Goal: Task Accomplishment & Management: Complete application form

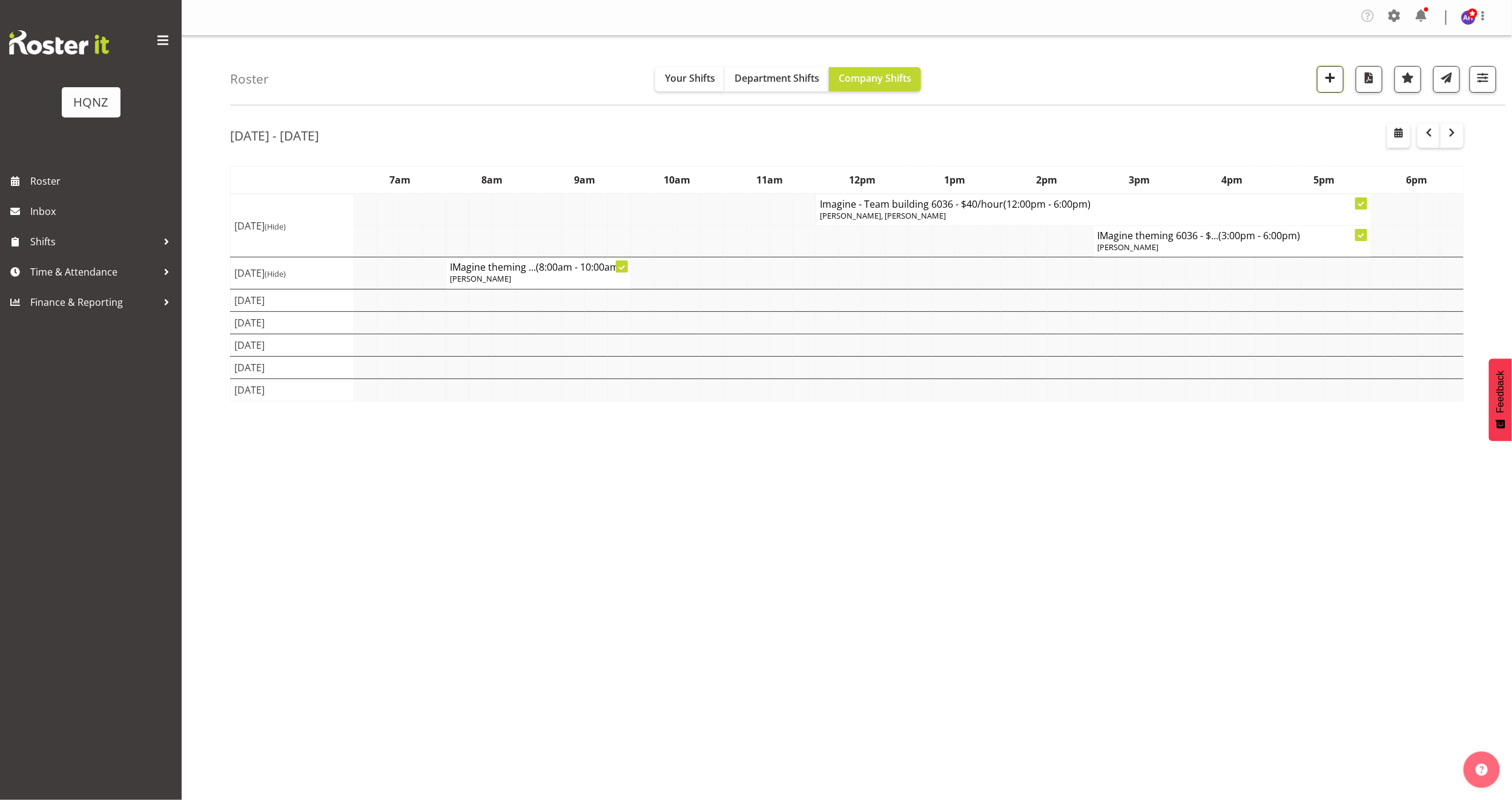
click at [1327, 82] on span "button" at bounding box center [1330, 77] width 16 height 16
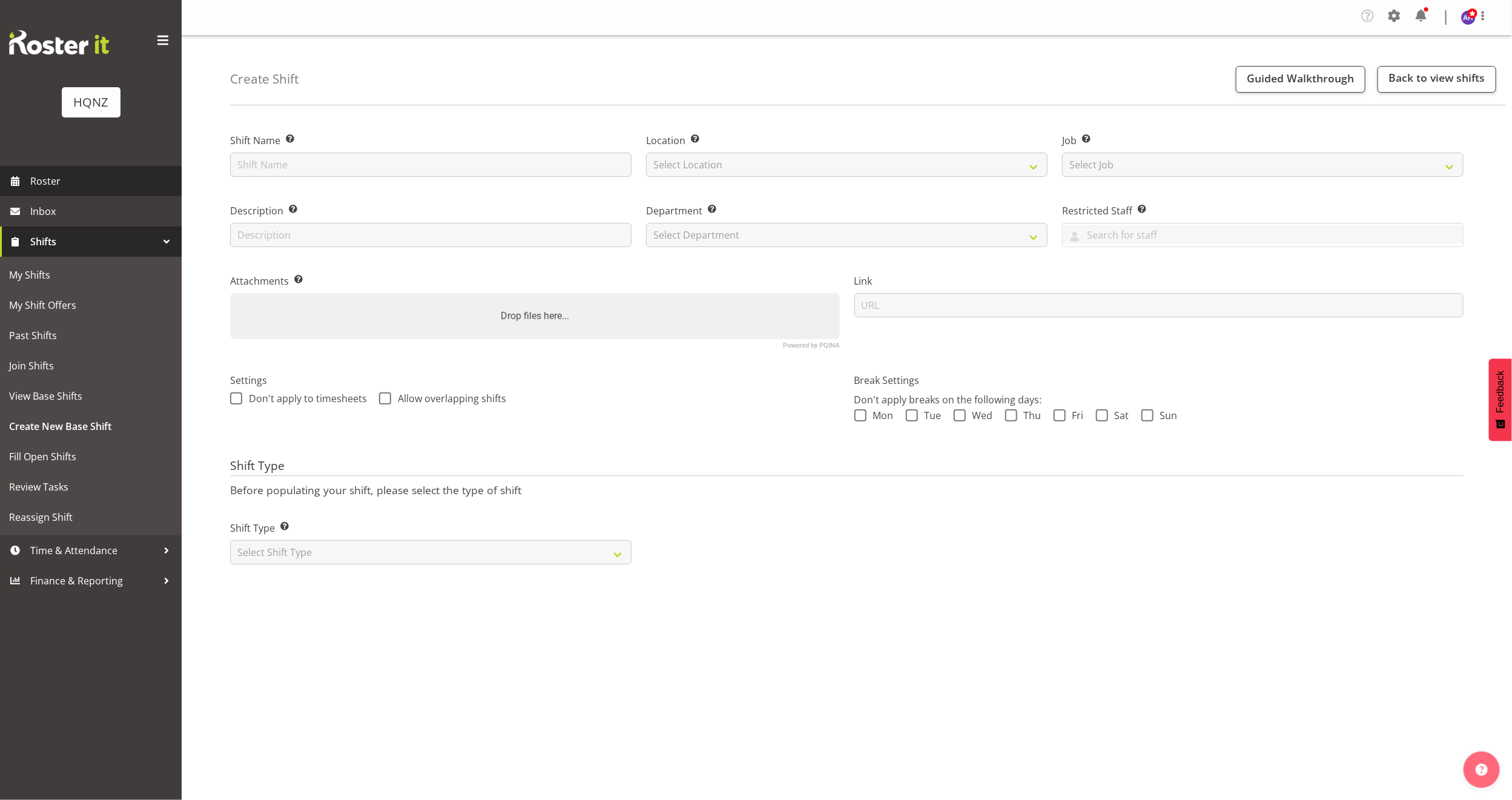
click at [57, 179] on span "Roster" at bounding box center [103, 181] width 145 height 18
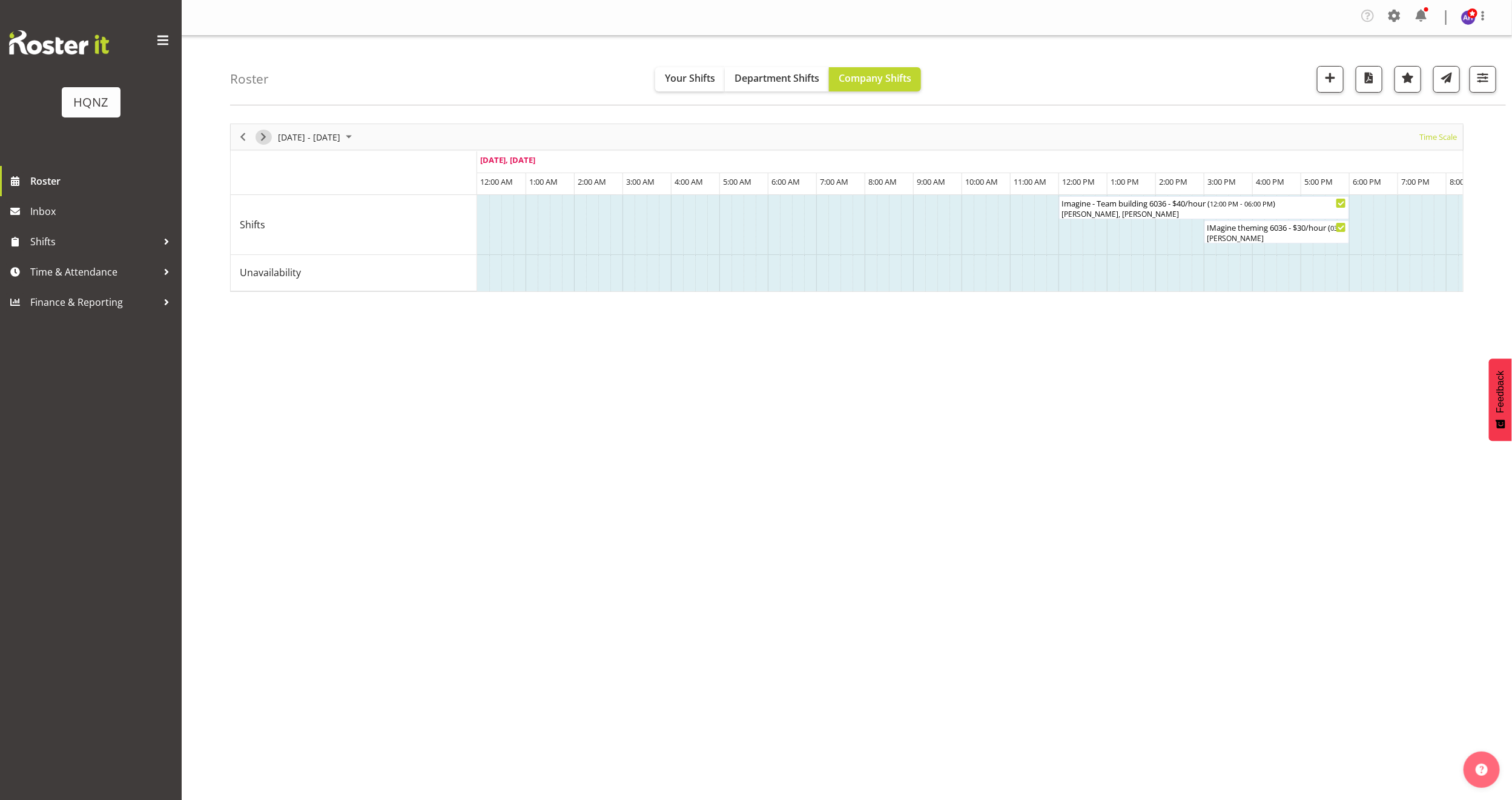
click at [262, 135] on span "Next" at bounding box center [263, 136] width 15 height 15
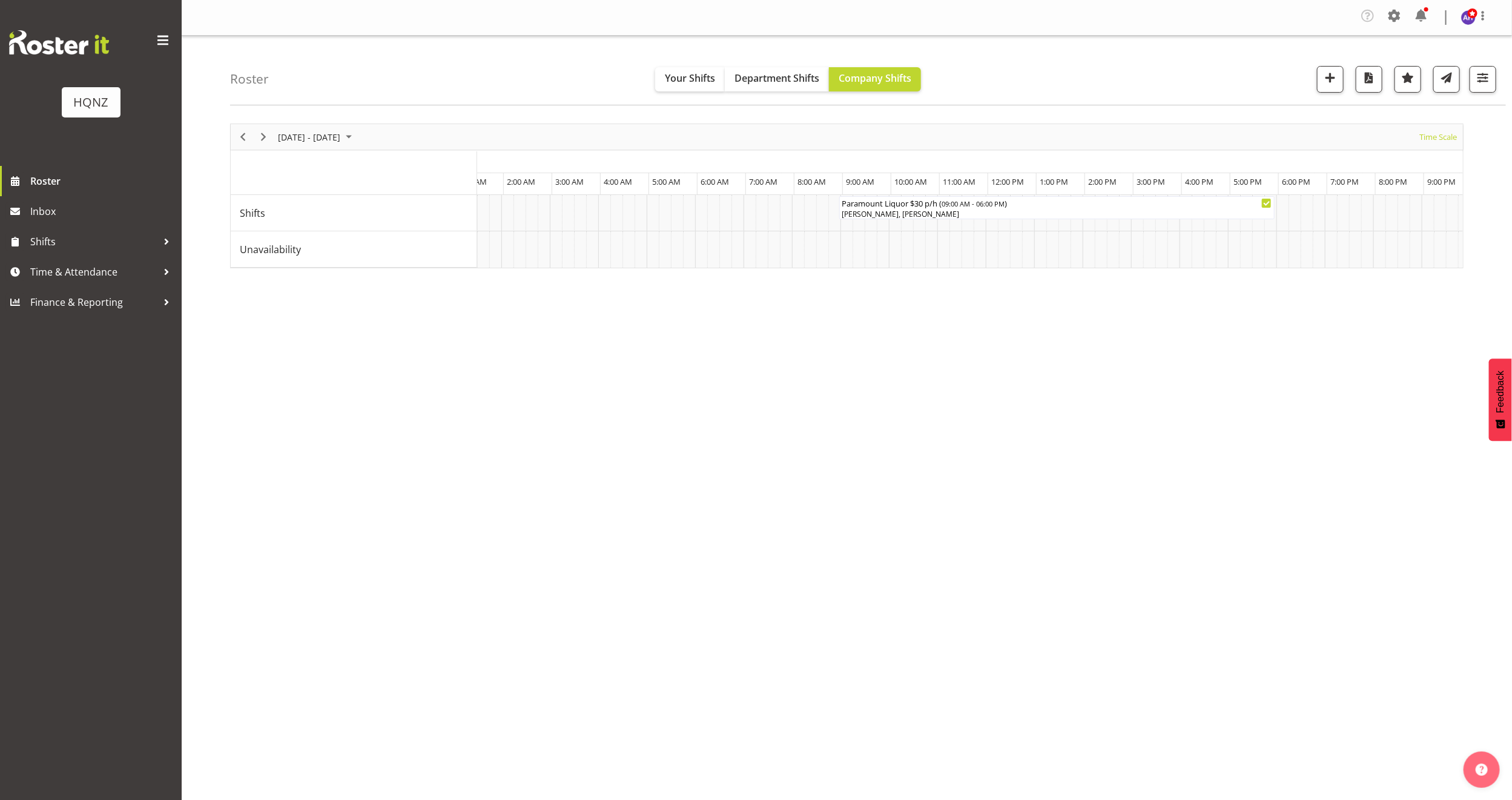
scroll to position [0, 4887]
click at [1401, 208] on div "Paramount Pack Down $40p/h ( 09:45 PM - 12:45 AM )" at bounding box center [1397, 202] width 83 height 12
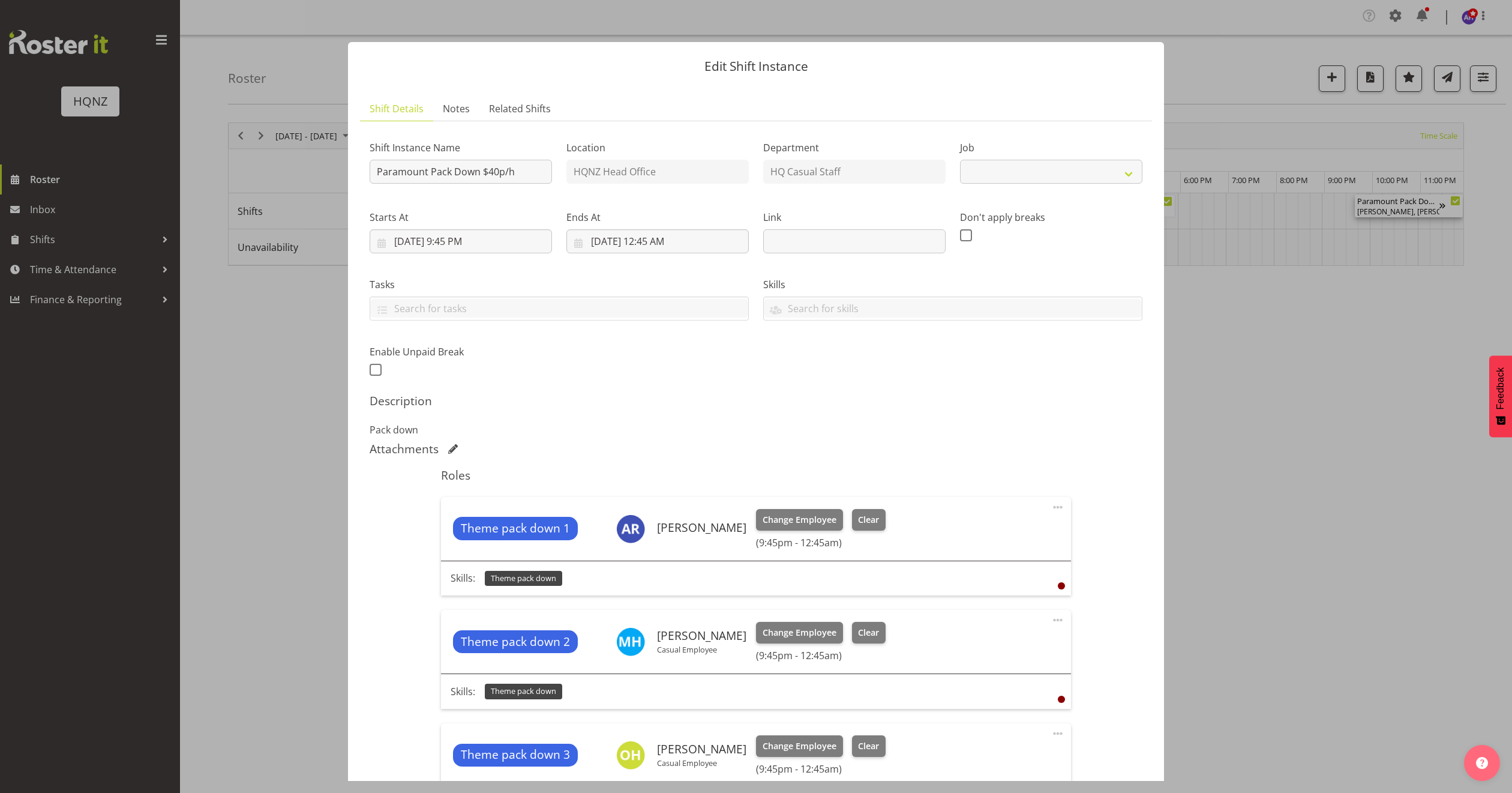
select select "10457"
click at [1267, 387] on div at bounding box center [756, 396] width 1512 height 793
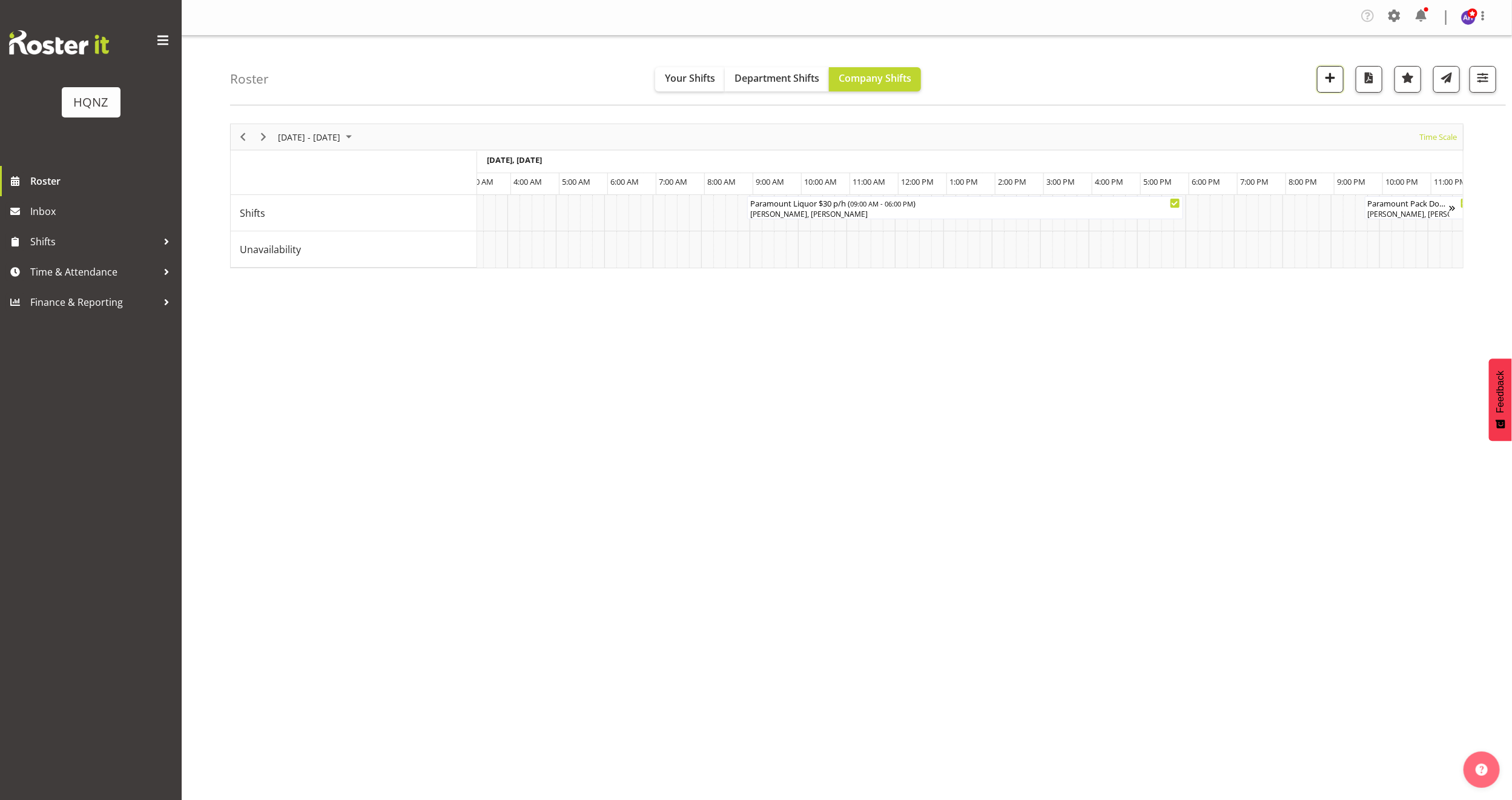
click at [1323, 80] on span "button" at bounding box center [1330, 77] width 16 height 16
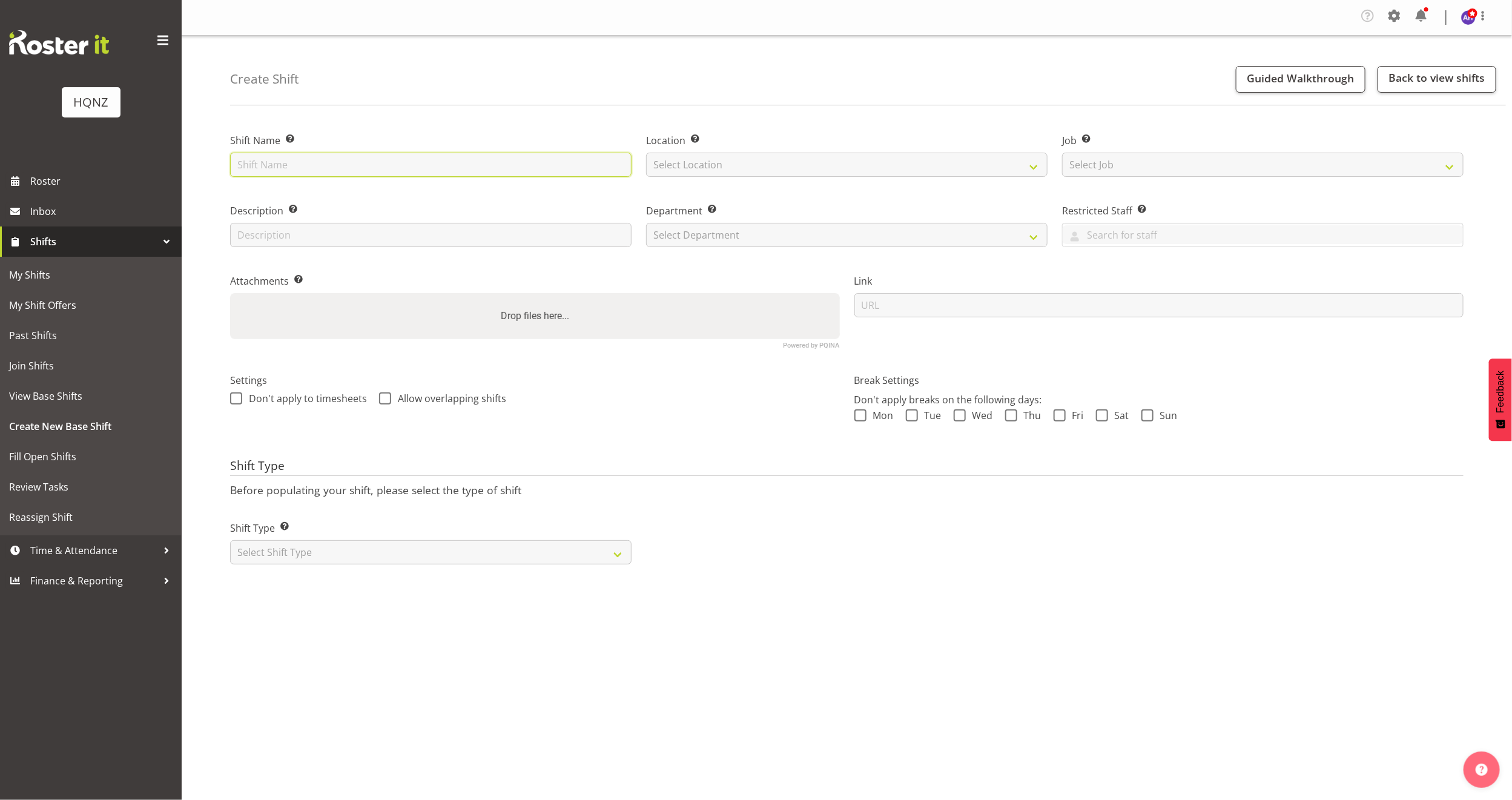
click at [440, 162] on input "text" at bounding box center [431, 165] width 401 height 24
type input "Paramount Awards Pack In $30 p/h"
click at [719, 156] on select "Select Location HQNZ Head Office" at bounding box center [847, 165] width 401 height 24
select select "129"
click at [647, 153] on select "Select Location HQNZ Head Office" at bounding box center [847, 165] width 401 height 24
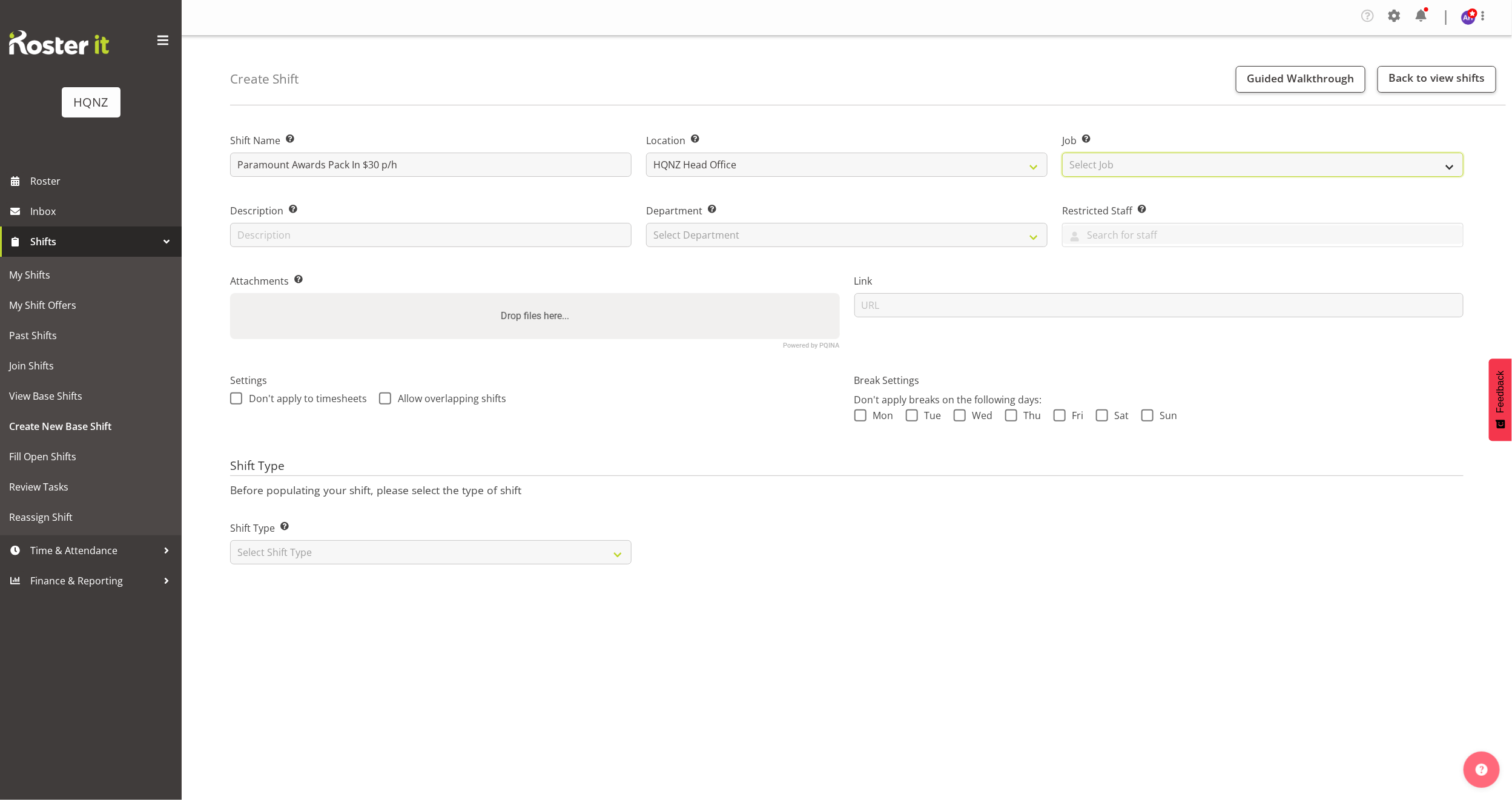
click at [1100, 162] on select "Select Job Create new job Auto Super Shoppes Buddle Findlay Carsales Crowne Pla…" at bounding box center [1263, 165] width 401 height 24
select select "10457"
click at [1063, 153] on select "Select Job Create new job Auto Super Shoppes Buddle Findlay Carsales Crowne Pla…" at bounding box center [1263, 165] width 401 height 24
click at [433, 228] on input "text" at bounding box center [431, 235] width 401 height 24
type input "Theme"
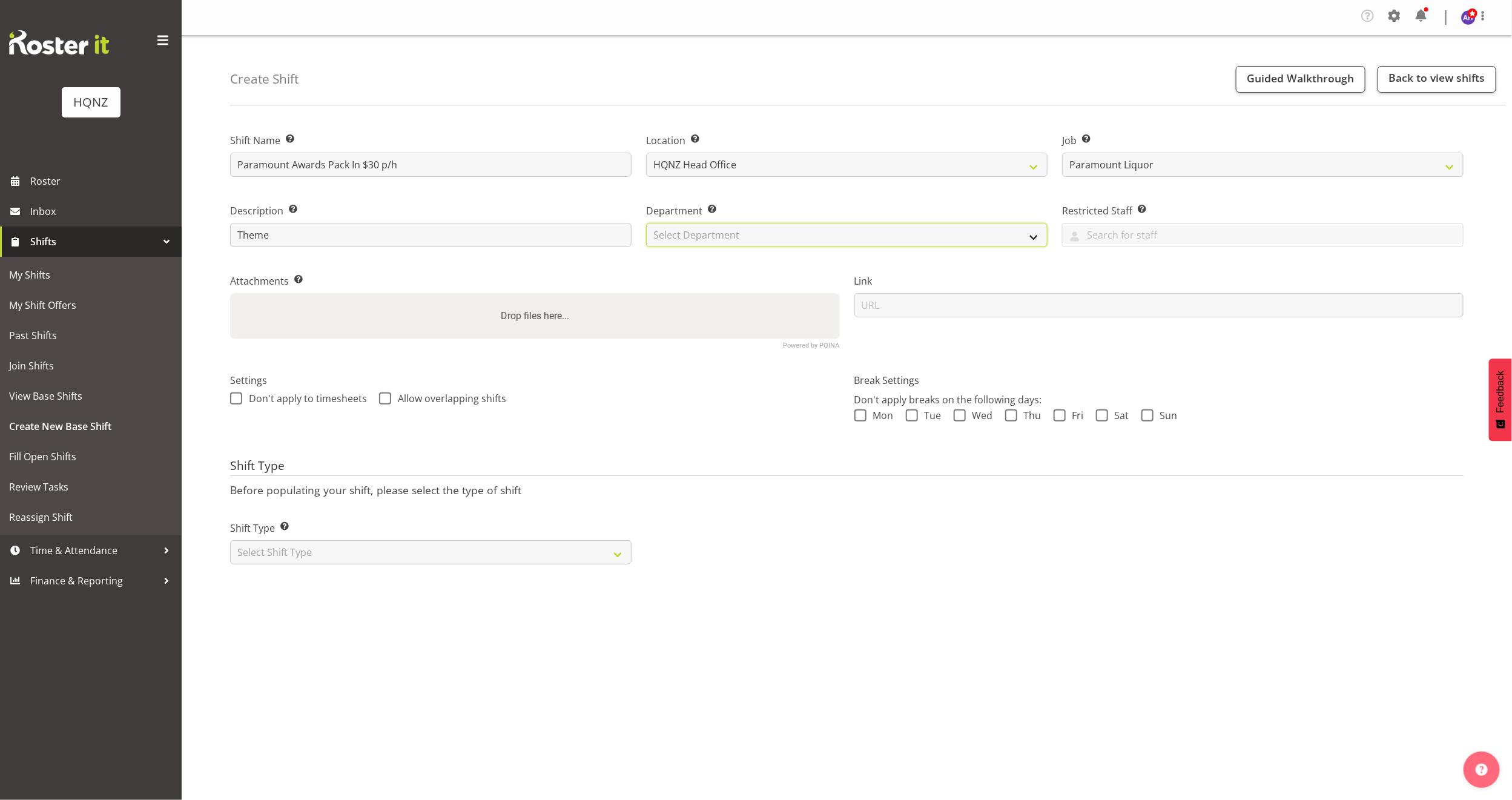
click at [679, 235] on select "Select Department HQ Casual Staff" at bounding box center [847, 235] width 401 height 24
select select "127"
click at [647, 223] on select "Select Department HQ Casual Staff" at bounding box center [847, 235] width 401 height 24
click at [318, 557] on select "Select Shift Type One Off Shift Recurring Shift Rotating Shift" at bounding box center [431, 552] width 401 height 24
select select "one_off"
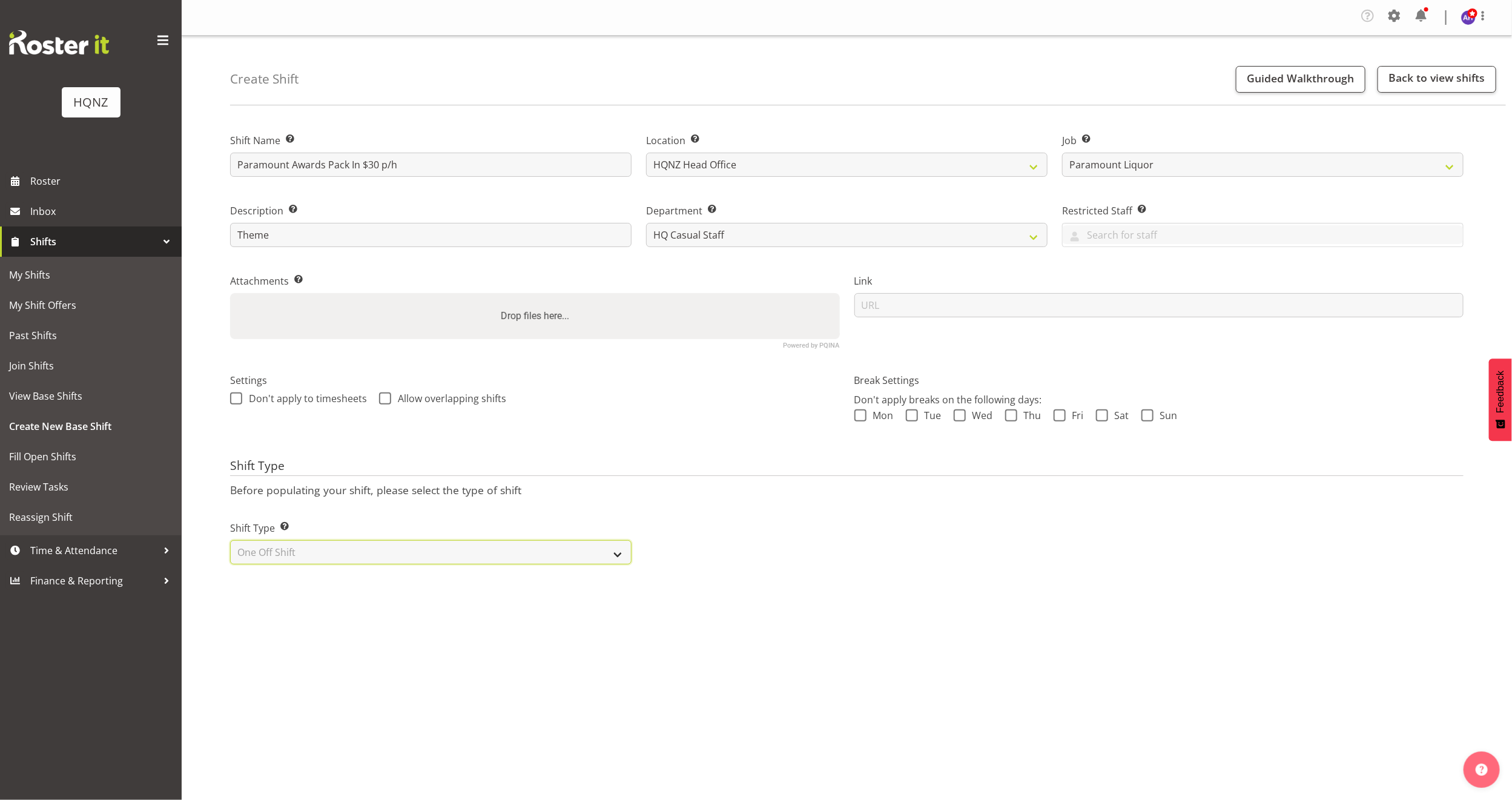
click at [230, 540] on select "Select Shift Type One Off Shift Recurring Shift Rotating Shift" at bounding box center [431, 552] width 401 height 24
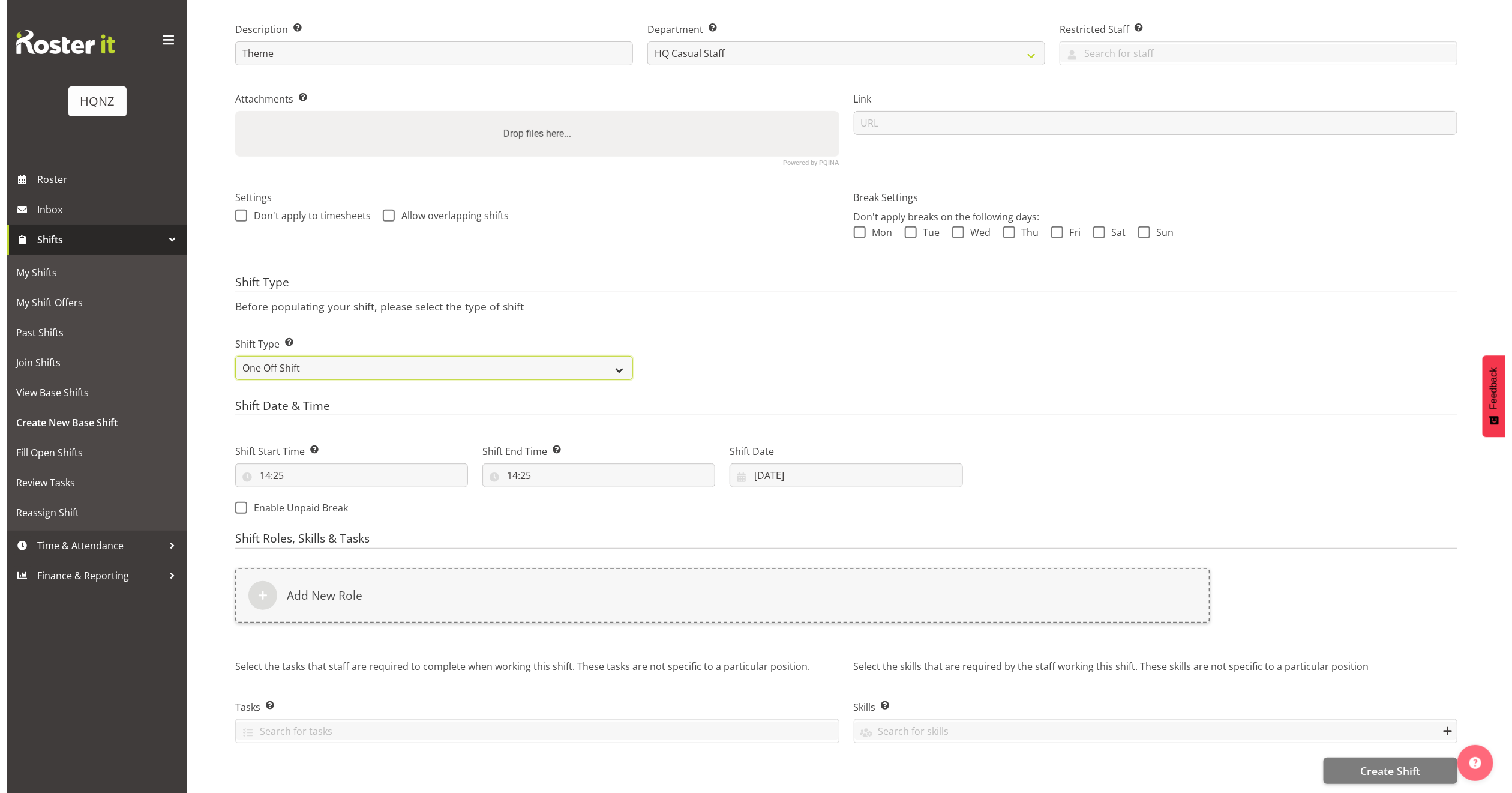
scroll to position [195, 0]
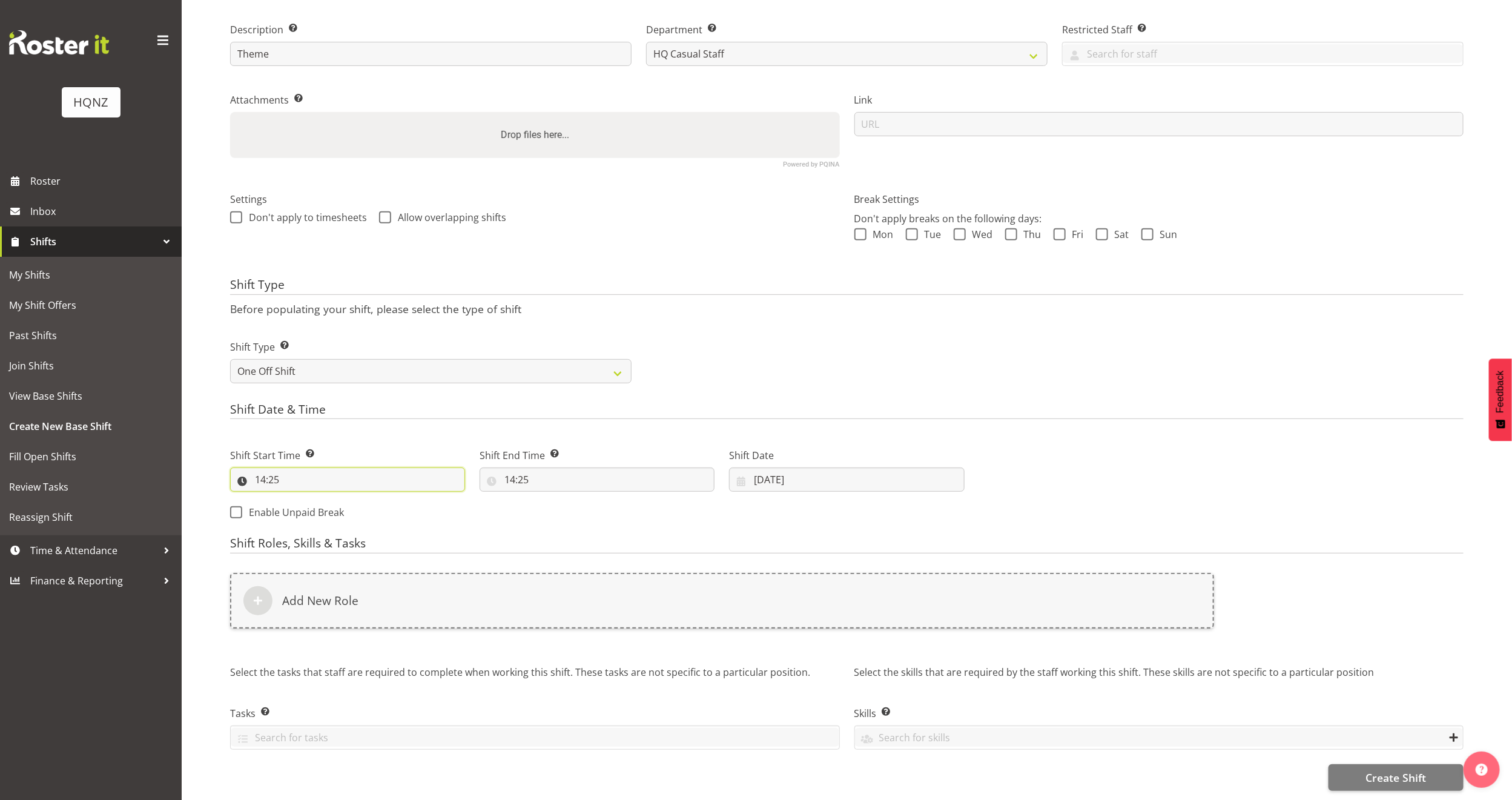
click at [318, 467] on input "14:25" at bounding box center [348, 479] width 235 height 24
click at [269, 468] on input "14:25" at bounding box center [348, 479] width 235 height 24
click at [275, 469] on input "14:25" at bounding box center [348, 479] width 235 height 24
click at [313, 499] on select "00 01 02 03 04 05 06 07 08 09 10 11 12 13 14 15 16 17 18 19 20 21 22 23" at bounding box center [312, 511] width 27 height 24
select select "9"
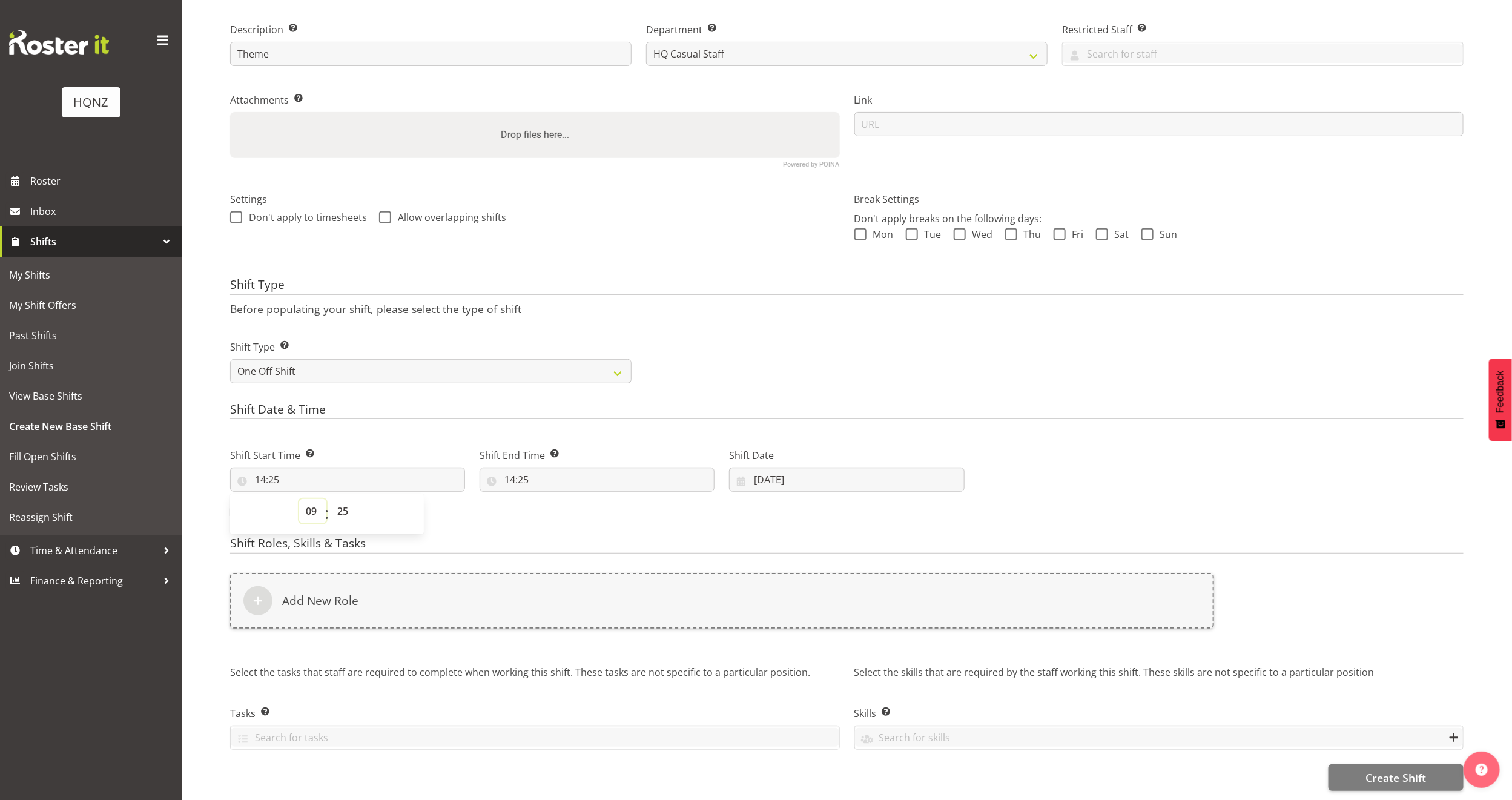
click at [299, 499] on select "00 01 02 03 04 05 06 07 08 09 10 11 12 13 14 15 16 17 18 19 20 21 22 23" at bounding box center [312, 511] width 27 height 24
type input "09:25"
click at [345, 499] on select "00 01 02 03 04 05 06 07 08 09 10 11 12 13 14 15 16 17 18 19 20 21 22 23 24 25 2…" at bounding box center [344, 511] width 27 height 24
select select "30"
click at [331, 499] on select "00 01 02 03 04 05 06 07 08 09 10 11 12 13 14 15 16 17 18 19 20 21 22 23 24 25 2…" at bounding box center [344, 511] width 27 height 24
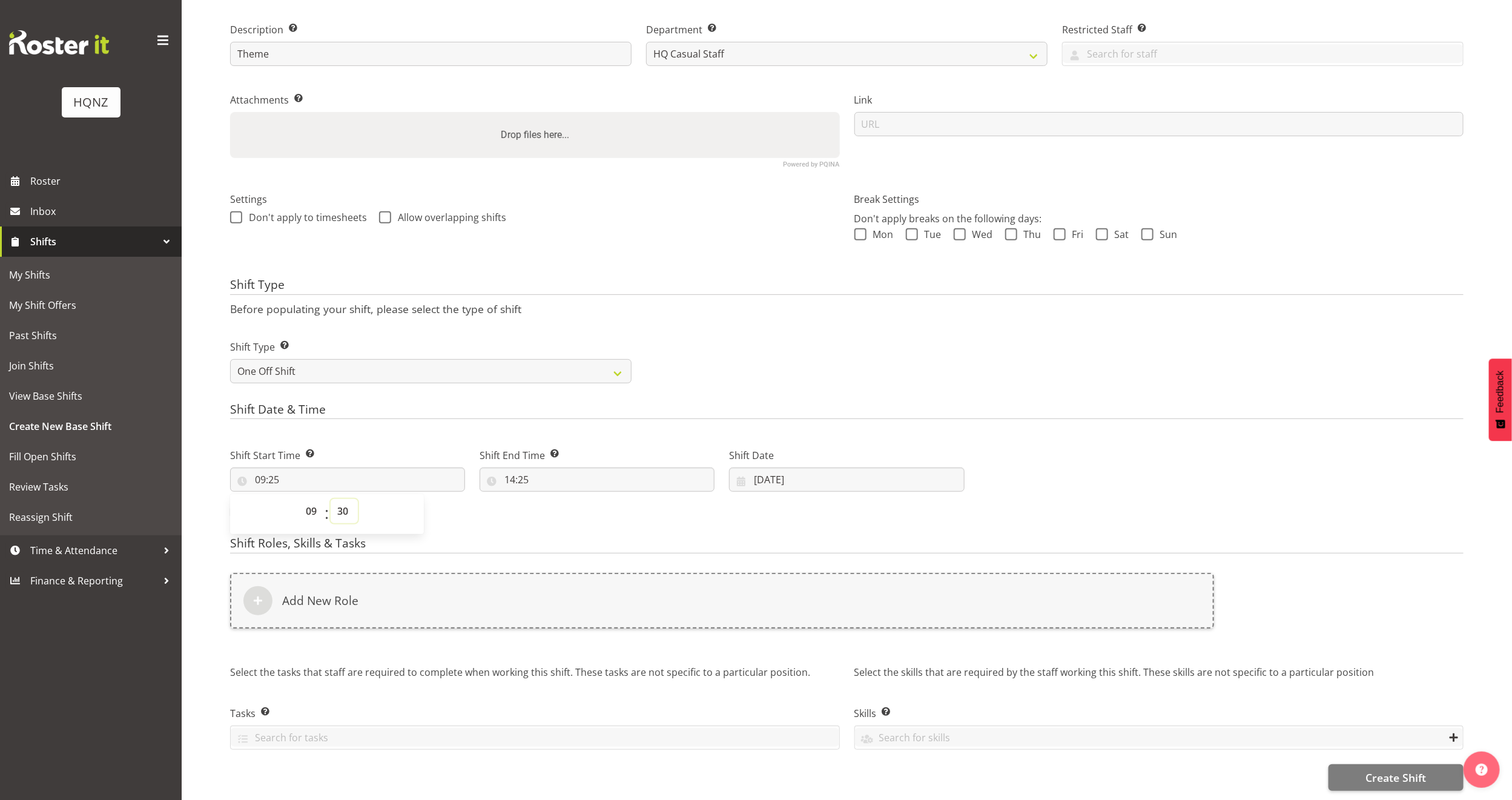
type input "09:30"
click at [539, 467] on input "14:25" at bounding box center [597, 479] width 235 height 24
click at [519, 467] on input "14:25" at bounding box center [597, 479] width 235 height 24
click at [525, 467] on input "14:25" at bounding box center [597, 479] width 235 height 24
click at [574, 499] on span ":" at bounding box center [576, 513] width 4 height 30
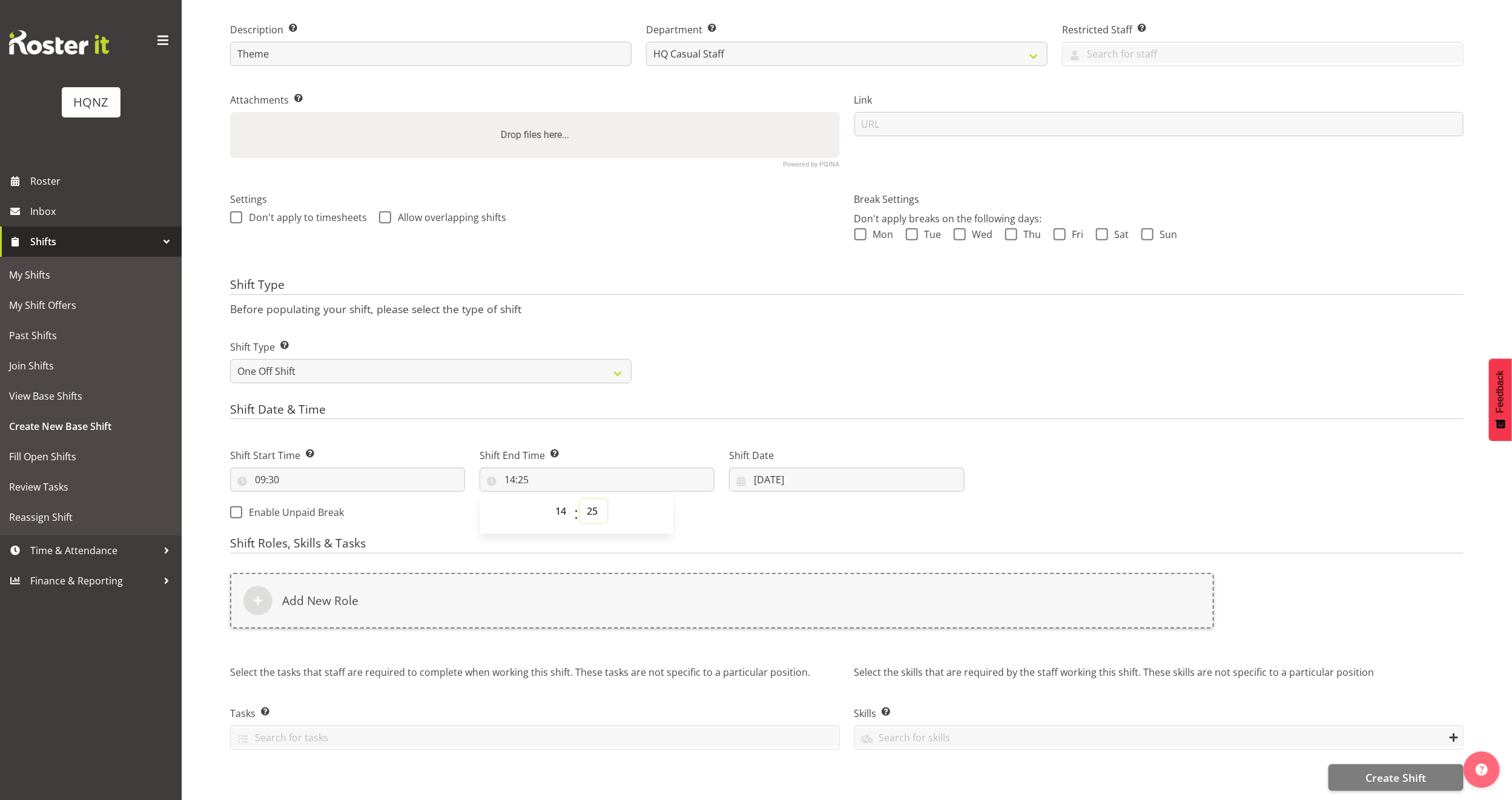
click at [597, 499] on select "00 01 02 03 04 05 06 07 08 09 10 11 12 13 14 15 16 17 18 19 20 21 22 23 24 25 2…" at bounding box center [594, 511] width 27 height 24
select select "30"
click at [580, 499] on select "00 01 02 03 04 05 06 07 08 09 10 11 12 13 14 15 16 17 18 19 20 21 22 23 24 25 2…" at bounding box center [594, 511] width 27 height 24
type input "14:30"
click at [969, 502] on div "Shift Start Time Set the time of the day you wish this shift to start 09:30 00 …" at bounding box center [598, 479] width 749 height 98
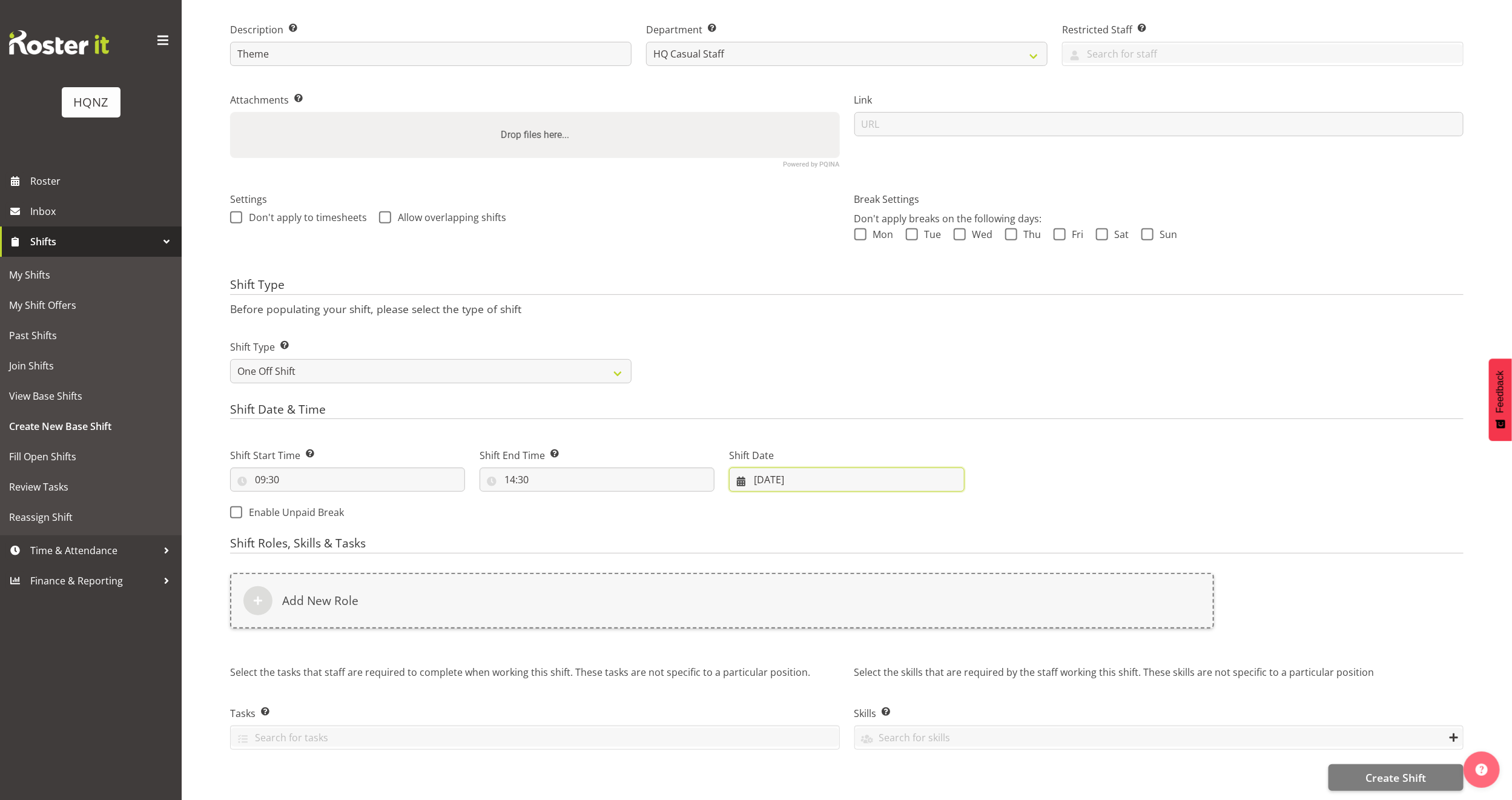
click at [776, 468] on input "04/09/2025" at bounding box center [846, 479] width 235 height 24
click at [839, 618] on span "17" at bounding box center [839, 624] width 10 height 11
type input "17/09/2025"
click at [989, 509] on div "Next Shifts" at bounding box center [1222, 479] width 499 height 98
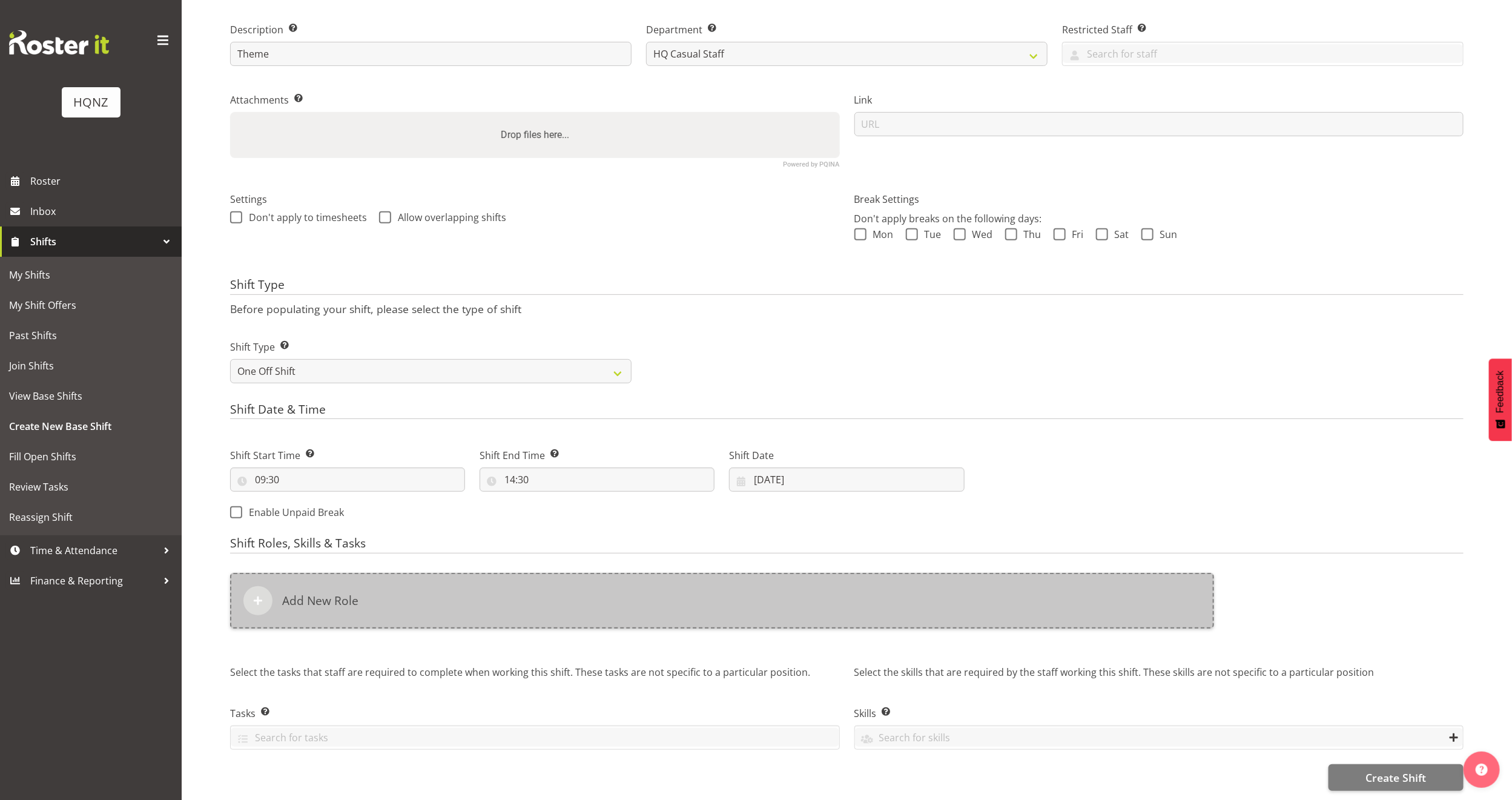
click at [462, 587] on div "Add New Role" at bounding box center [722, 600] width 985 height 56
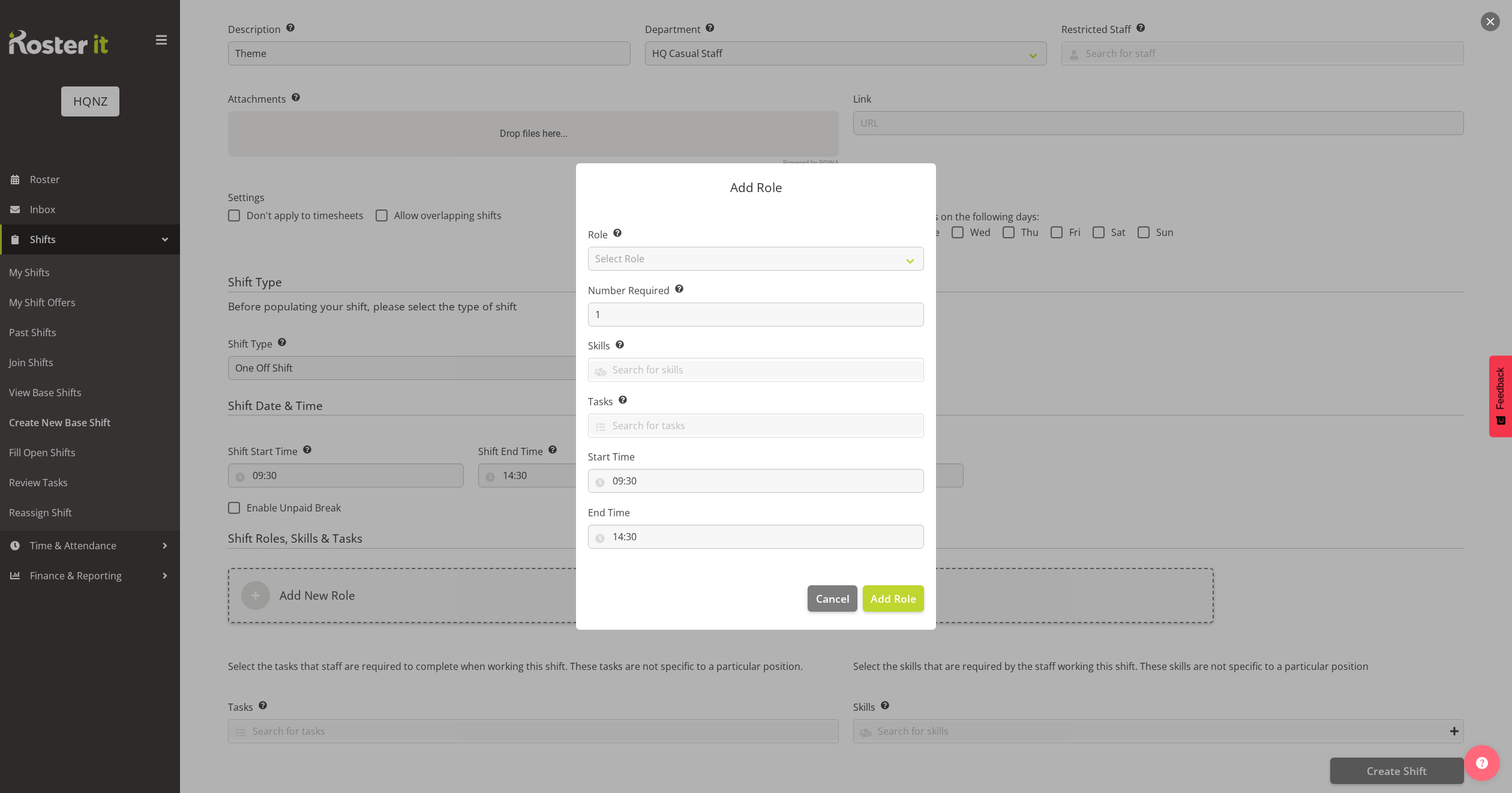
click at [1122, 389] on div at bounding box center [756, 396] width 1512 height 793
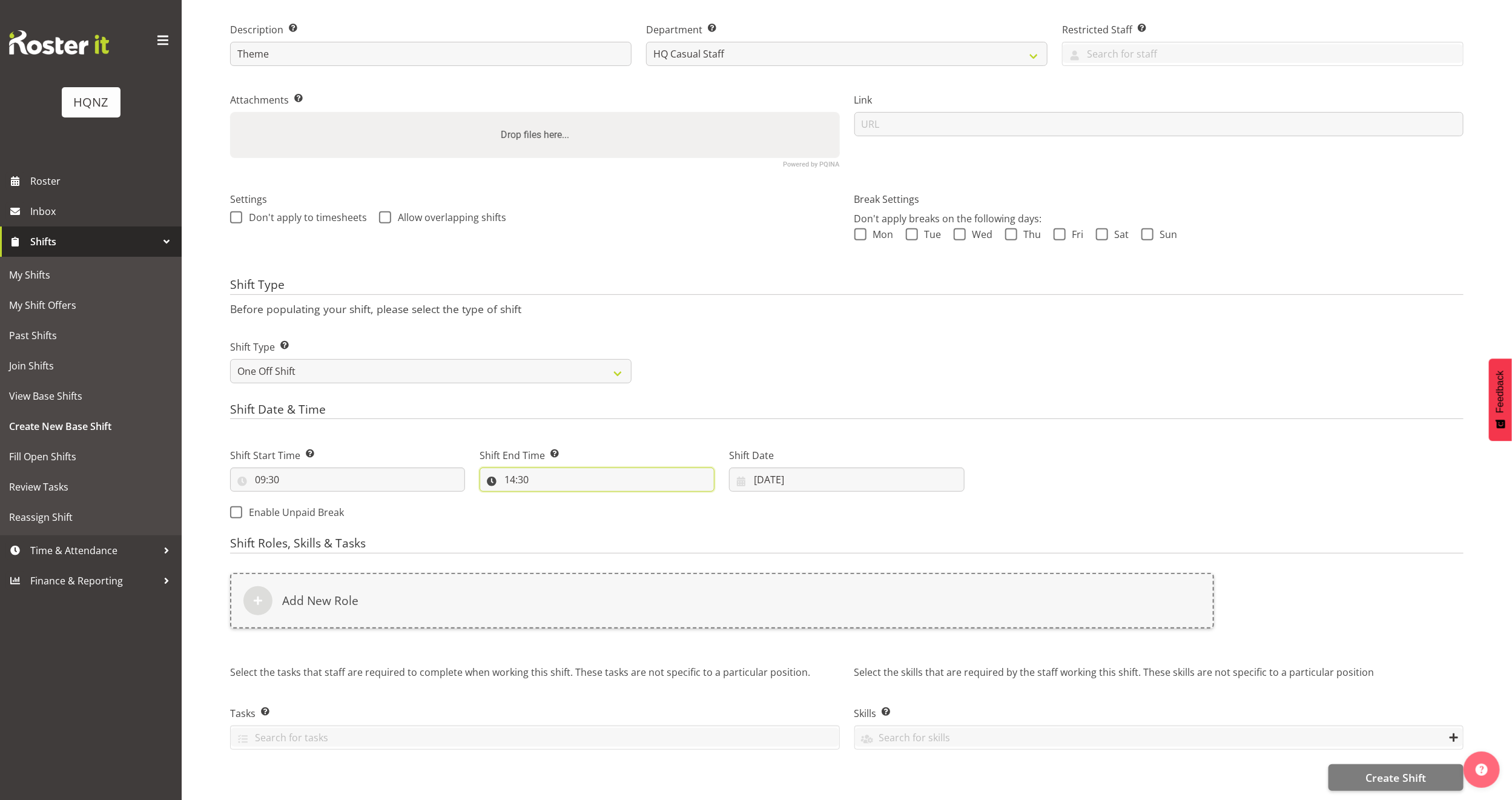
click at [525, 467] on input "14:30" at bounding box center [597, 479] width 235 height 24
click at [593, 499] on select "00 01 02 03 04 05 06 07 08 09 10 11 12 13 14 15 16 17 18 19 20 21 22 23 24 25 2…" at bounding box center [594, 511] width 27 height 24
select select "0"
click at [580, 499] on select "00 01 02 03 04 05 06 07 08 09 10 11 12 13 14 15 16 17 18 19 20 21 22 23 24 25 2…" at bounding box center [594, 511] width 27 height 24
type input "14:00"
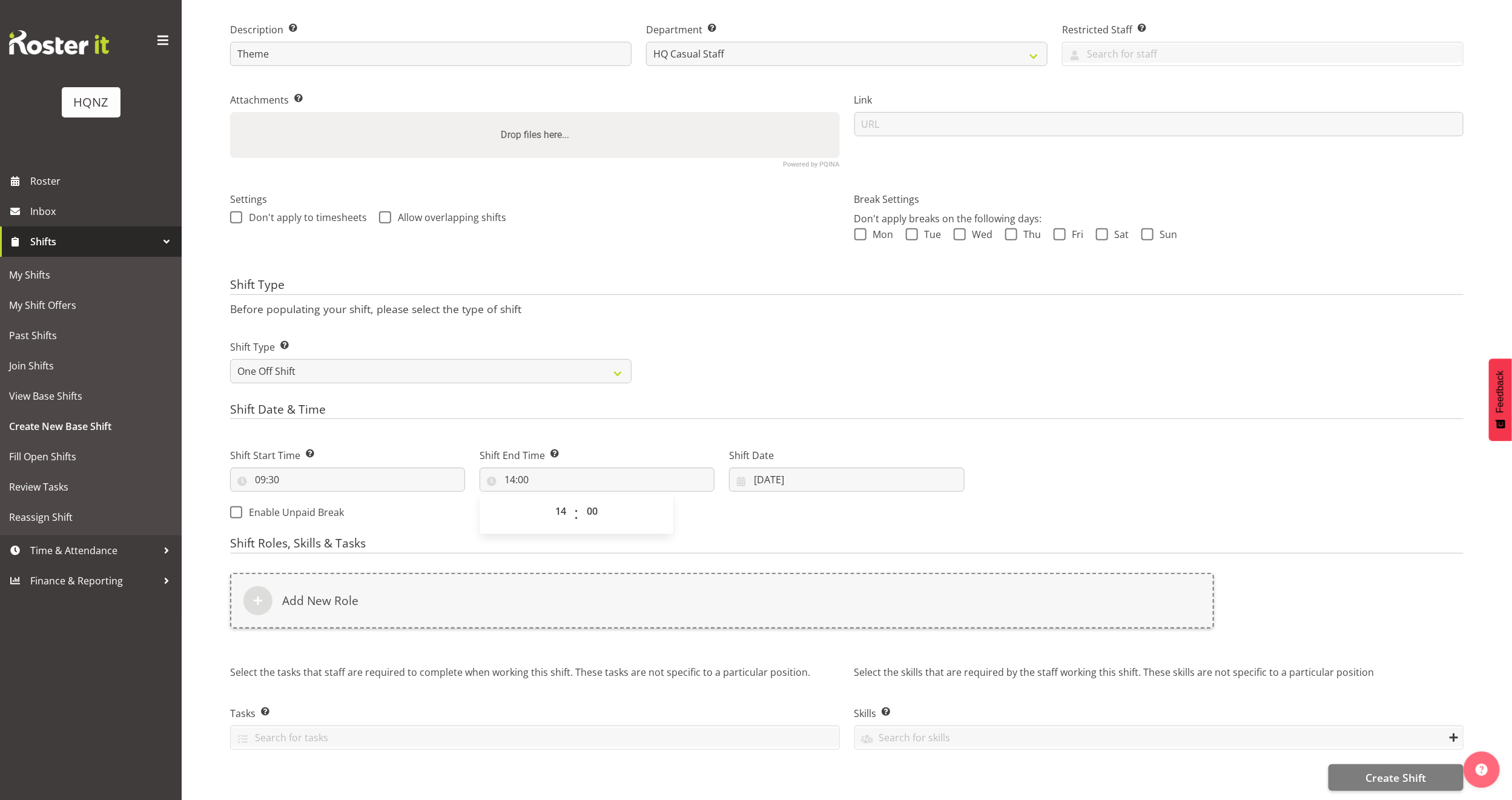
click at [826, 403] on h4 "Shift Date & Time" at bounding box center [847, 412] width 1234 height 17
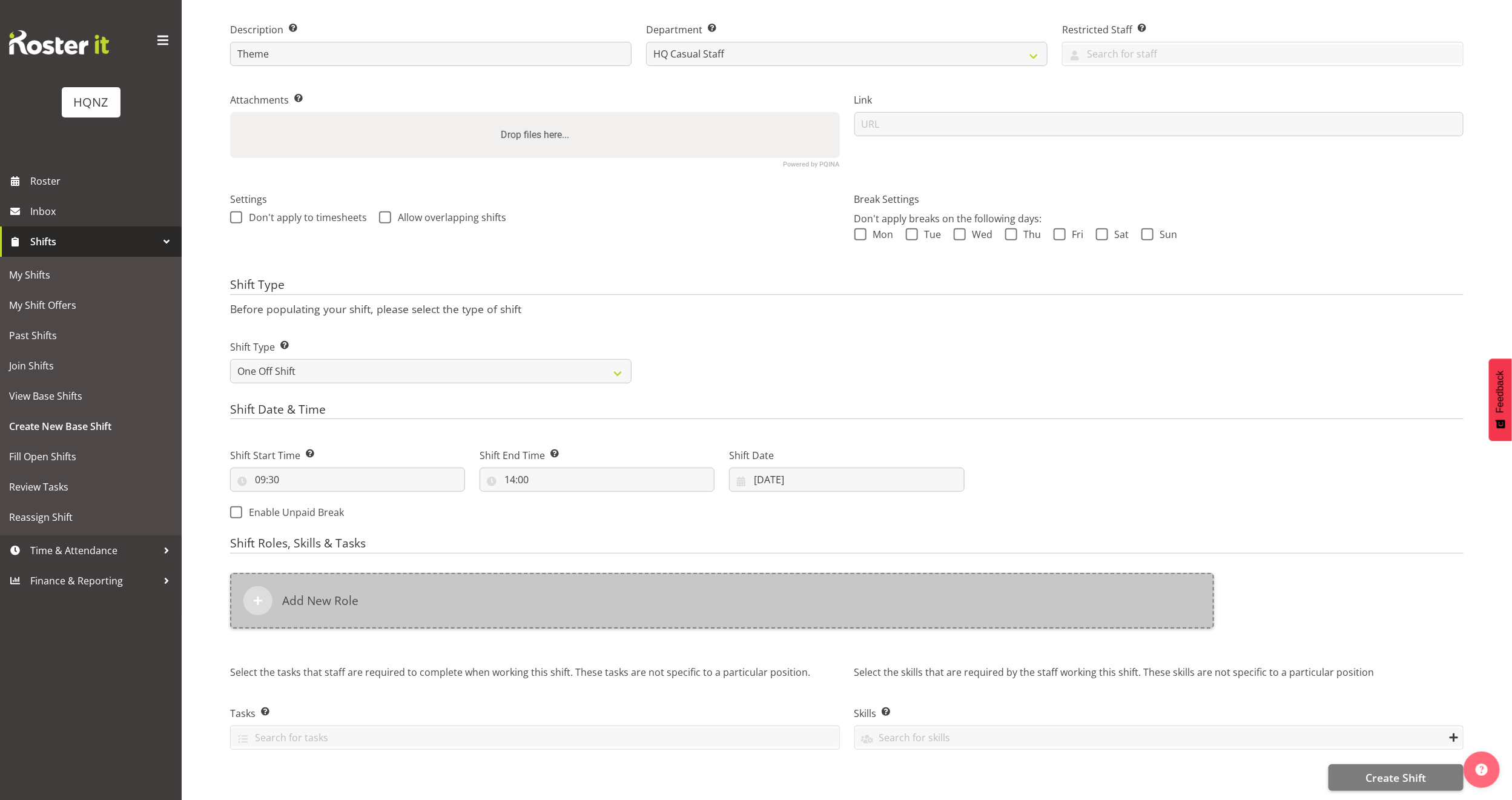
click at [356, 593] on h6 "Add New Role" at bounding box center [321, 600] width 76 height 15
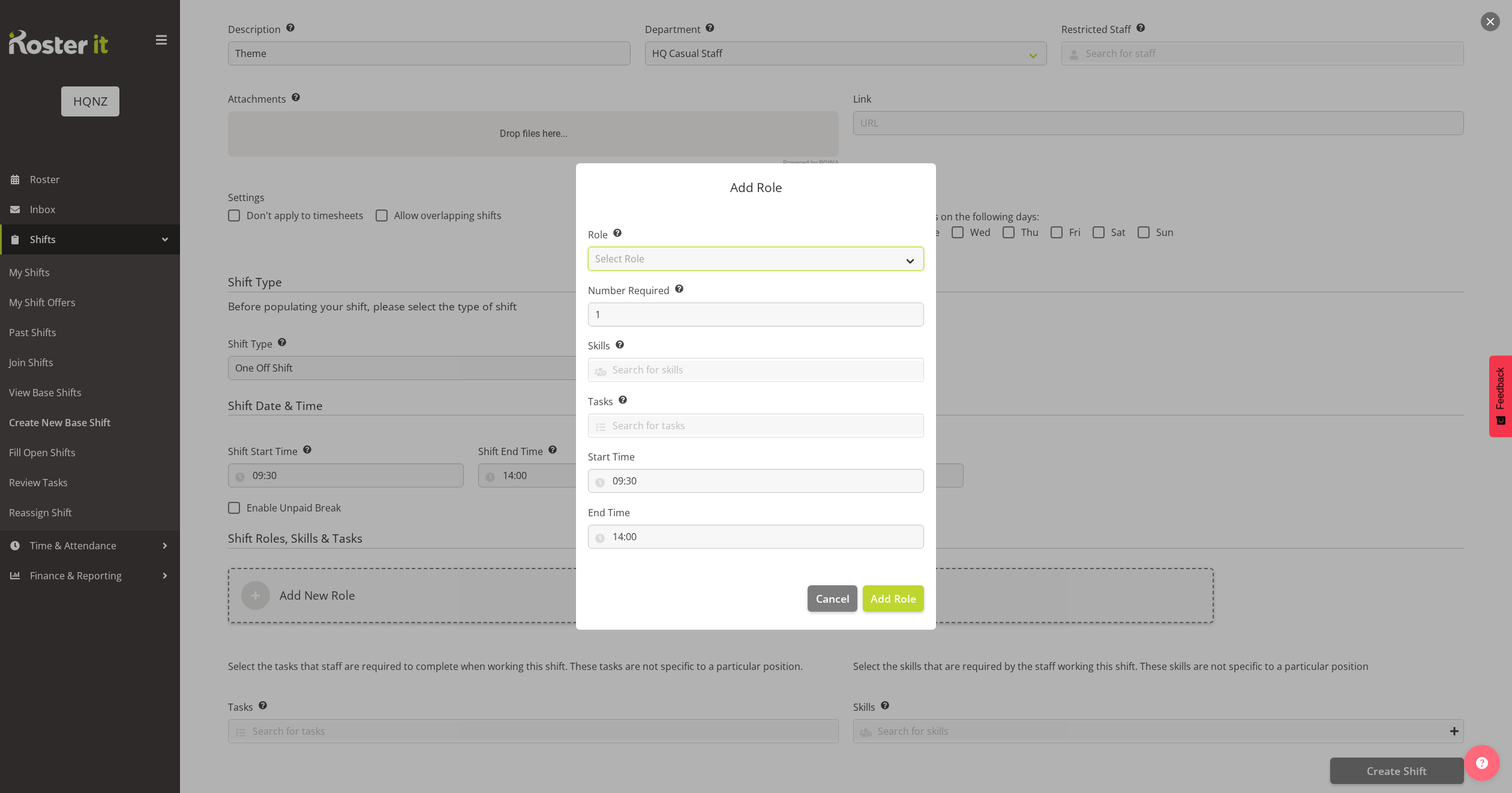
click at [899, 257] on select "Select Role Activity host Airport arrivals/departures Cleaning Event support Te…" at bounding box center [756, 258] width 336 height 24
select select "249"
click at [588, 246] on select "Select Role Activity host Airport arrivals/departures Cleaning Event support Te…" at bounding box center [756, 258] width 336 height 24
click at [870, 304] on input "1" at bounding box center [756, 314] width 336 height 24
type input "5"
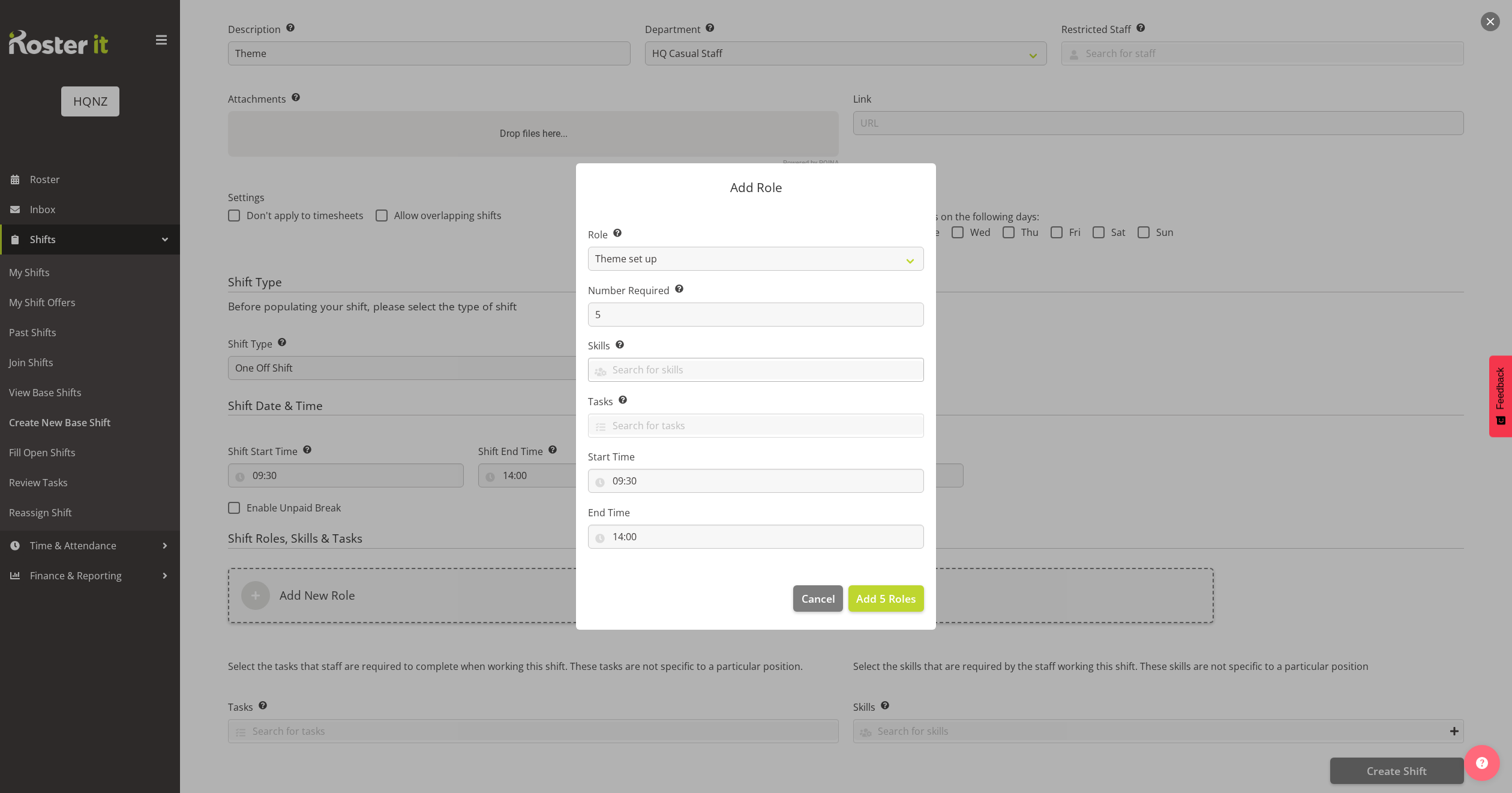
click at [650, 380] on div at bounding box center [756, 371] width 335 height 21
click at [655, 400] on span "Theme set up" at bounding box center [629, 399] width 62 height 13
click at [884, 517] on label "End Time" at bounding box center [756, 512] width 336 height 15
click at [750, 425] on input "text" at bounding box center [756, 425] width 335 height 19
click at [704, 474] on link "Meet at [GEOGRAPHIC_DATA] office" at bounding box center [756, 476] width 335 height 22
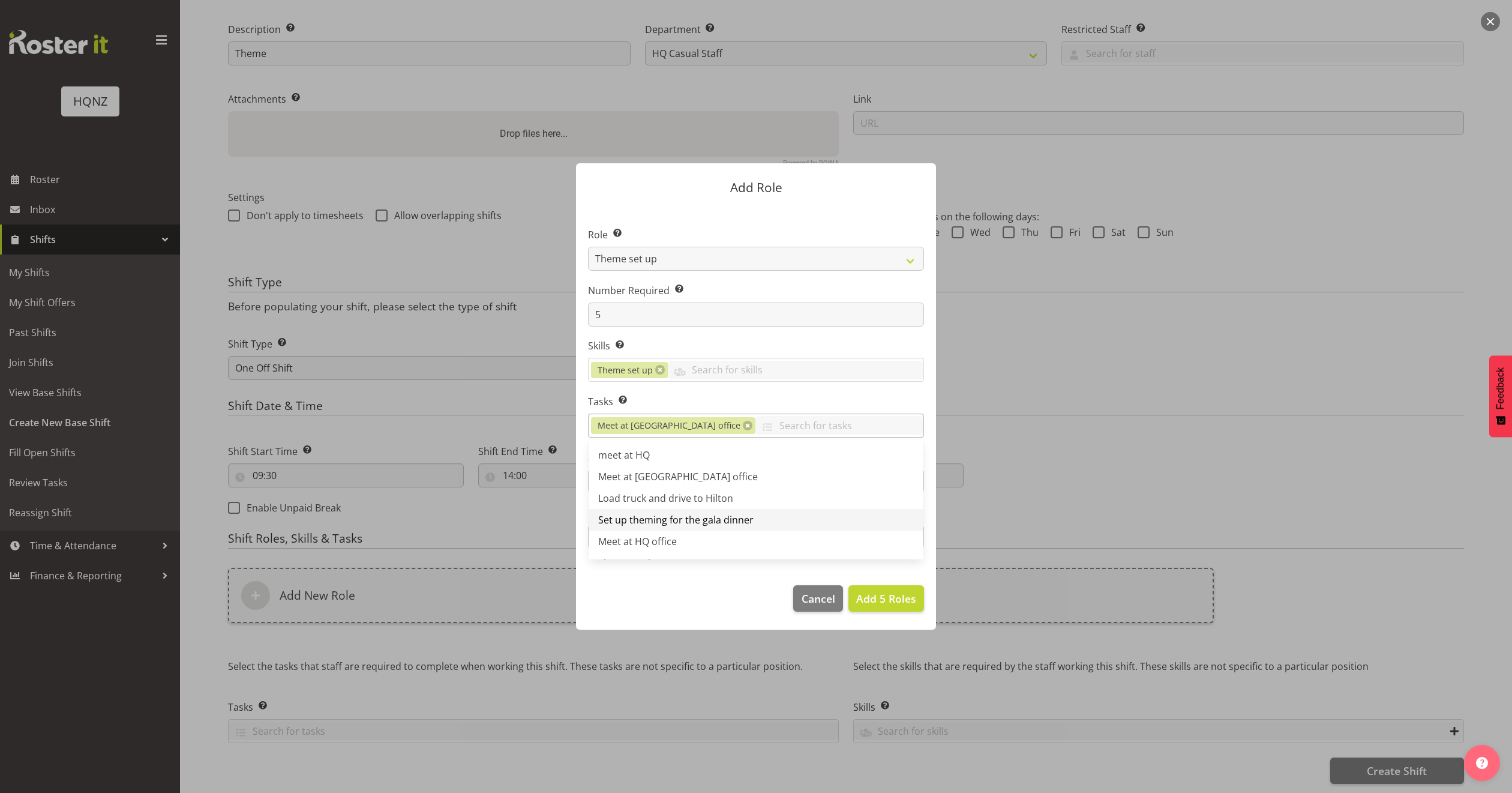
click at [706, 517] on span "Set up theming for the gala dinner" at bounding box center [676, 519] width 156 height 13
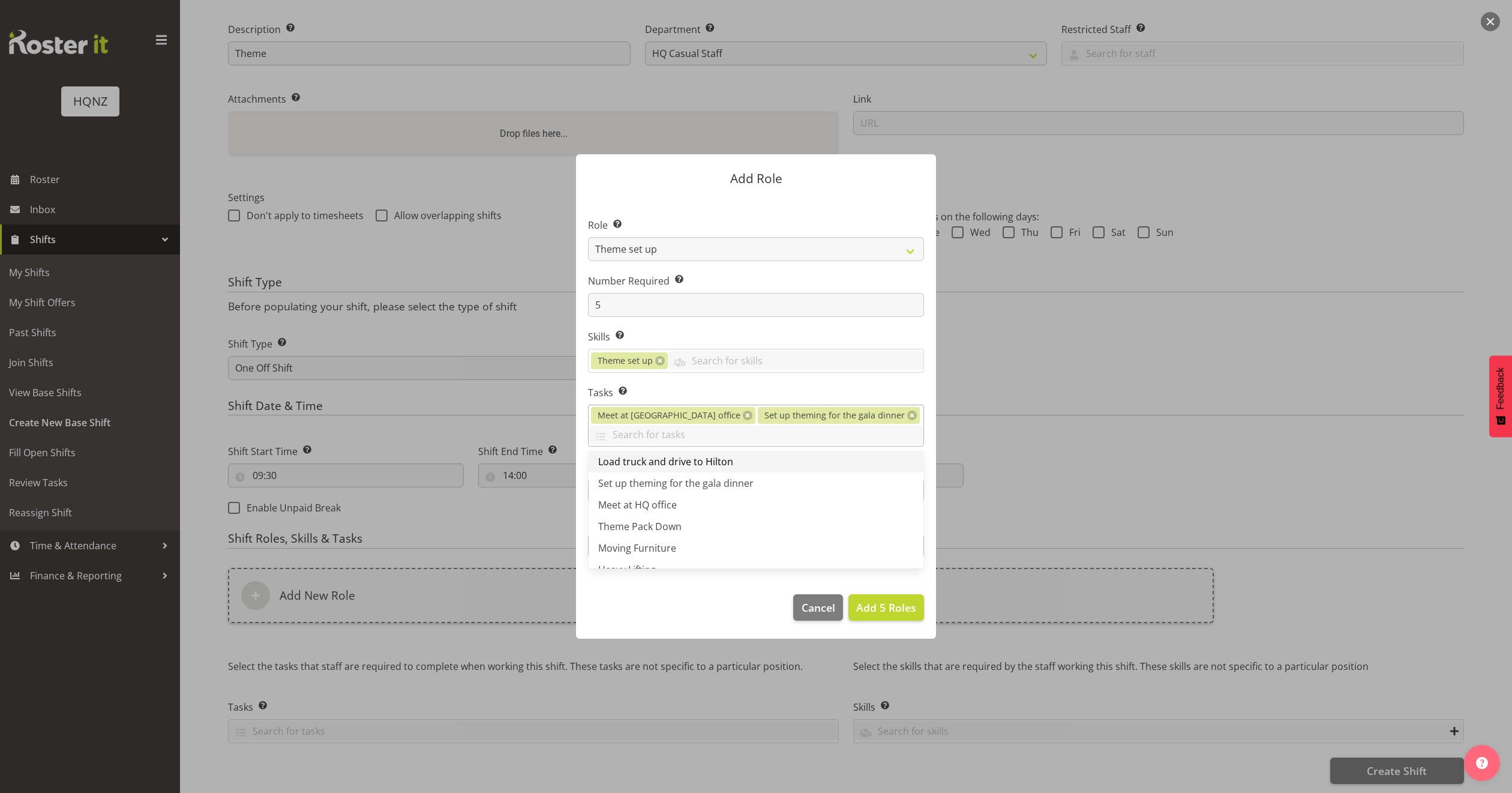
scroll to position [90, 0]
click at [704, 502] on link "Moving Furniture" at bounding box center [756, 503] width 335 height 22
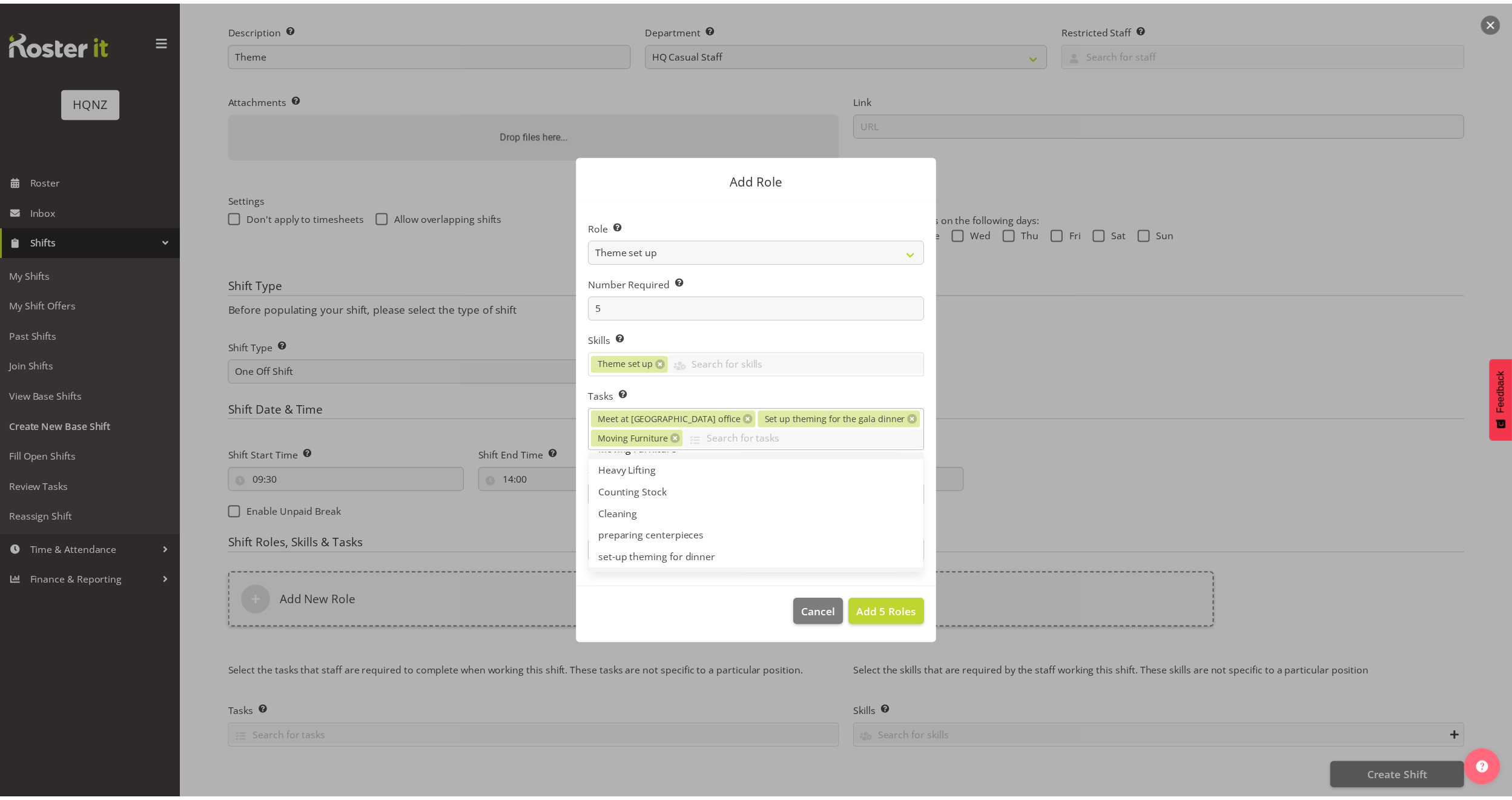
scroll to position [182, 0]
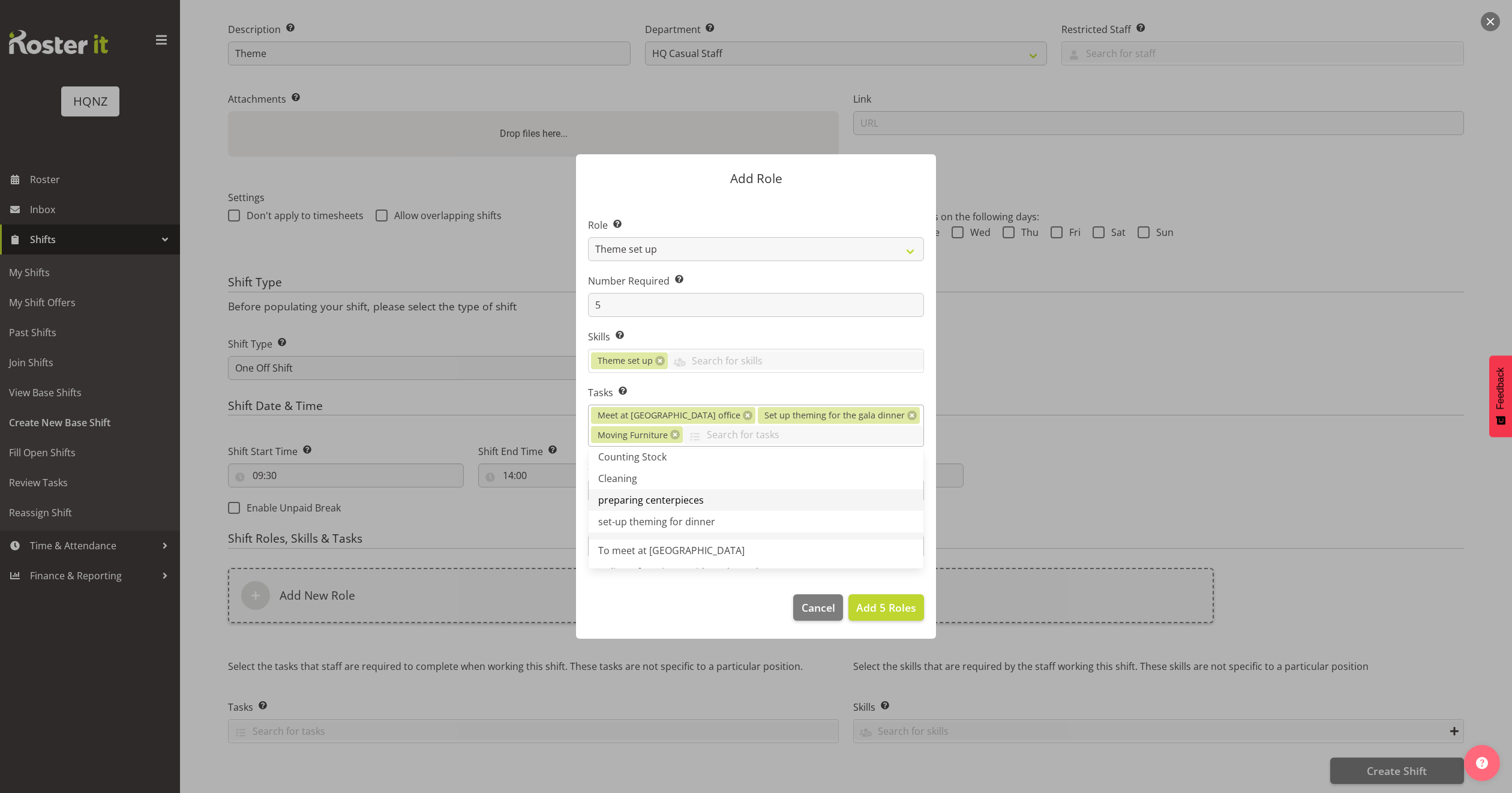
click at [708, 497] on link "preparing centerpieces" at bounding box center [756, 499] width 335 height 22
click at [895, 604] on span "Add 5 Roles" at bounding box center [887, 607] width 60 height 15
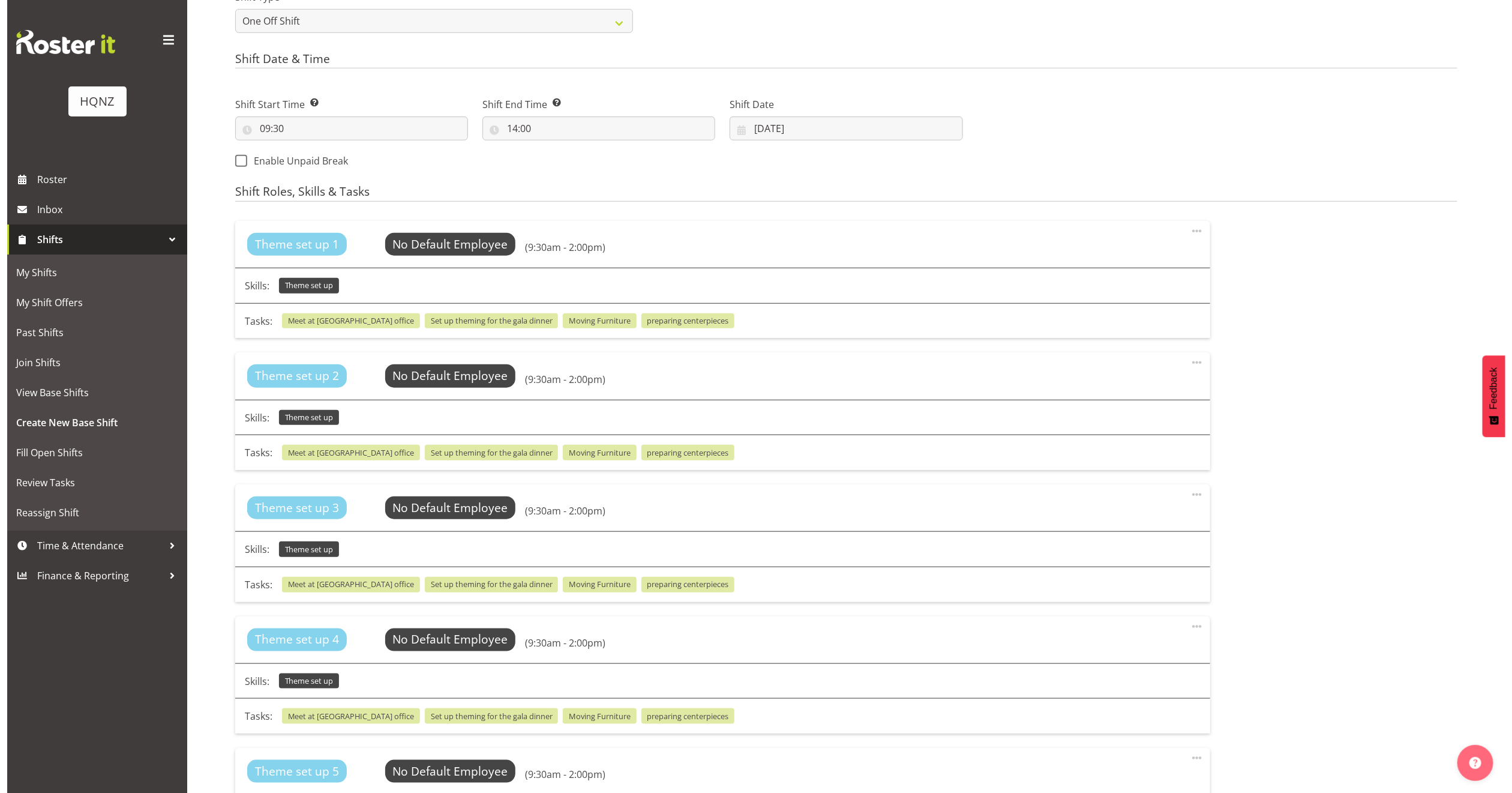
scroll to position [554, 0]
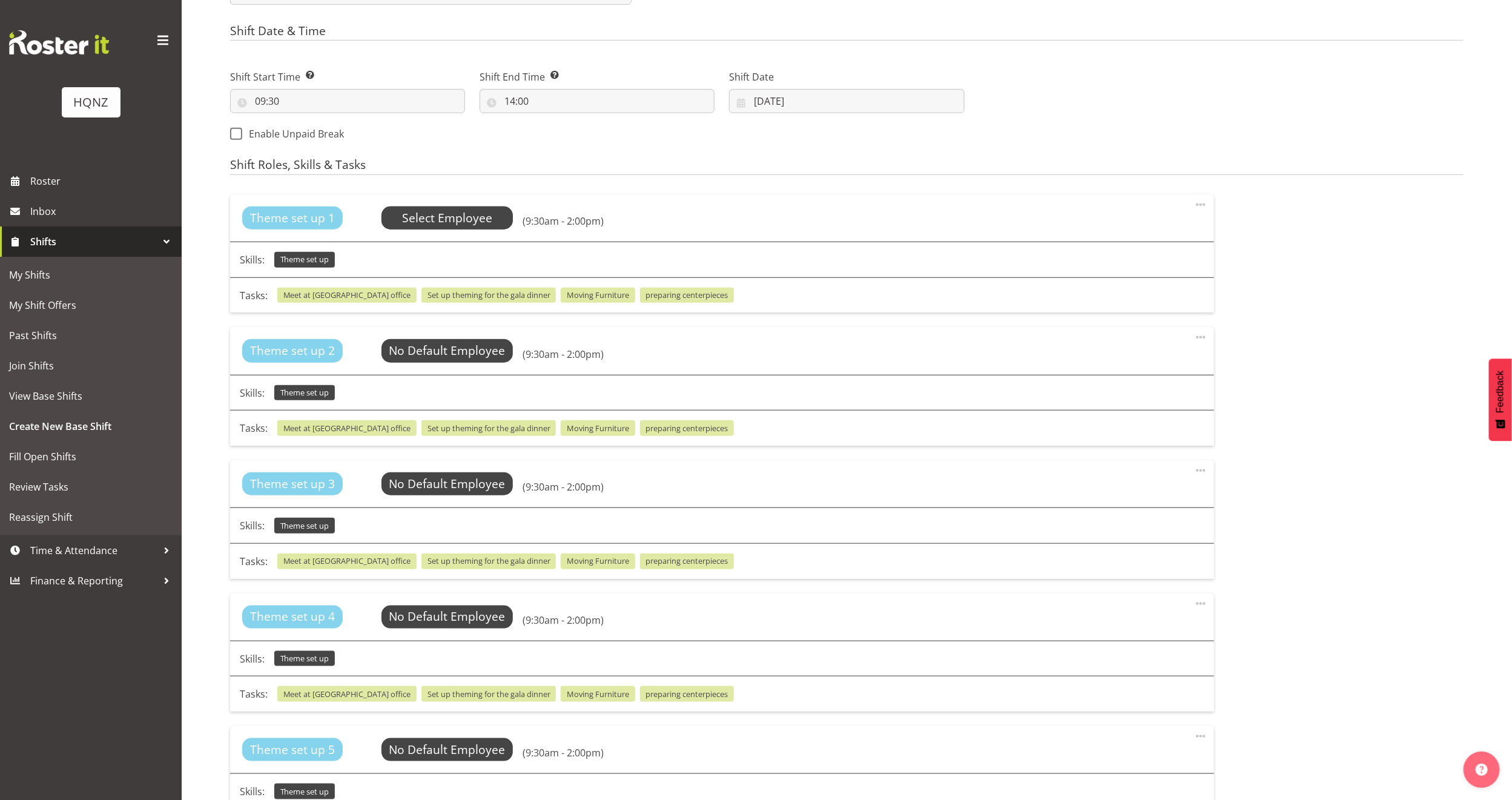
click at [429, 218] on span "Select Employee" at bounding box center [448, 218] width 90 height 17
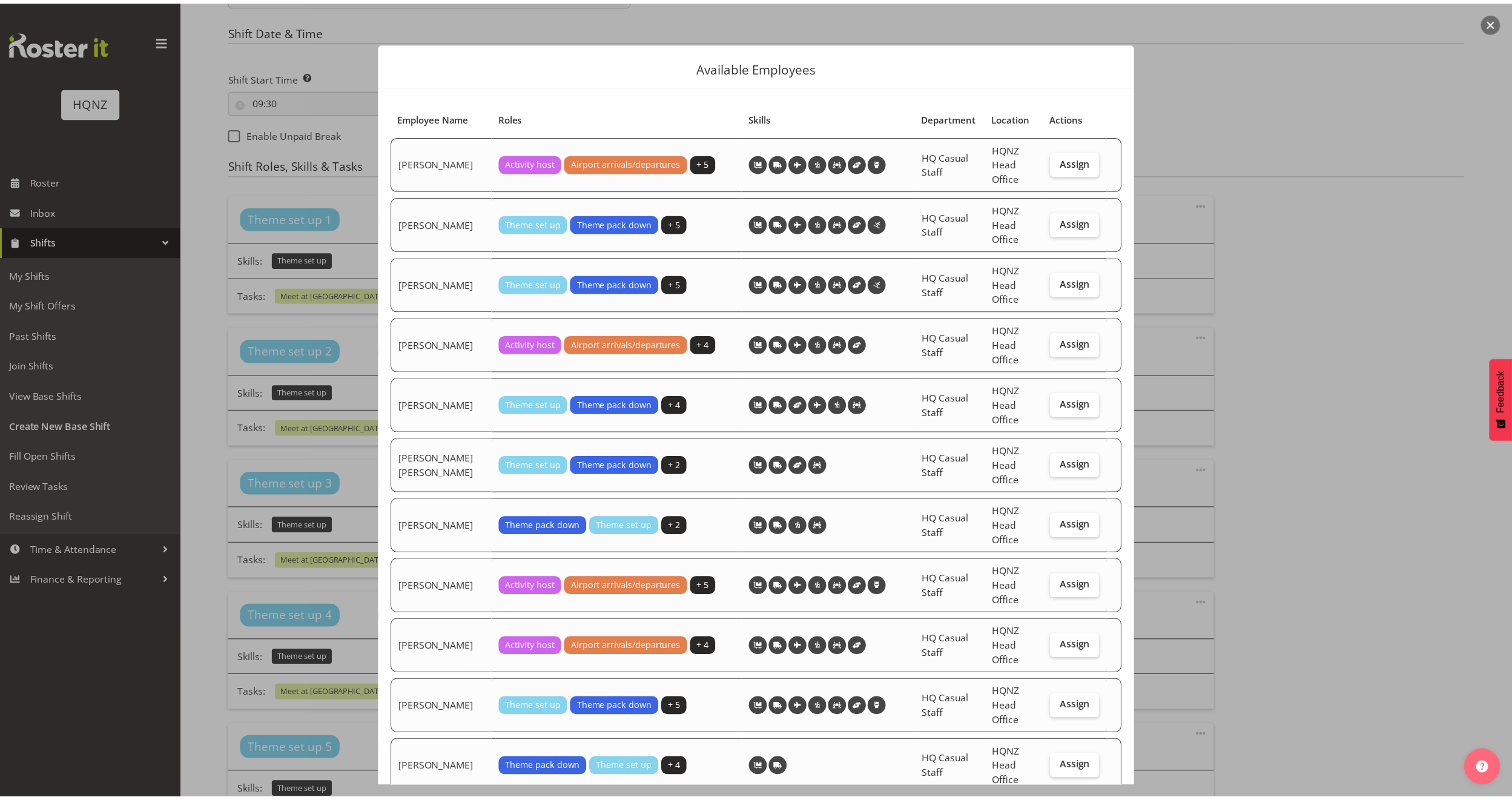
scroll to position [0, 0]
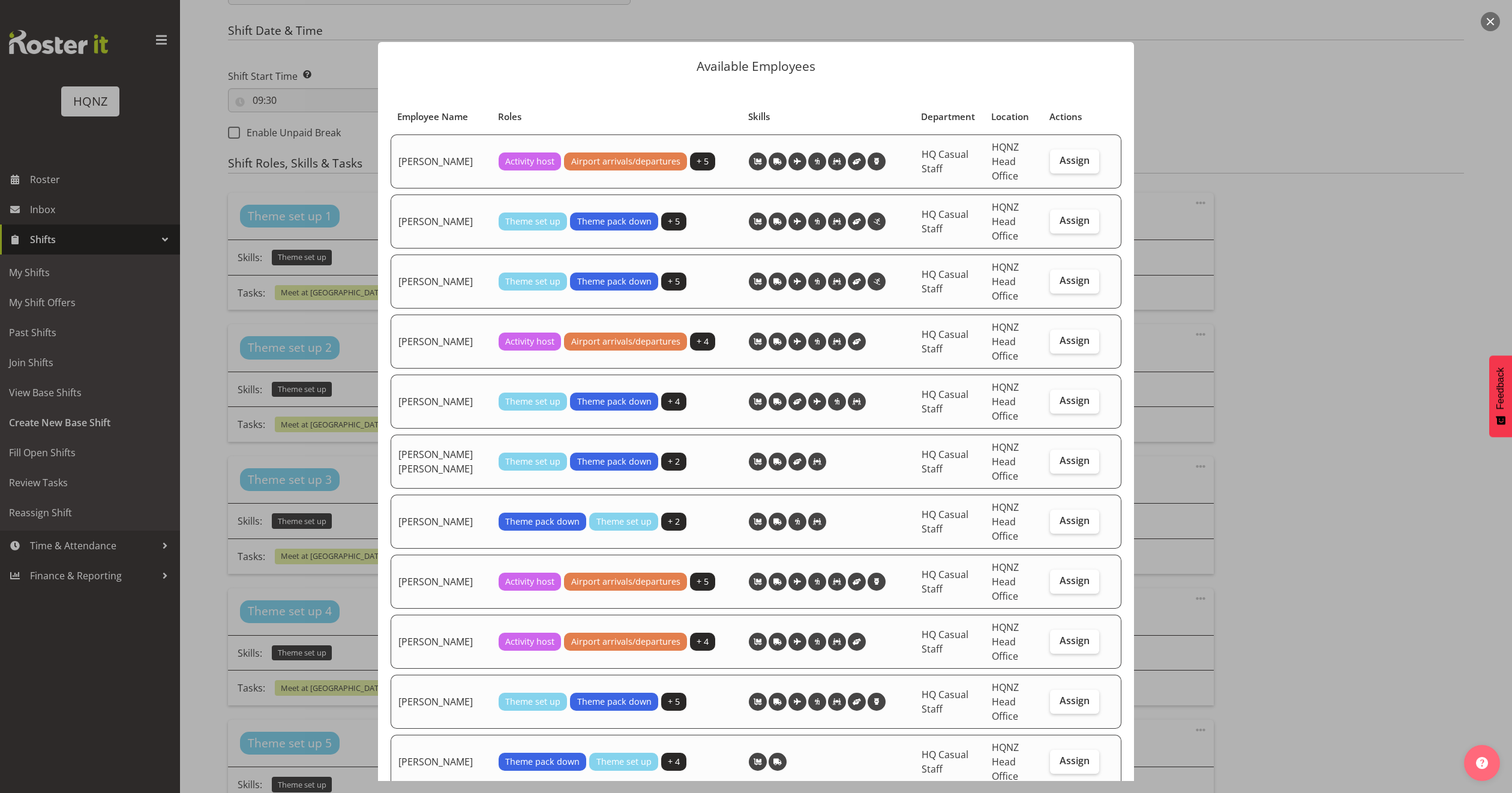
click at [1221, 104] on div at bounding box center [756, 396] width 1512 height 793
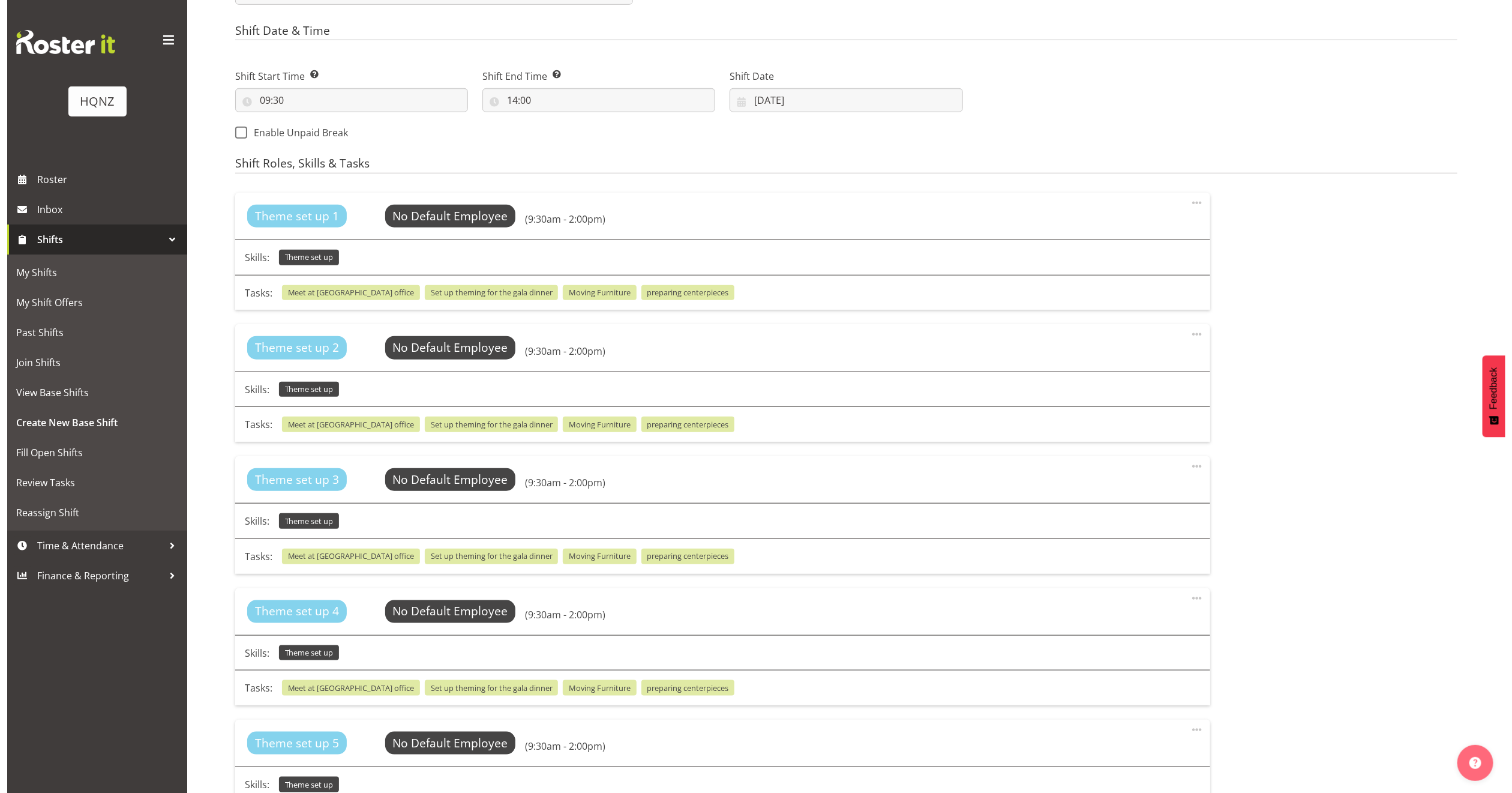
scroll to position [284, 0]
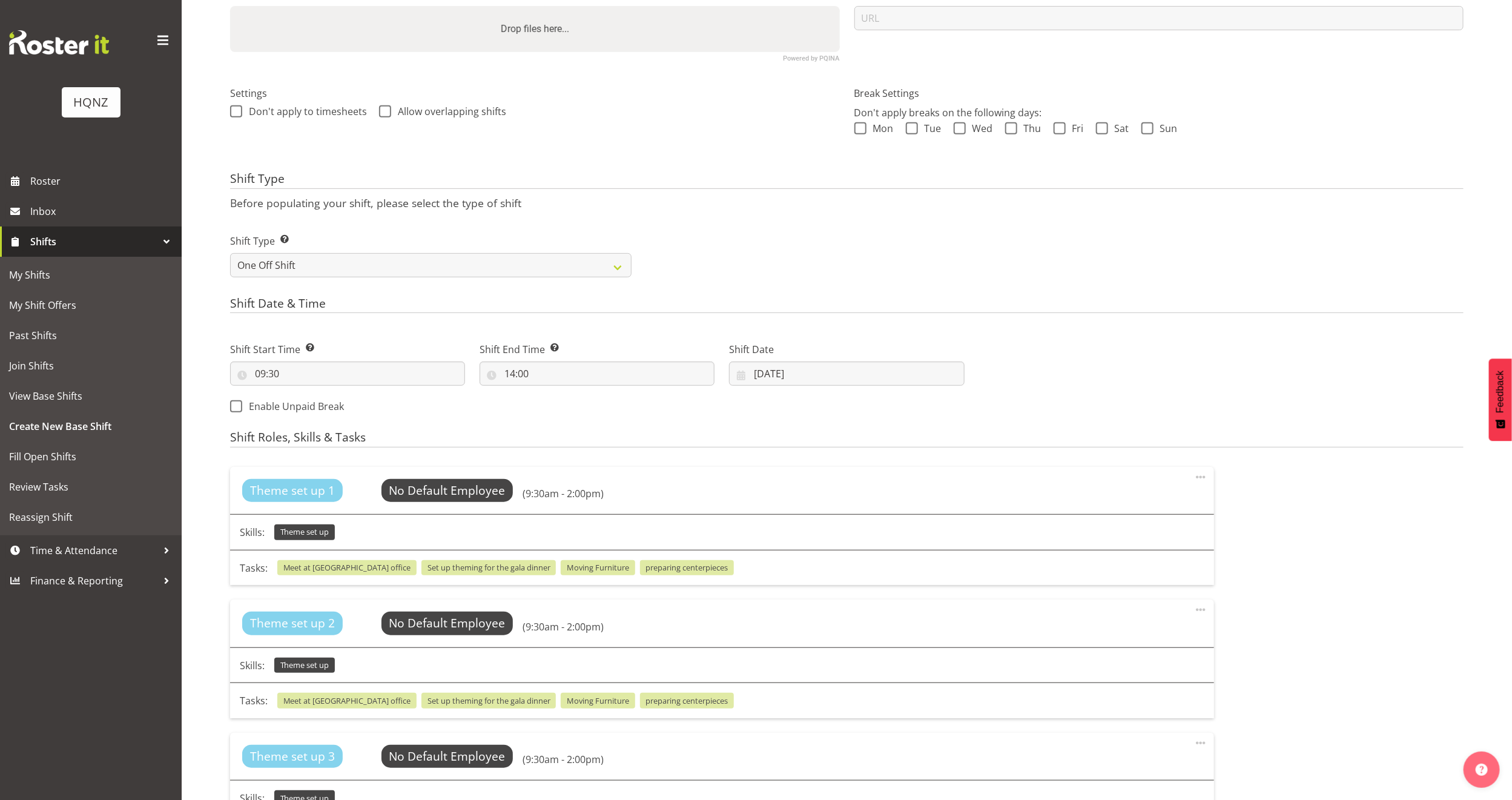
click at [646, 571] on span "preparing centerpieces" at bounding box center [686, 567] width 83 height 11
click at [461, 488] on span "Select Employee" at bounding box center [448, 491] width 90 height 17
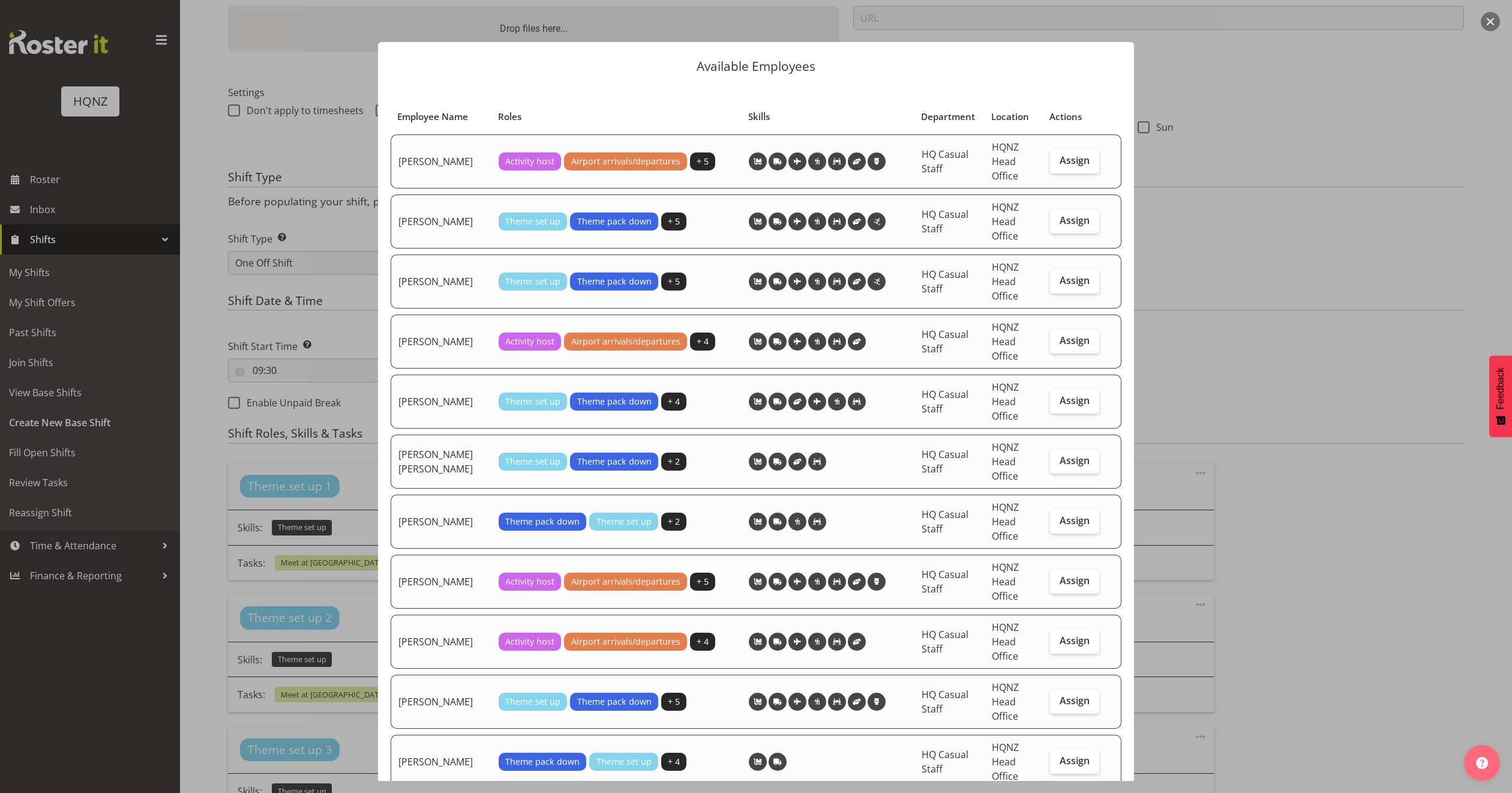
click at [1259, 241] on div at bounding box center [756, 396] width 1512 height 793
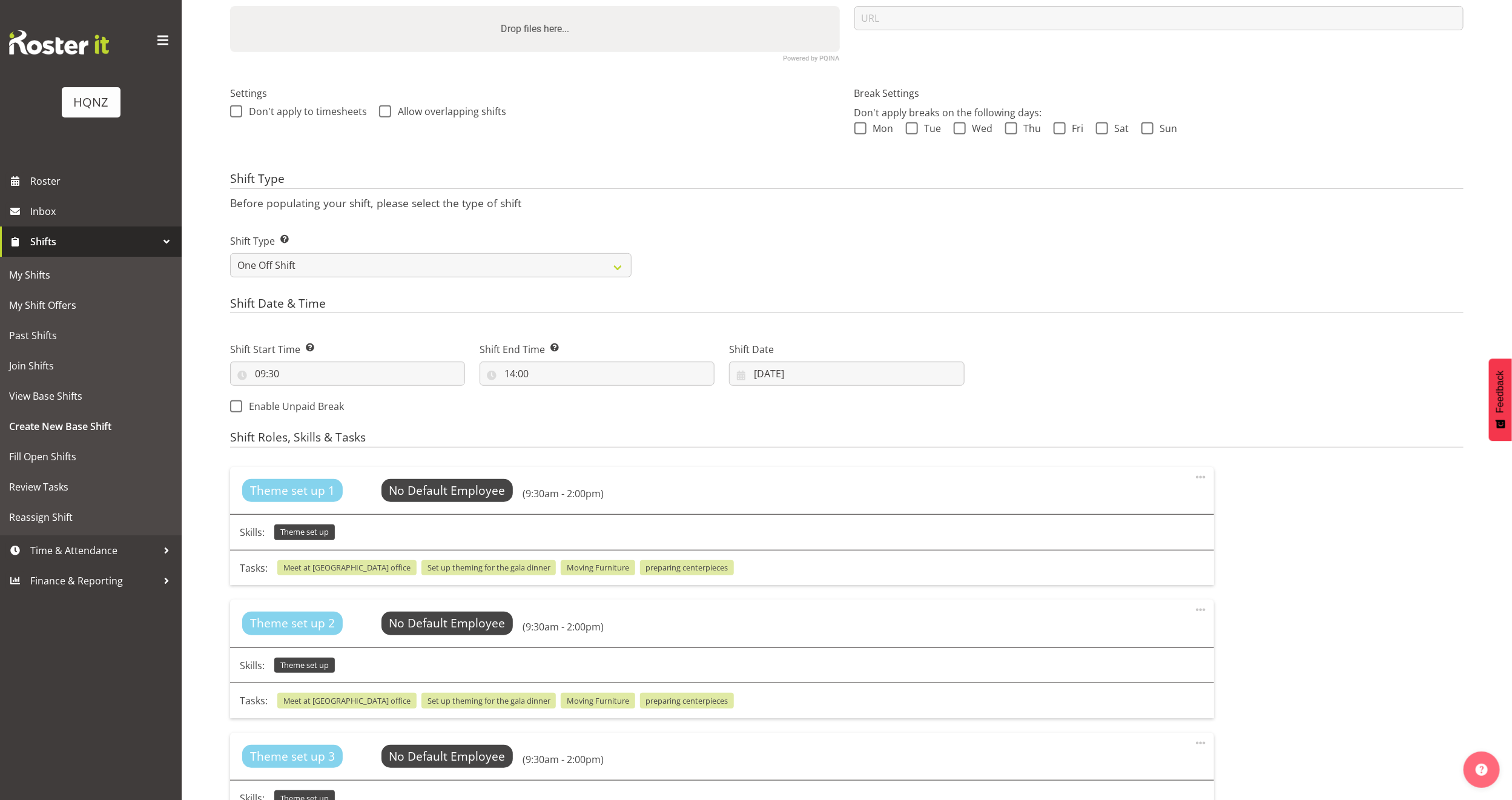
click at [646, 567] on span "preparing centerpieces" at bounding box center [686, 567] width 83 height 11
click at [406, 485] on span "Select Employee" at bounding box center [448, 491] width 90 height 17
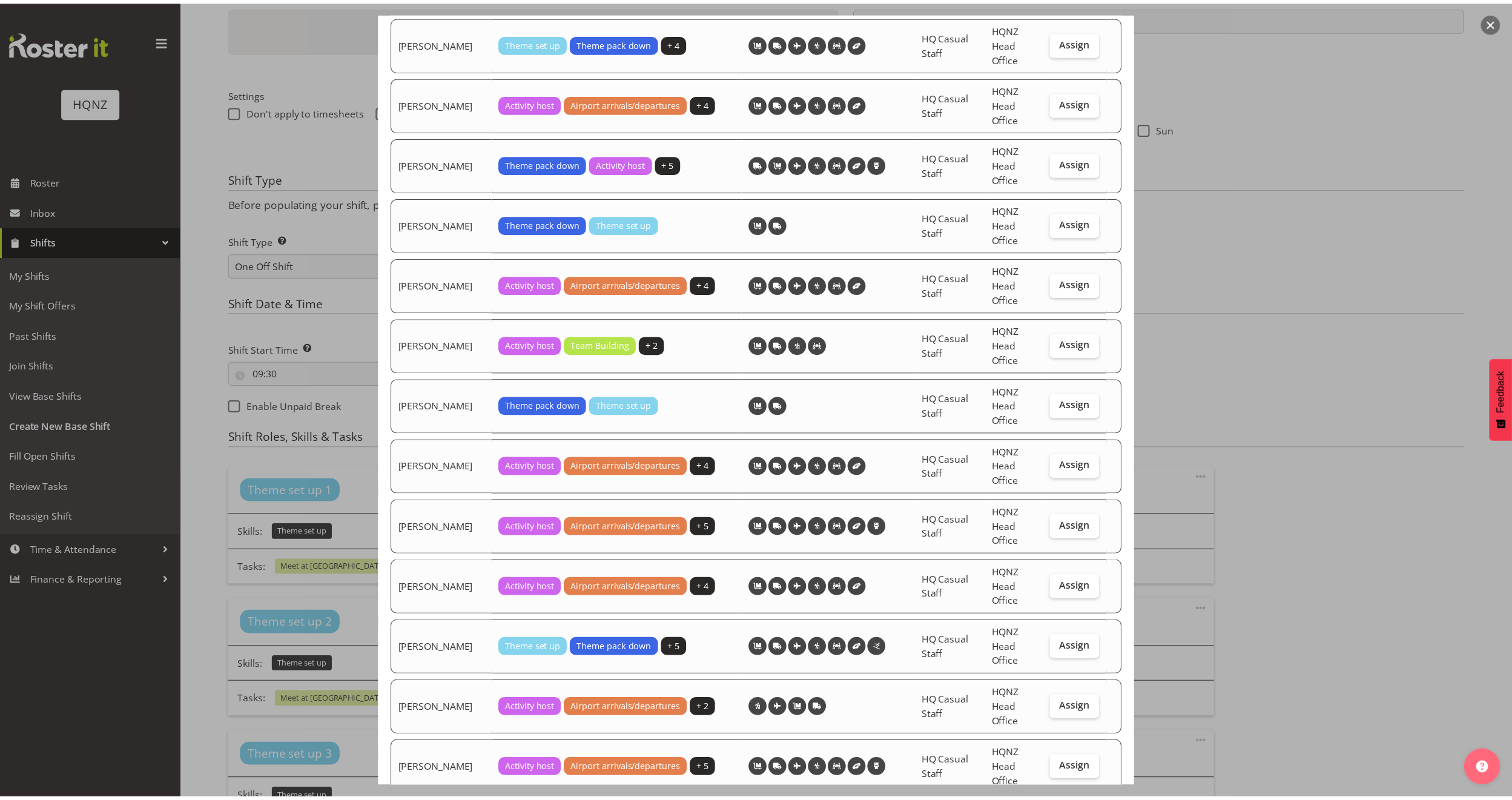
scroll to position [909, 0]
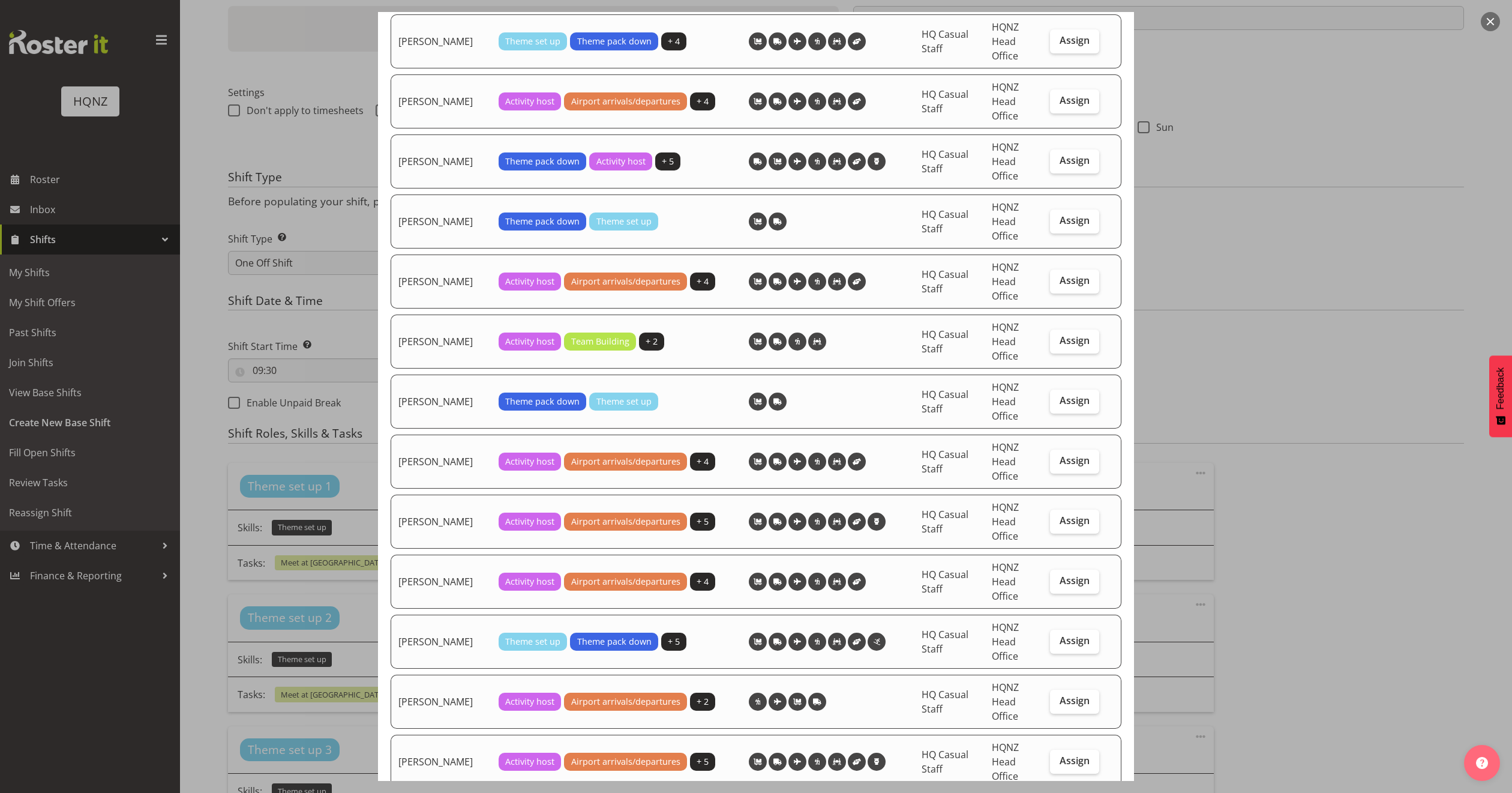
click at [1223, 365] on div at bounding box center [756, 396] width 1512 height 793
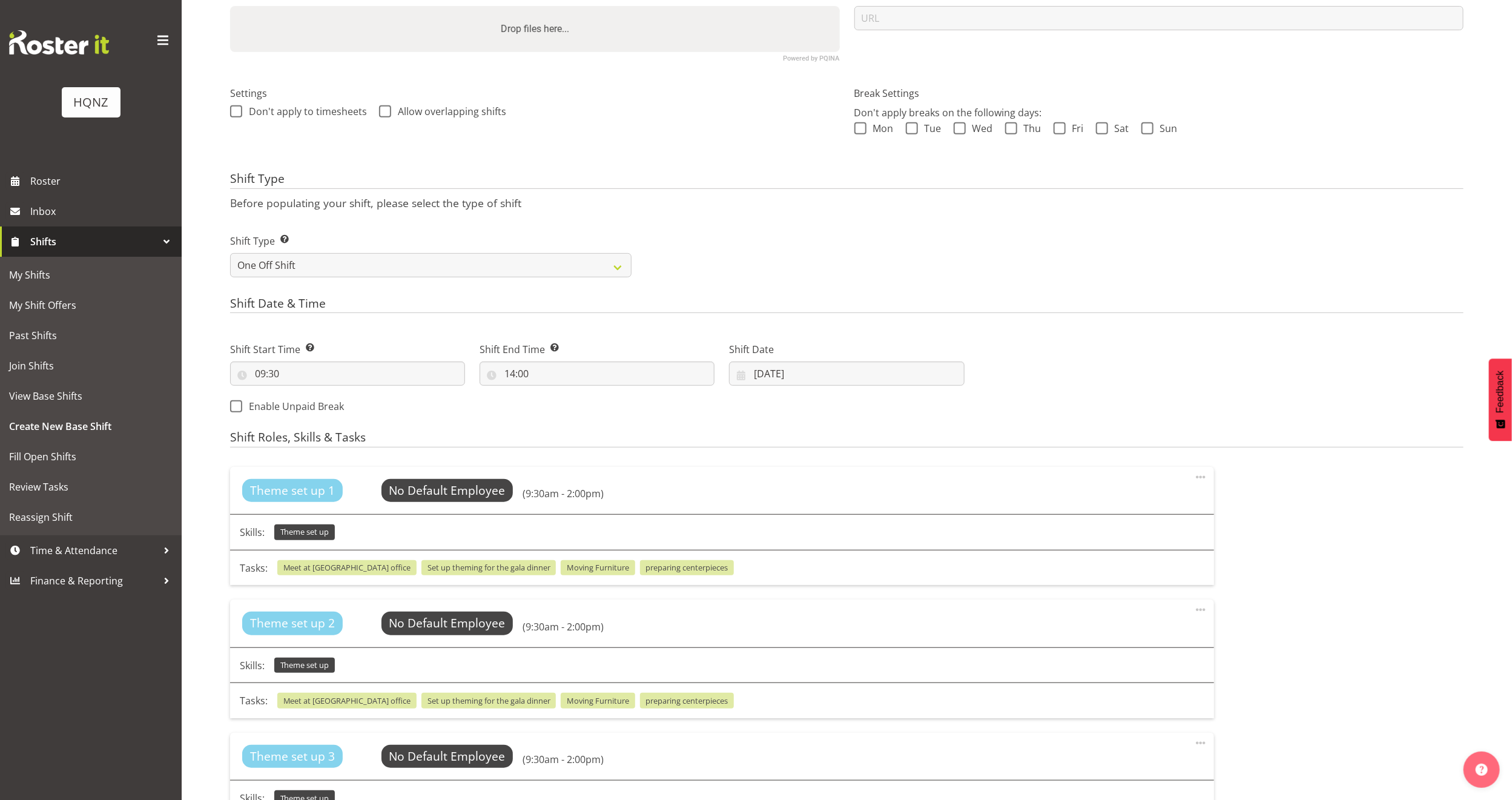
click at [646, 569] on span "preparing centerpieces" at bounding box center [686, 567] width 83 height 11
click at [306, 532] on span "Theme set up" at bounding box center [305, 532] width 49 height 11
click at [319, 558] on div "Tasks: Meet at HQNZ office Set up theming for the gala dinner Moving Furniture …" at bounding box center [722, 567] width 985 height 36
click at [320, 571] on span "Meet at [GEOGRAPHIC_DATA] office" at bounding box center [347, 567] width 128 height 11
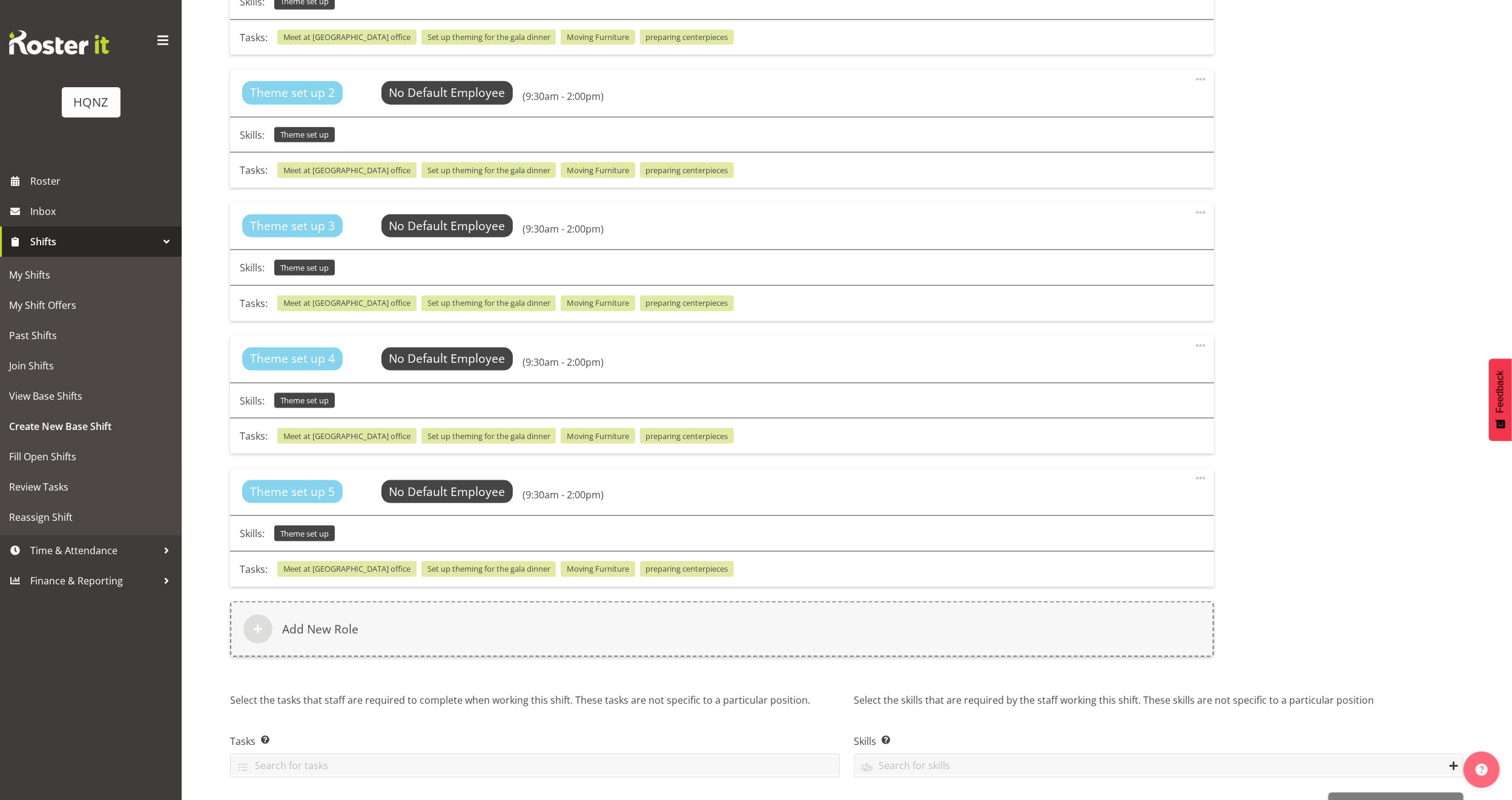
scroll to position [863, 0]
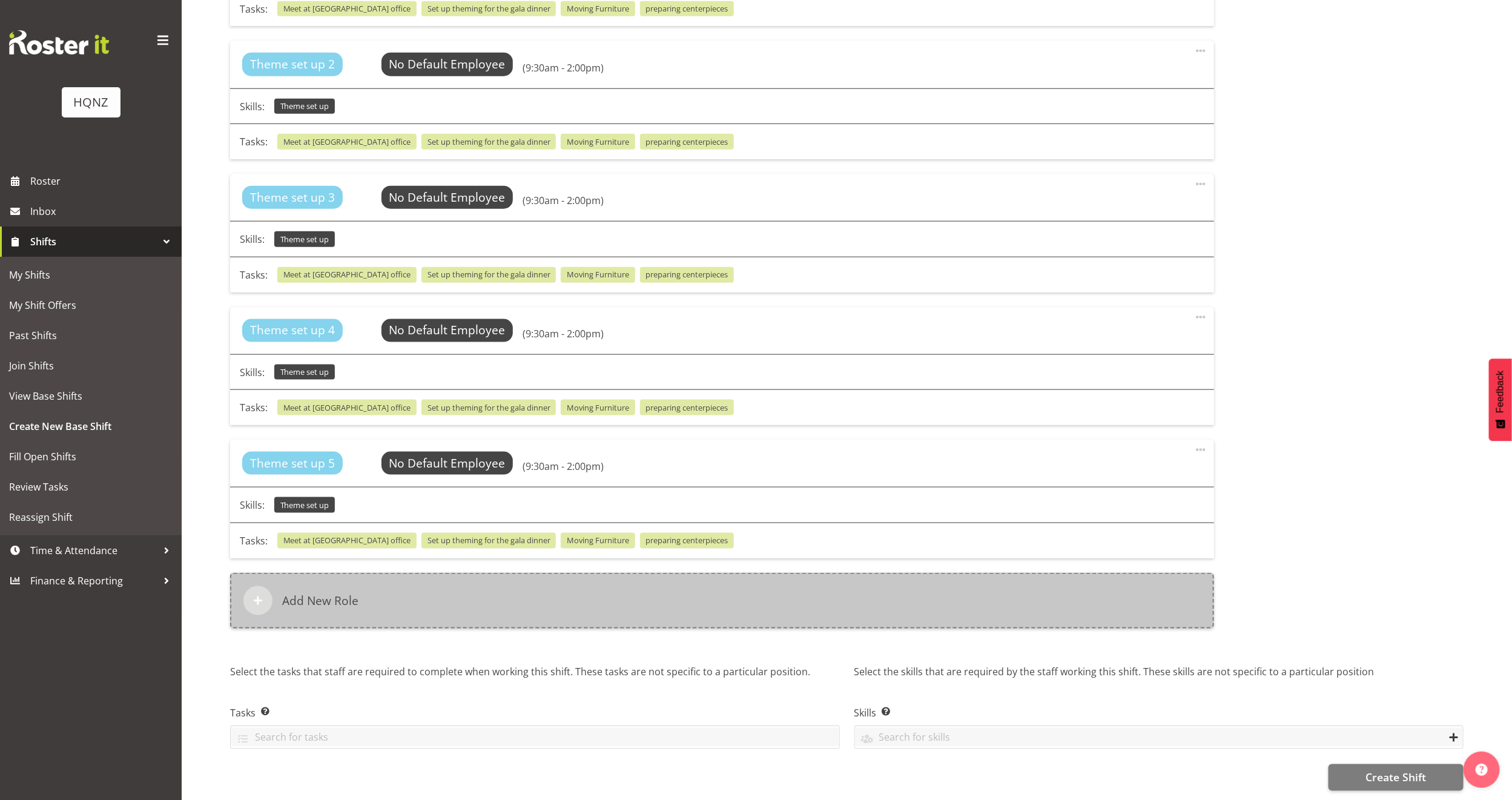
click at [313, 593] on h6 "Add New Role" at bounding box center [321, 600] width 76 height 15
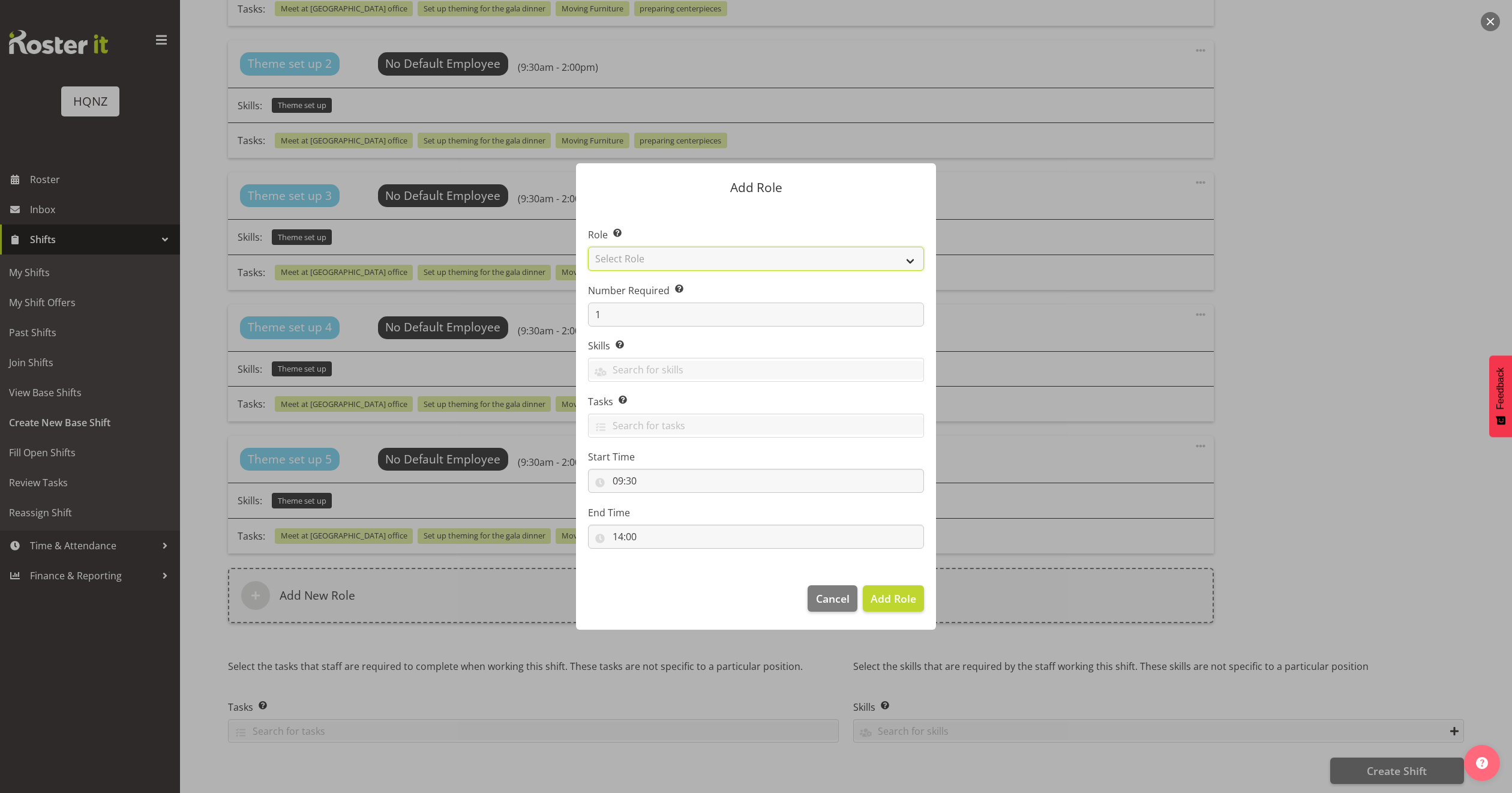
click at [917, 260] on select "Select Role Activity host Airport arrivals/departures Cleaning Event support Te…" at bounding box center [756, 258] width 336 height 24
select select "249"
click at [588, 246] on select "Select Role Activity host Airport arrivals/departures Cleaning Event support Te…" at bounding box center [756, 258] width 336 height 24
click at [897, 602] on span "Add Role" at bounding box center [893, 598] width 46 height 15
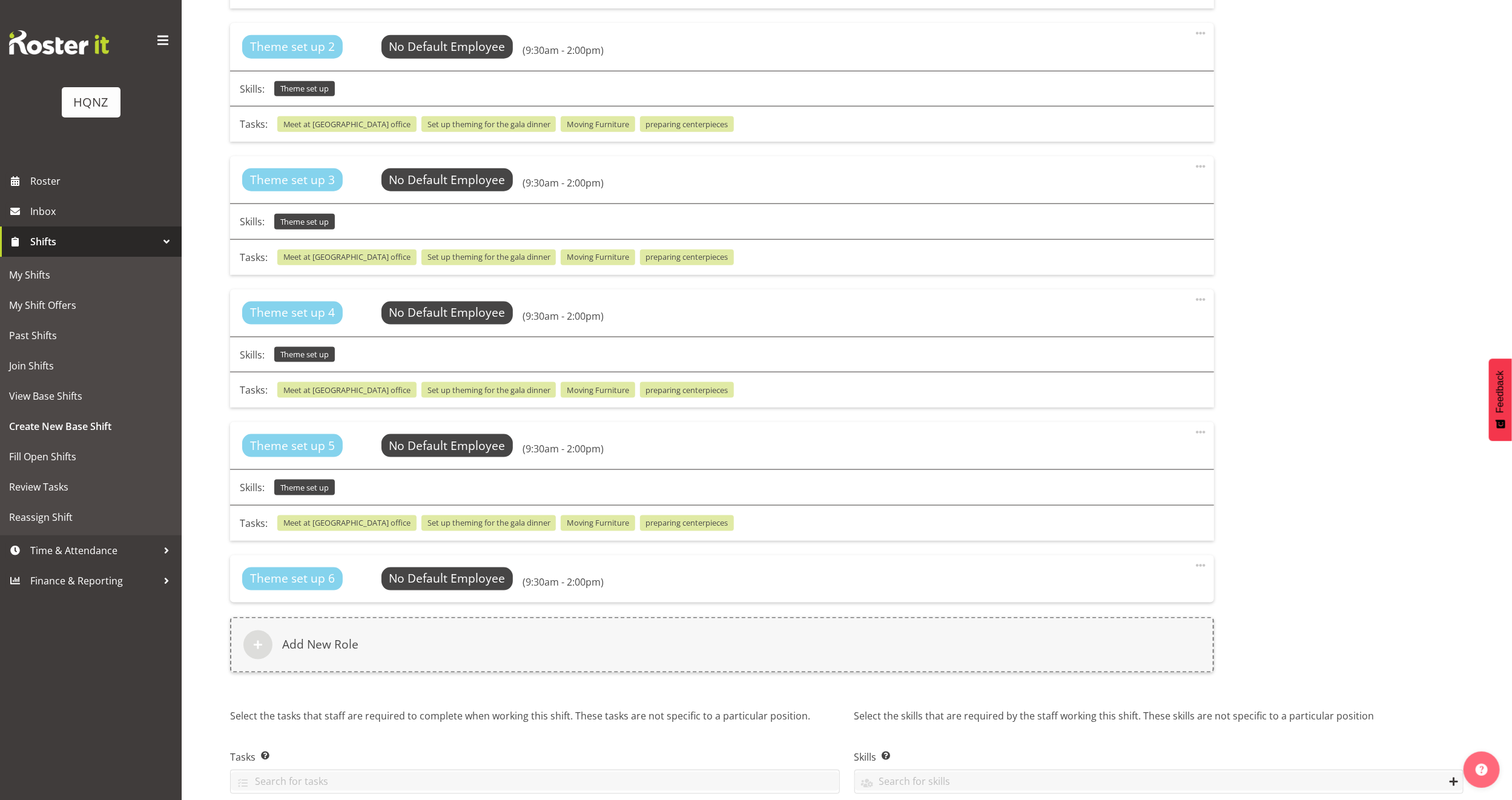
scroll to position [500, 0]
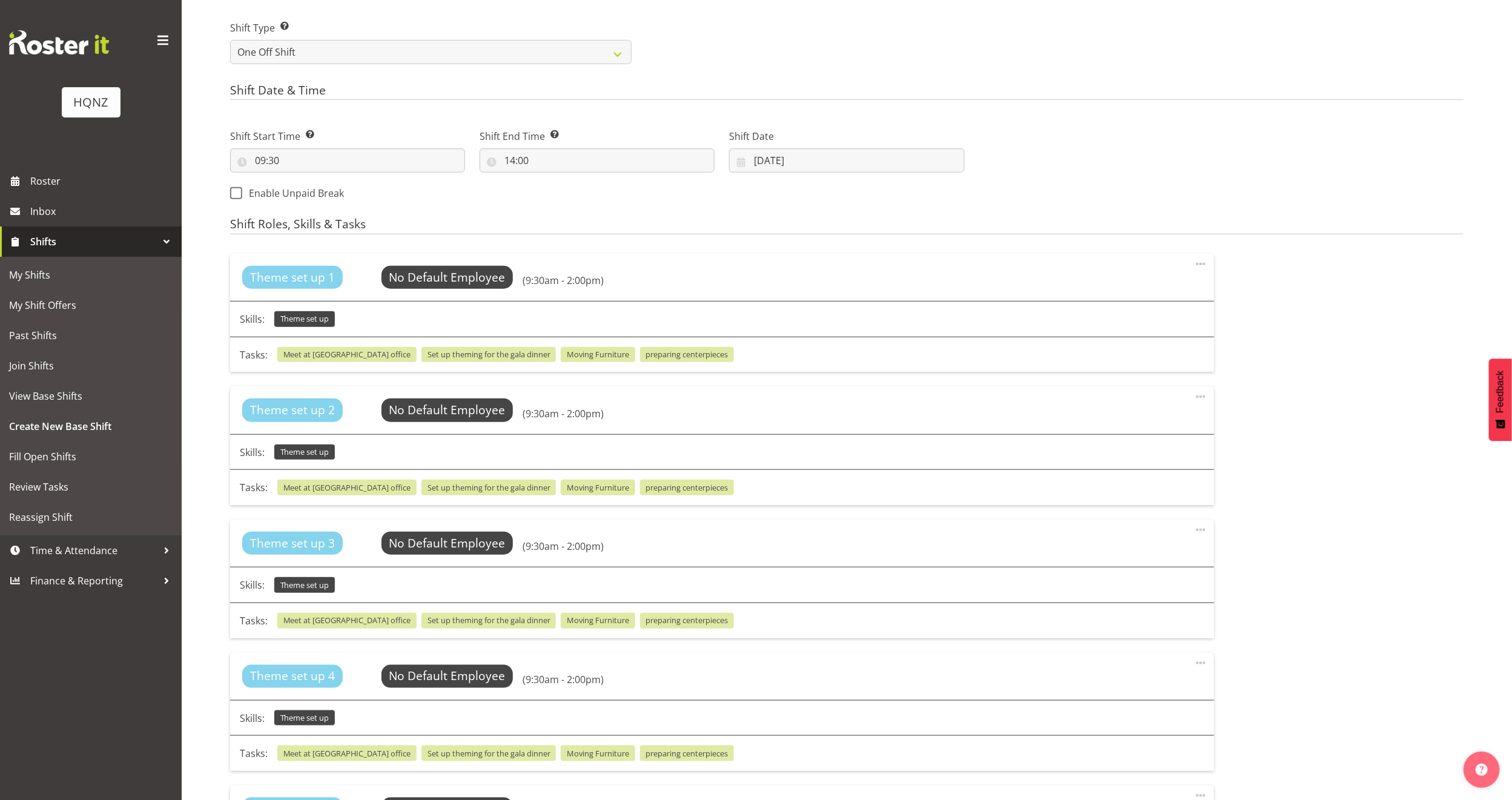
drag, startPoint x: 317, startPoint y: 279, endPoint x: 285, endPoint y: 286, distance: 32.8
click at [285, 286] on span "Theme set up 1" at bounding box center [293, 277] width 85 height 17
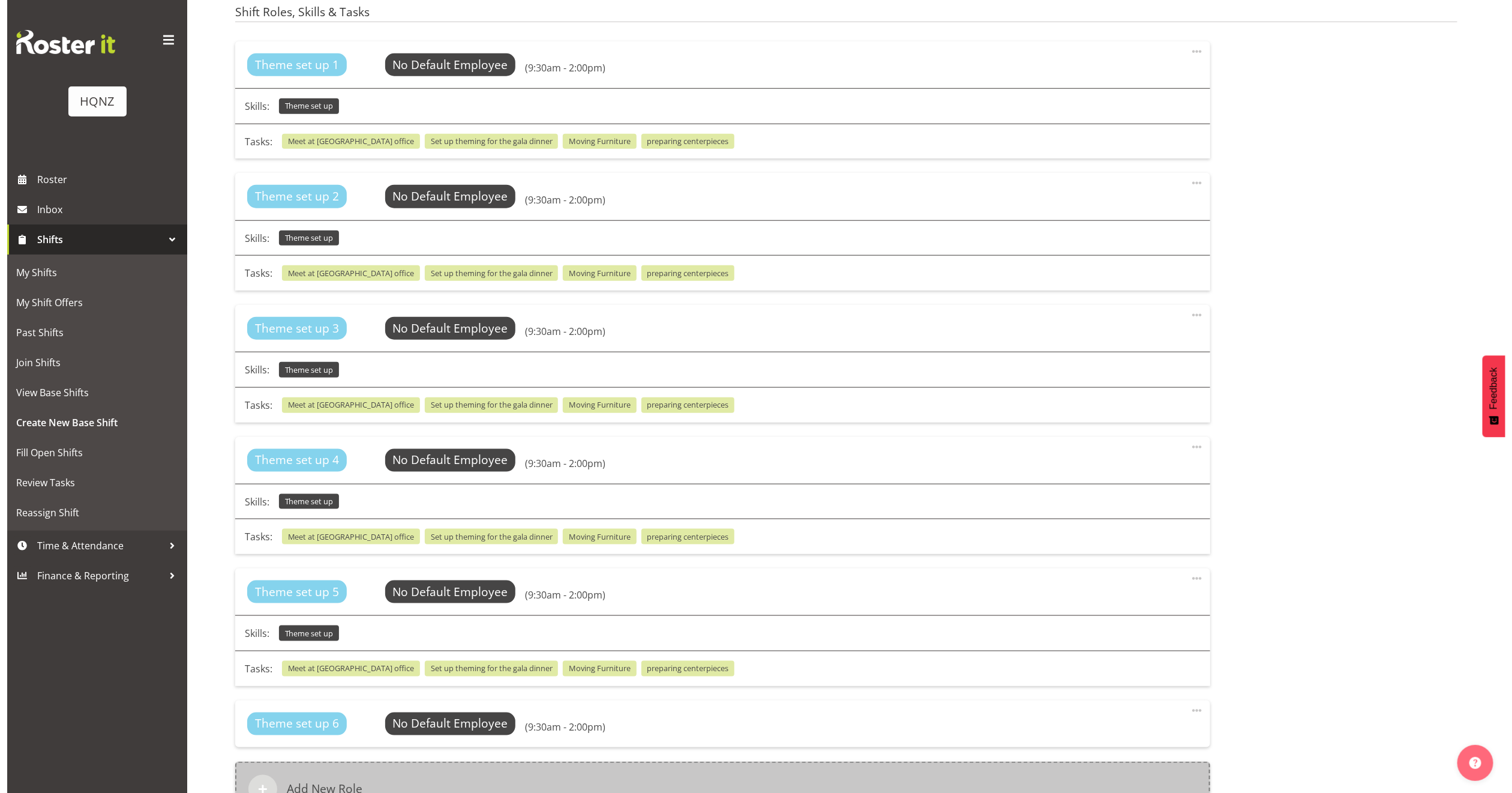
scroll to position [917, 0]
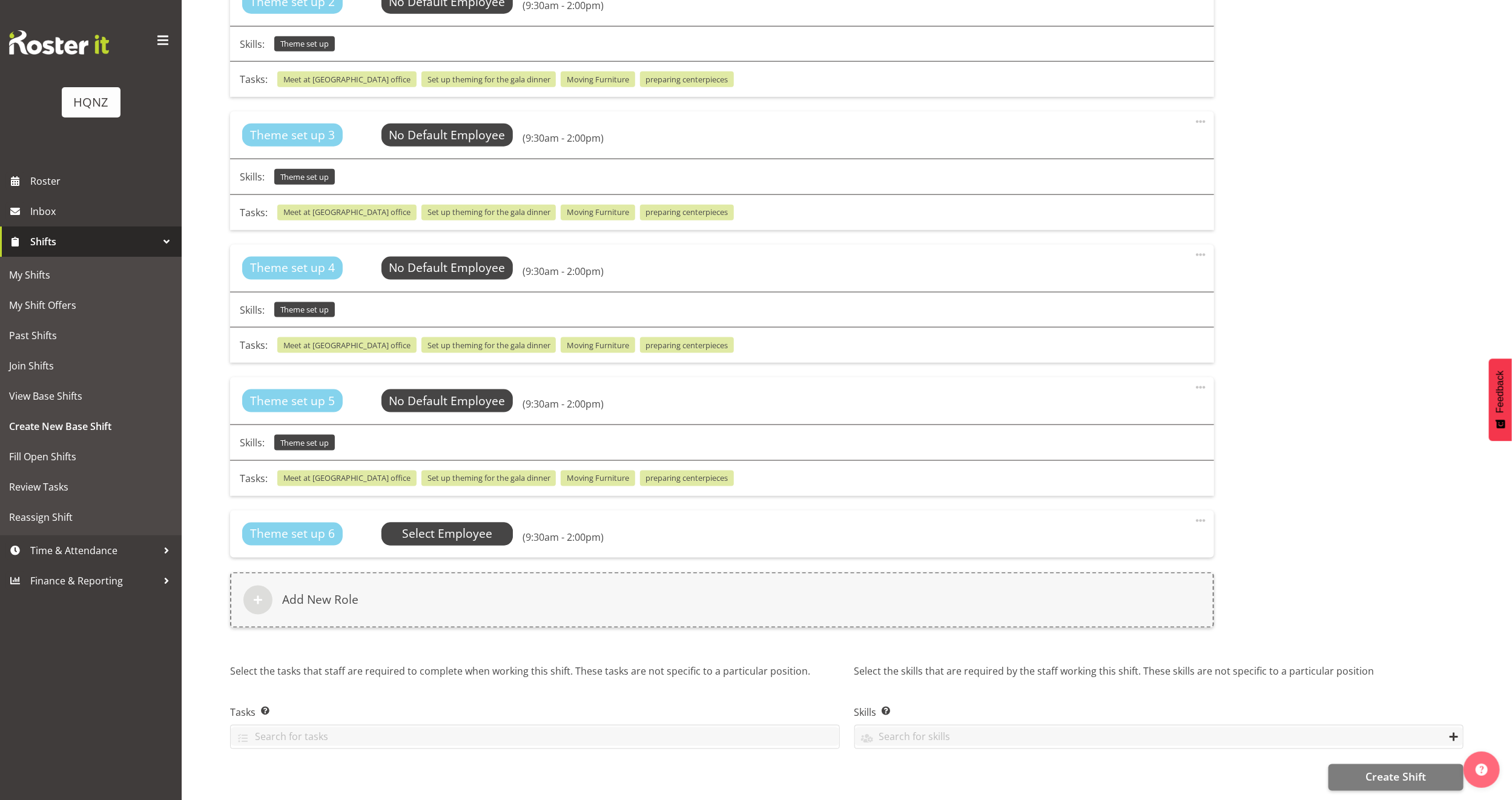
click at [454, 525] on span "Select Employee" at bounding box center [448, 533] width 90 height 17
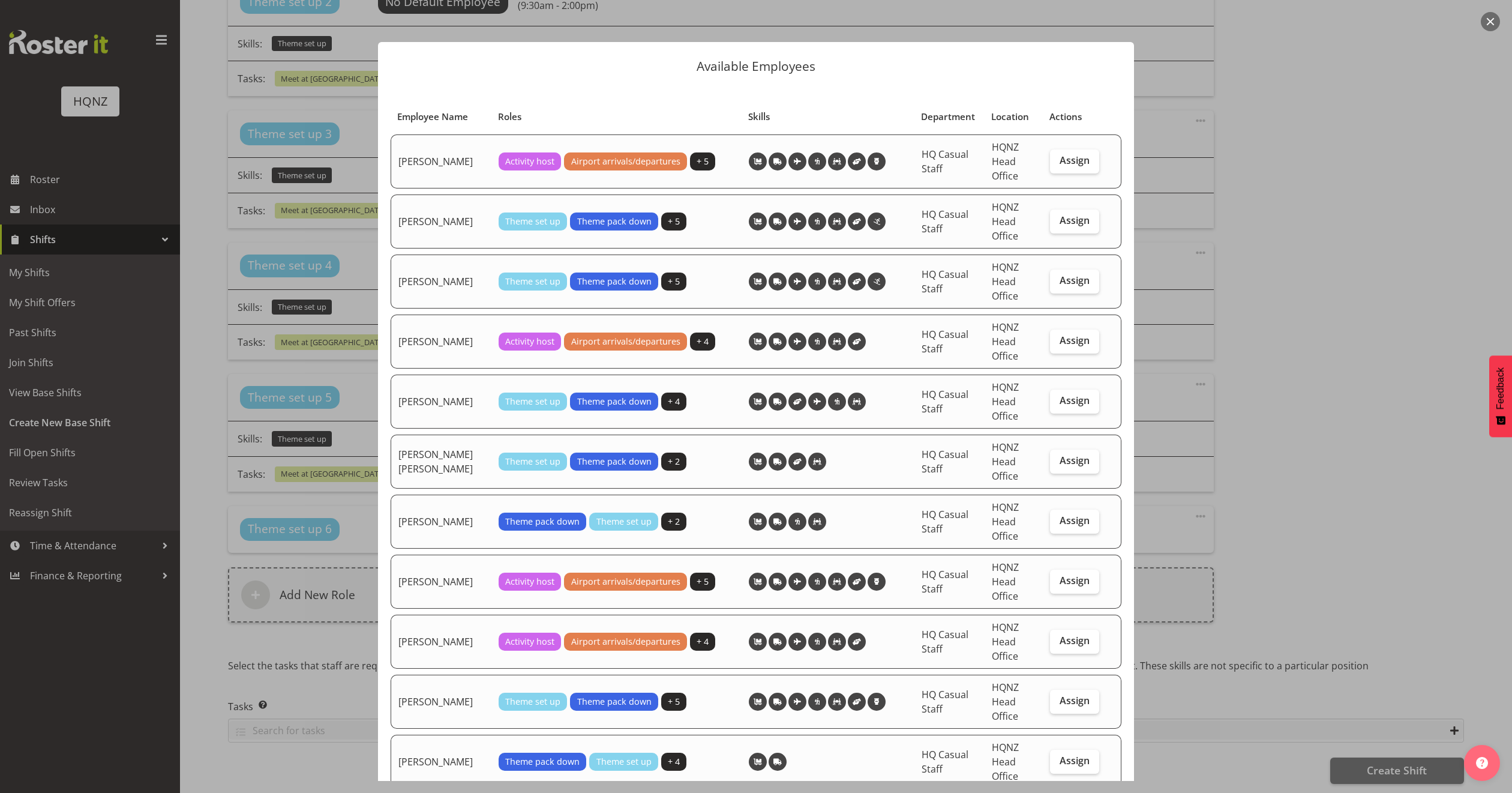
click at [987, 28] on div "Available Employees Employee Name Roles Skills Department Location Actions Alan…" at bounding box center [756, 396] width 780 height 769
click at [1311, 368] on div at bounding box center [756, 396] width 1512 height 793
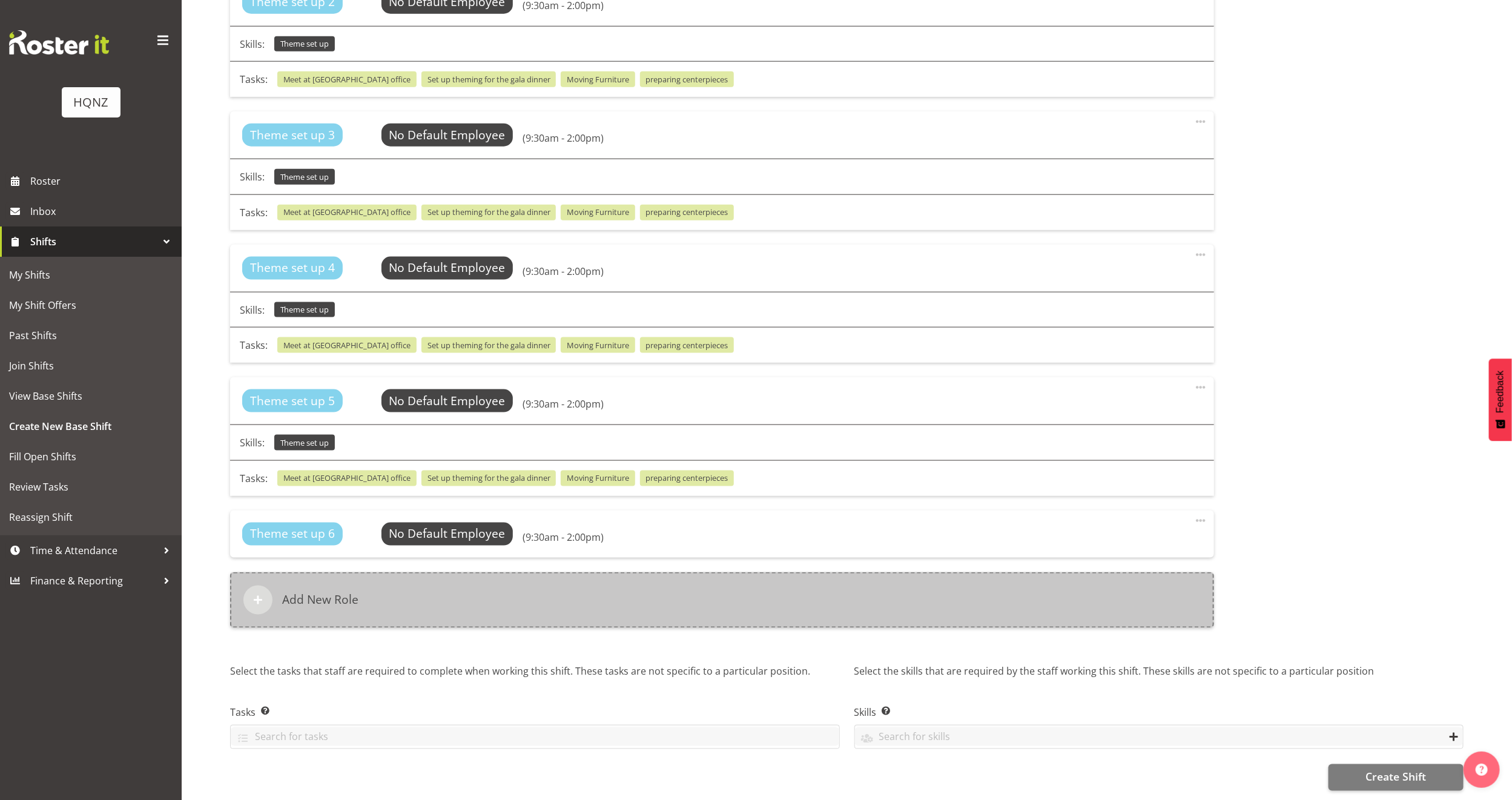
click at [342, 592] on h6 "Add New Role" at bounding box center [321, 599] width 76 height 15
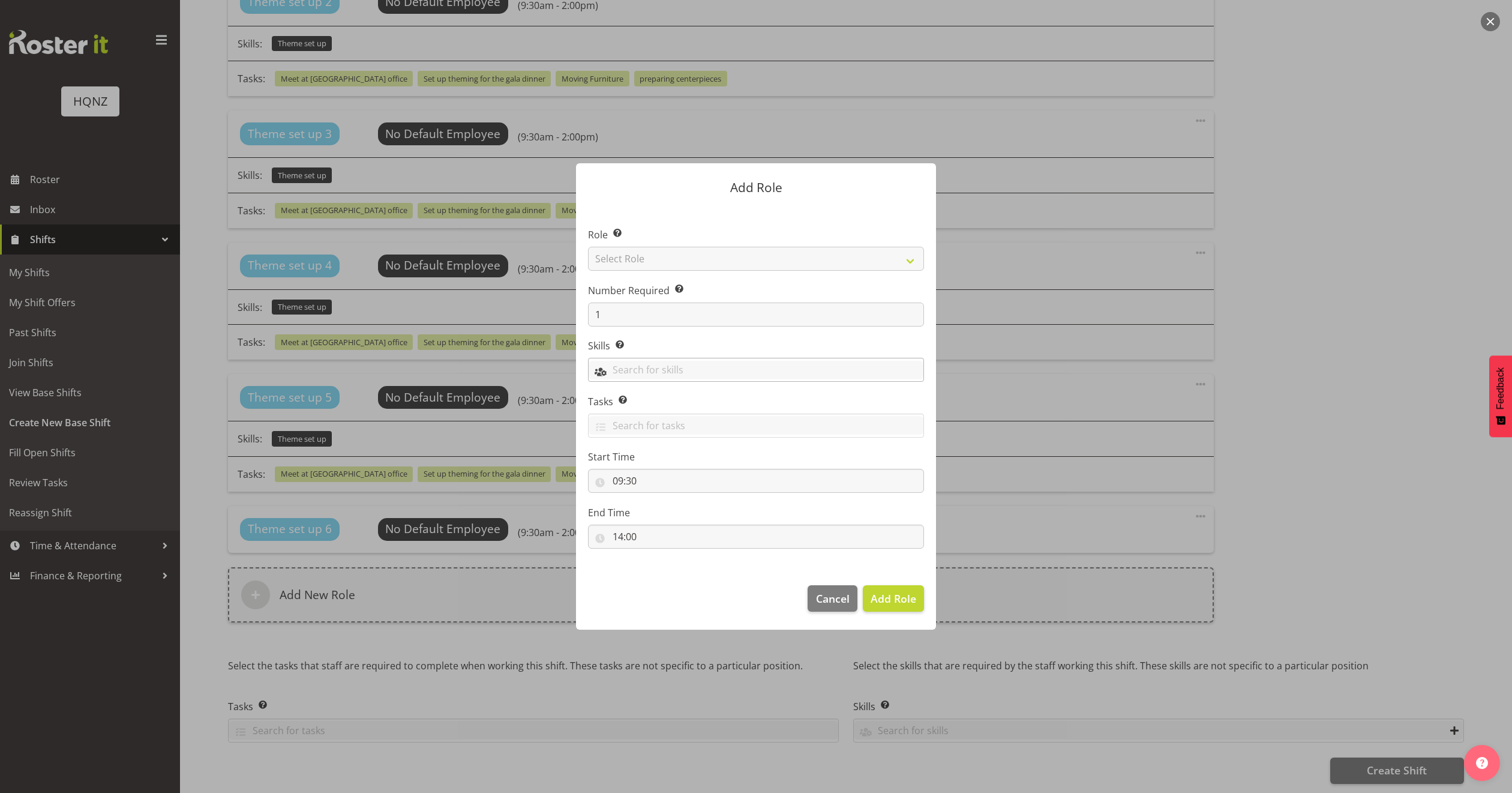
click at [771, 373] on input "text" at bounding box center [756, 370] width 335 height 19
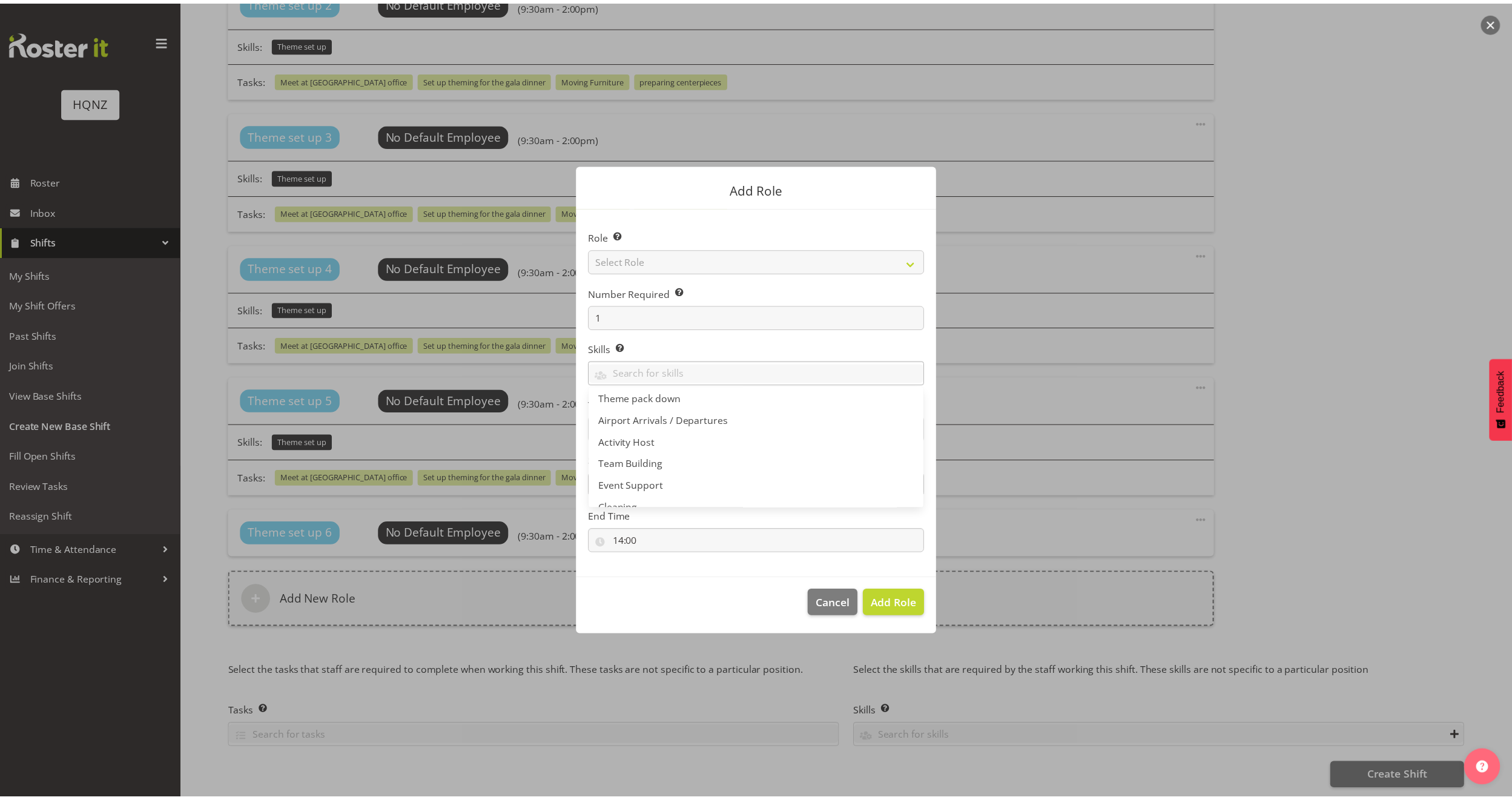
scroll to position [42, 0]
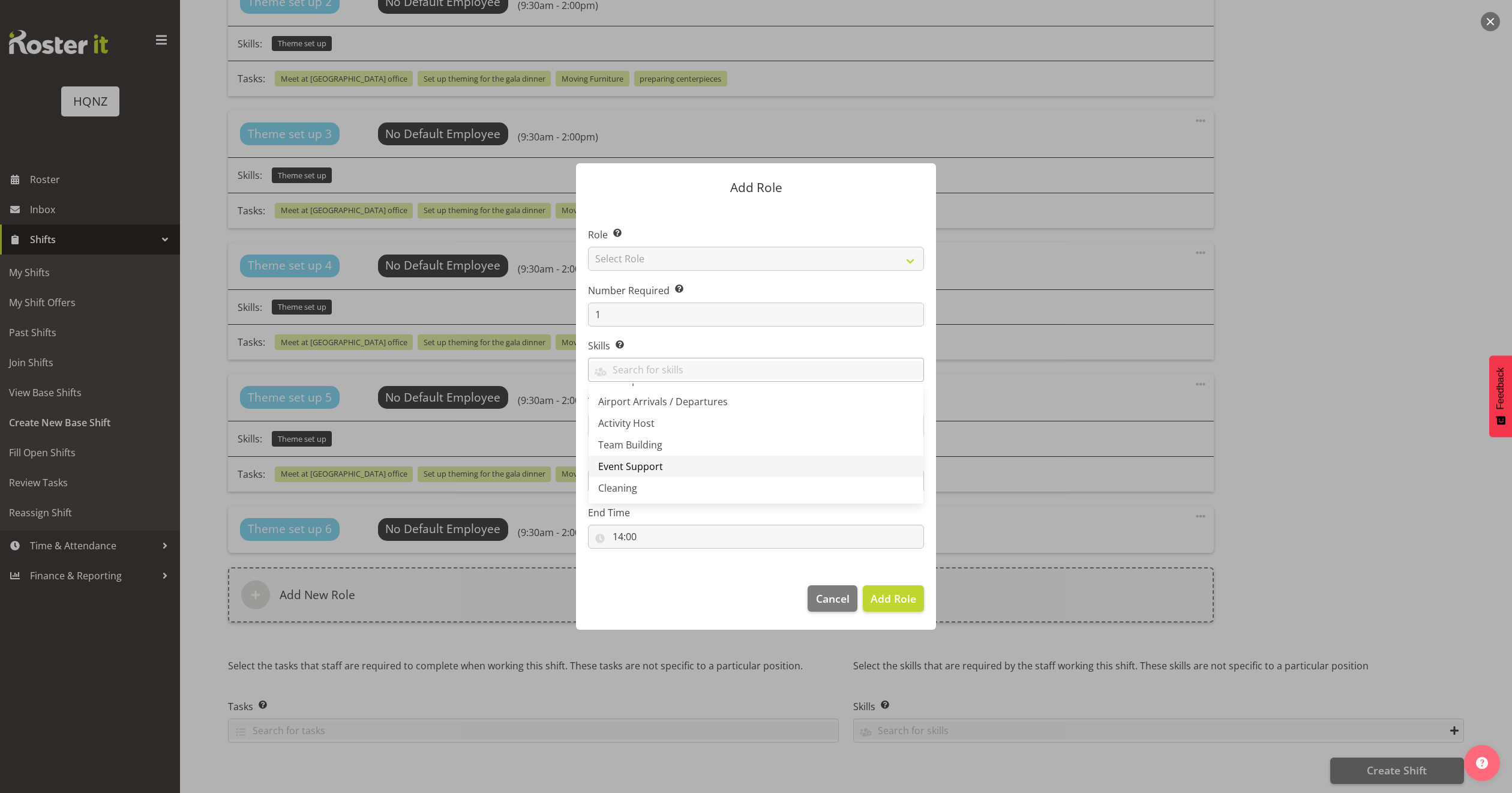
click at [691, 467] on link "Event Support" at bounding box center [756, 466] width 335 height 22
click at [896, 595] on span "Add Role" at bounding box center [893, 598] width 46 height 15
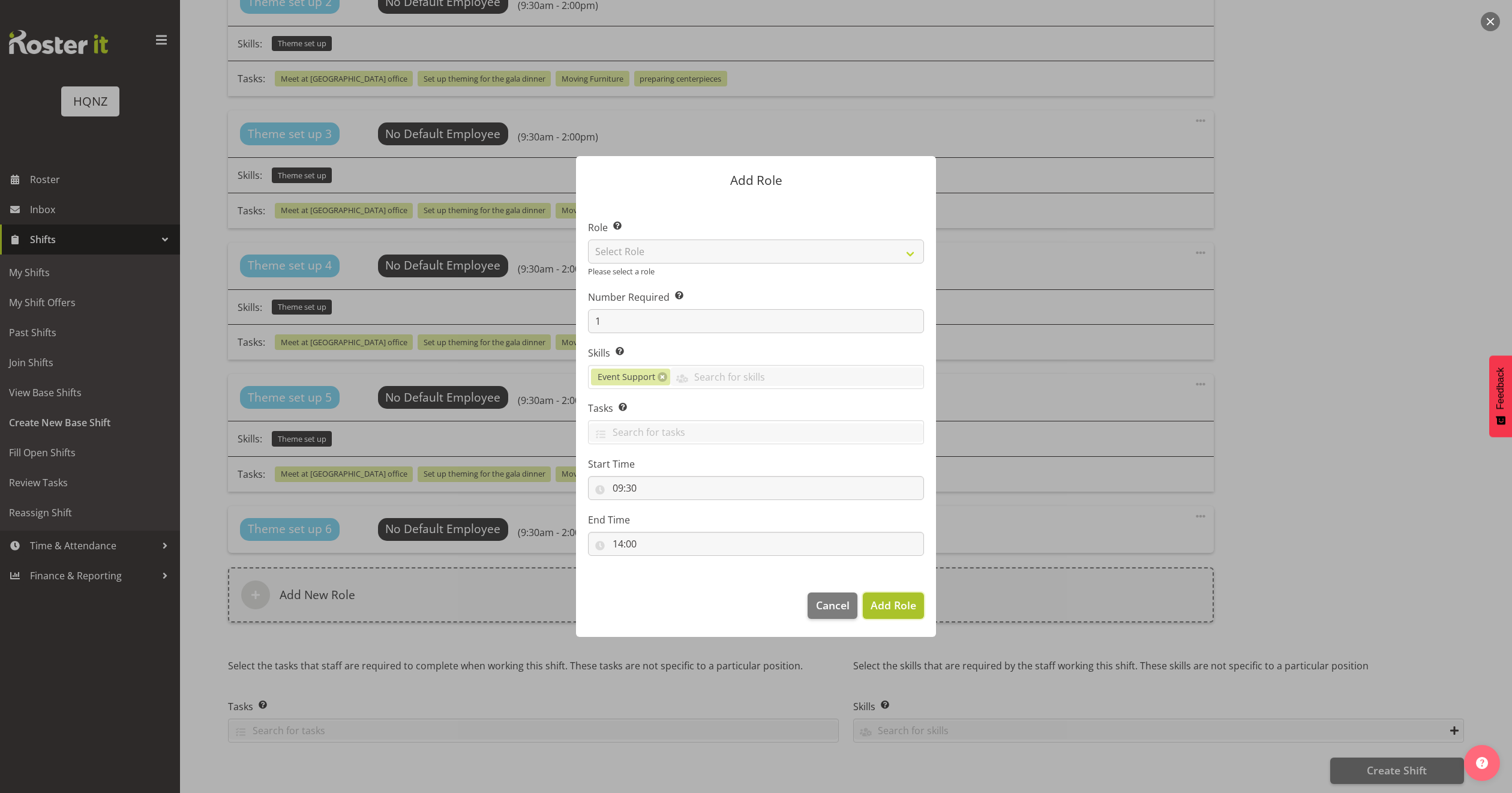
click at [901, 607] on span "Add Role" at bounding box center [893, 604] width 46 height 15
click at [831, 609] on span "Cancel" at bounding box center [833, 605] width 34 height 15
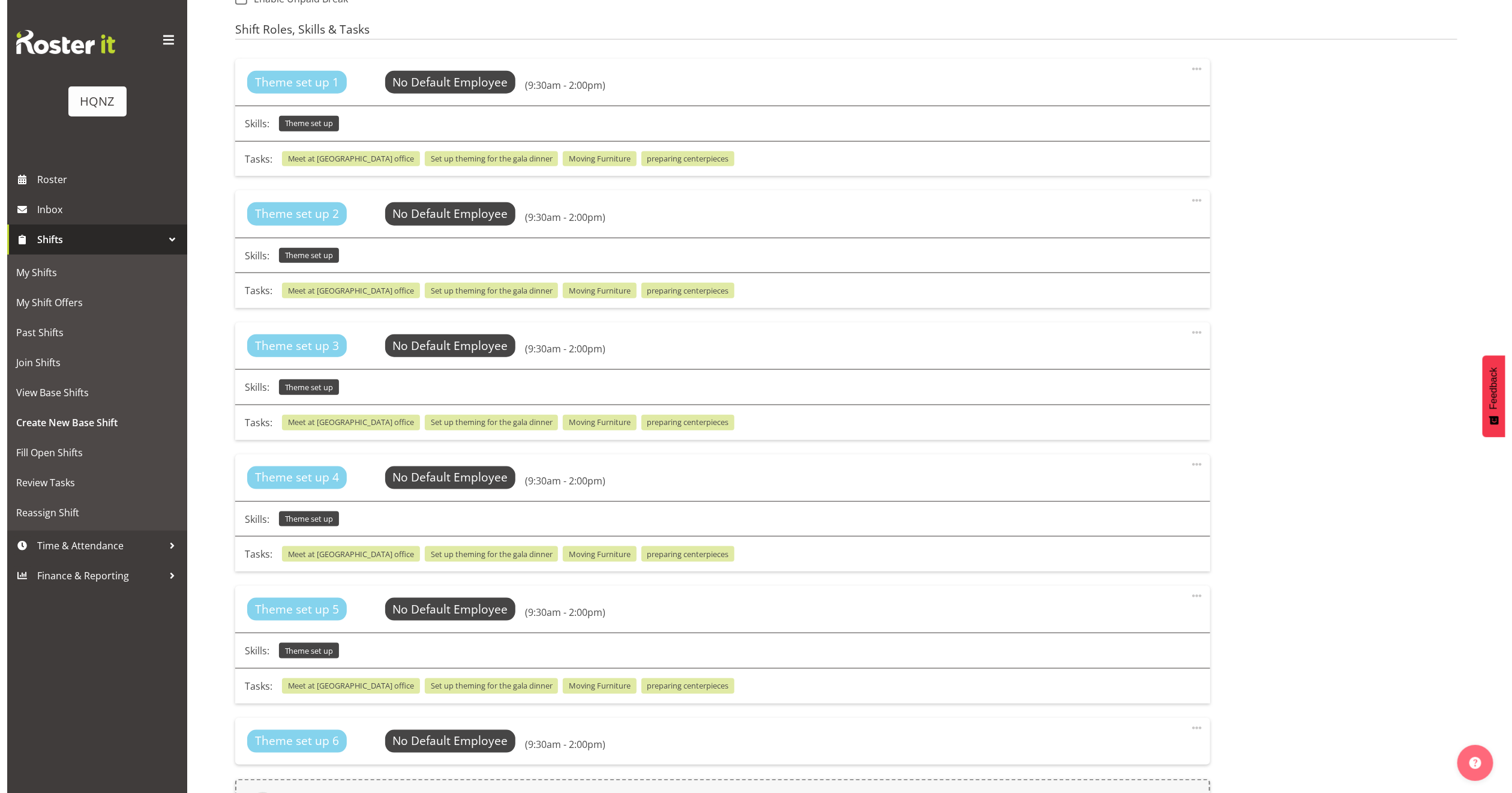
scroll to position [467, 0]
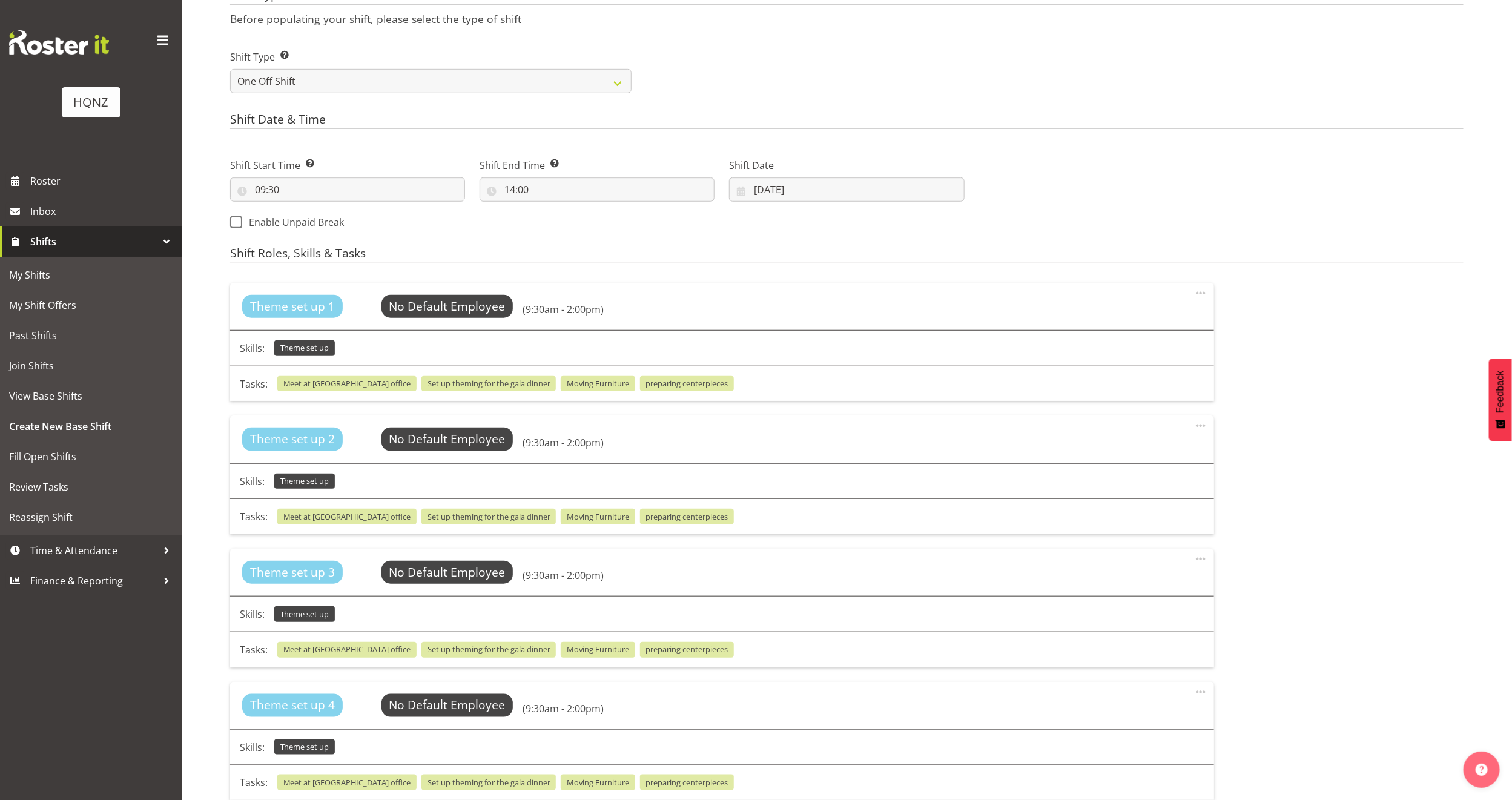
drag, startPoint x: 322, startPoint y: 301, endPoint x: 705, endPoint y: 285, distance: 383.3
click at [705, 285] on div "Theme set up 1 No Default Employee Select Employee (9:30am - 2:00pm)" at bounding box center [722, 307] width 985 height 47
click at [458, 307] on span "Select Employee" at bounding box center [448, 307] width 90 height 17
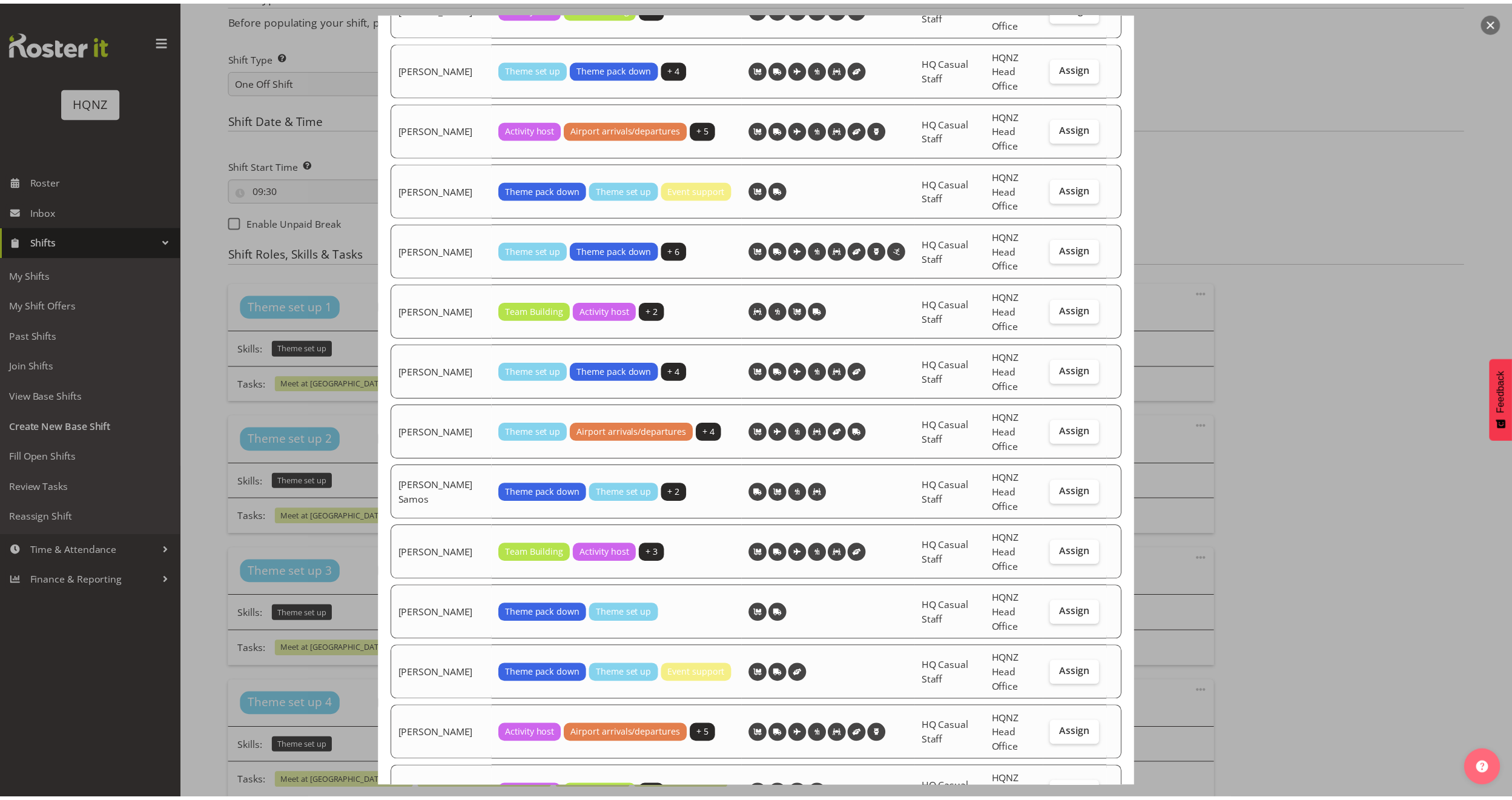
scroll to position [2215, 0]
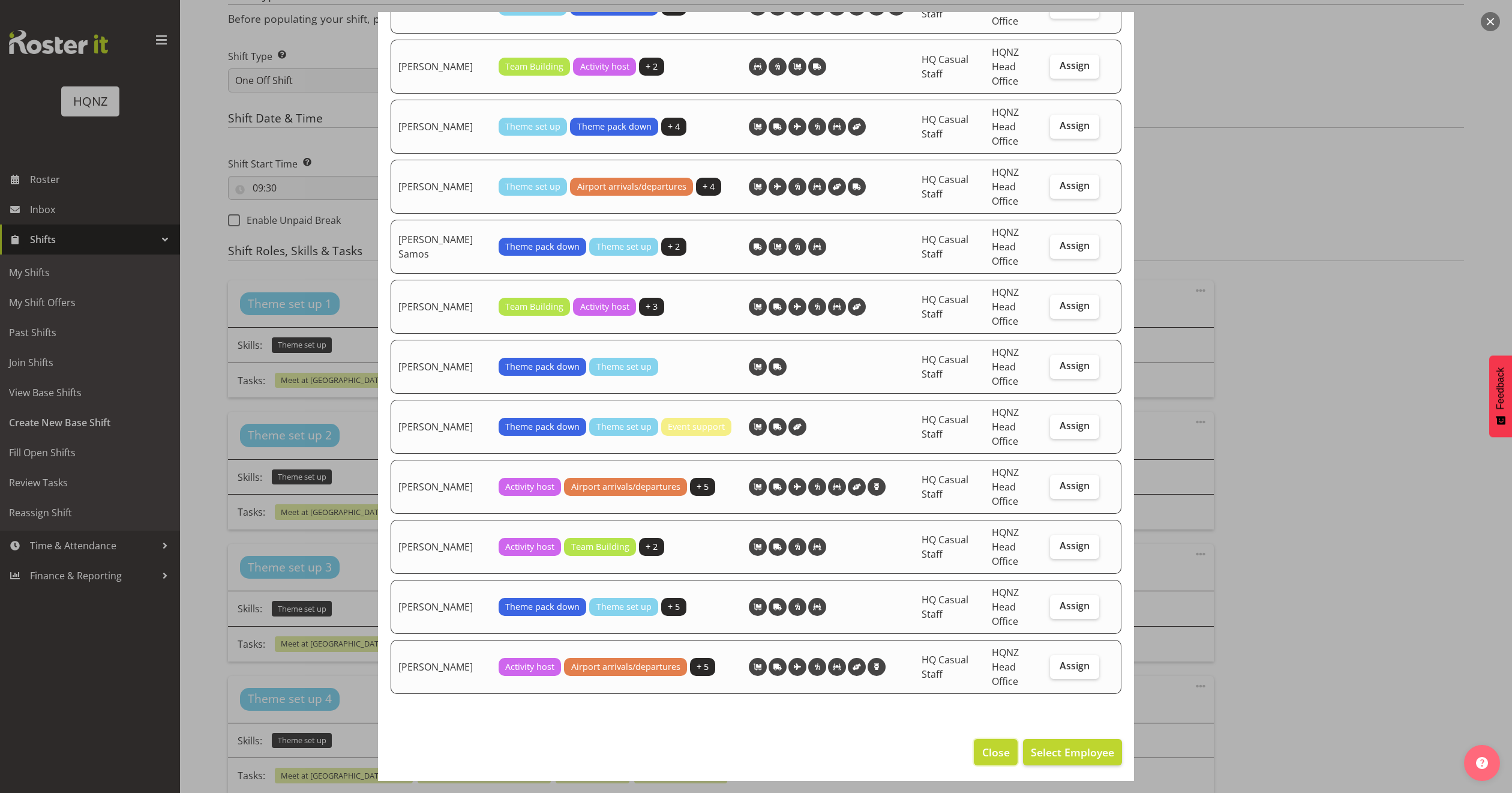
click at [985, 751] on span "Close" at bounding box center [996, 752] width 28 height 15
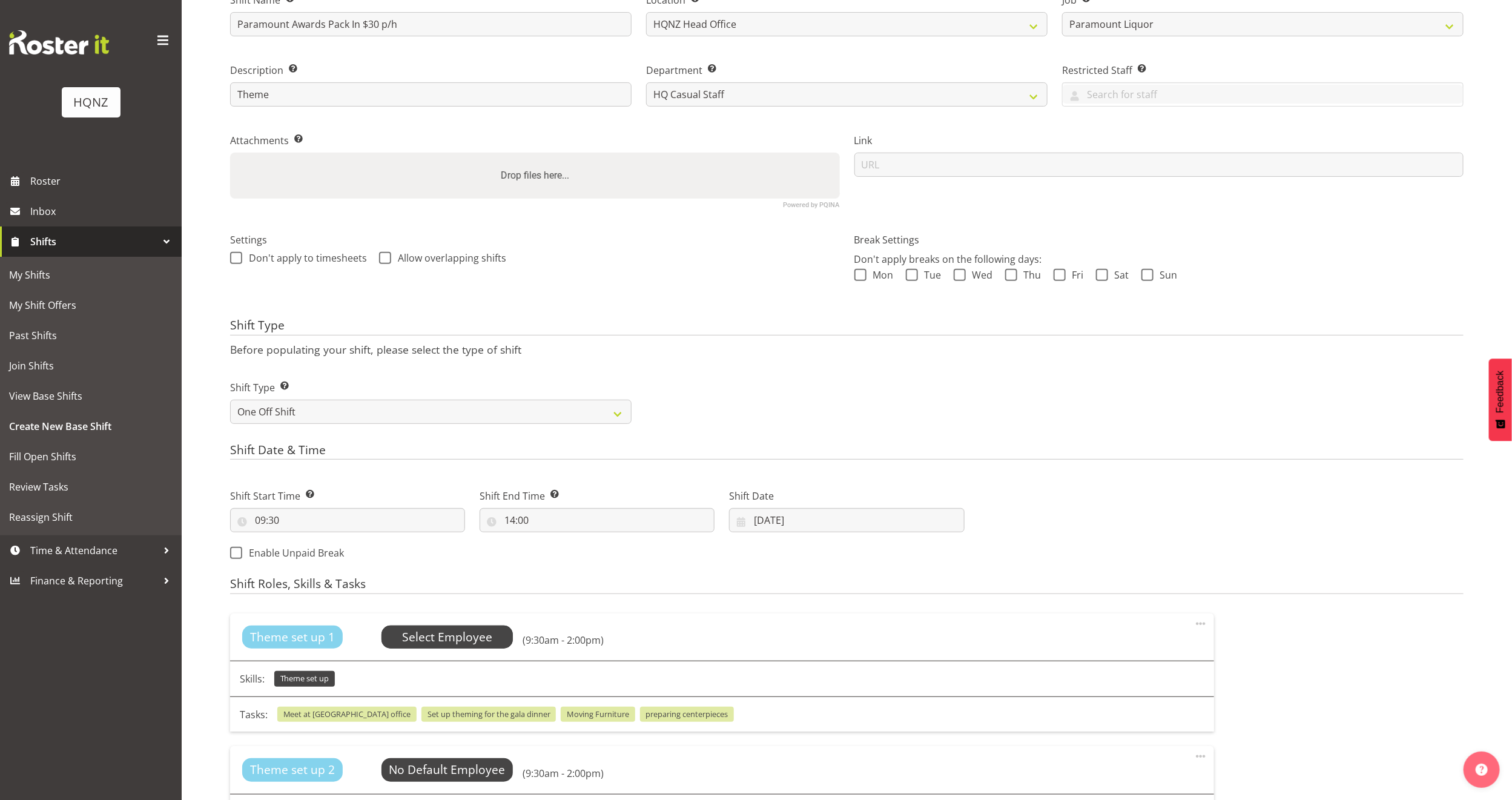
scroll to position [0, 0]
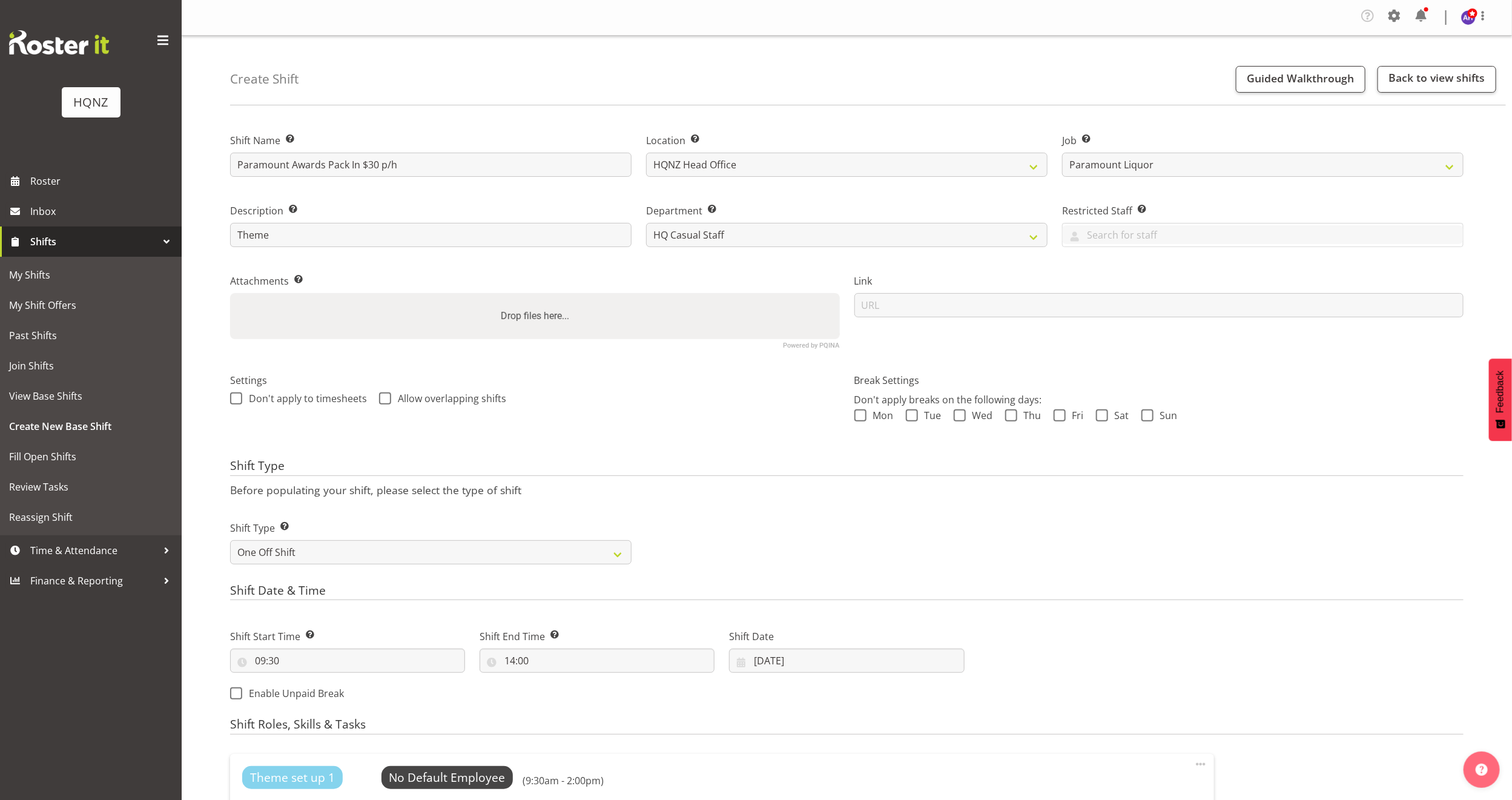
click at [63, 233] on span "Shifts" at bounding box center [94, 241] width 127 height 18
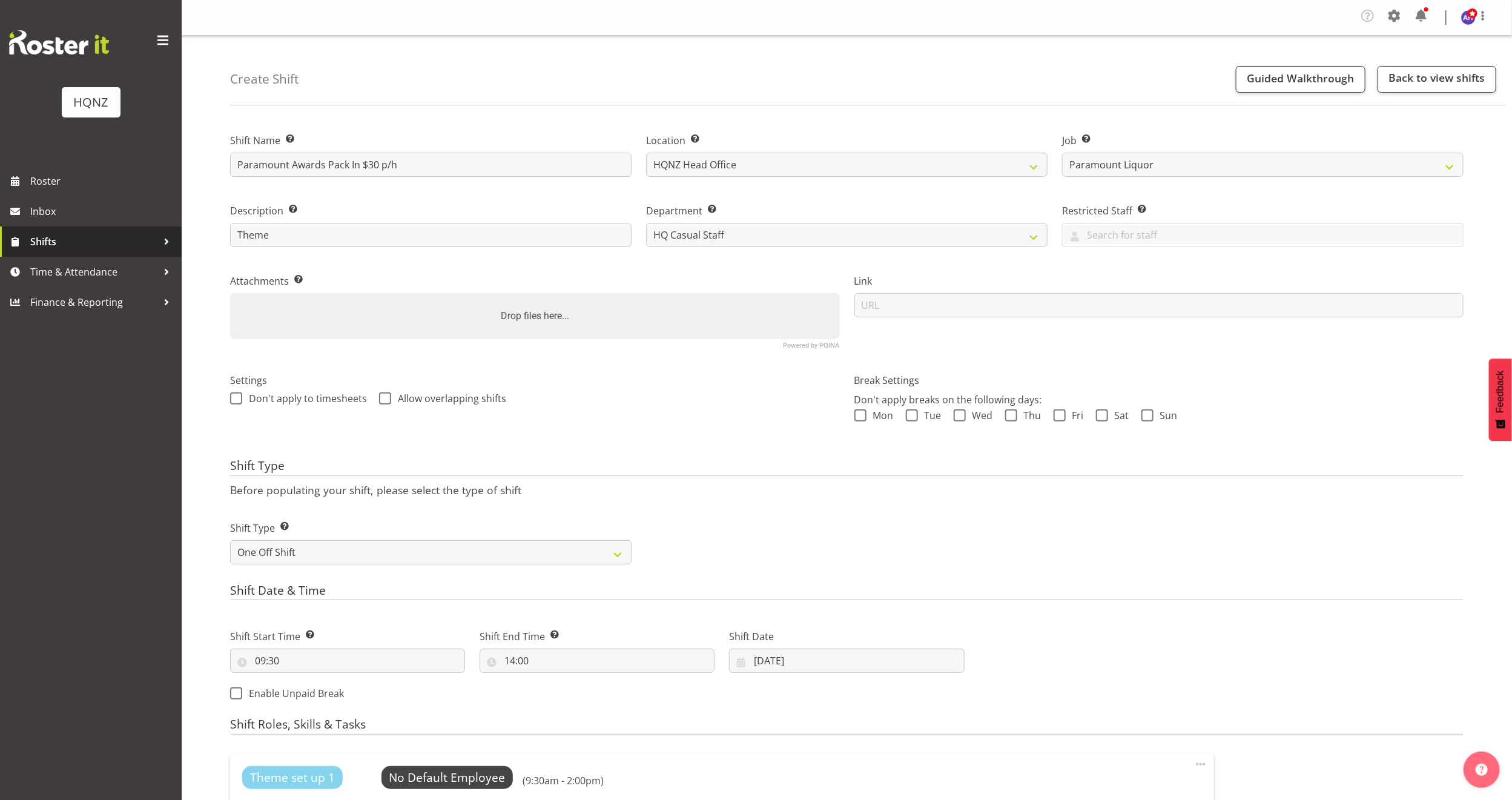
click at [91, 248] on span "Shifts" at bounding box center [94, 241] width 127 height 18
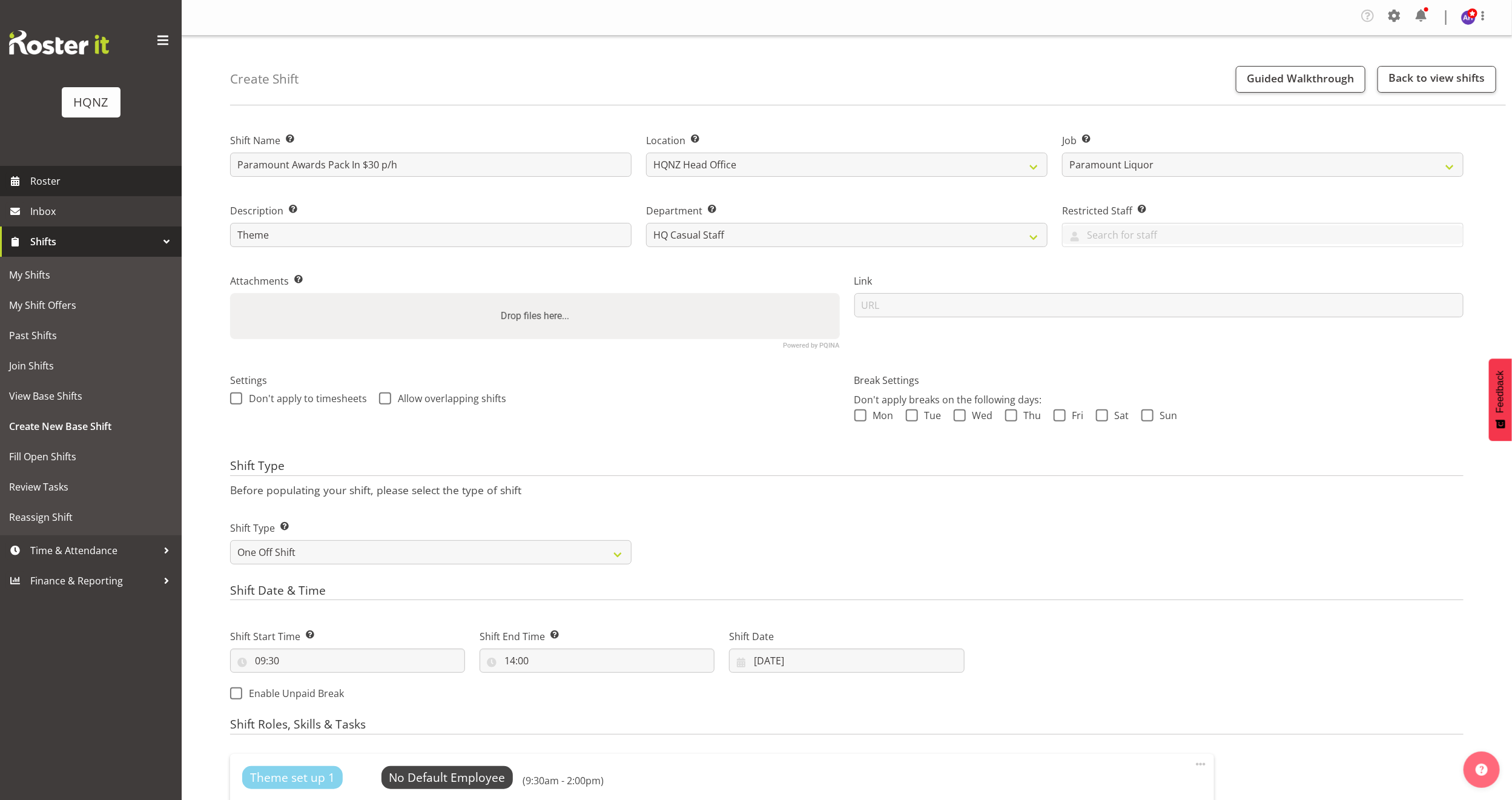
click at [60, 175] on span "Roster" at bounding box center [103, 181] width 145 height 18
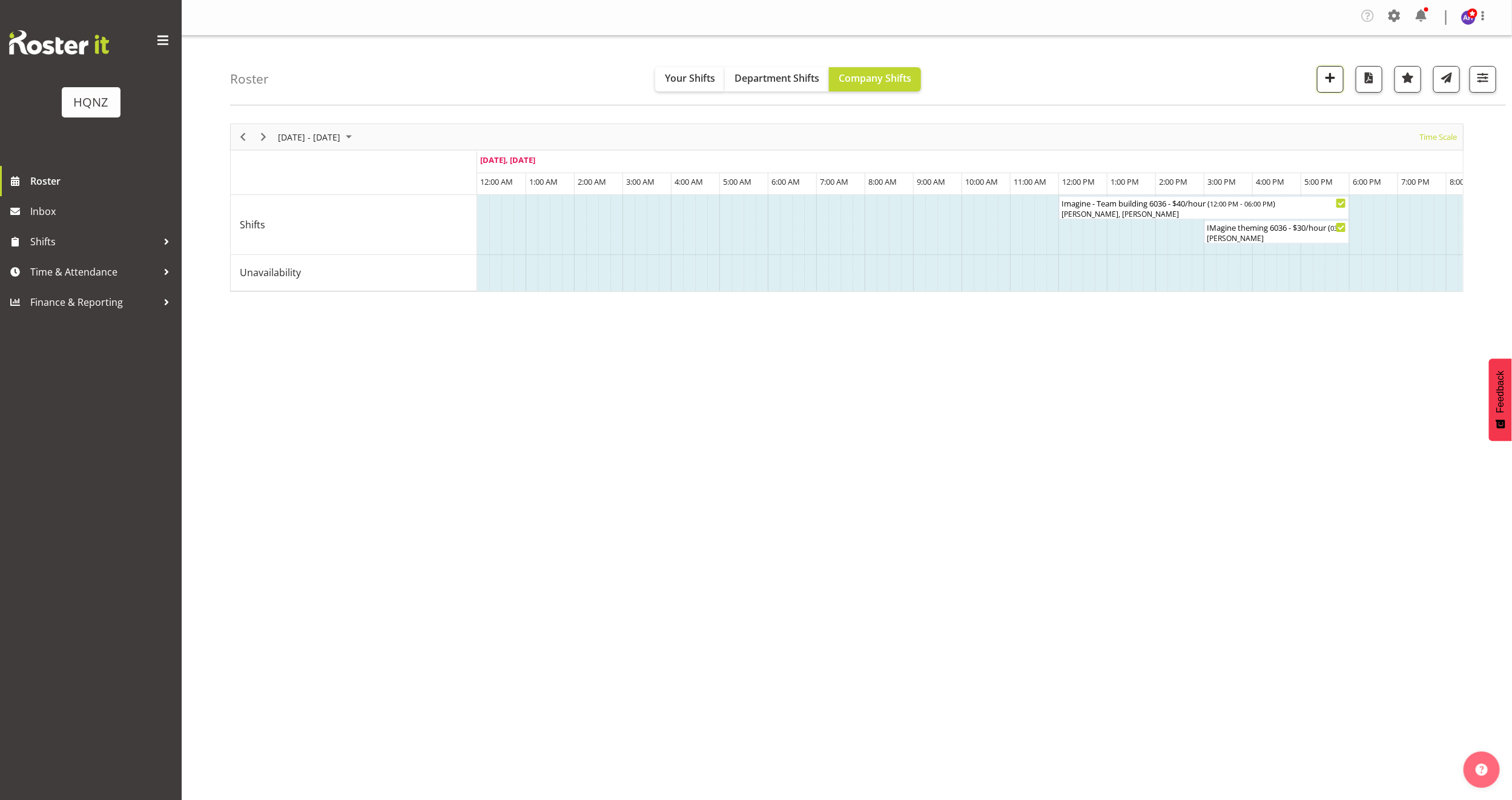
click at [1326, 82] on span "button" at bounding box center [1330, 77] width 16 height 16
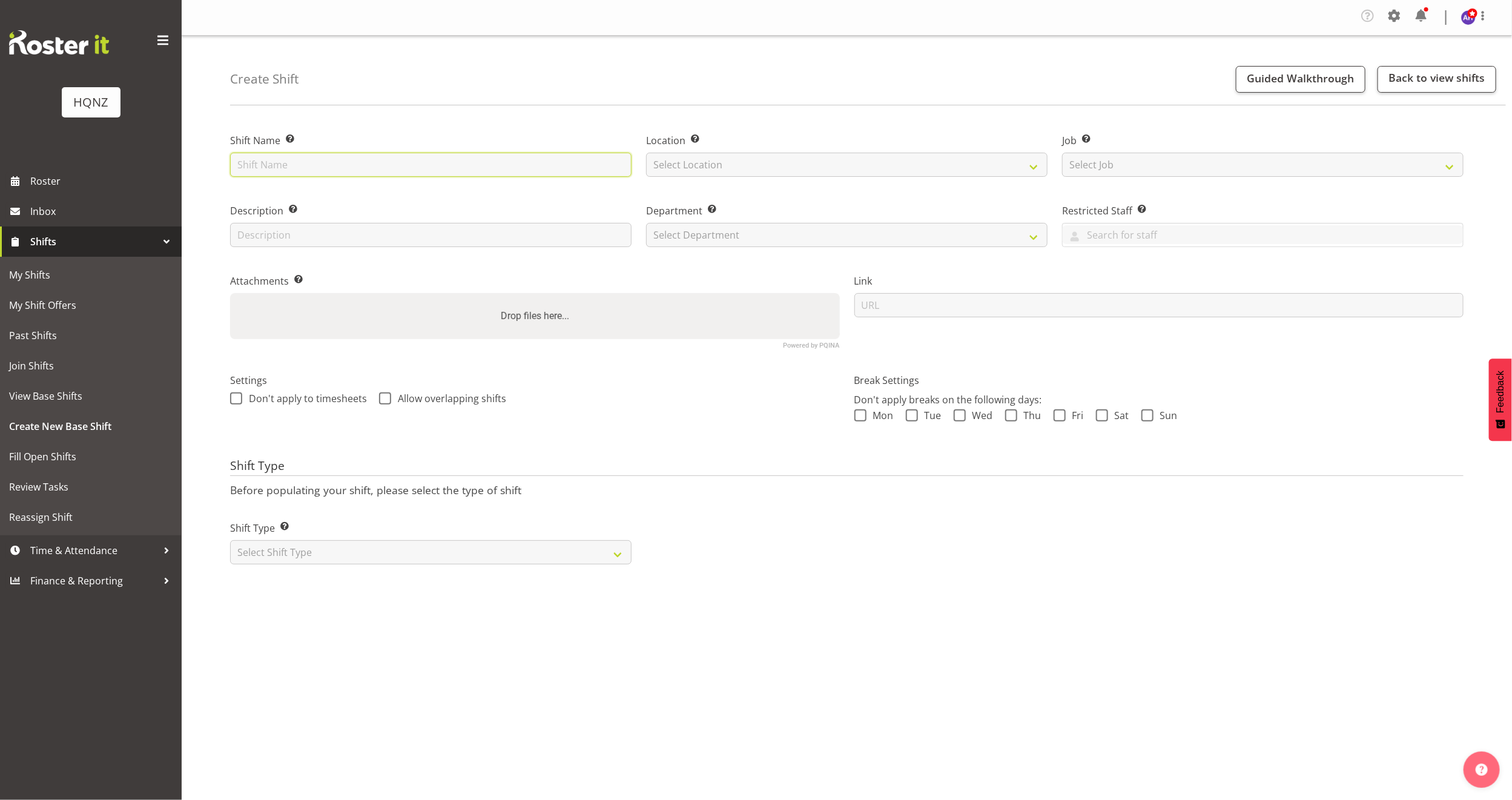
click at [516, 160] on input "text" at bounding box center [431, 165] width 401 height 24
type input "Paramount Awards Dinner Set Up"
click at [741, 167] on select "Select Location [GEOGRAPHIC_DATA] Head Office" at bounding box center [847, 165] width 401 height 24
select select "129"
click at [647, 153] on select "Select Location [GEOGRAPHIC_DATA] Head Office" at bounding box center [847, 165] width 401 height 24
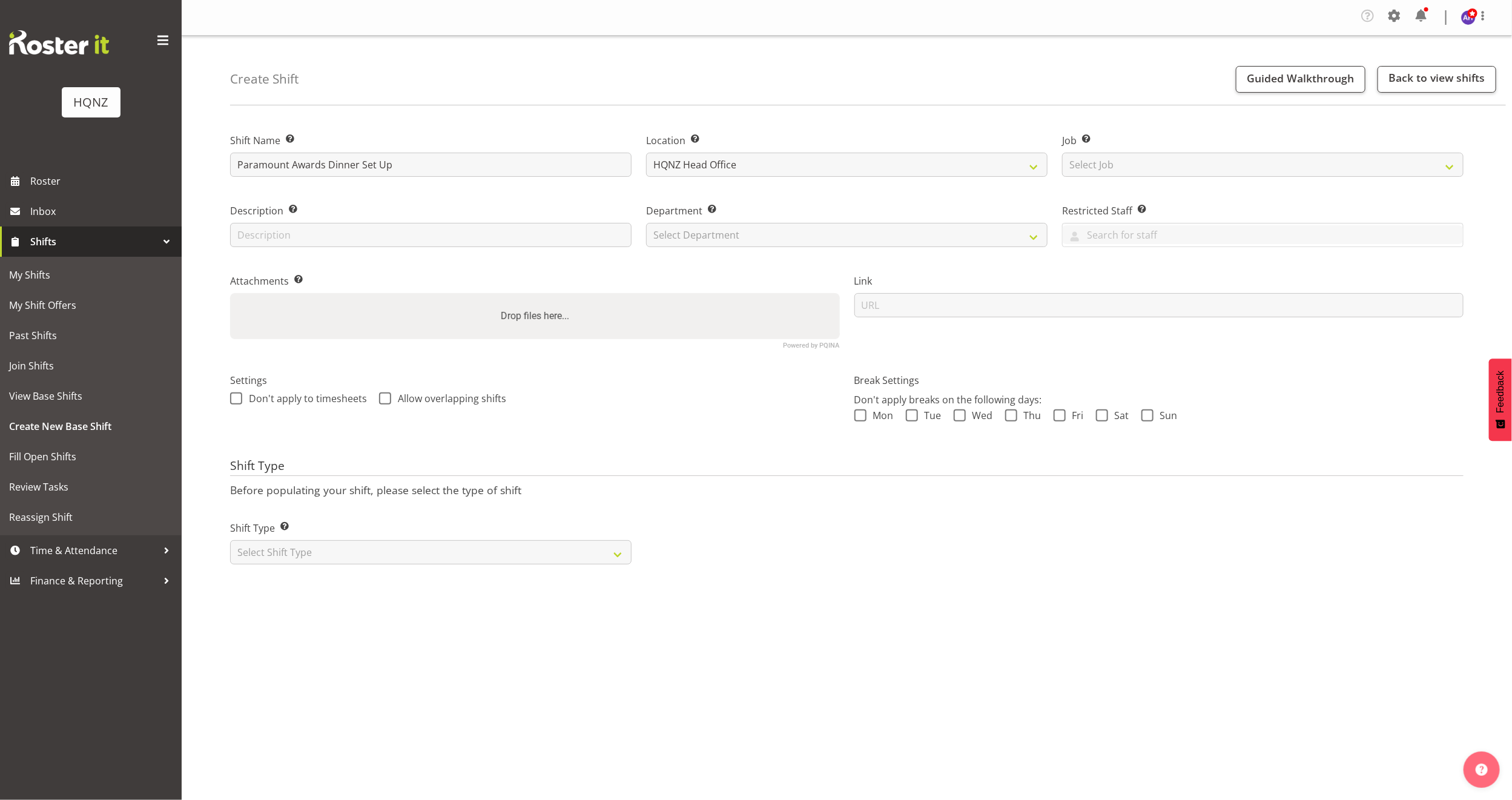
click at [411, 248] on div "Description Provide a description of the shift if required." at bounding box center [431, 221] width 416 height 70
click at [411, 239] on input "text" at bounding box center [431, 235] width 401 height 24
type input "Theme"
click at [396, 559] on select "Select Shift Type One Off Shift Recurring Shift Rotating Shift" at bounding box center [431, 552] width 401 height 24
select select "one_off"
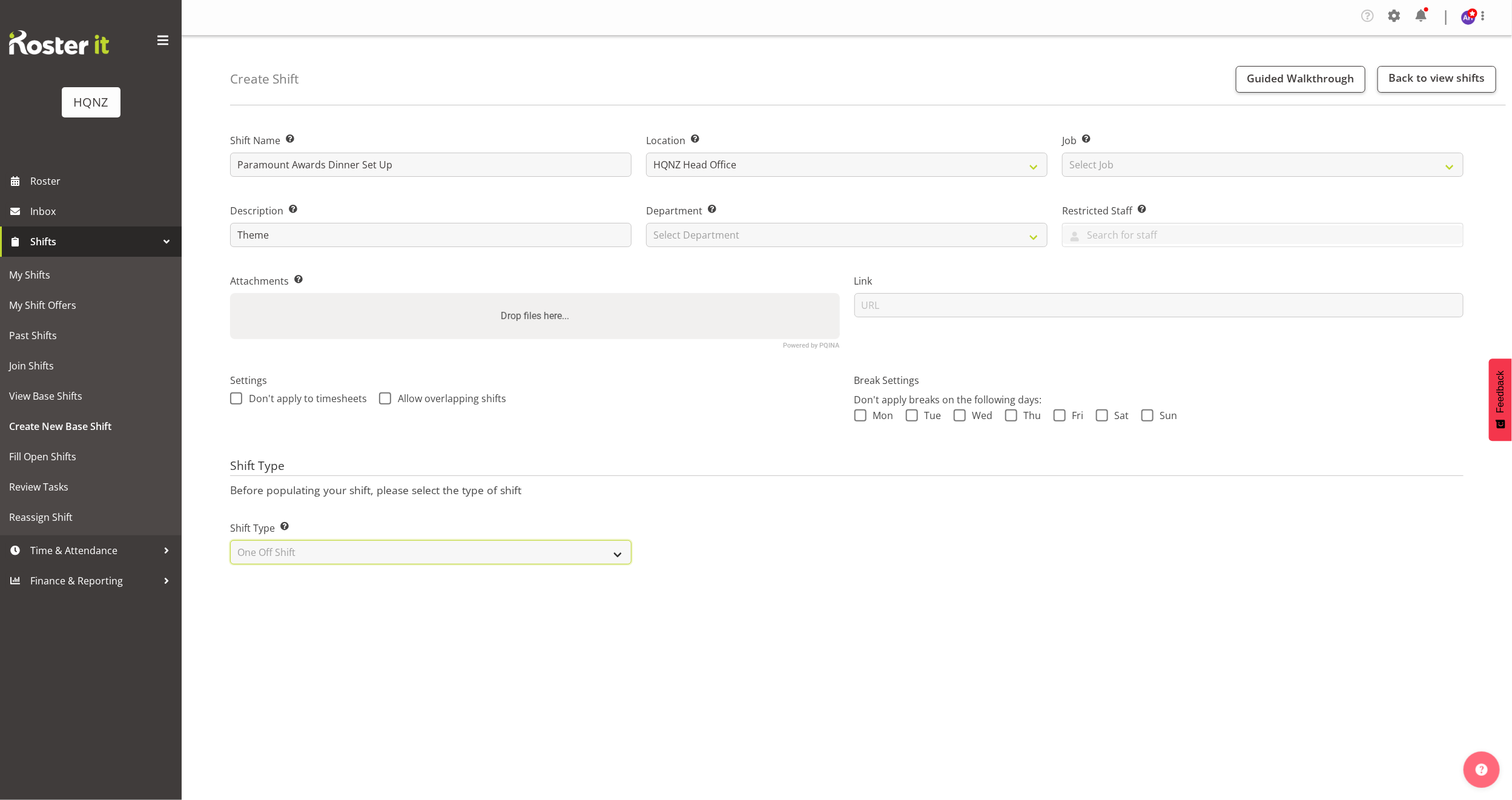
click at [230, 540] on select "Select Shift Type One Off Shift Recurring Shift Rotating Shift" at bounding box center [431, 552] width 401 height 24
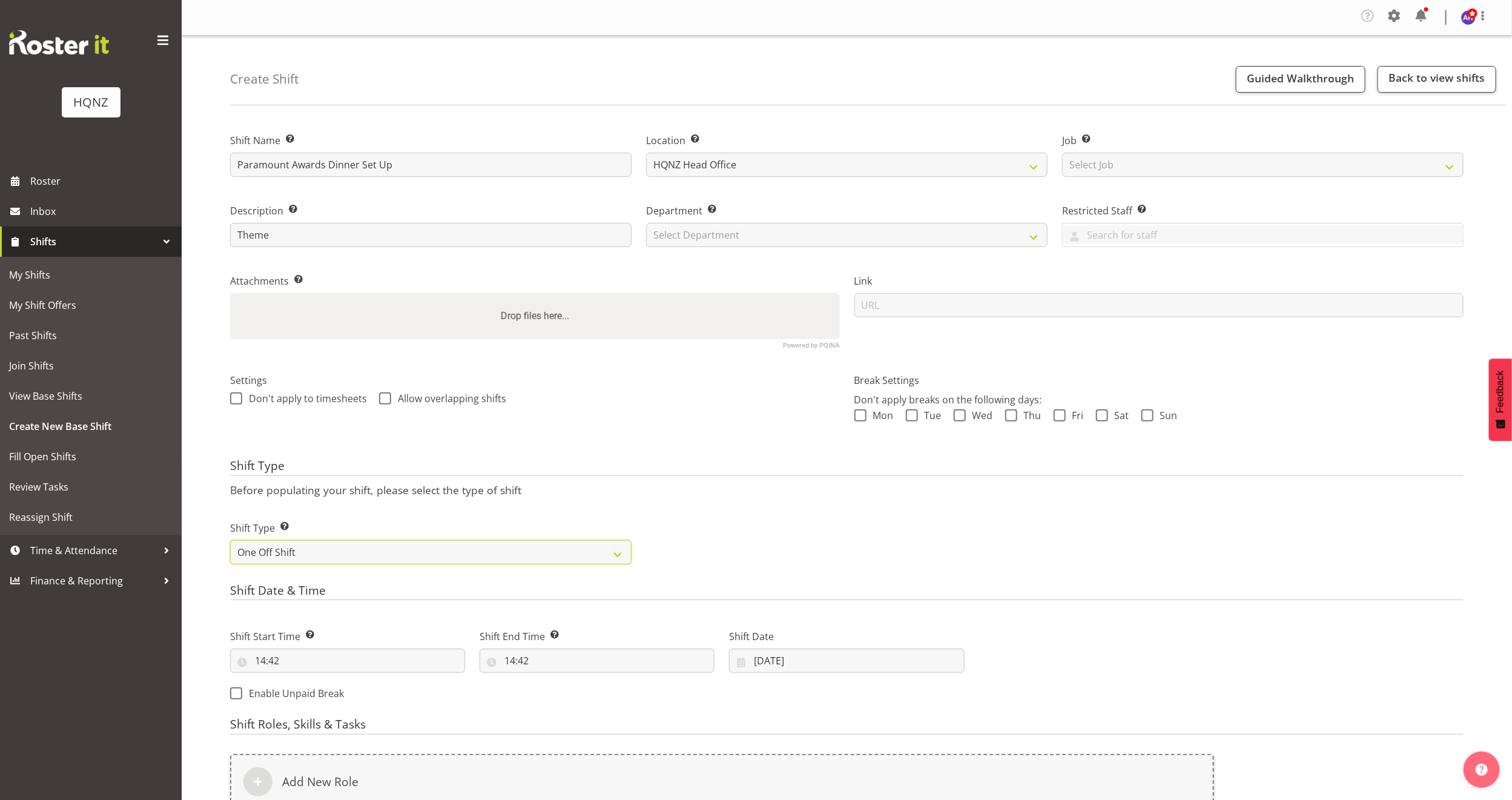
scroll to position [196, 0]
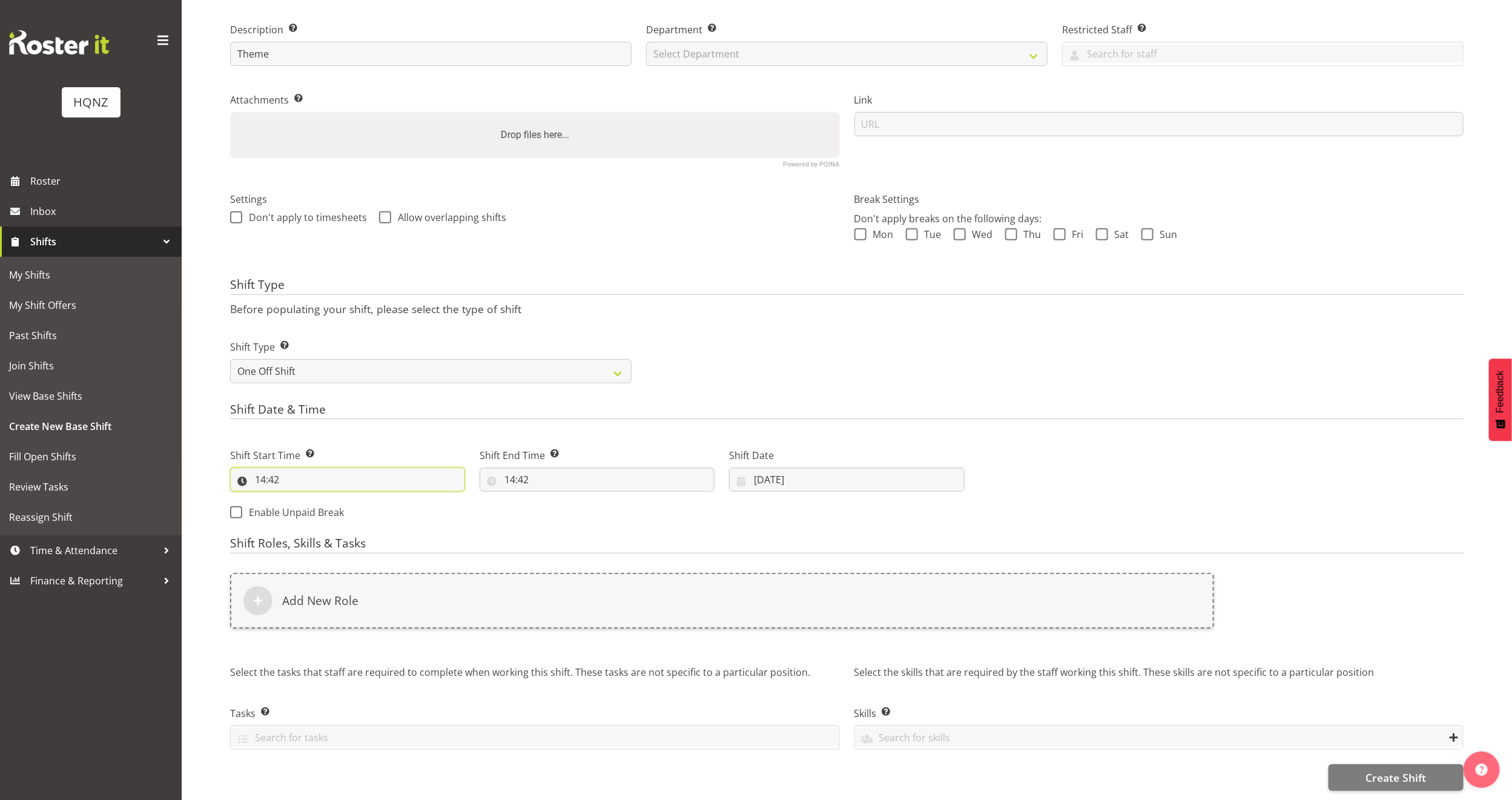
drag, startPoint x: 322, startPoint y: 463, endPoint x: 296, endPoint y: 469, distance: 26.7
click at [322, 467] on input "14:42" at bounding box center [348, 479] width 235 height 24
click at [251, 467] on input "14:42" at bounding box center [348, 479] width 235 height 24
click at [245, 469] on input "14:42" at bounding box center [348, 479] width 235 height 24
click at [268, 467] on input "14:42" at bounding box center [348, 479] width 235 height 24
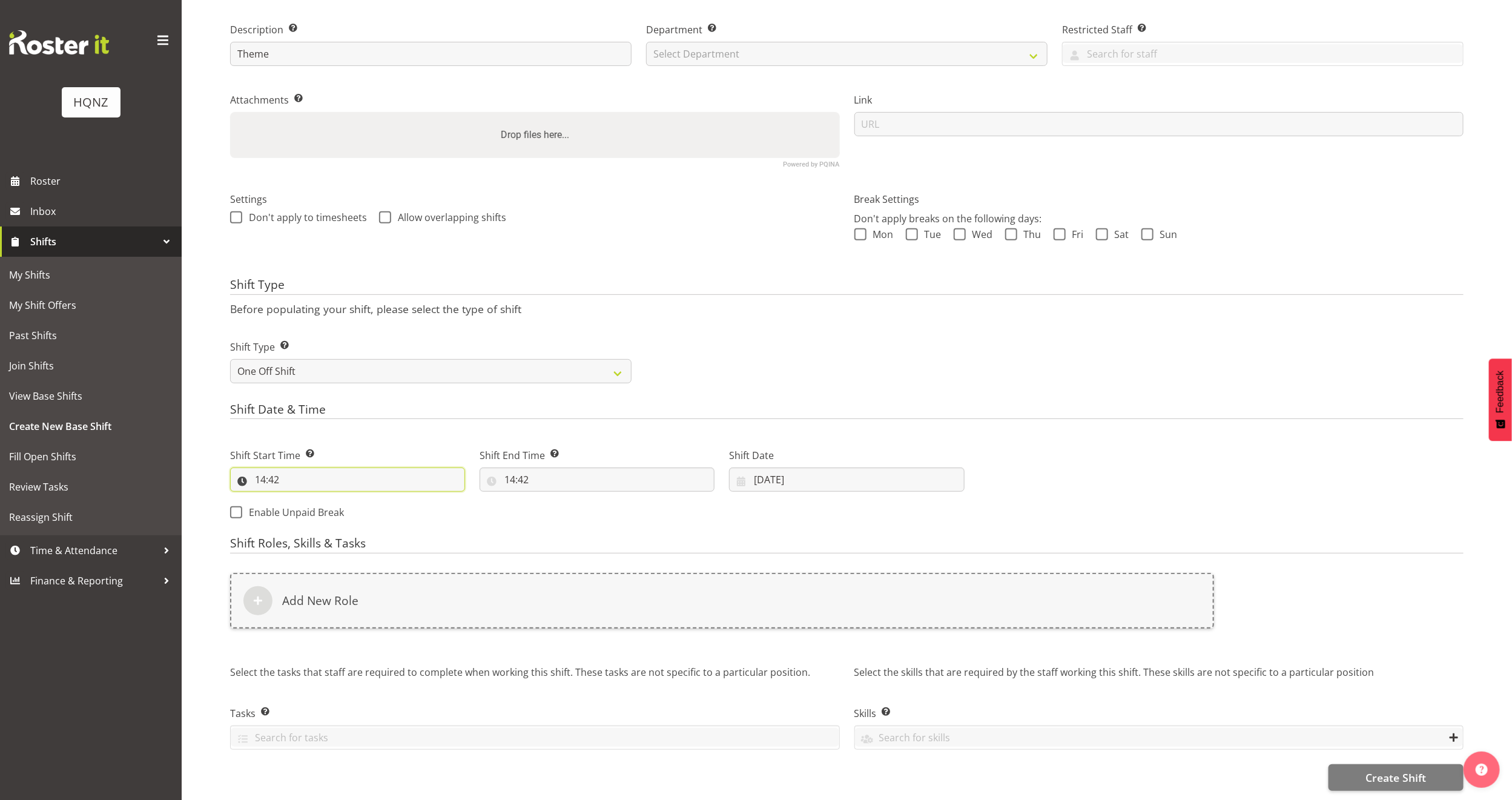
click at [269, 467] on input "14:42" at bounding box center [348, 479] width 235 height 24
click at [307, 499] on select "00 01 02 03 04 05 06 07 08 09 10 11 12 13 14 15 16 17 18 19 20 21 22 23" at bounding box center [312, 511] width 27 height 24
select select "9"
click at [299, 499] on select "00 01 02 03 04 05 06 07 08 09 10 11 12 13 14 15 16 17 18 19 20 21 22 23" at bounding box center [312, 511] width 27 height 24
type input "09:42"
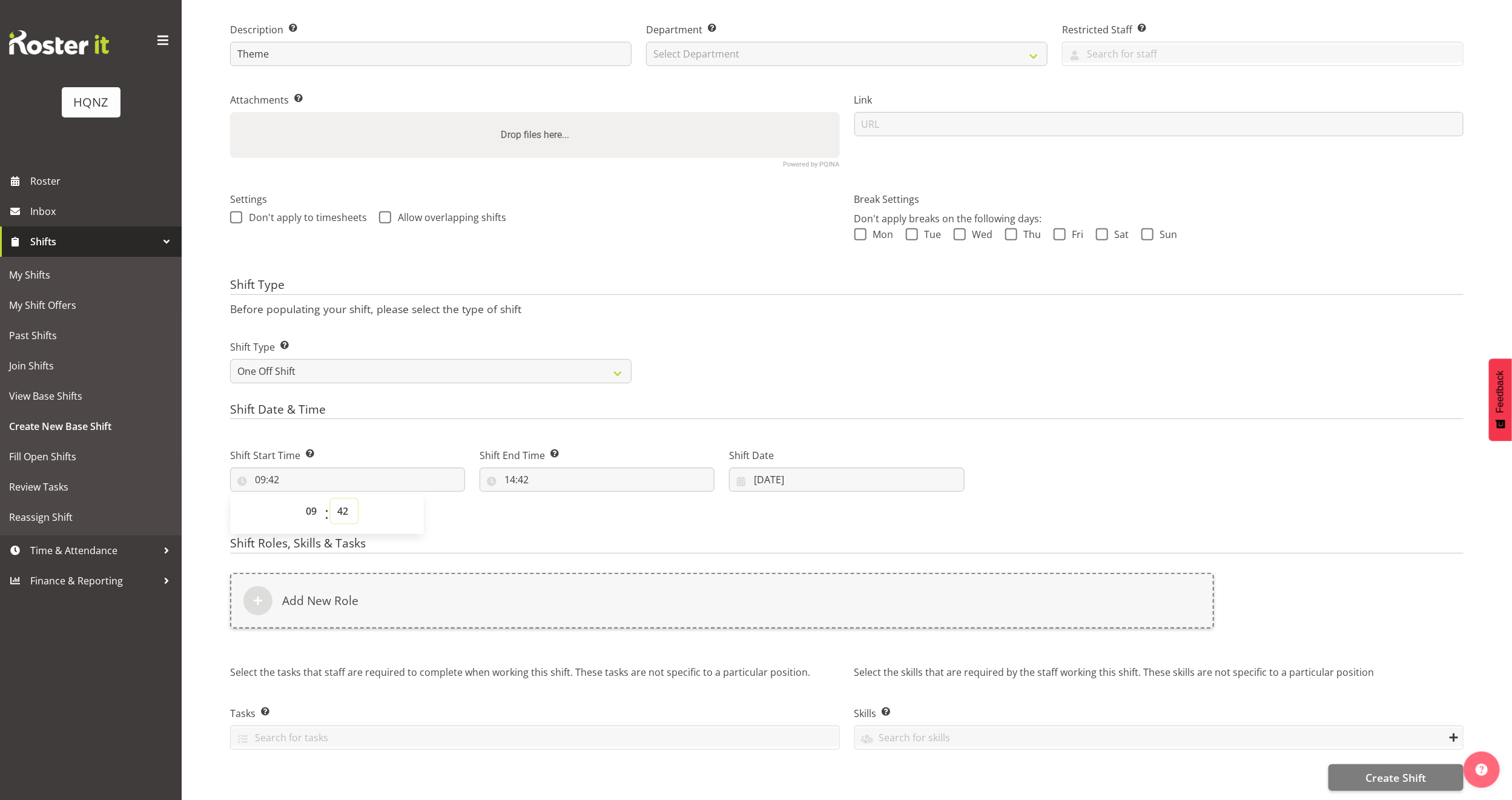
click at [346, 499] on select "00 01 02 03 04 05 06 07 08 09 10 11 12 13 14 15 16 17 18 19 20 21 22 23 24 25 2…" at bounding box center [344, 511] width 27 height 24
select select "30"
click at [331, 499] on select "00 01 02 03 04 05 06 07 08 09 10 11 12 13 14 15 16 17 18 19 20 21 22 23 24 25 2…" at bounding box center [344, 511] width 27 height 24
type input "09:30"
click at [508, 467] on input "14:42" at bounding box center [597, 479] width 235 height 24
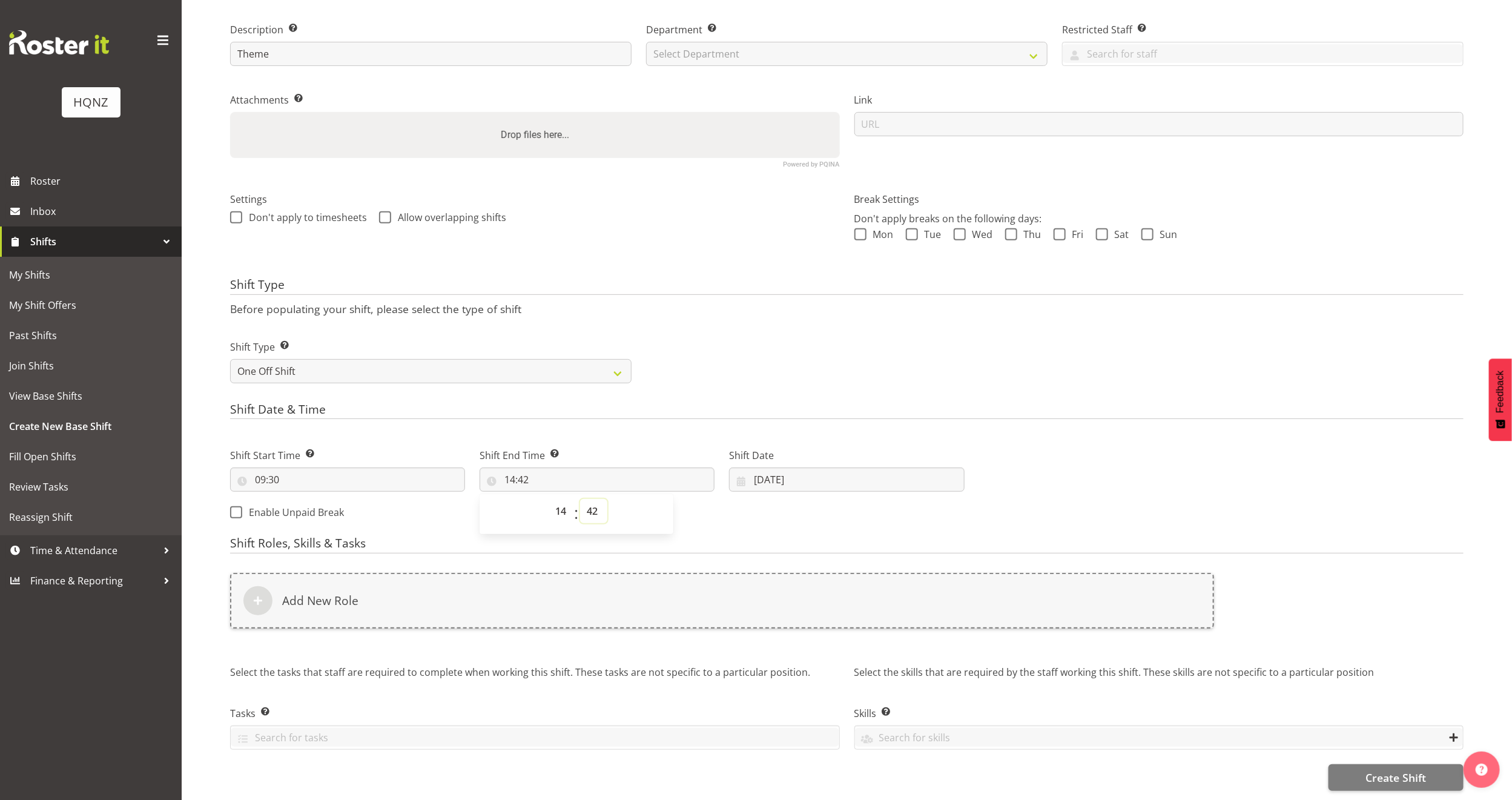
click at [593, 499] on select "00 01 02 03 04 05 06 07 08 09 10 11 12 13 14 15 16 17 18 19 20 21 22 23 24 25 2…" at bounding box center [594, 511] width 27 height 24
click at [533, 467] on input "14:42" at bounding box center [597, 479] width 235 height 24
click at [519, 467] on input "14:42" at bounding box center [597, 479] width 235 height 24
click at [591, 499] on select "00 01 02 03 04 05 06 07 08 09 10 11 12 13 14 15 16 17 18 19 20 21 22 23 24 25 2…" at bounding box center [594, 511] width 27 height 24
select select "0"
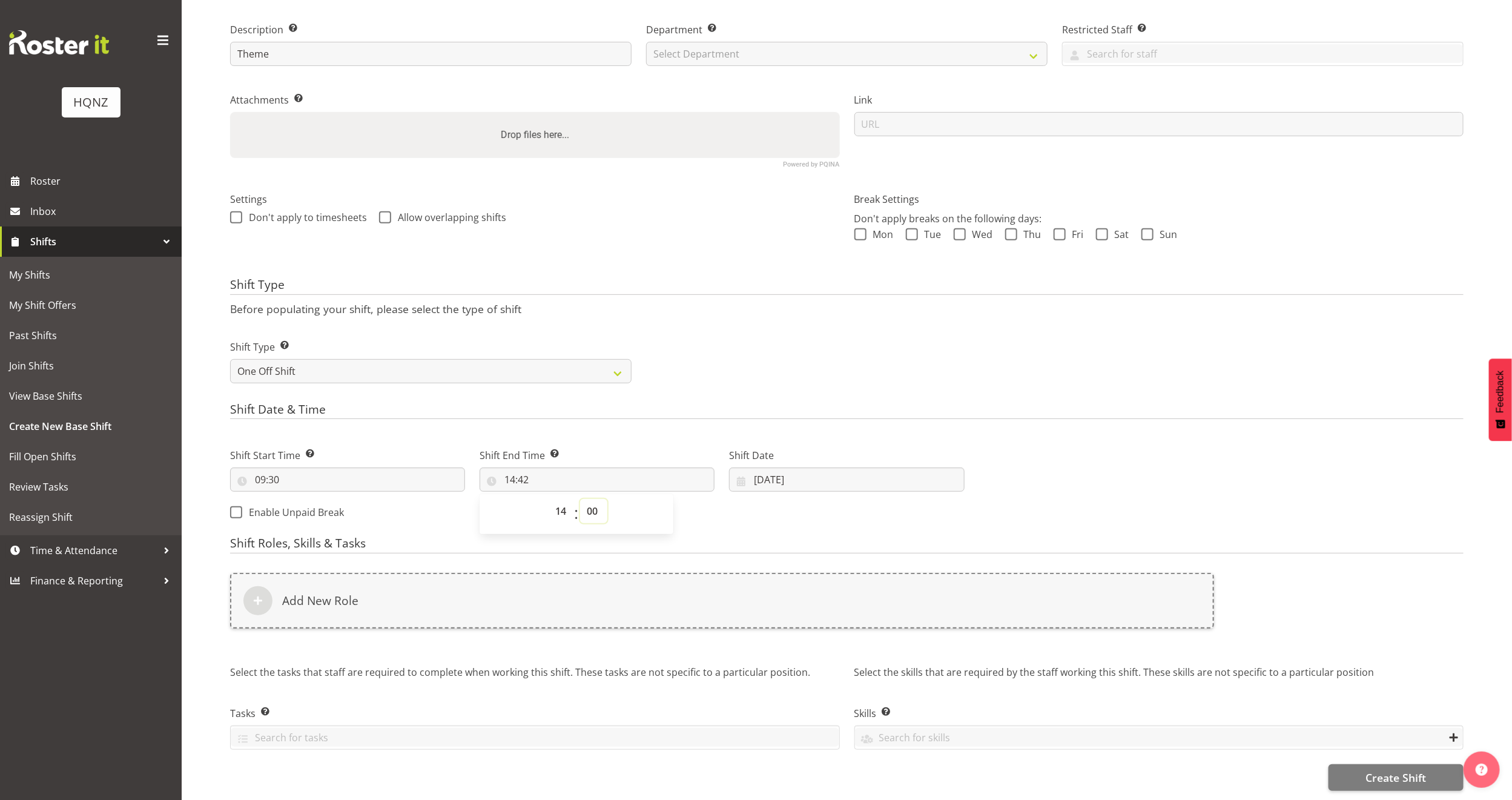
click at [580, 499] on select "00 01 02 03 04 05 06 07 08 09 10 11 12 13 14 15 16 17 18 19 20 21 22 23 24 25 2…" at bounding box center [594, 511] width 27 height 24
type input "14:00"
click at [757, 467] on input "04/09/2025" at bounding box center [846, 479] width 235 height 24
click at [845, 618] on span "17" at bounding box center [839, 624] width 10 height 11
type input "17/09/2025"
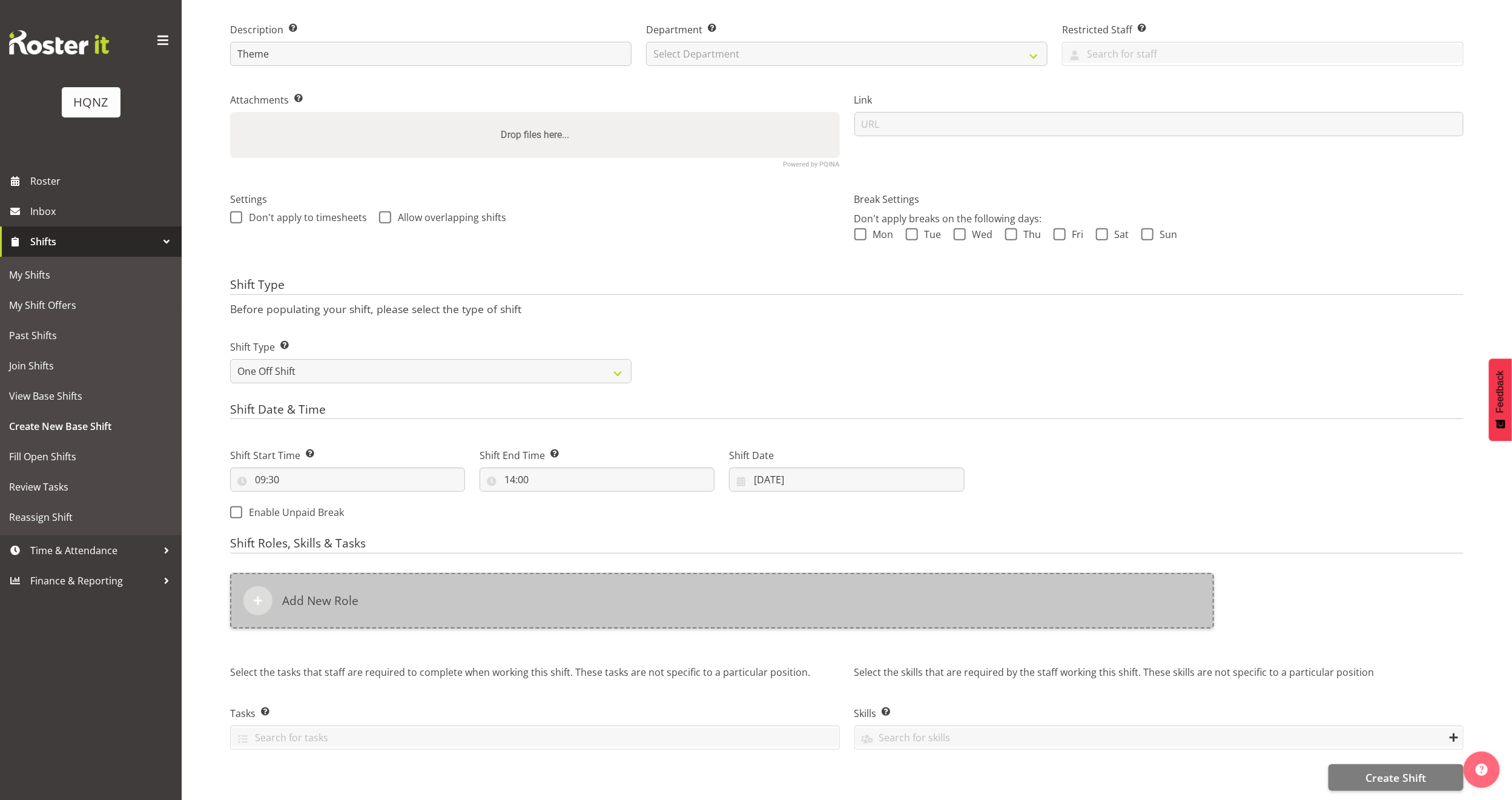
click at [324, 593] on h6 "Add New Role" at bounding box center [321, 600] width 76 height 15
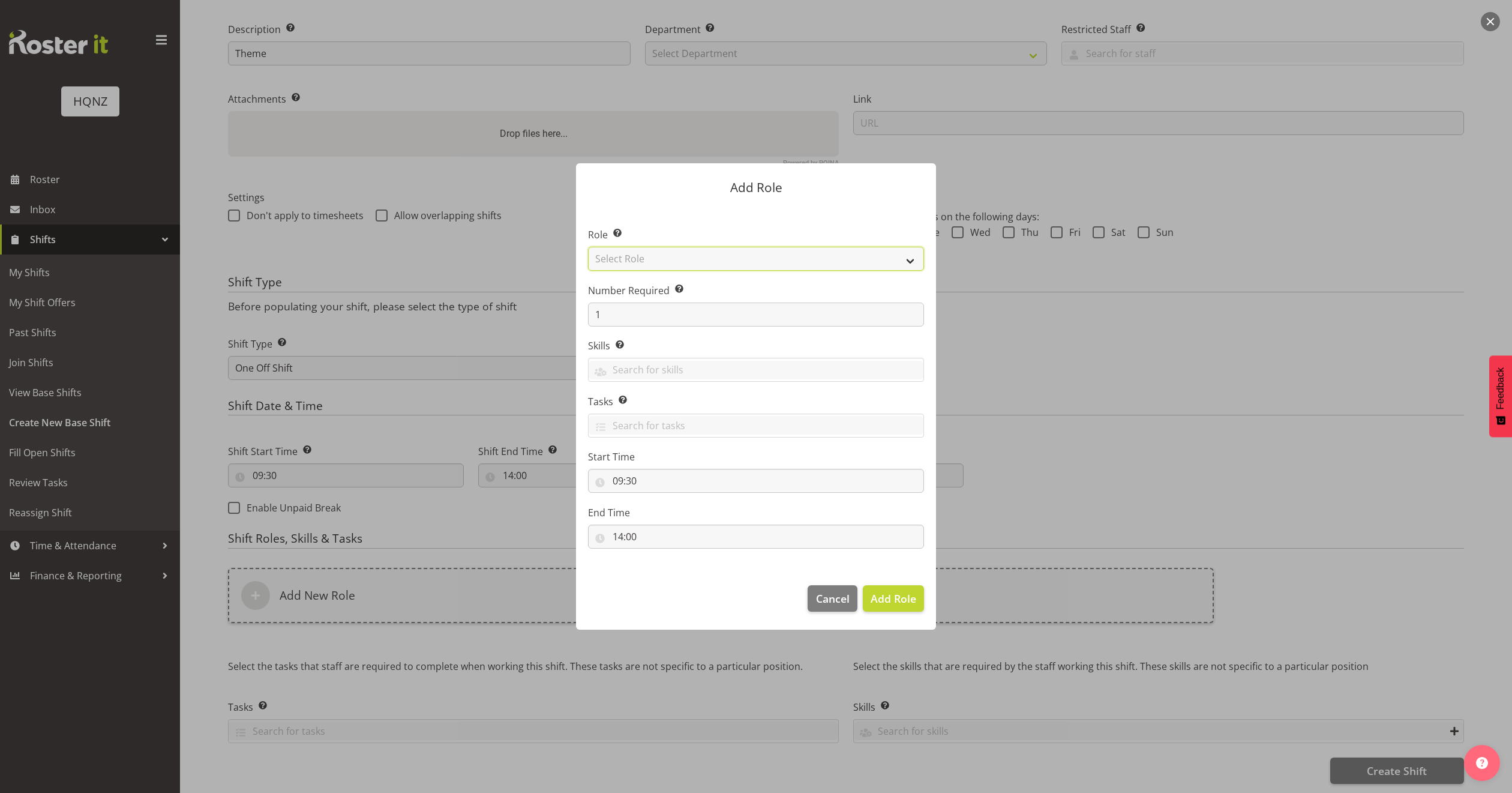
click at [915, 261] on select "Select Role Activity host Airport arrivals/departures Cleaning Event support Te…" at bounding box center [756, 258] width 336 height 24
select select "249"
click at [588, 246] on select "Select Role Activity host Airport arrivals/departures Cleaning Event support Te…" at bounding box center [756, 258] width 336 height 24
click at [736, 312] on input "1" at bounding box center [756, 314] width 336 height 24
type input "5"
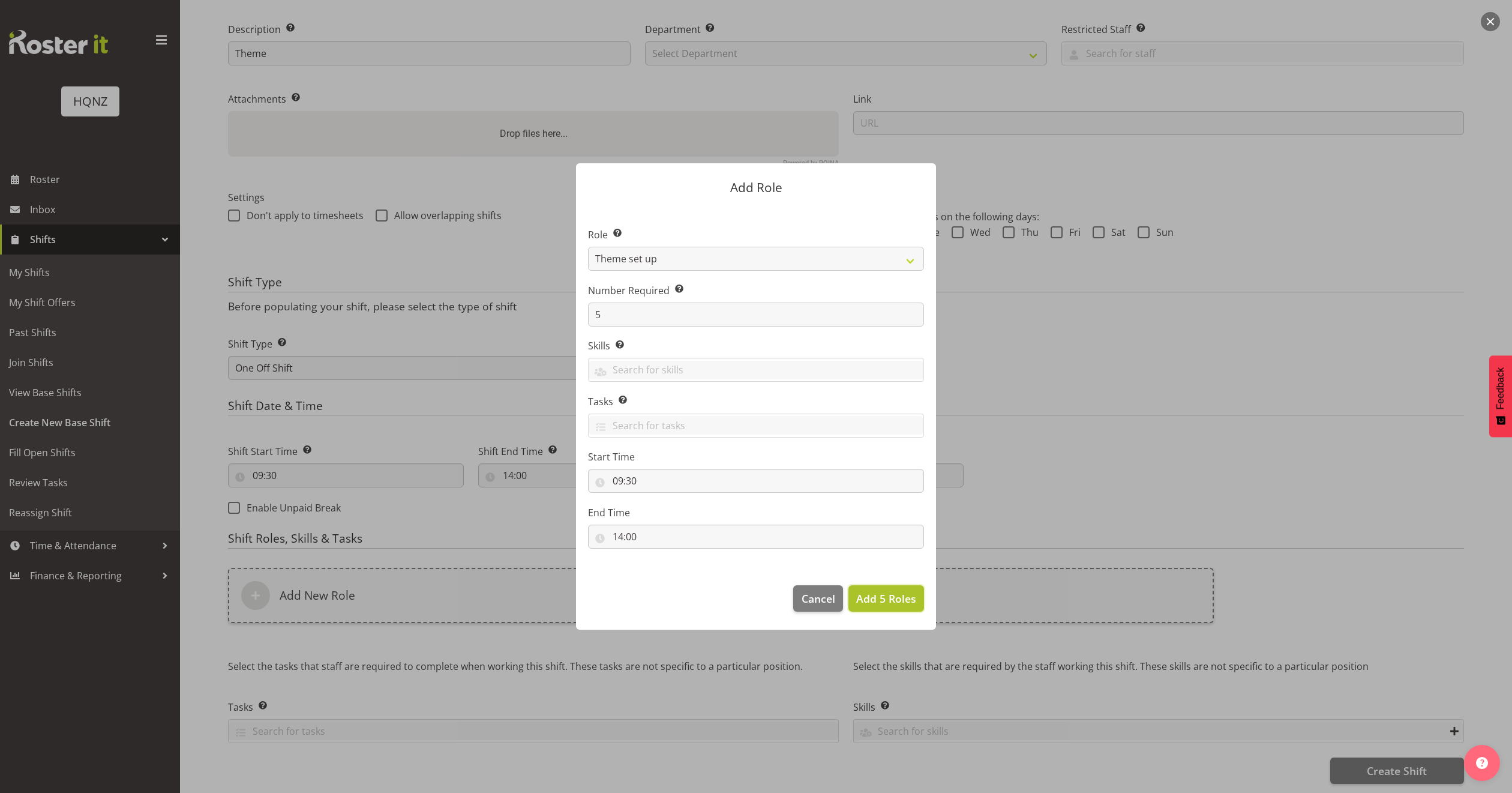
click at [895, 598] on span "Add 5 Roles" at bounding box center [887, 598] width 60 height 15
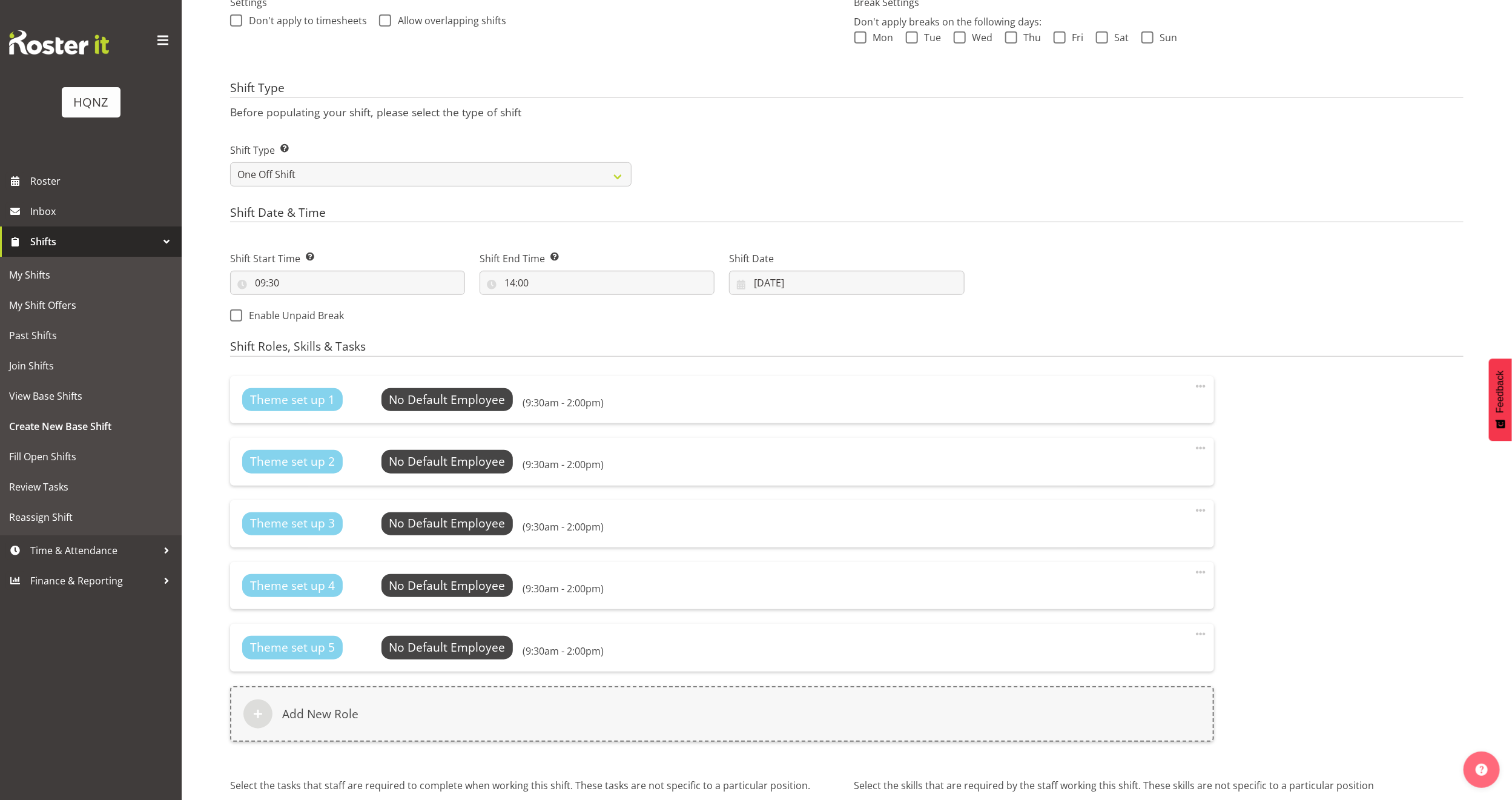
scroll to position [506, 0]
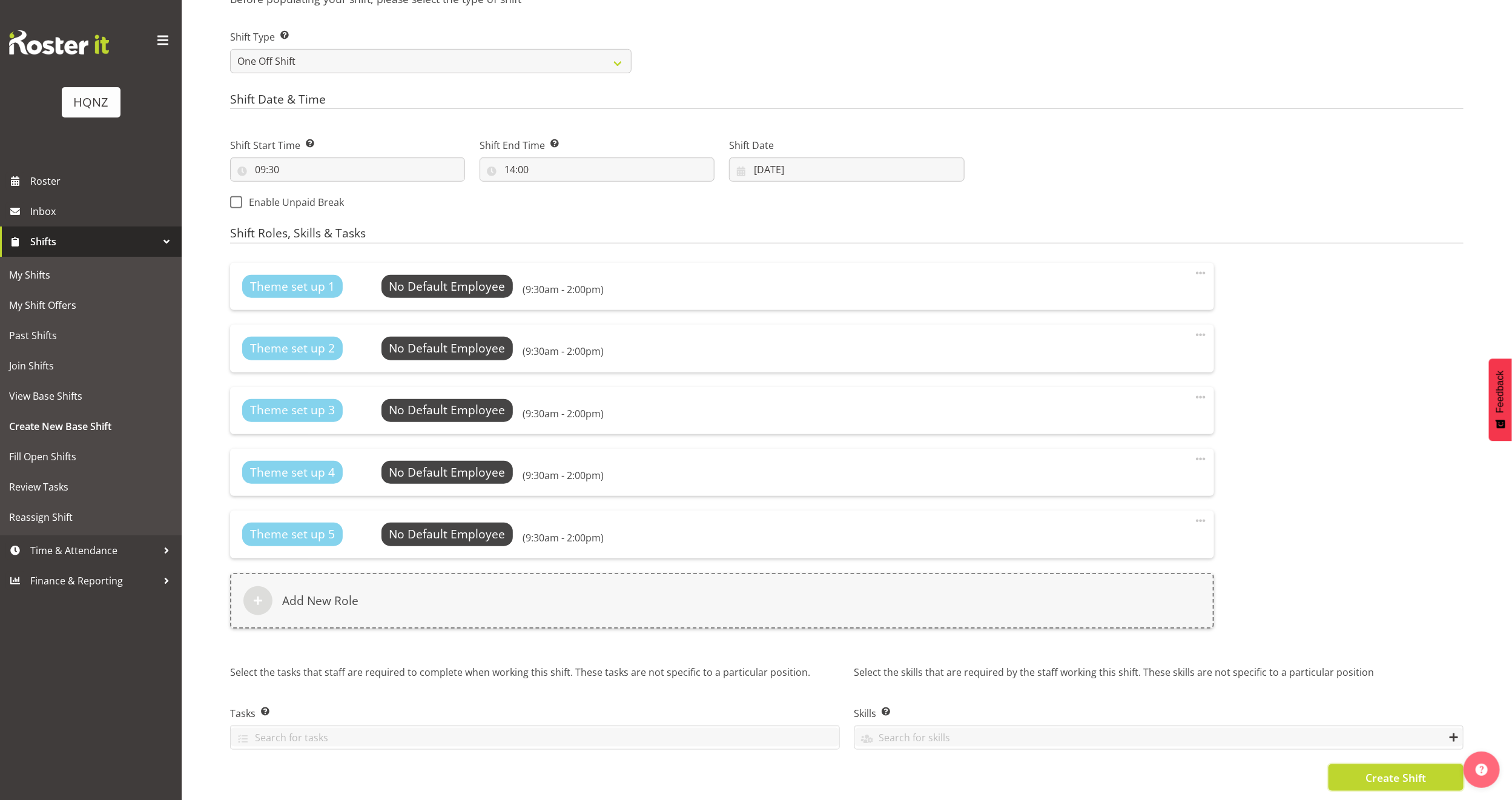
click at [1384, 770] on span "Create Shift" at bounding box center [1396, 777] width 61 height 16
click at [817, 728] on input "text" at bounding box center [535, 737] width 609 height 19
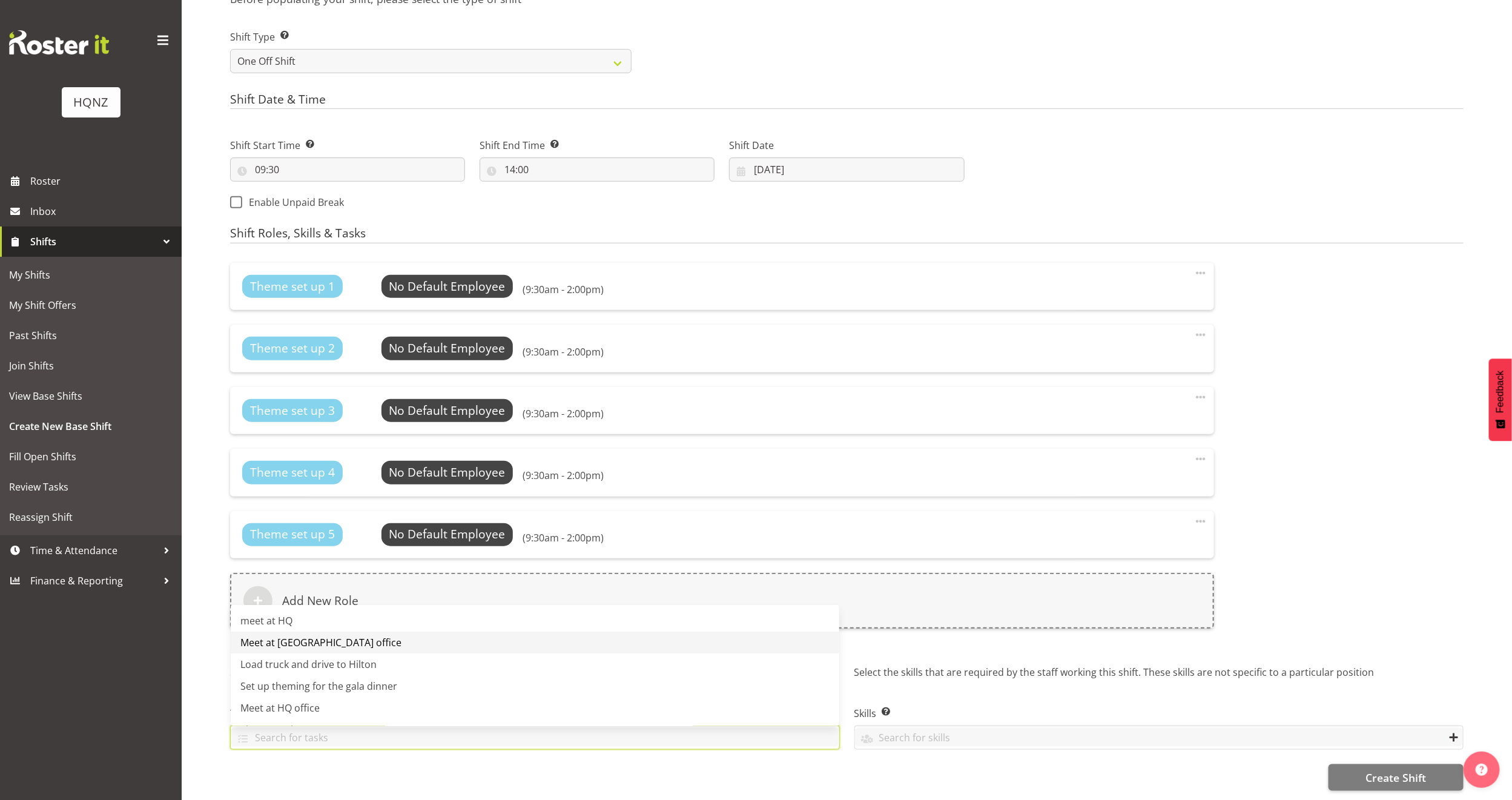
click at [448, 631] on link "Meet at [GEOGRAPHIC_DATA] office" at bounding box center [535, 642] width 609 height 22
click at [617, 779] on div "Shift Name Enter a name for the shift (e.g. Day Shift). Paramount Awards Dinner…" at bounding box center [872, 206] width 1283 height 1188
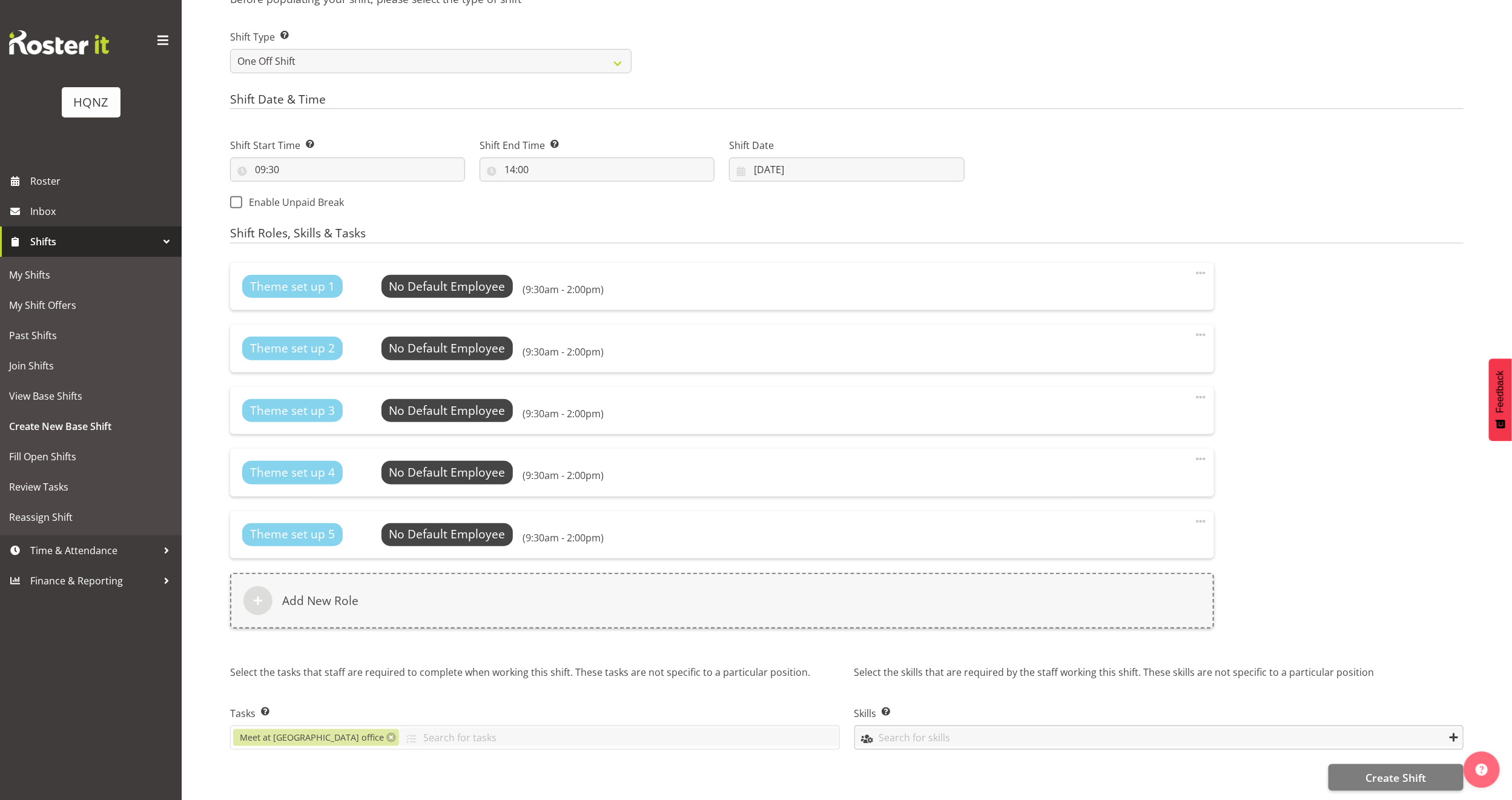
click at [997, 728] on input "text" at bounding box center [1159, 737] width 609 height 19
click at [945, 610] on link "Theme set up" at bounding box center [1159, 620] width 609 height 22
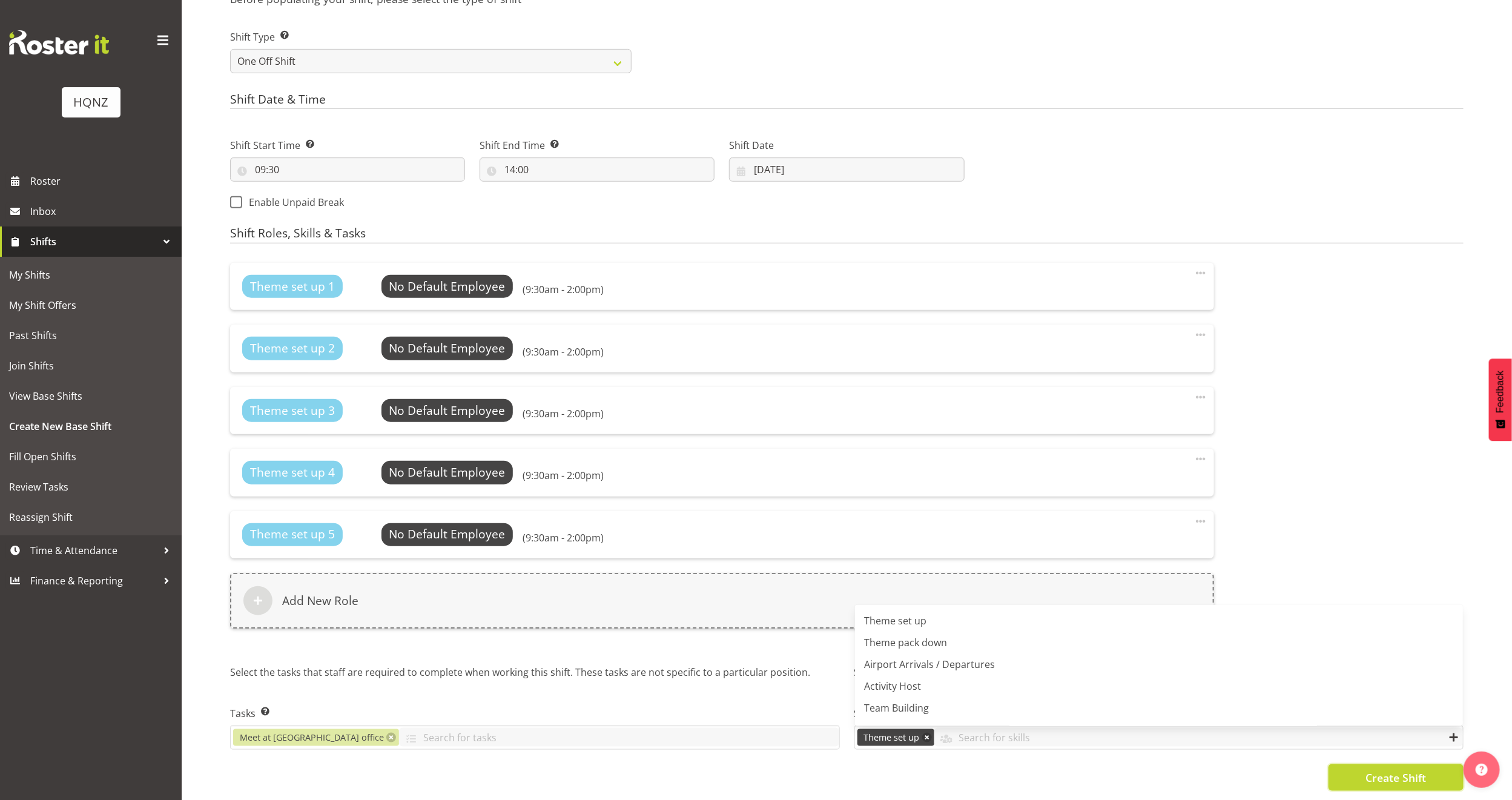
click at [1405, 770] on span "Create Shift" at bounding box center [1396, 777] width 61 height 16
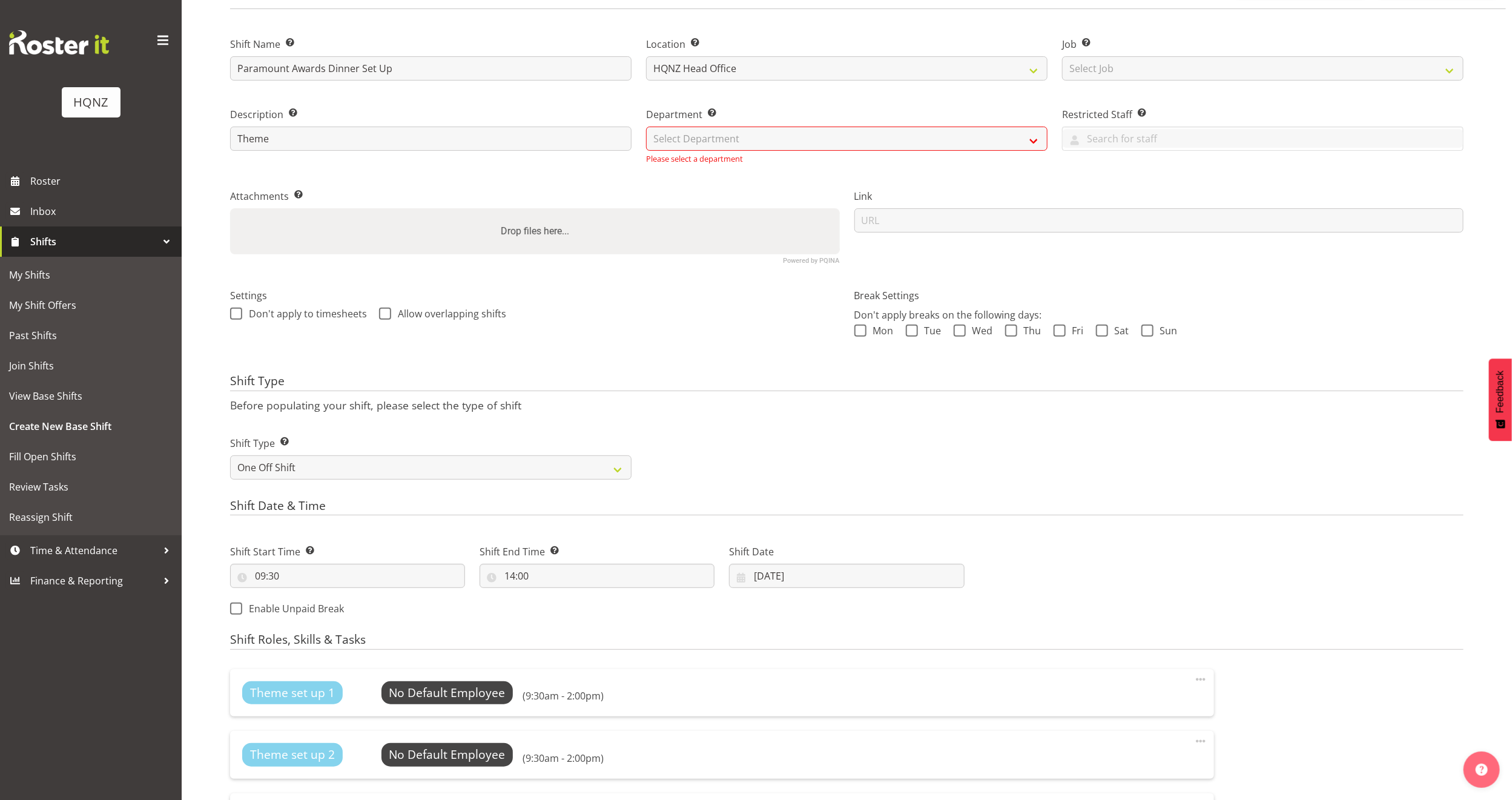
scroll to position [63, 0]
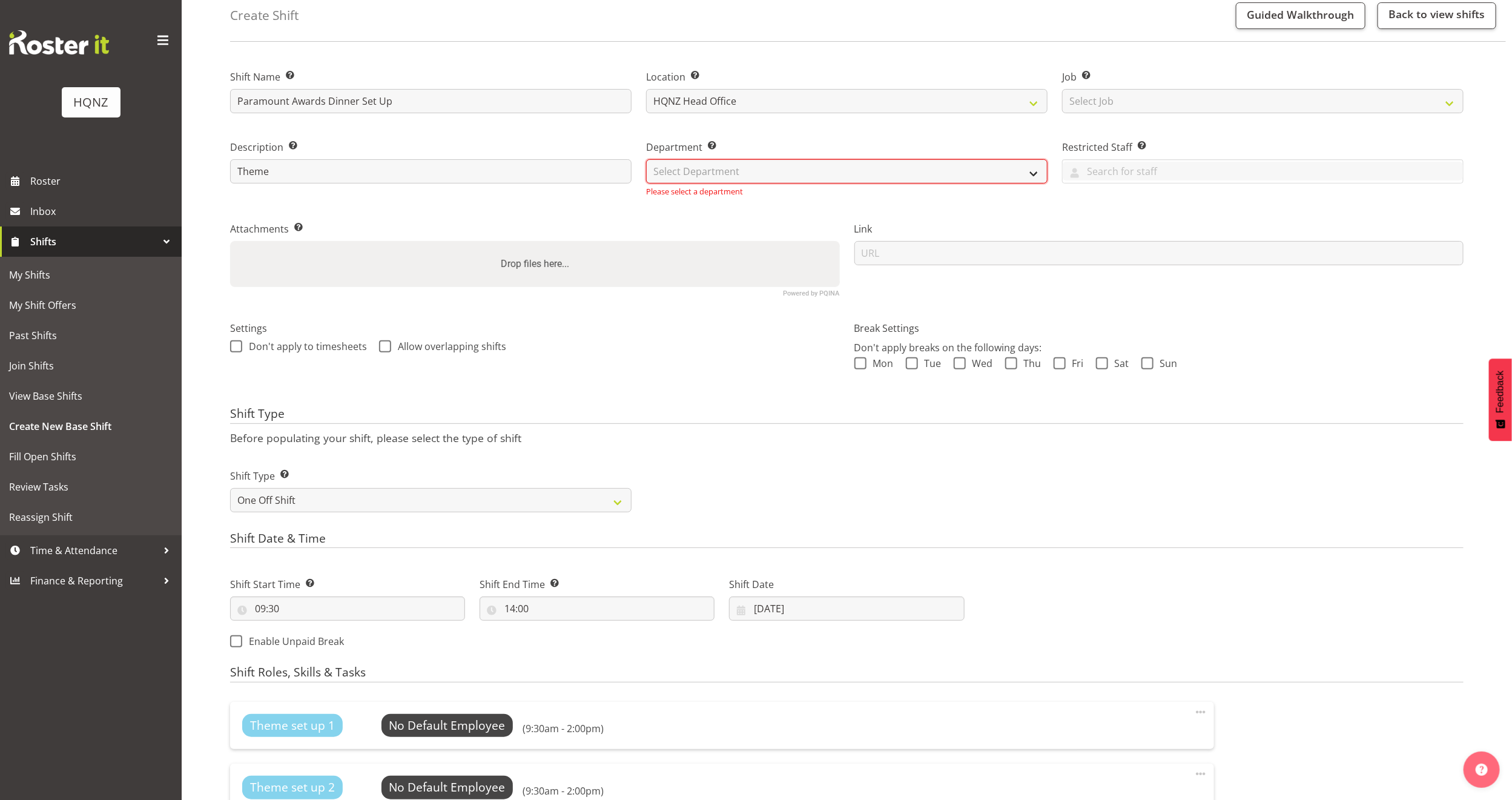
click at [716, 169] on select "Select Department HQ Casual Staff" at bounding box center [847, 171] width 401 height 24
select select "127"
click at [647, 159] on select "Select Department HQ Casual Staff" at bounding box center [847, 171] width 401 height 24
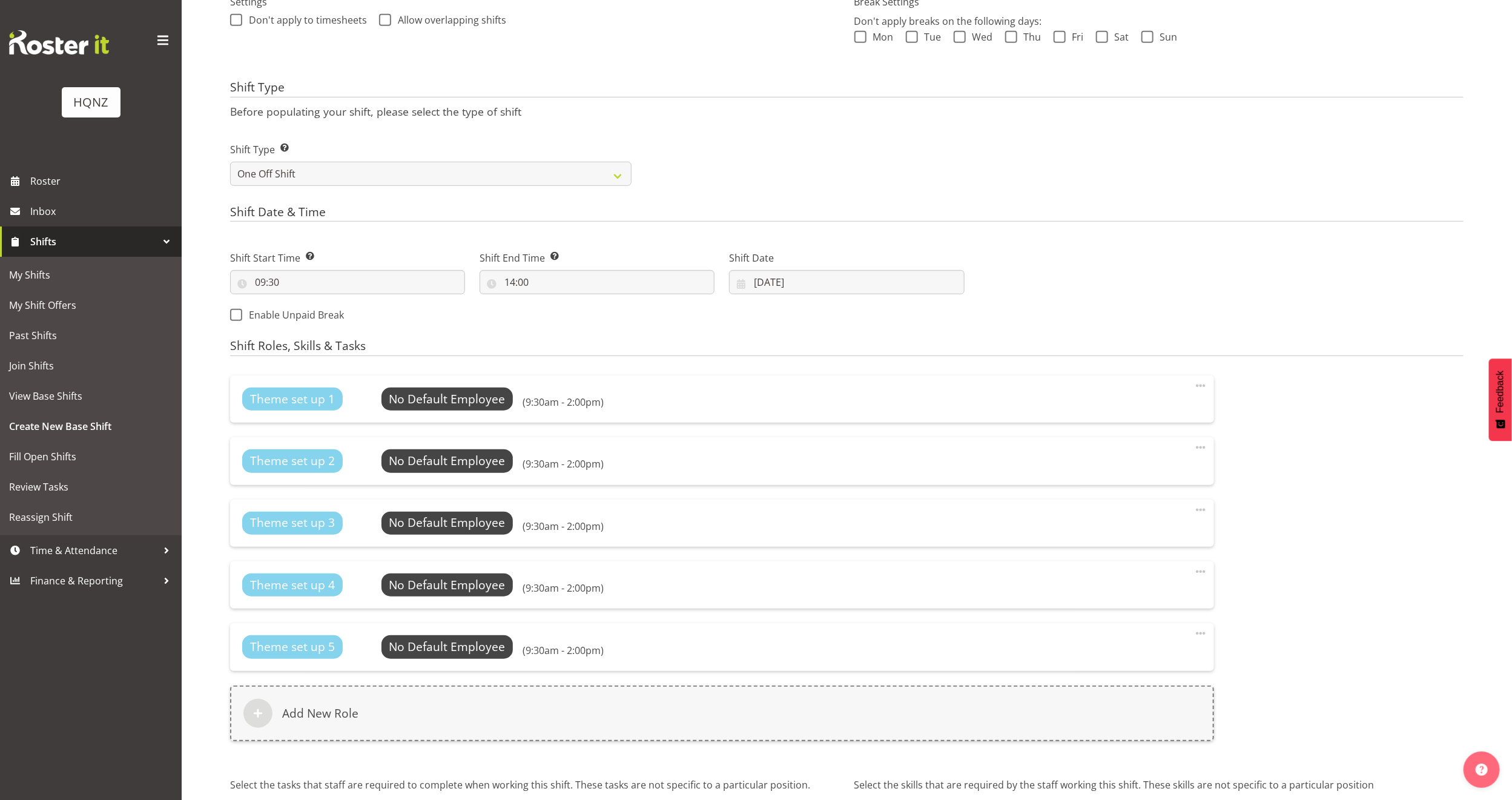
scroll to position [506, 0]
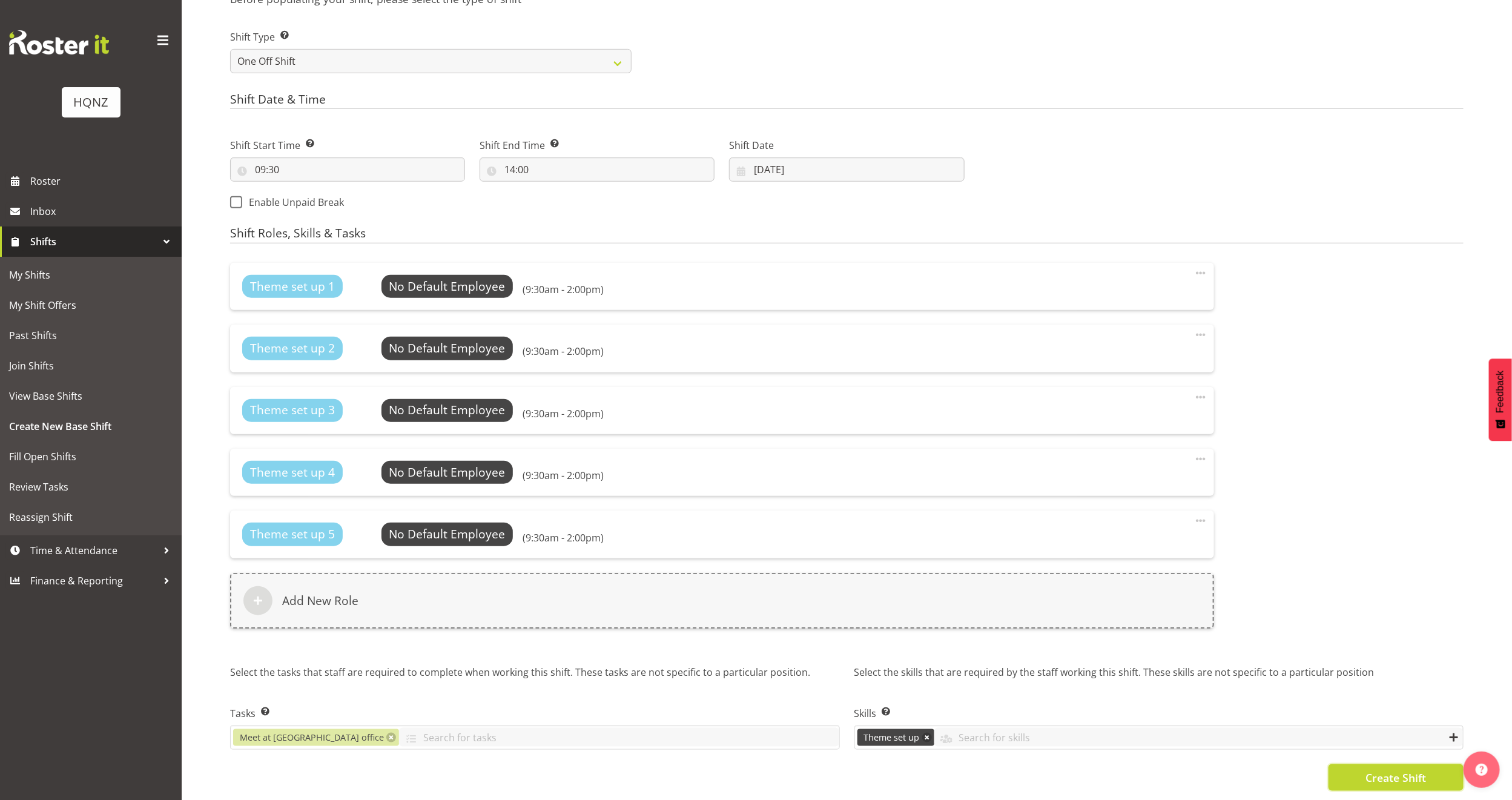
click at [1387, 770] on span "Create Shift" at bounding box center [1396, 777] width 61 height 16
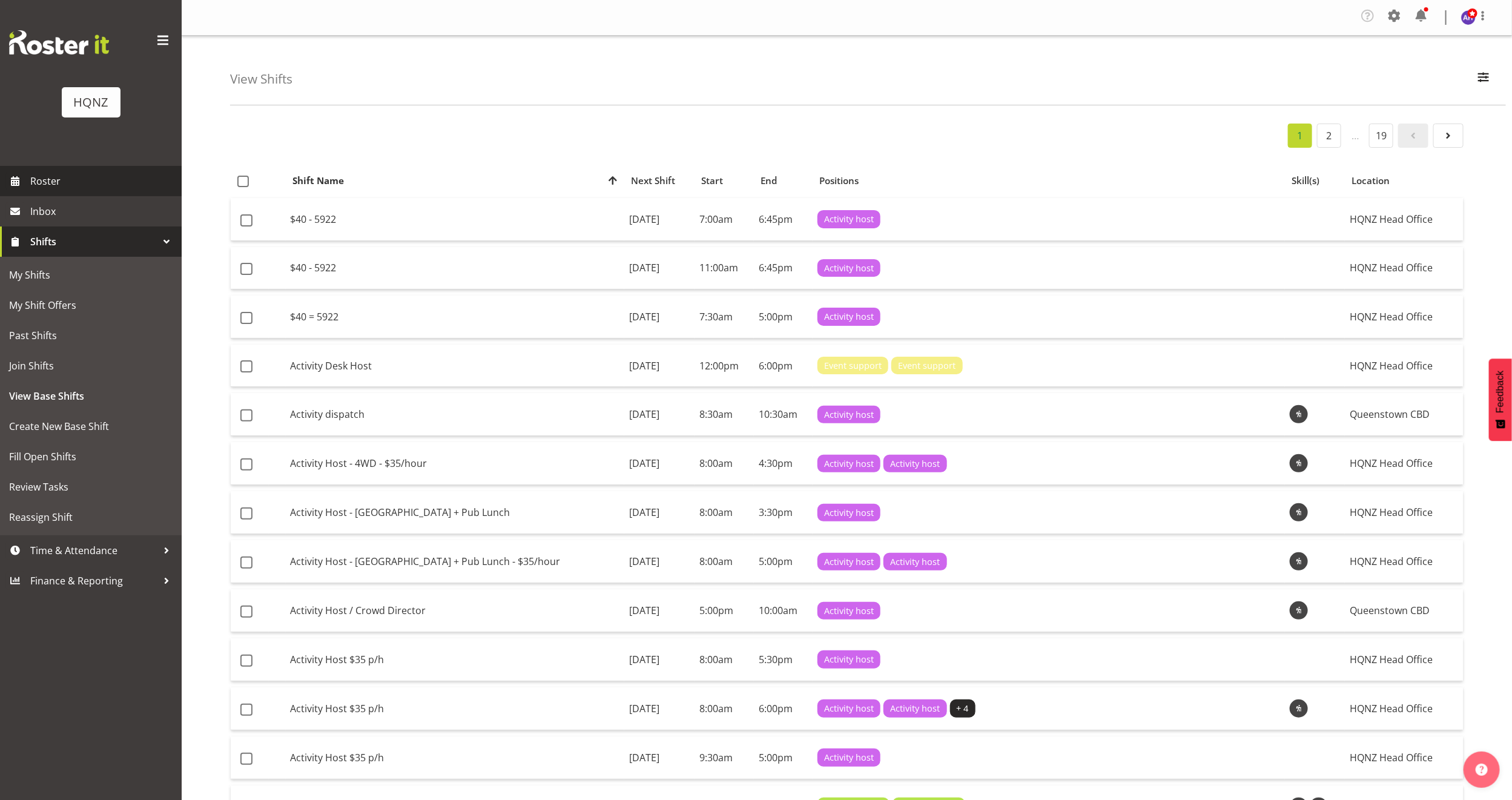
click at [58, 181] on span "Roster" at bounding box center [103, 181] width 145 height 18
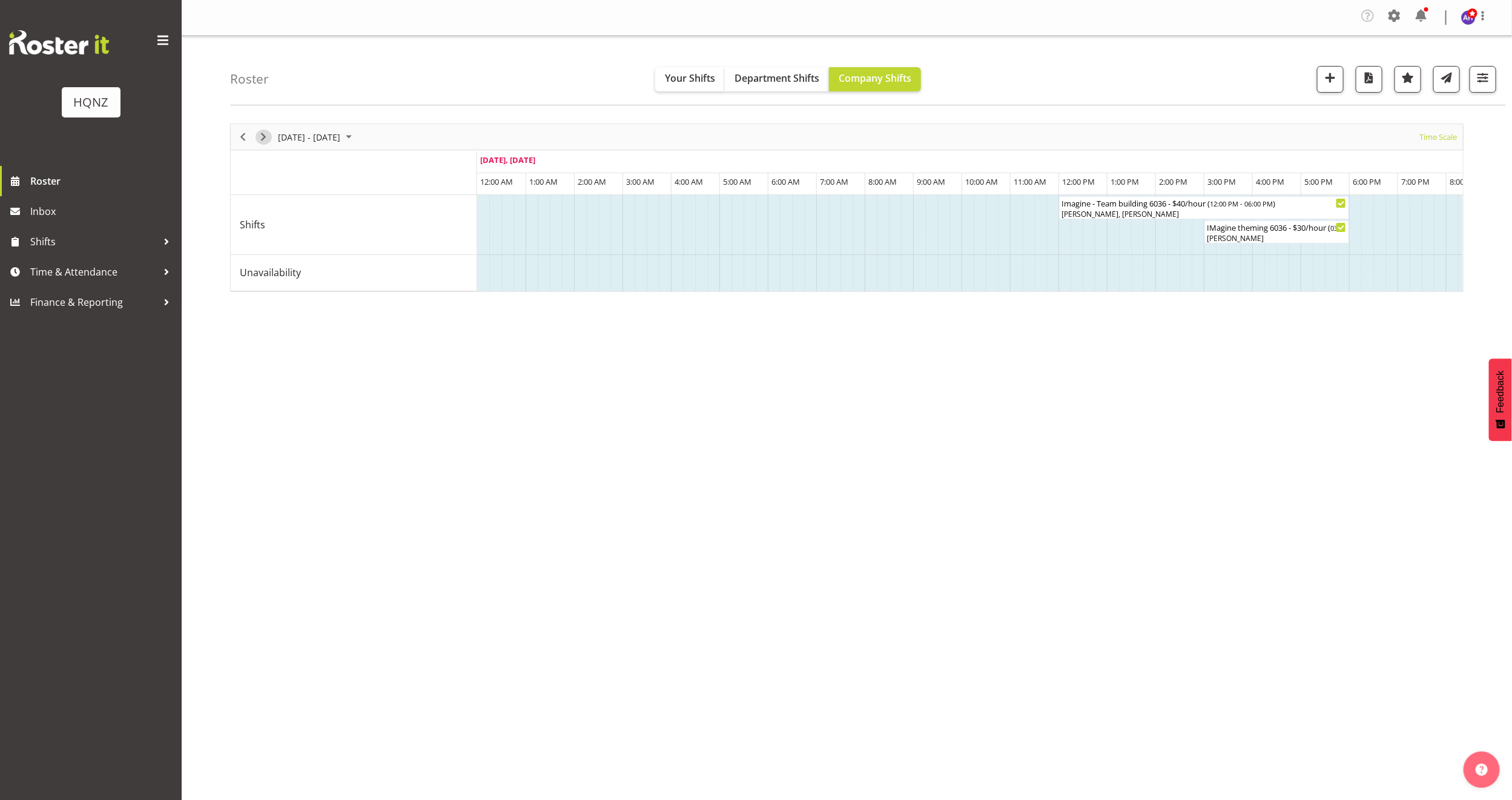
click at [269, 138] on span "Next" at bounding box center [263, 136] width 15 height 15
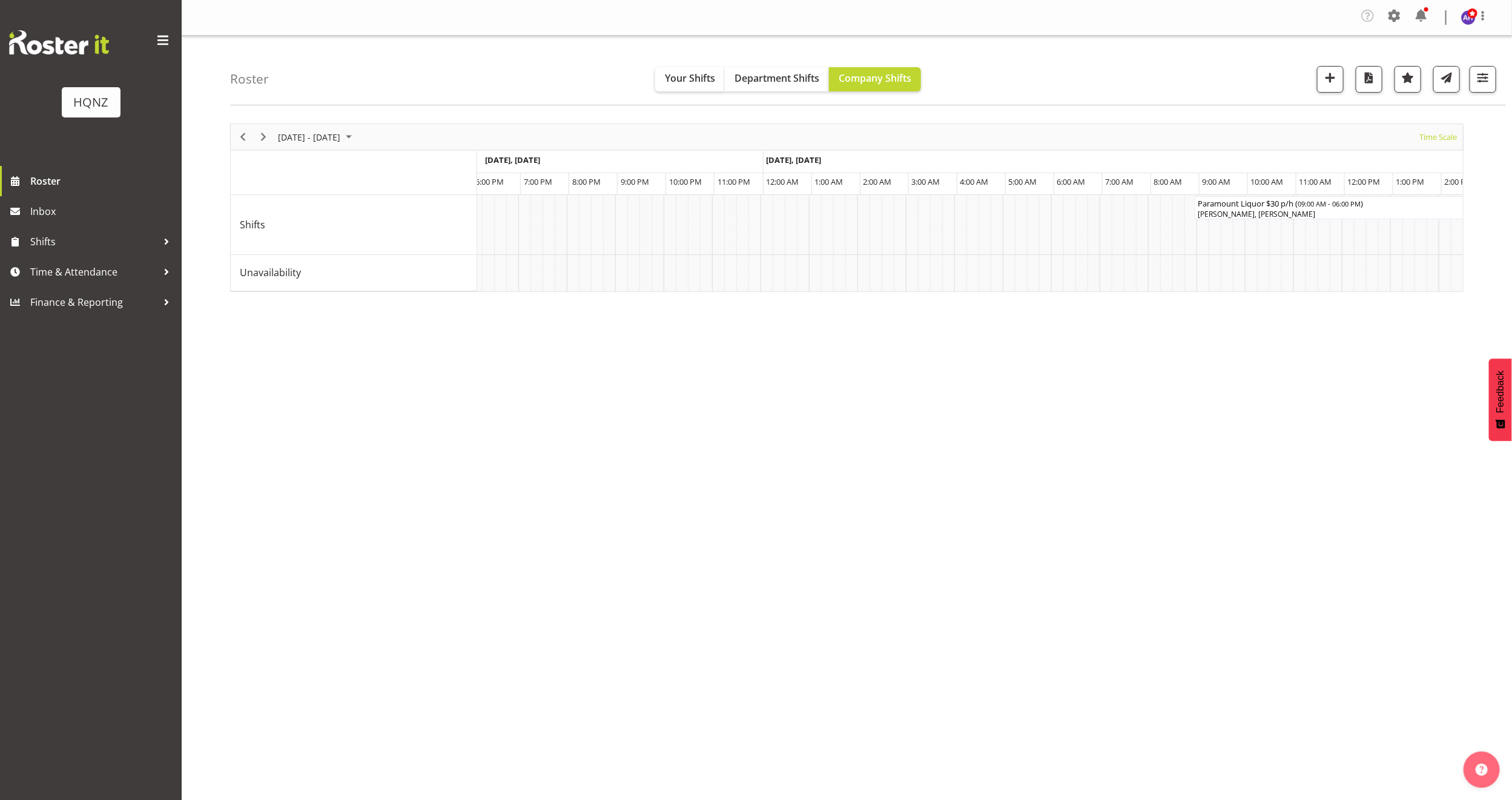
scroll to position [0, 5700]
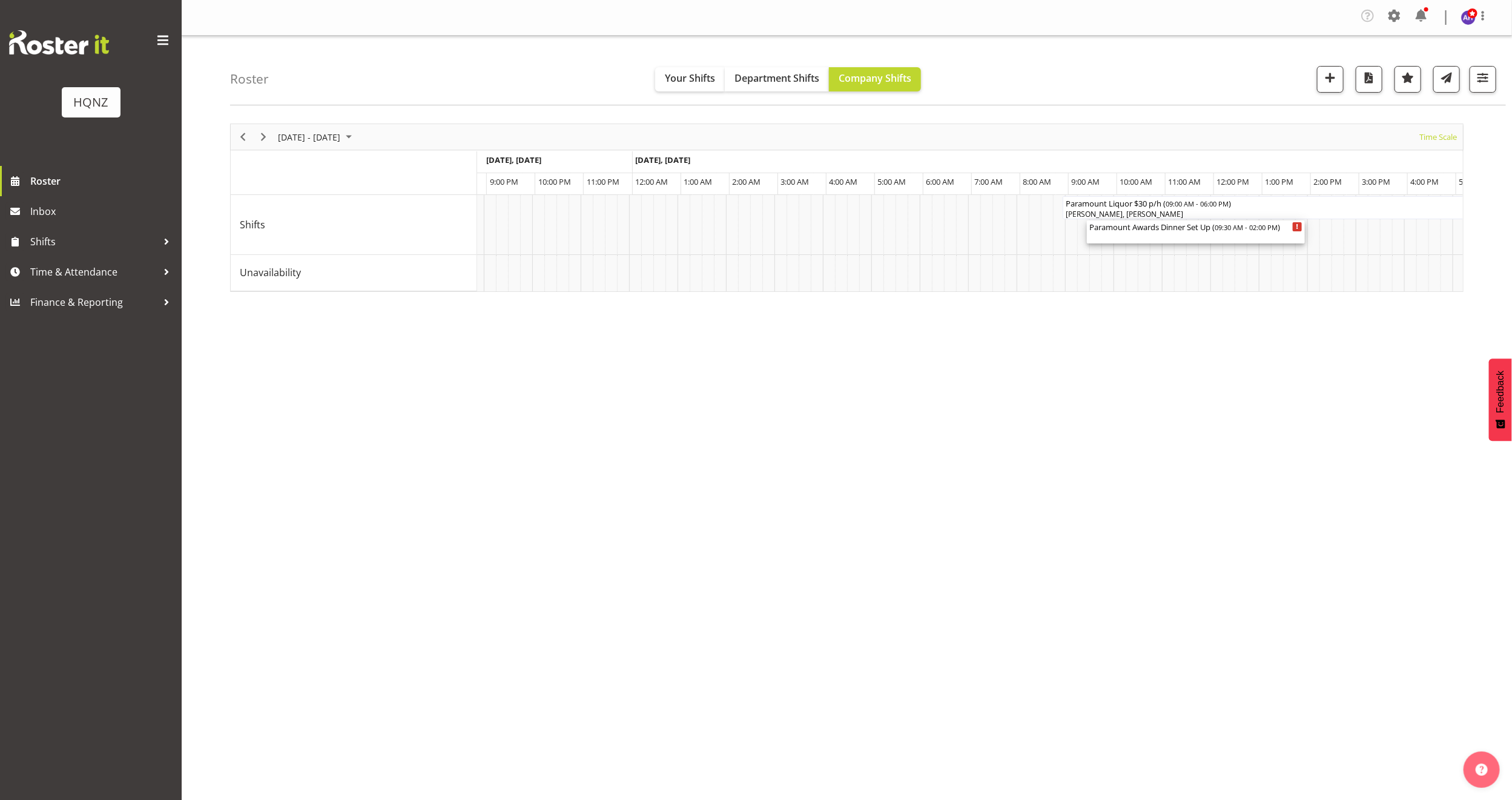
click at [1222, 233] on div "Paramount Awards Dinner Set Up ( 09:30 AM - 02:00 PM )" at bounding box center [1196, 232] width 213 height 23
click at [1221, 233] on div at bounding box center [847, 208] width 1234 height 169
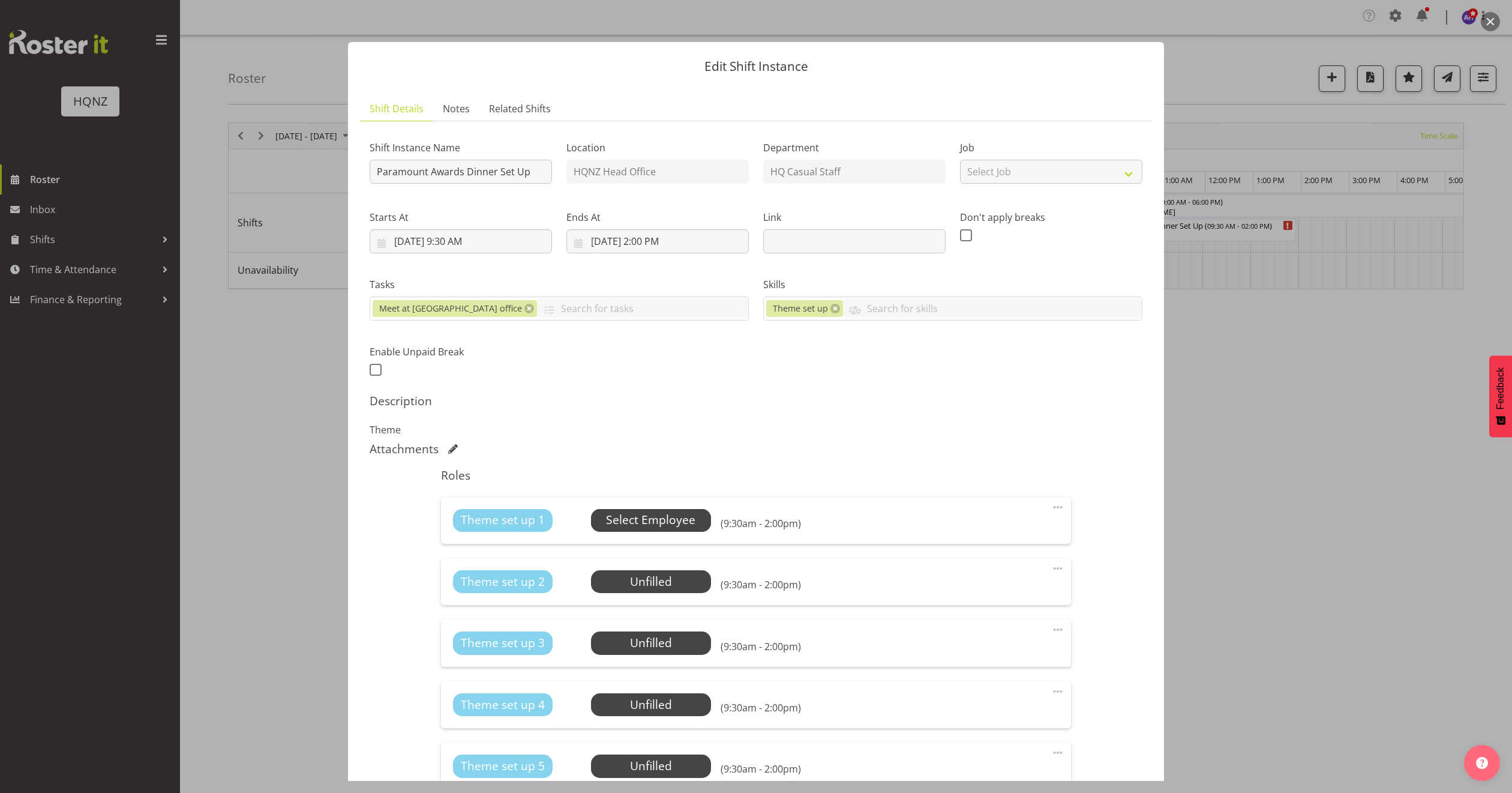
click at [627, 521] on span "Select Employee" at bounding box center [651, 520] width 90 height 17
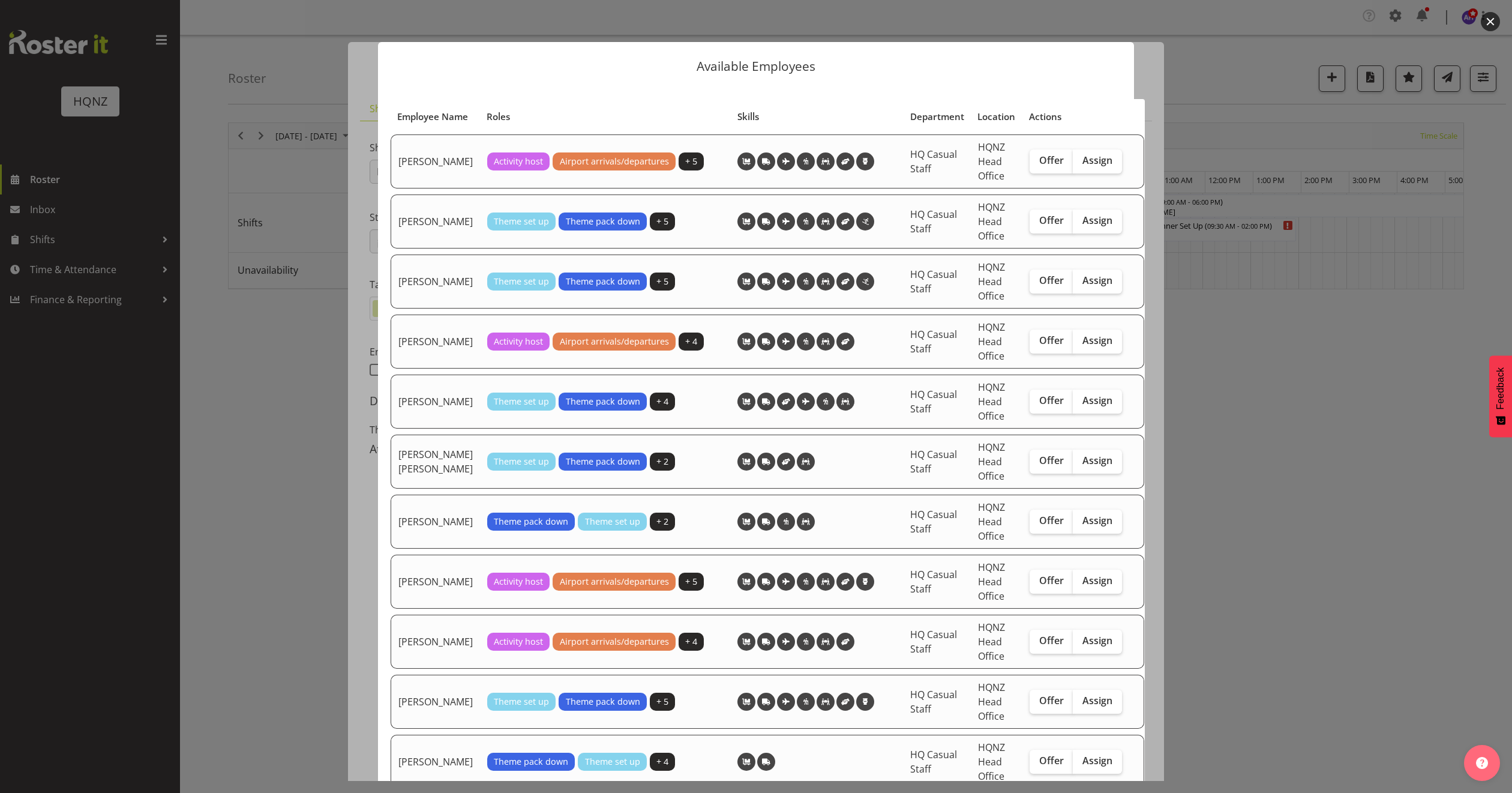
click at [1228, 465] on div at bounding box center [756, 396] width 1512 height 793
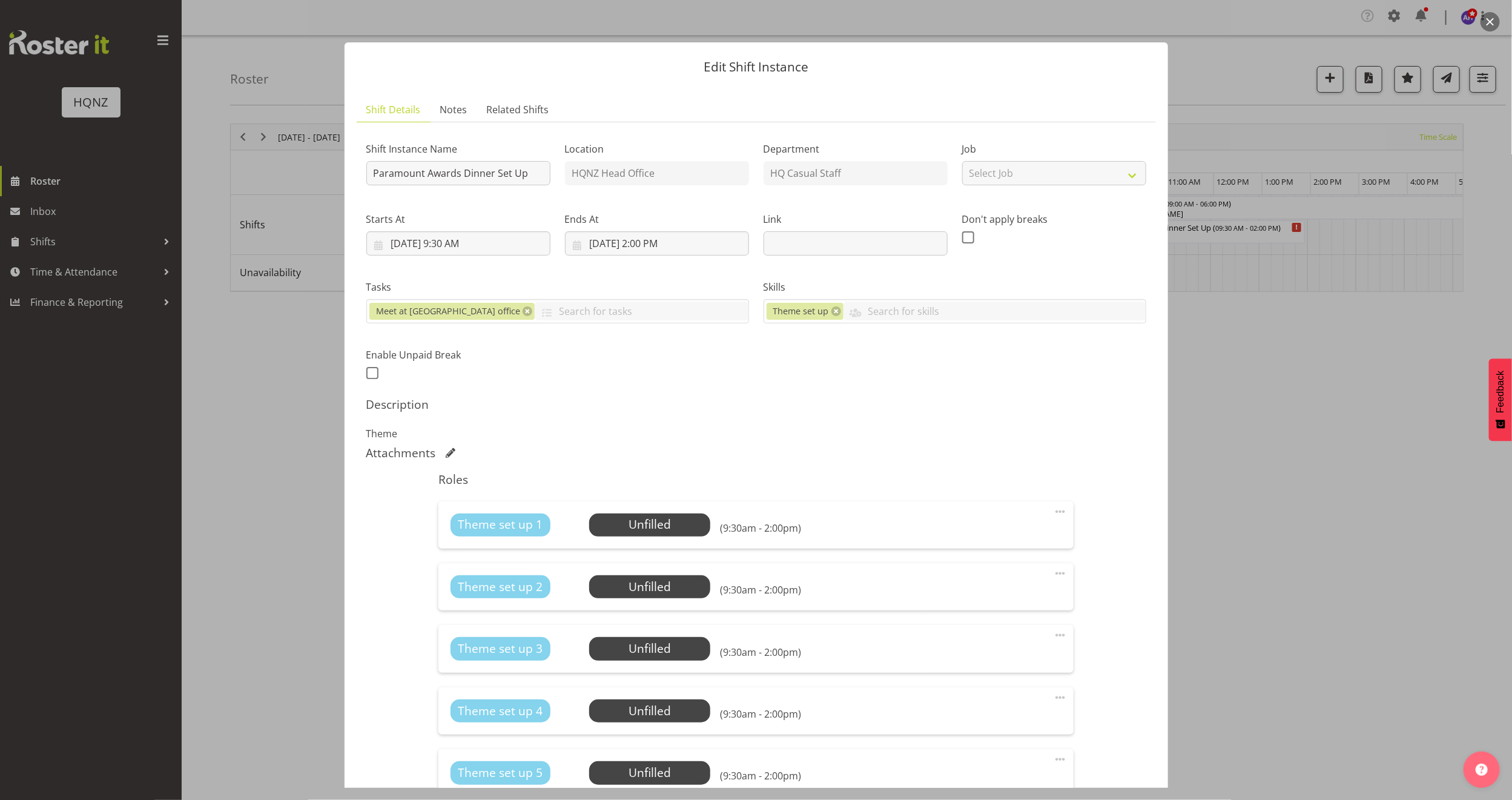
click at [1312, 519] on div at bounding box center [756, 400] width 1512 height 800
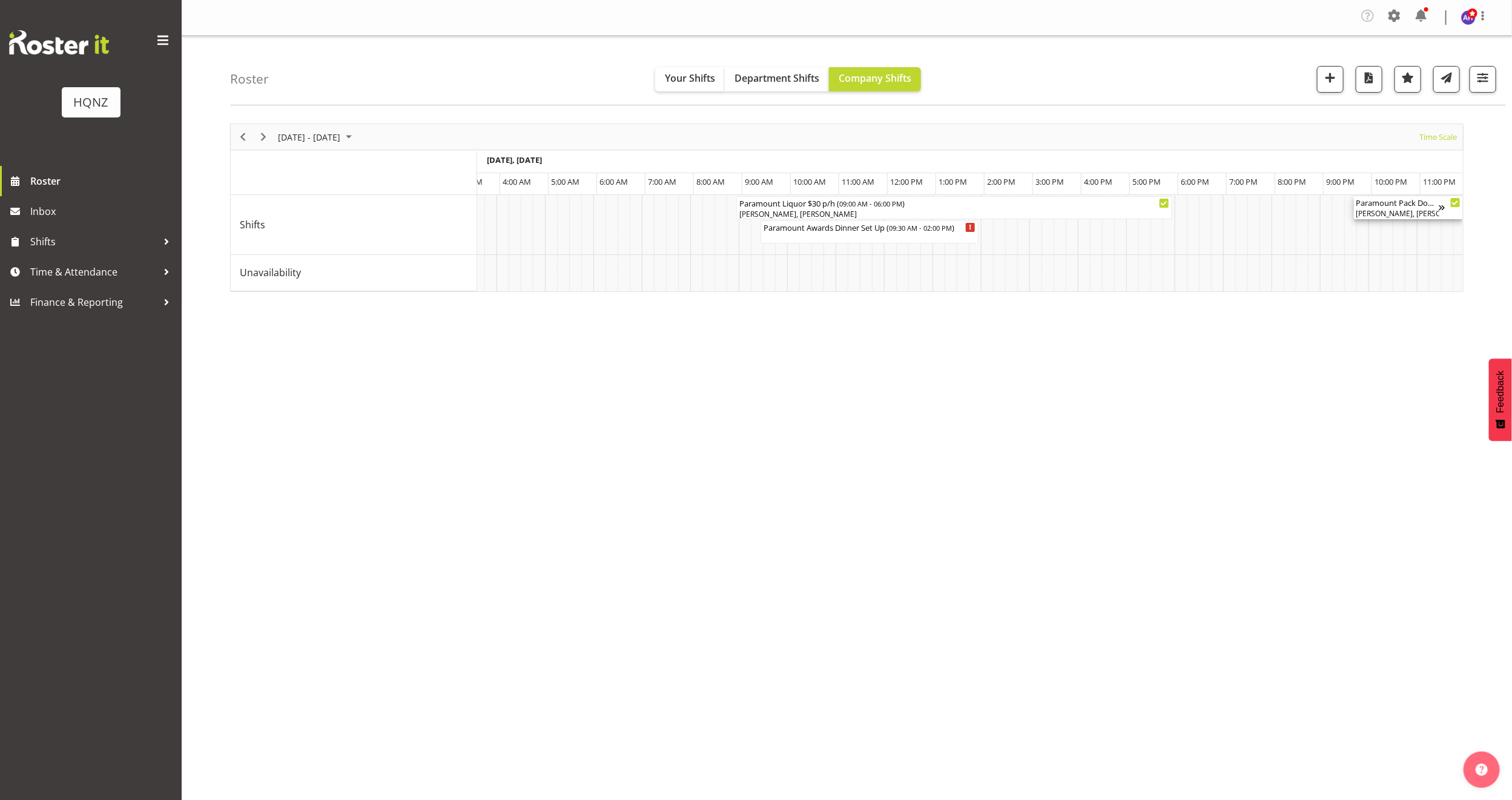
click at [1409, 209] on div "[PERSON_NAME], [PERSON_NAME], [PERSON_NAME]" at bounding box center [1397, 214] width 83 height 11
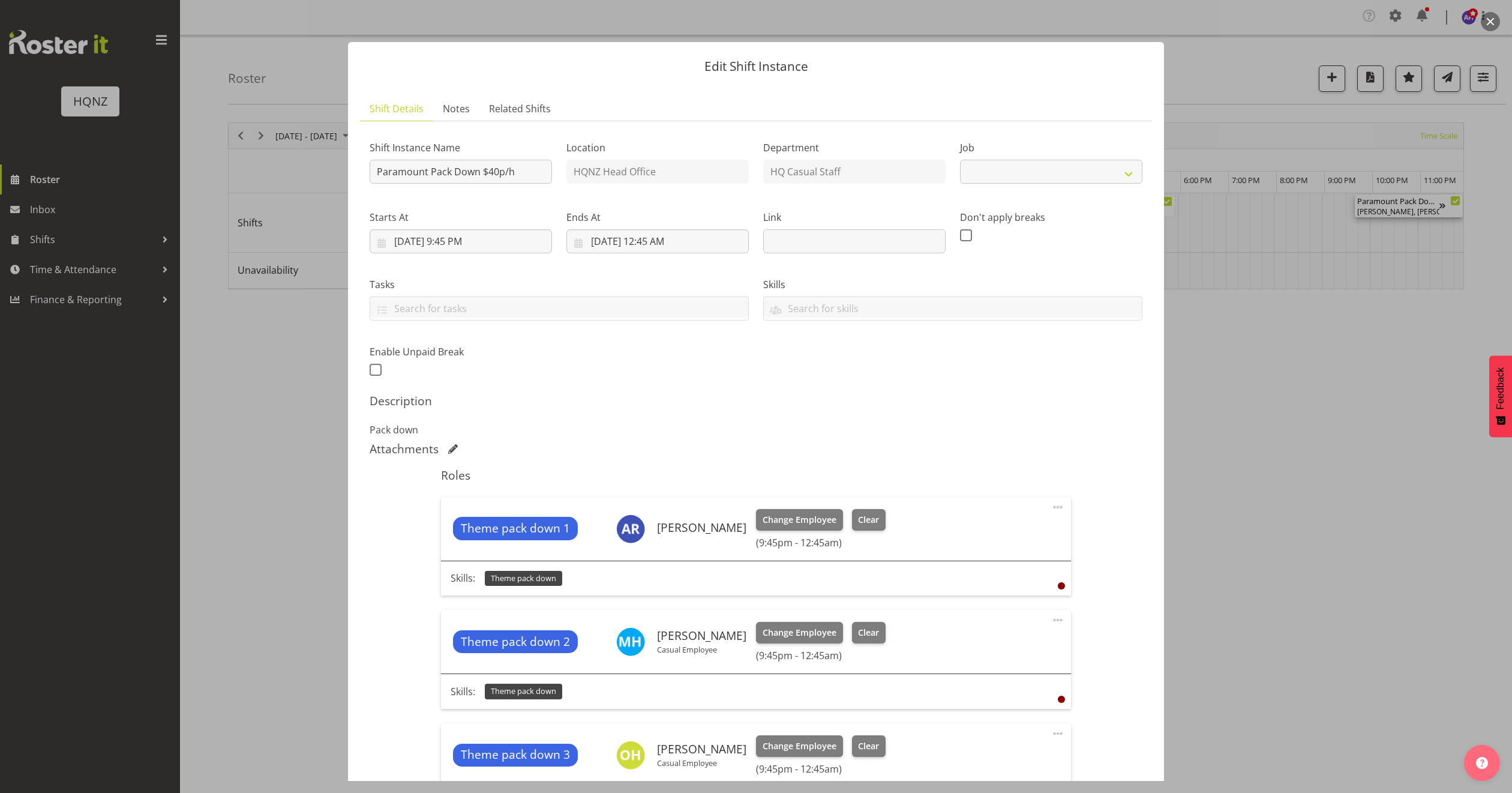
select select "10457"
click at [1244, 424] on div at bounding box center [756, 396] width 1512 height 793
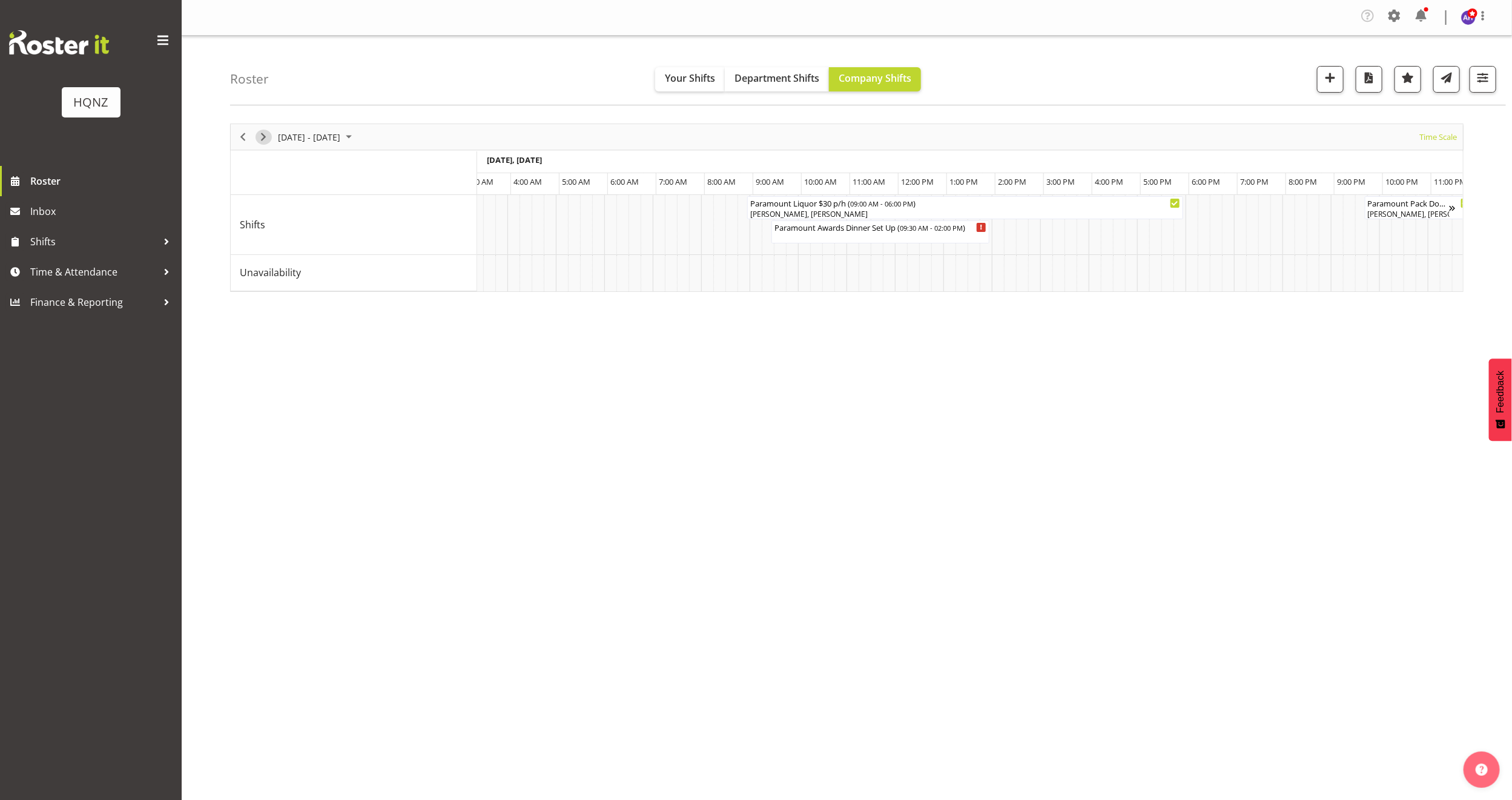
click at [267, 137] on span "Next" at bounding box center [263, 136] width 15 height 15
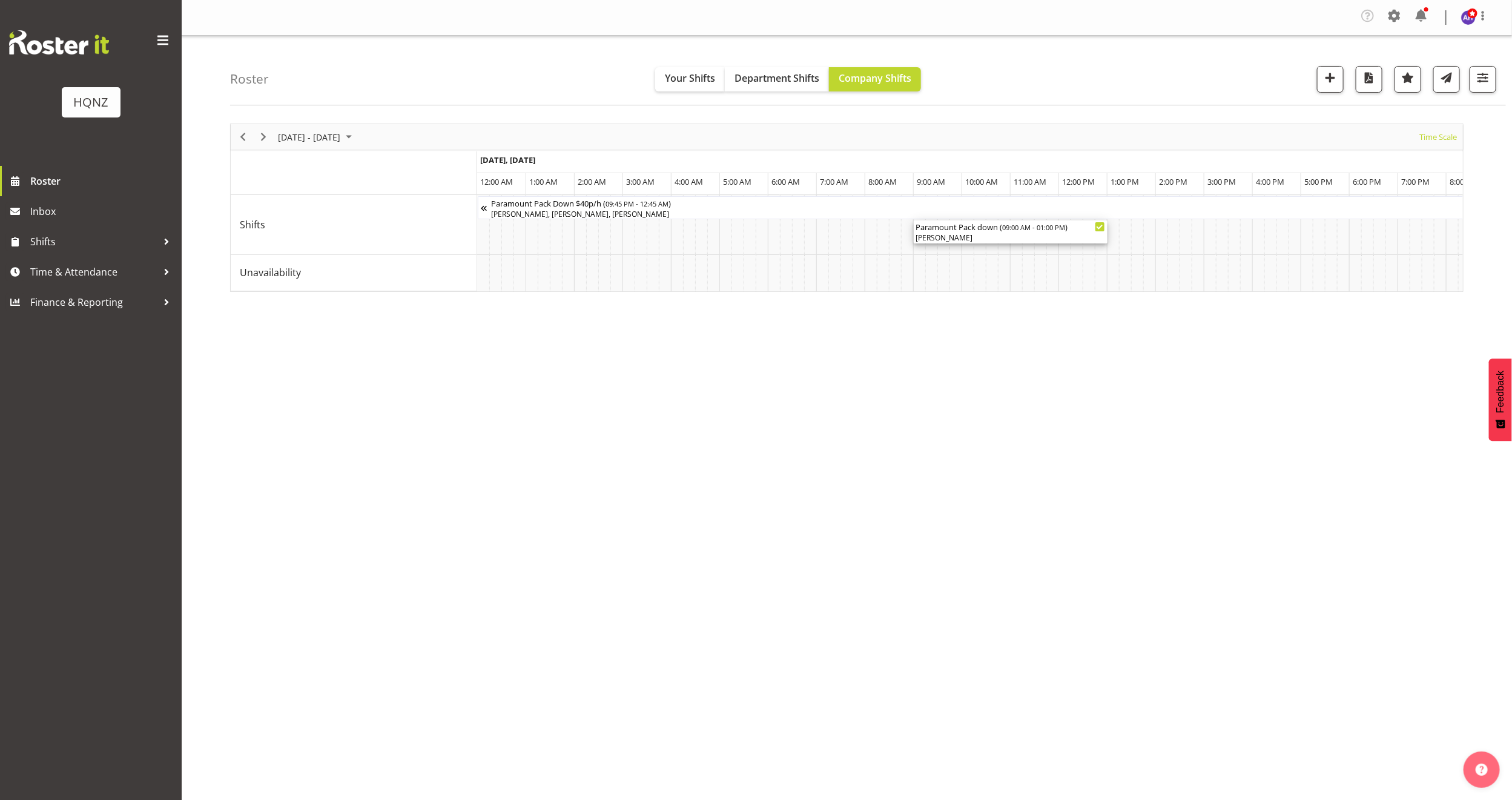
click at [963, 231] on div "Paramount Pack down ( 09:00 AM - 01:00 PM )" at bounding box center [1011, 227] width 189 height 12
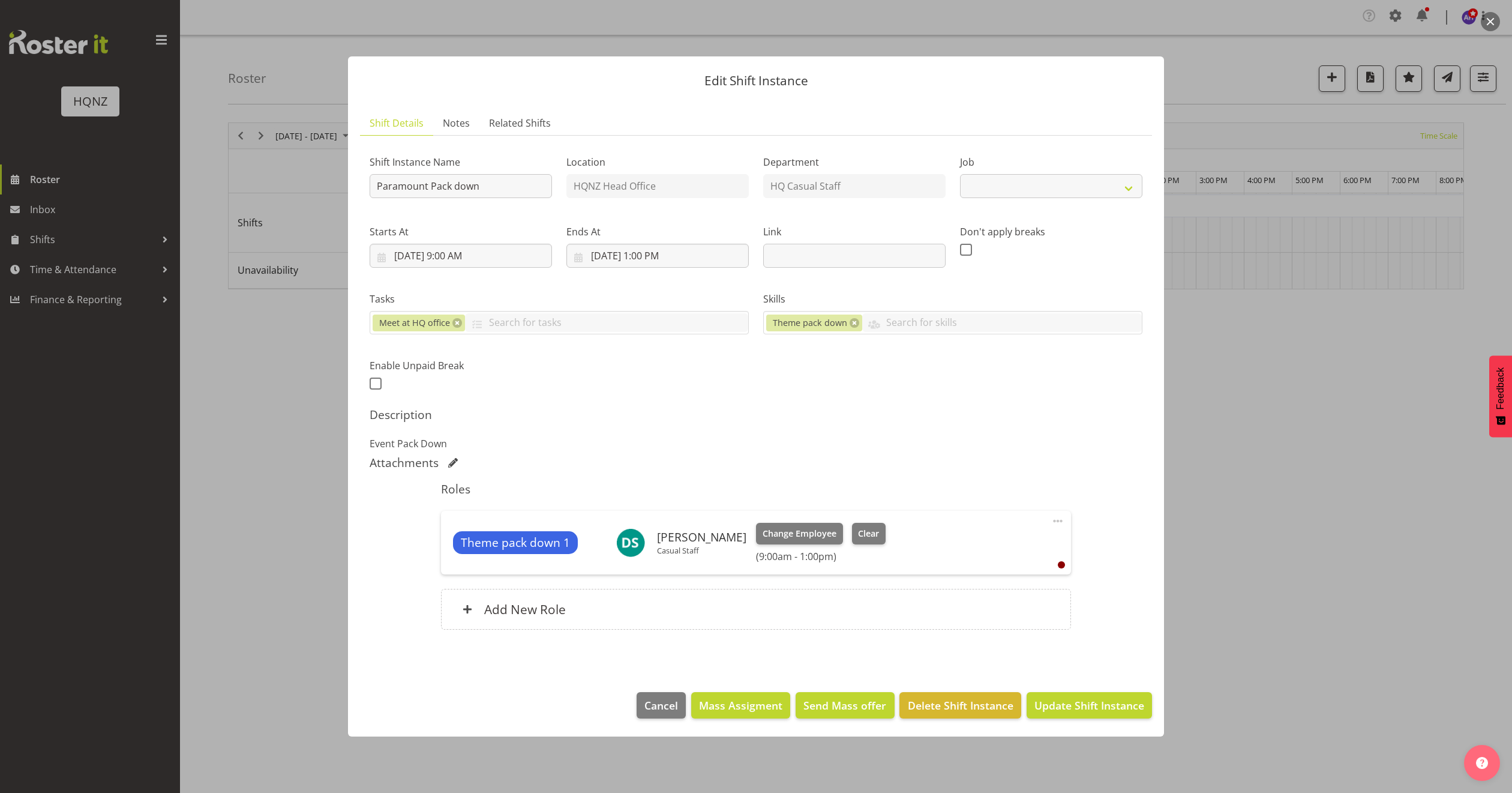
select select "10457"
click at [558, 613] on h6 "Add New Role" at bounding box center [524, 609] width 82 height 15
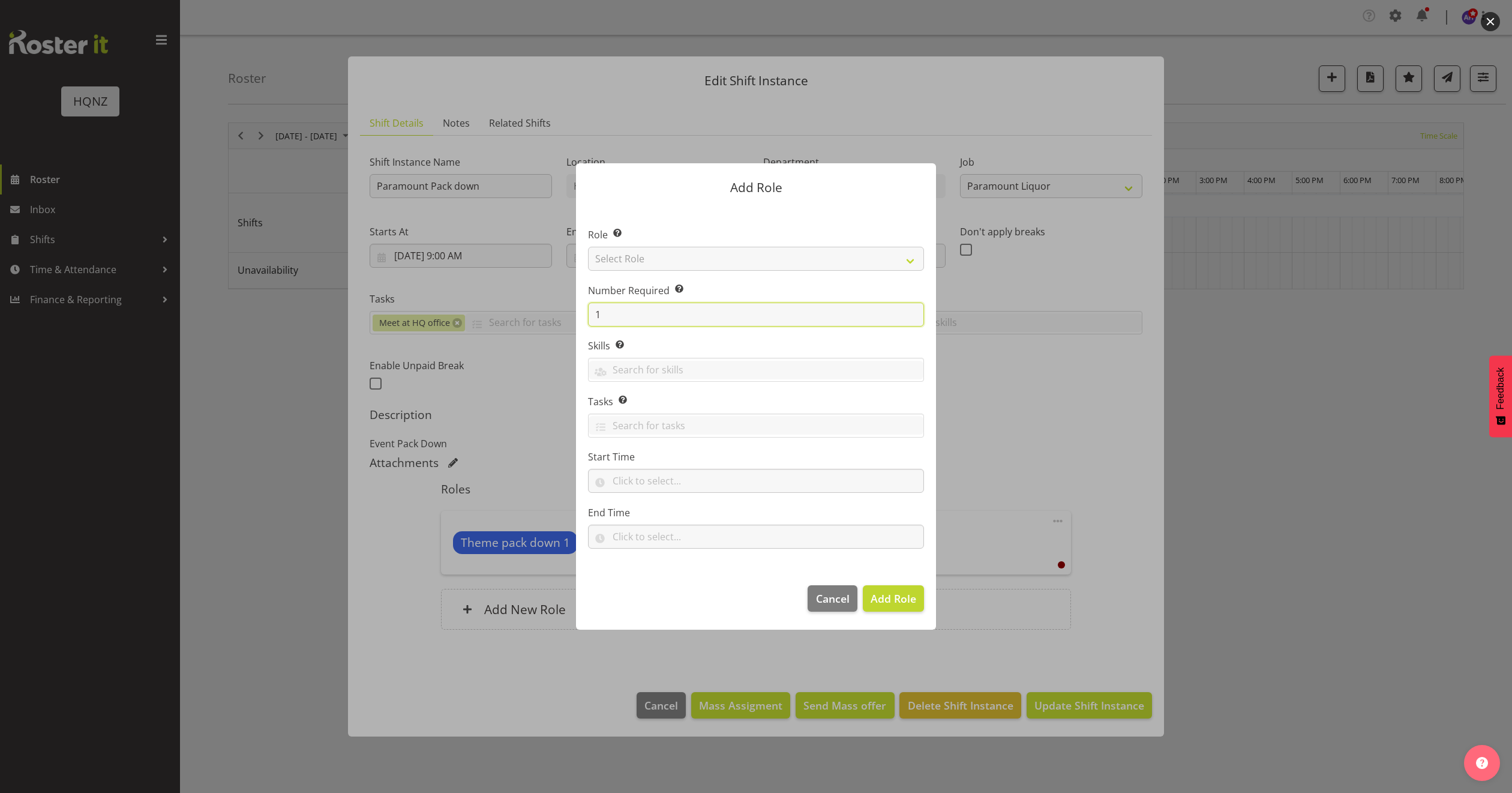
click at [647, 302] on input "1" at bounding box center [756, 314] width 336 height 24
type input "2"
click at [785, 254] on select "Select Role Activity host Airport arrivals/departures Cleaning Event support Te…" at bounding box center [756, 258] width 336 height 24
select select "250"
click at [588, 246] on select "Select Role Activity host Airport arrivals/departures Cleaning Event support Te…" at bounding box center [756, 258] width 336 height 24
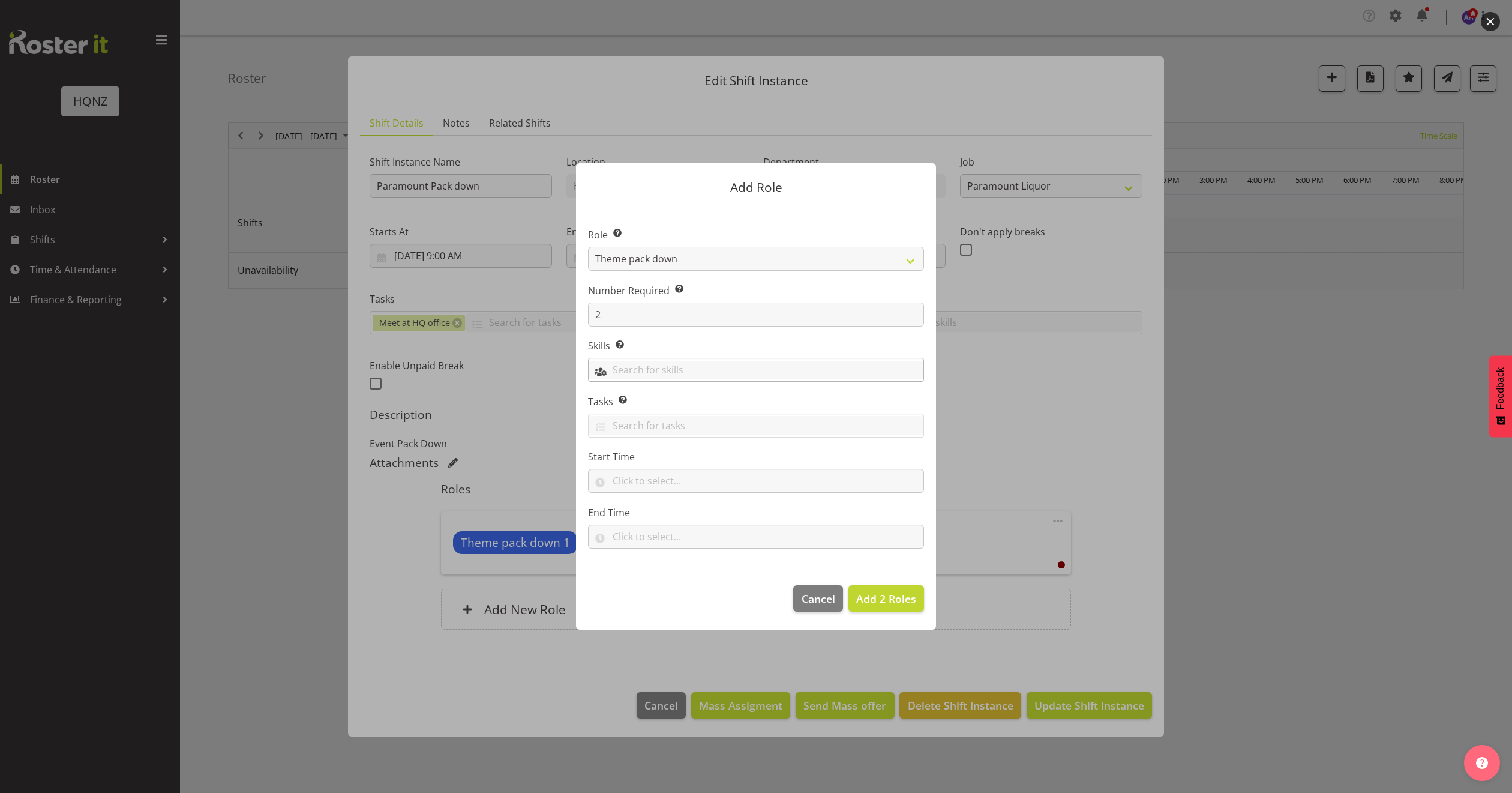
click at [681, 366] on input "text" at bounding box center [756, 370] width 335 height 19
click at [884, 604] on span "Add 2 Roles" at bounding box center [887, 598] width 60 height 15
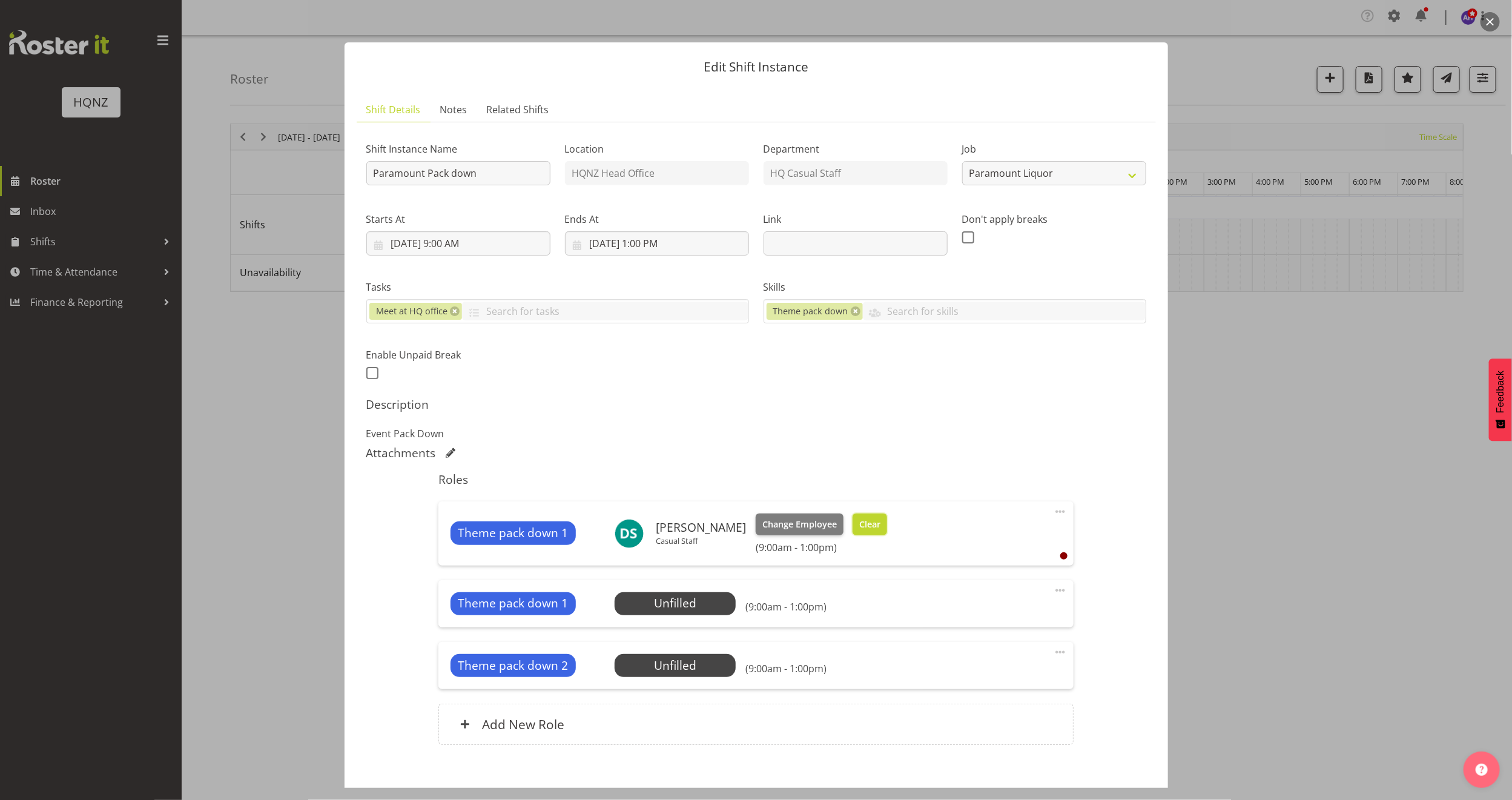
click at [880, 523] on span "Clear" at bounding box center [870, 524] width 21 height 13
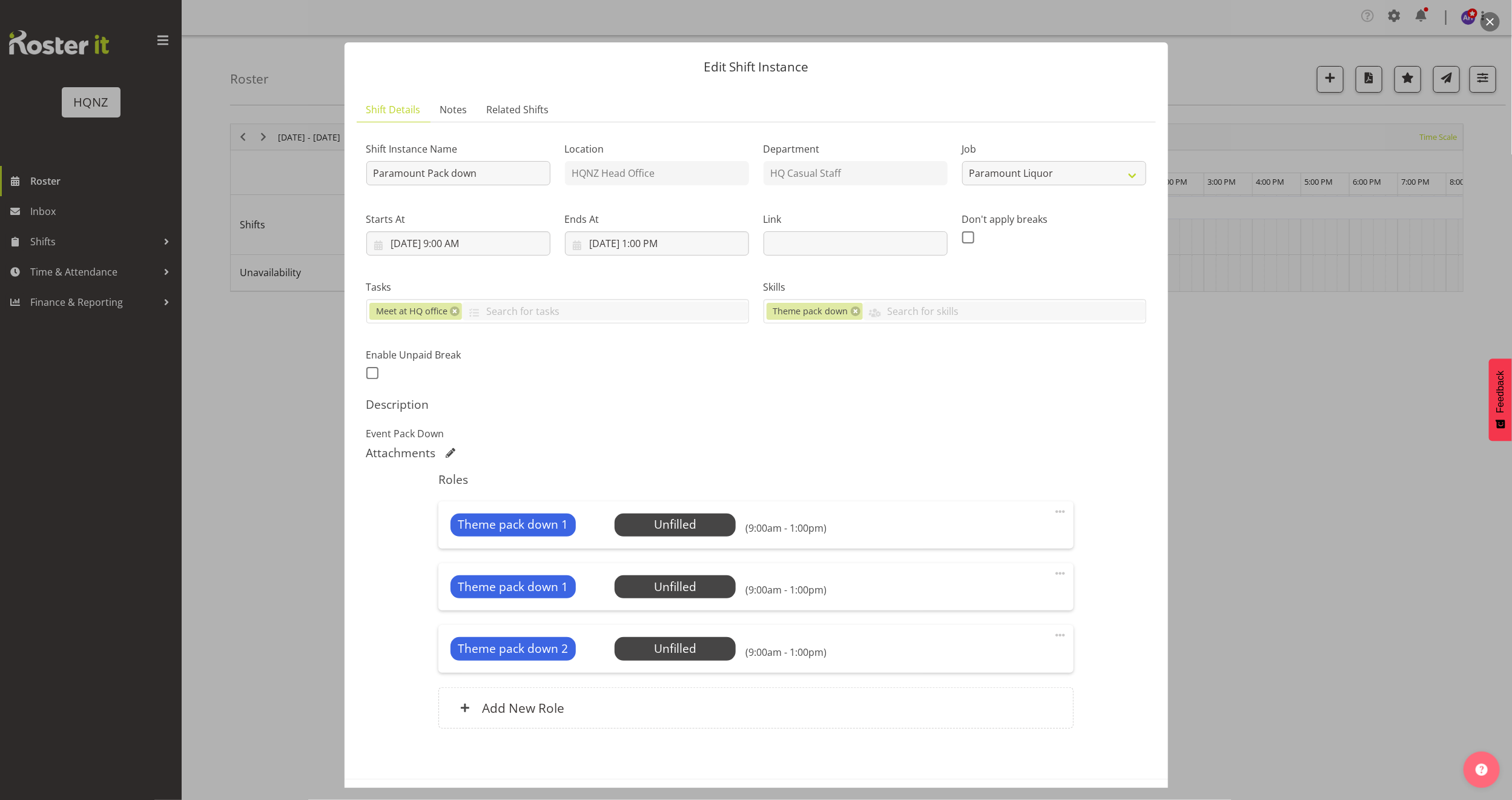
click at [1053, 634] on span at bounding box center [1060, 635] width 15 height 15
click at [986, 707] on link "Delete" at bounding box center [1010, 707] width 116 height 22
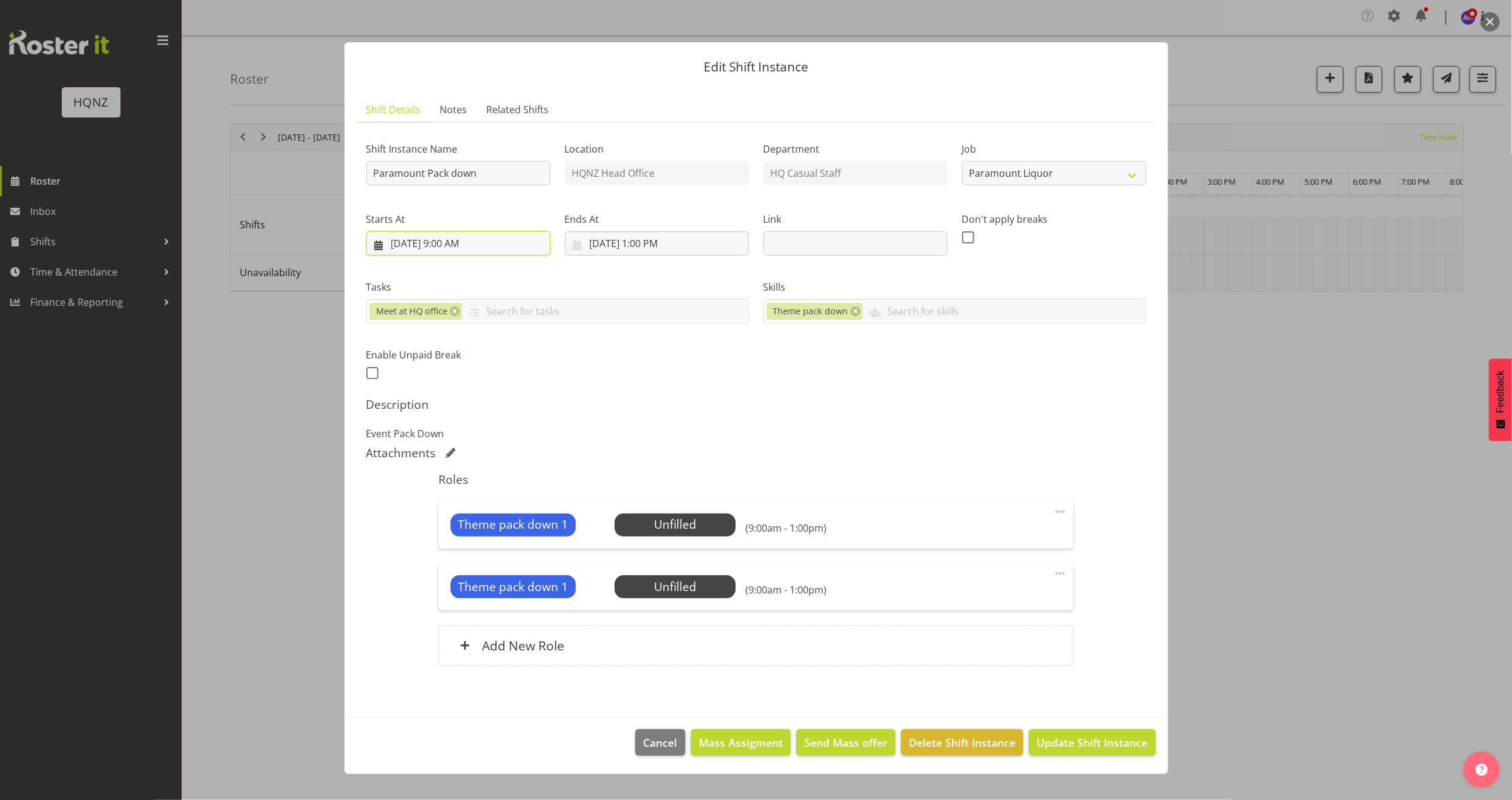
click at [468, 242] on input "[DATE] 9:00 AM" at bounding box center [459, 243] width 184 height 24
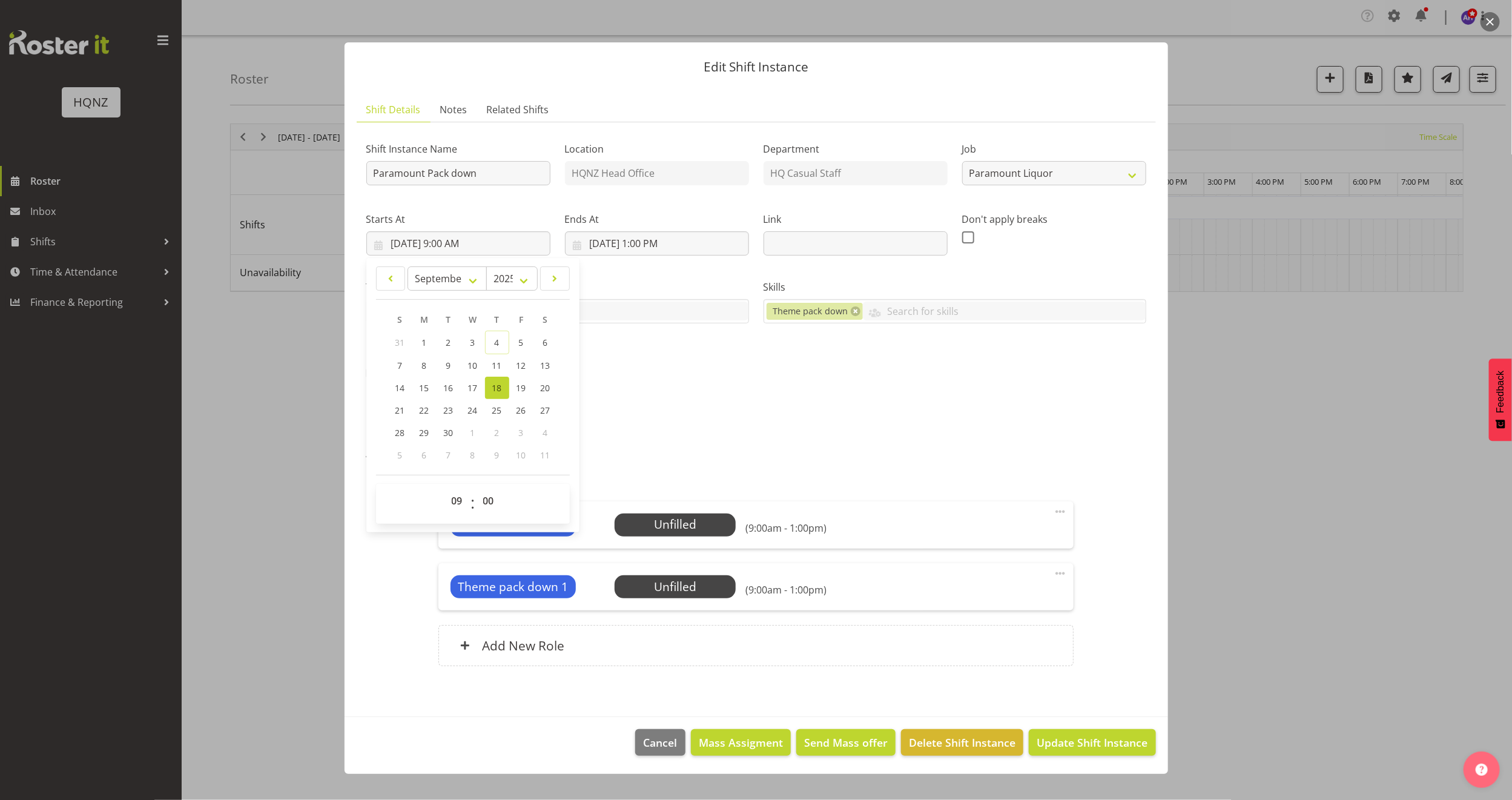
click at [501, 394] on link "18" at bounding box center [497, 388] width 24 height 23
type input "[DATE] 12:00 AM"
click at [723, 389] on div "Shift Instance Name Paramount Pack down Location HQNZ Head Office Department HQ…" at bounding box center [756, 257] width 794 height 265
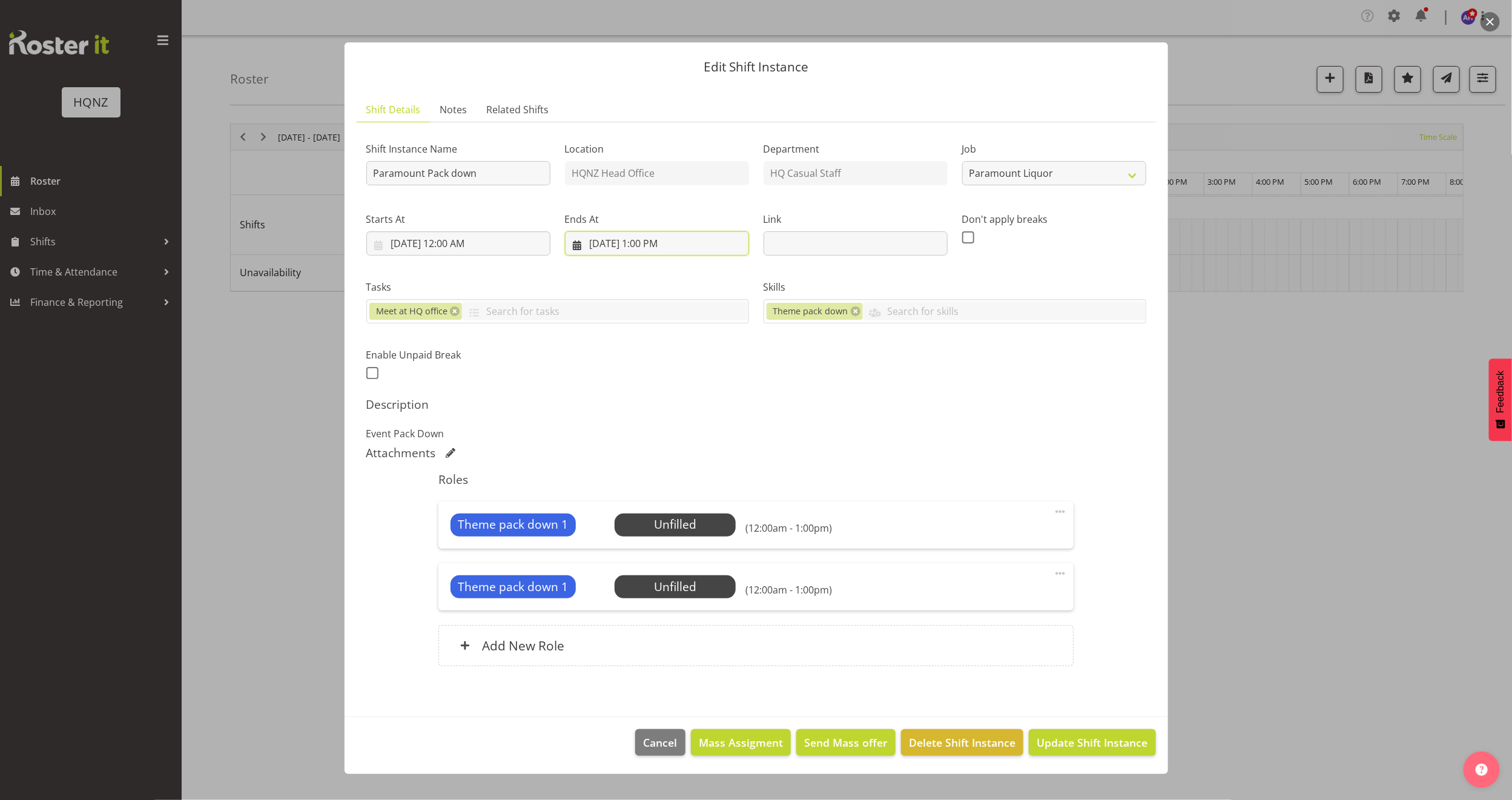
click at [620, 243] on input "[DATE] 1:00 PM" at bounding box center [657, 243] width 184 height 24
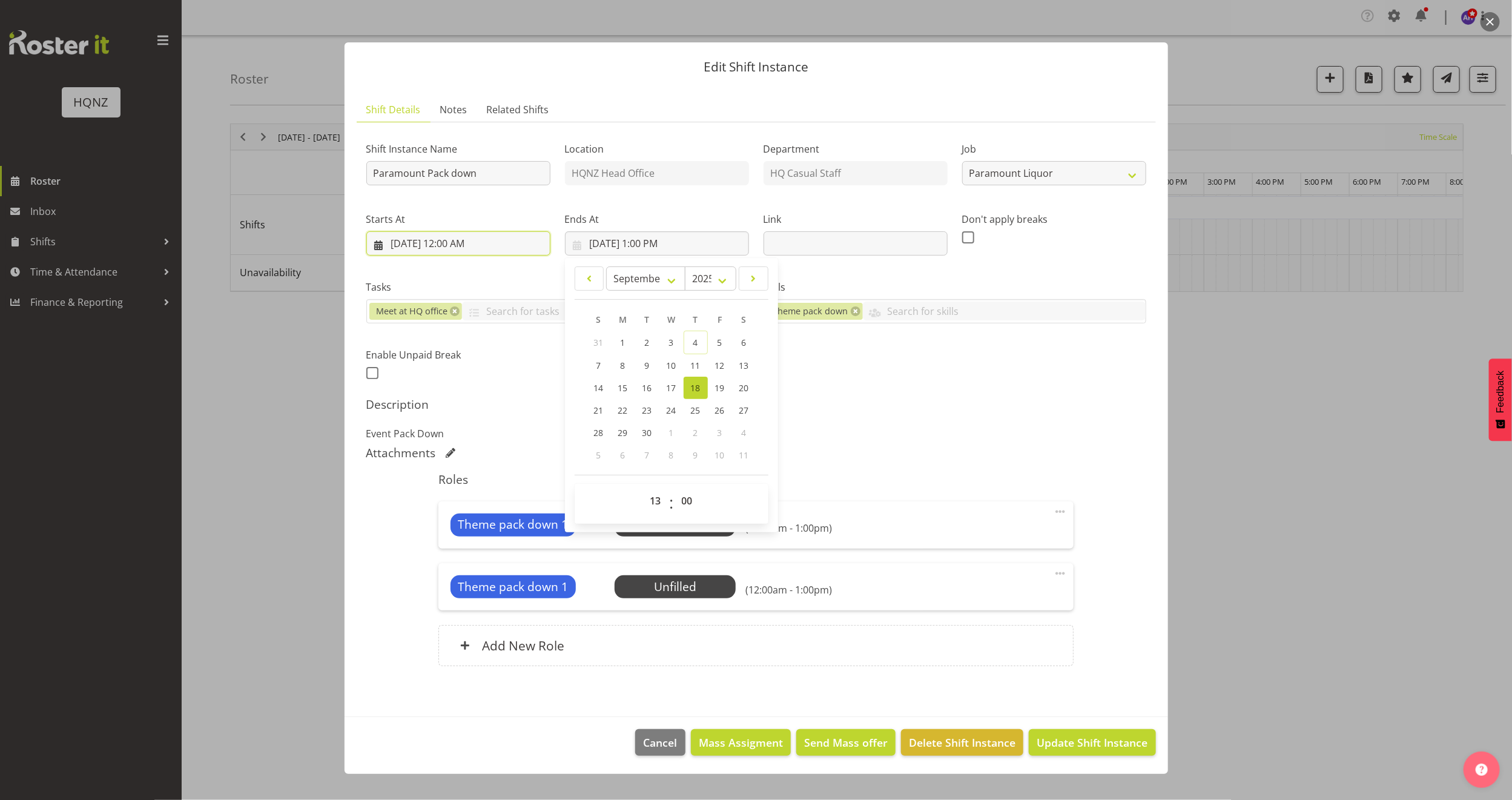
click at [483, 242] on input "[DATE] 12:00 AM" at bounding box center [459, 243] width 184 height 24
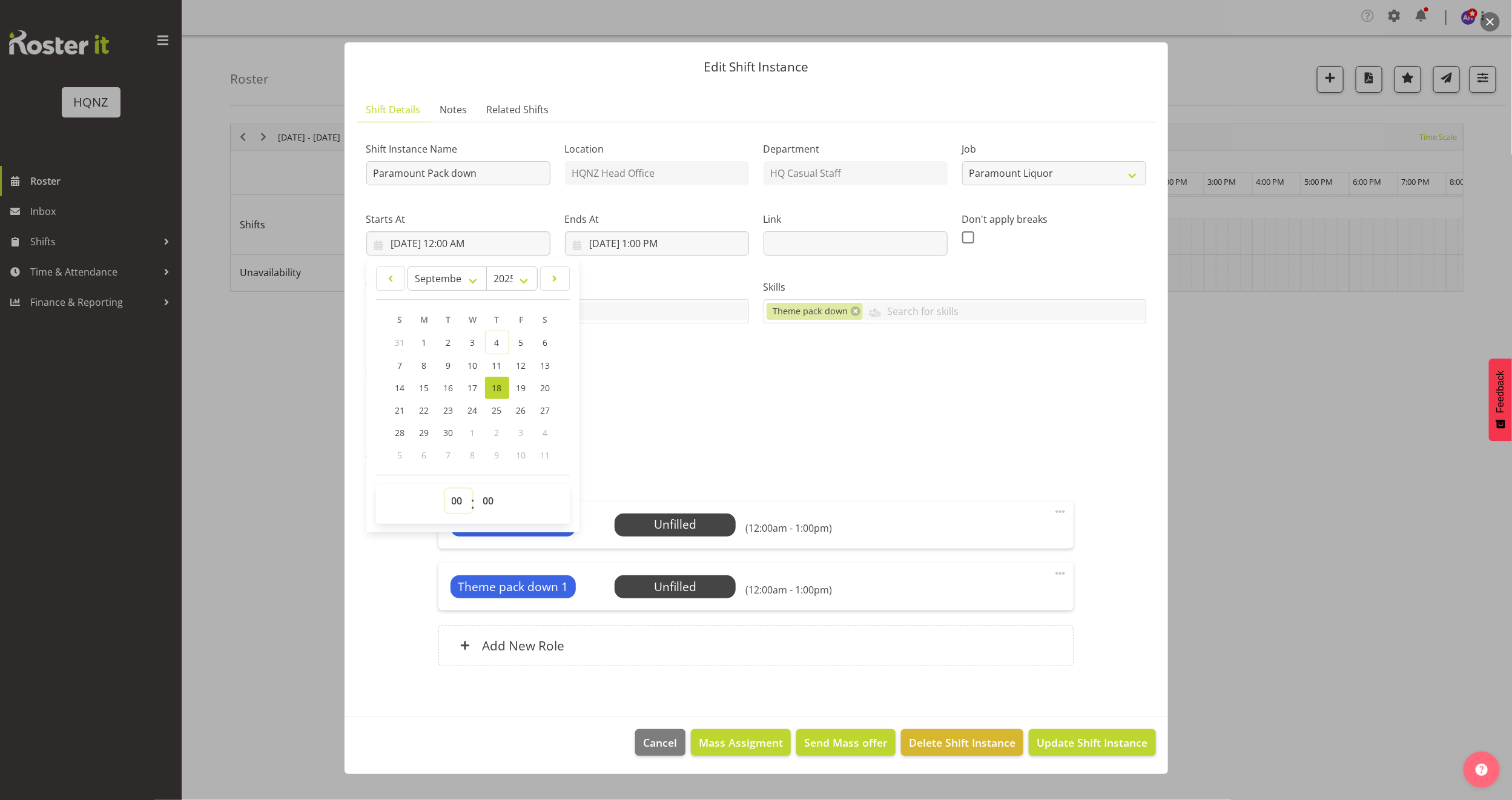
click at [460, 502] on select "00 01 02 03 04 05 06 07 08 09 10 11 12 13 14 15 16 17 18 19 20 21 22 23" at bounding box center [458, 500] width 27 height 24
select select "9"
click at [445, 490] on select "00 01 02 03 04 05 06 07 08 09 10 11 12 13 14 15 16 17 18 19 20 21 22 23" at bounding box center [458, 500] width 27 height 24
type input "[DATE] 9:00 AM"
click at [614, 453] on div "Attachments" at bounding box center [757, 453] width 780 height 15
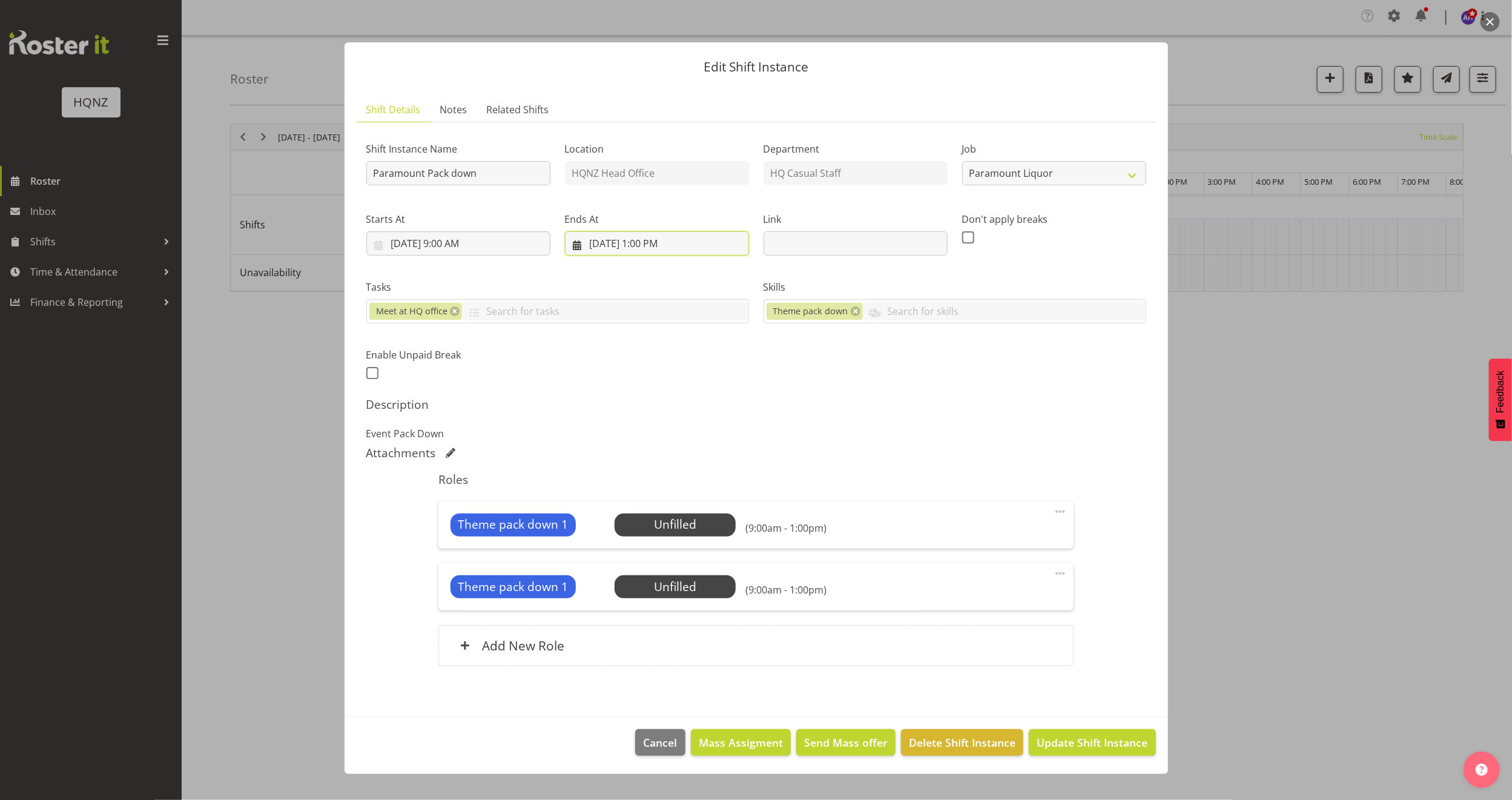
click at [653, 239] on input "[DATE] 1:00 PM" at bounding box center [657, 243] width 184 height 24
click at [918, 405] on h5 "Description" at bounding box center [757, 404] width 780 height 15
click at [674, 525] on span "Select Employee" at bounding box center [676, 525] width 90 height 17
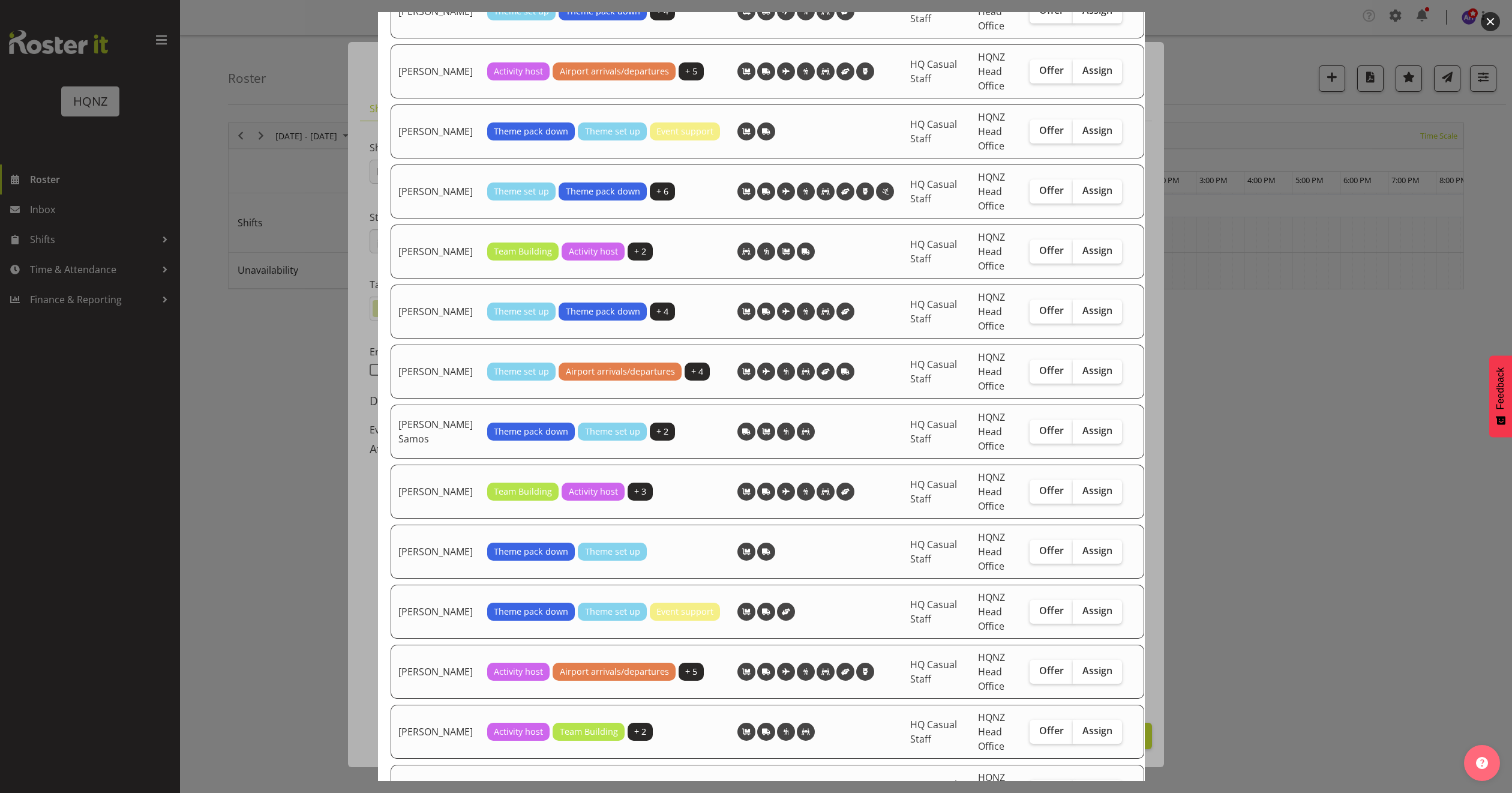
scroll to position [2269, 0]
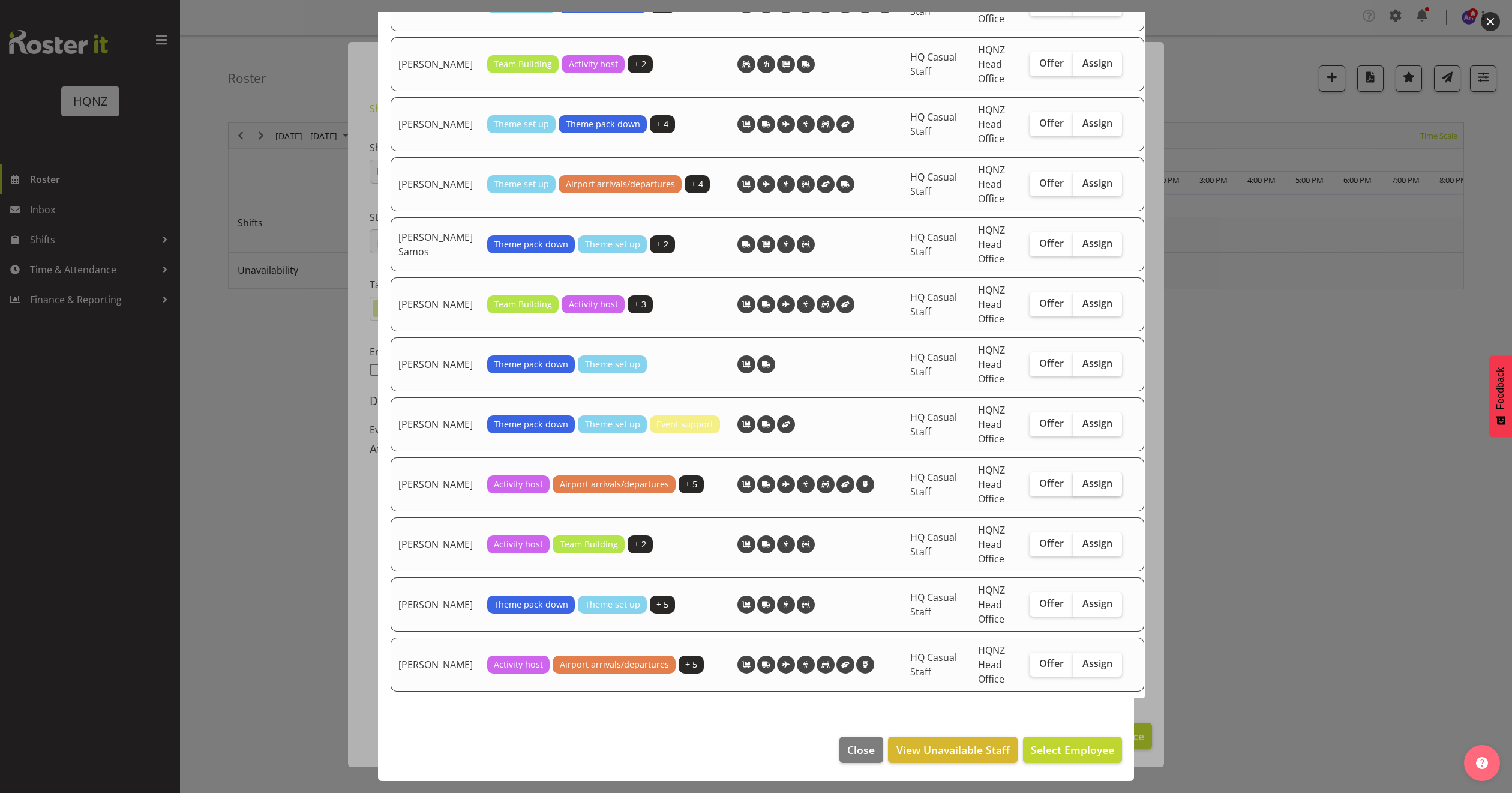
click at [1085, 486] on span "Assign" at bounding box center [1097, 483] width 30 height 12
click at [1081, 486] on input "Assign" at bounding box center [1076, 483] width 8 height 8
checkbox input "true"
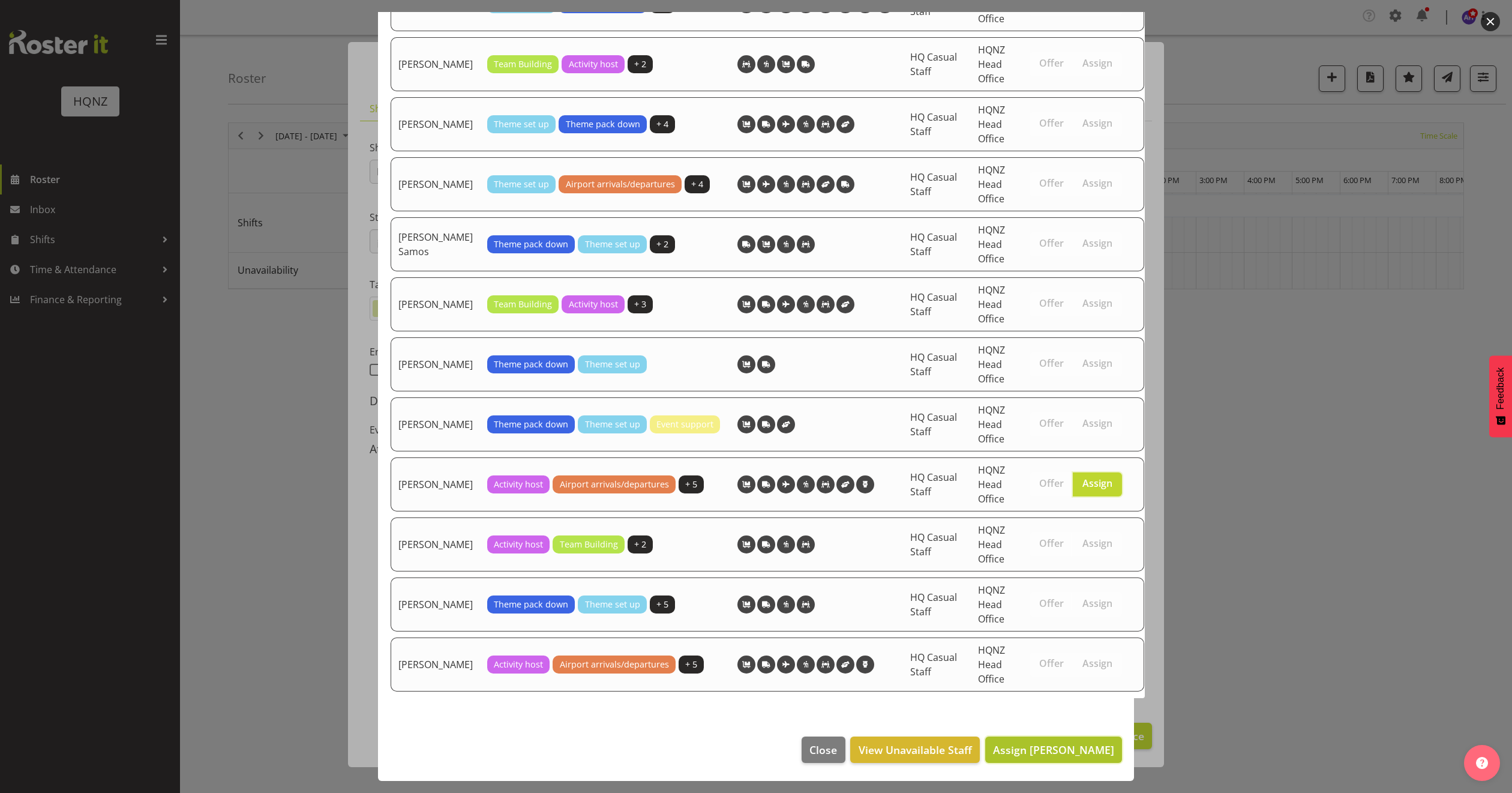
click at [1048, 751] on span "Assign [PERSON_NAME]" at bounding box center [1054, 749] width 121 height 15
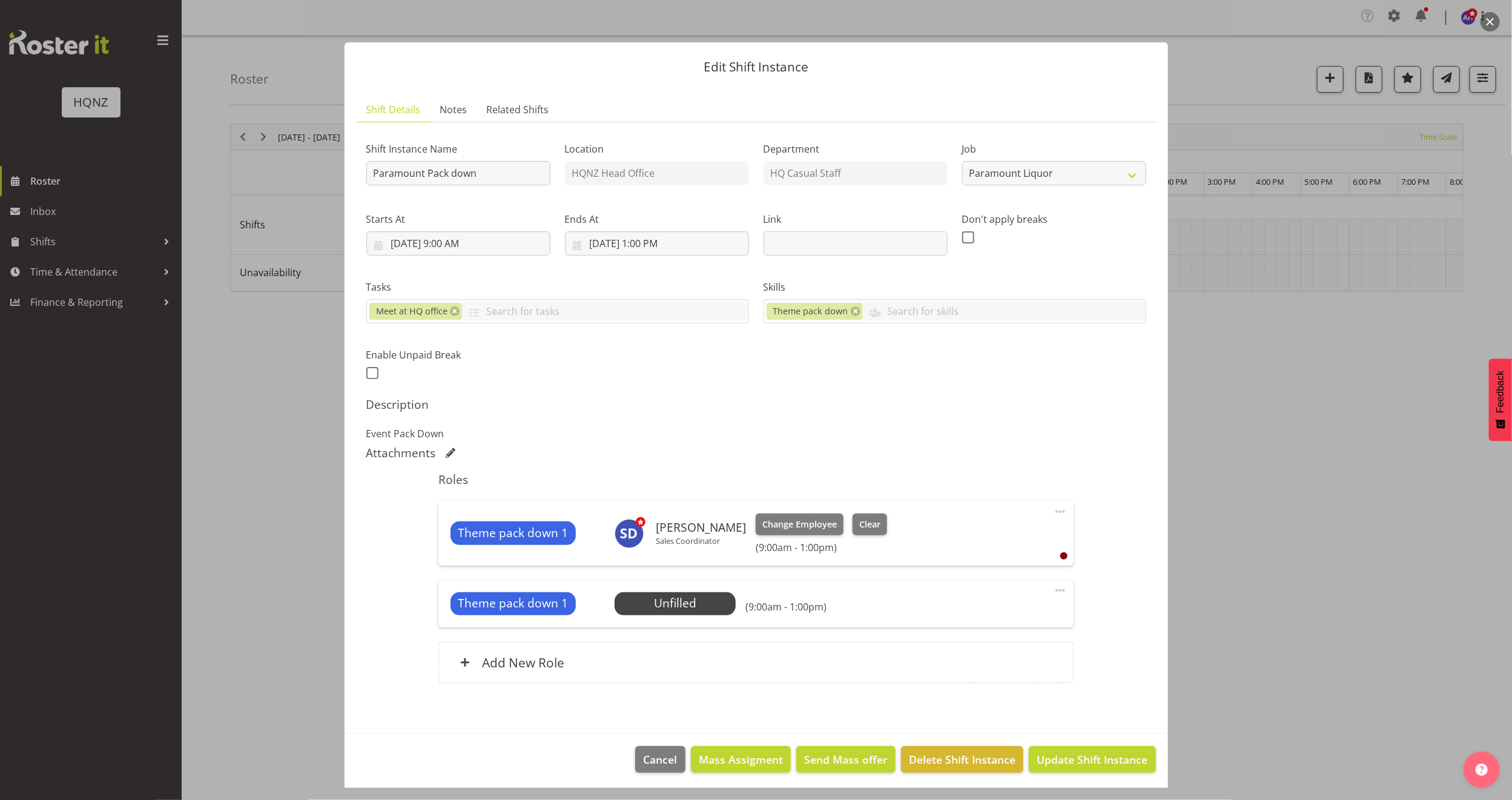
click at [251, 433] on div at bounding box center [756, 400] width 1512 height 800
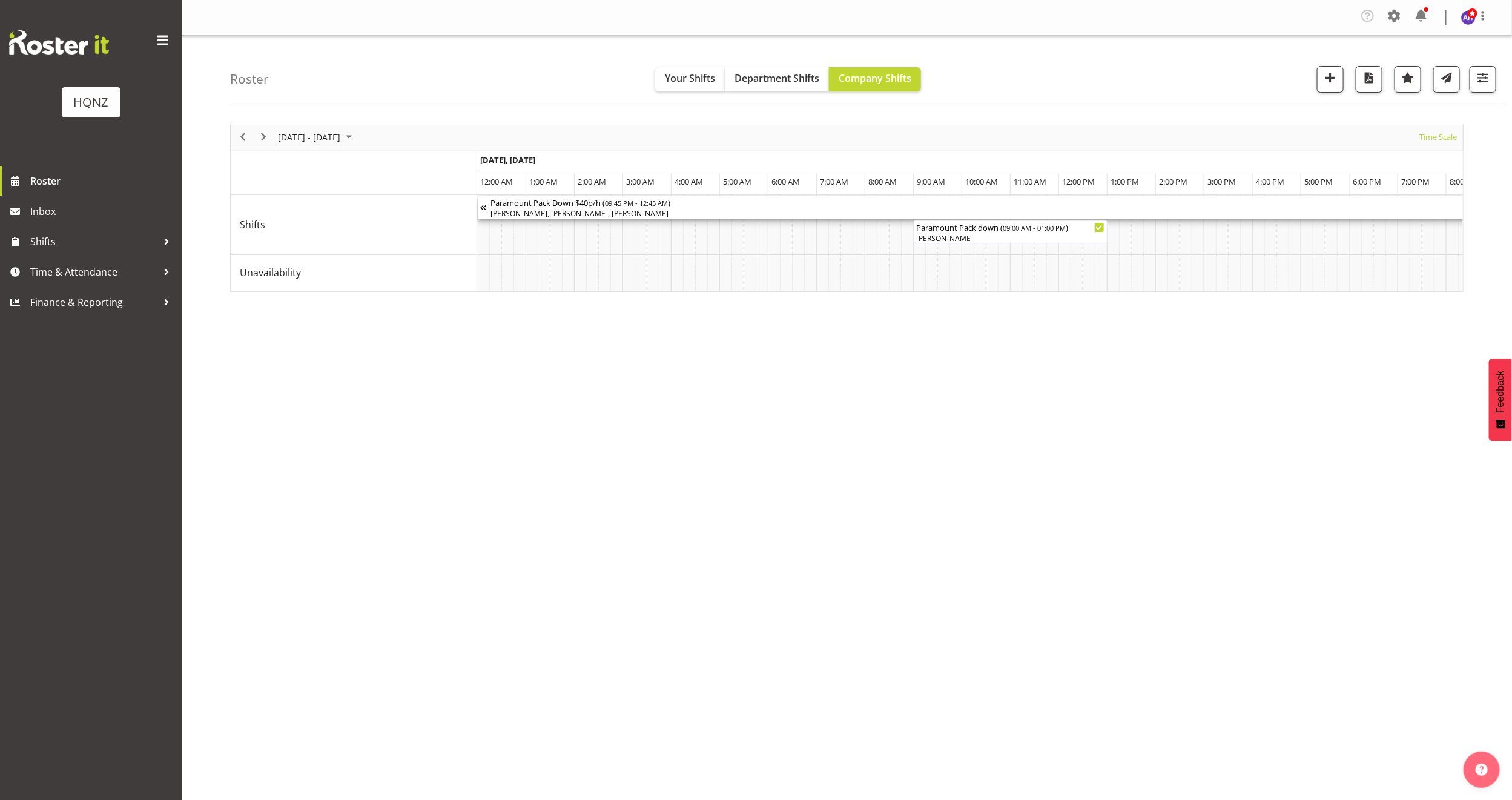
click at [654, 208] on div "Paramount Pack Down $40p/h ( 09:45 PM - 12:45 AM ) [PERSON_NAME], [PERSON_NAME]…" at bounding box center [1083, 208] width 1184 height 23
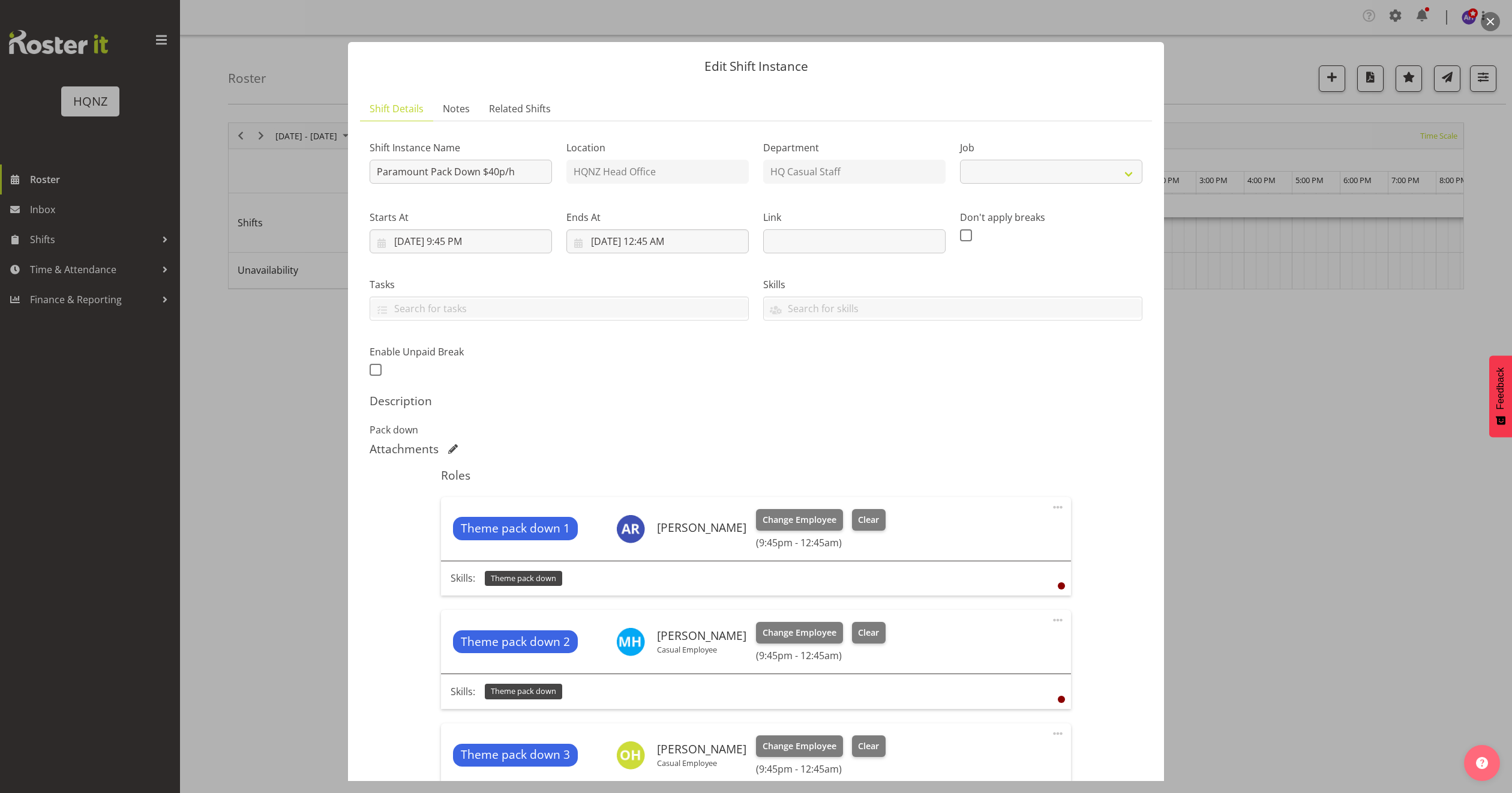
select select "10457"
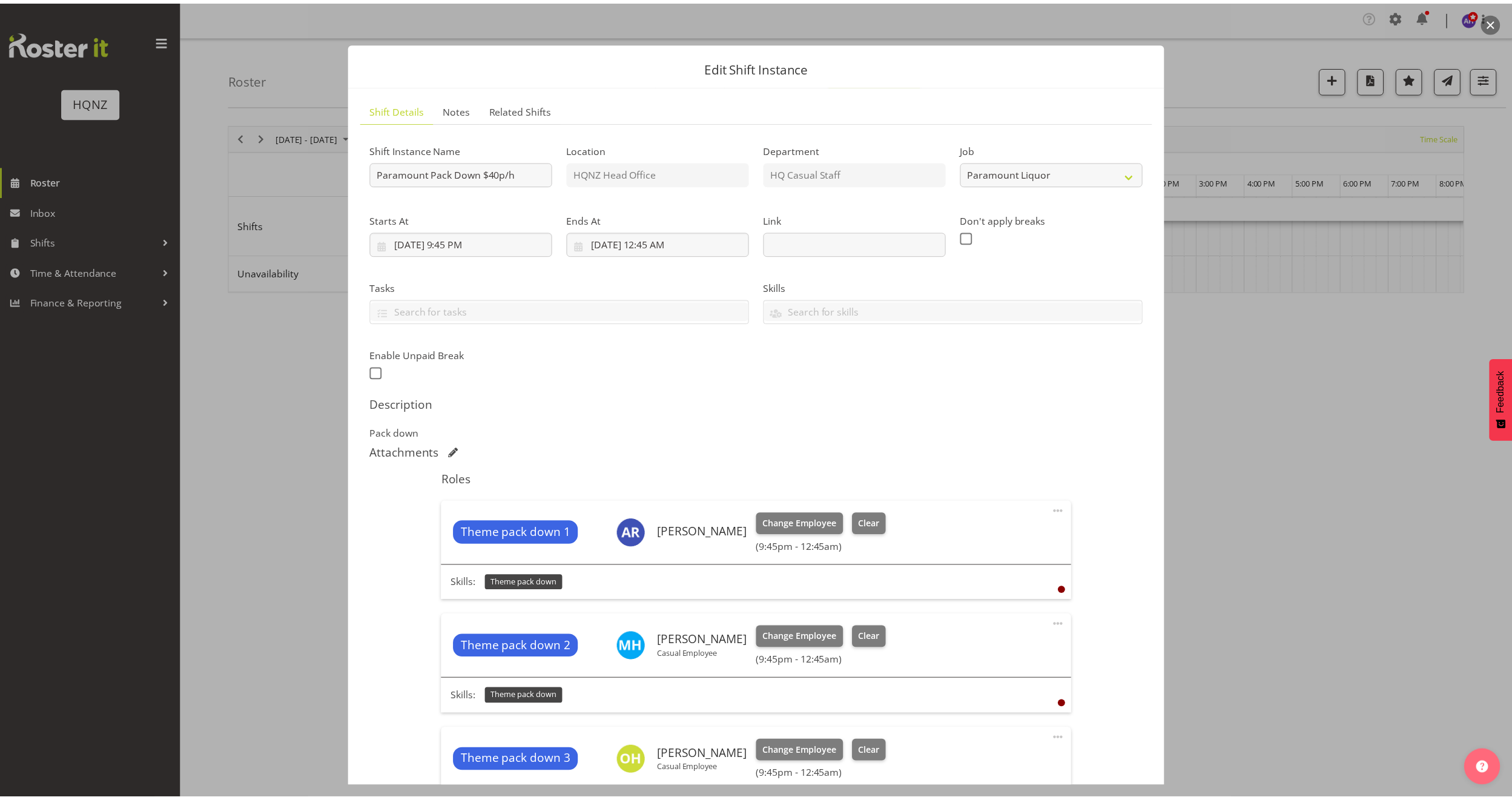
scroll to position [207, 0]
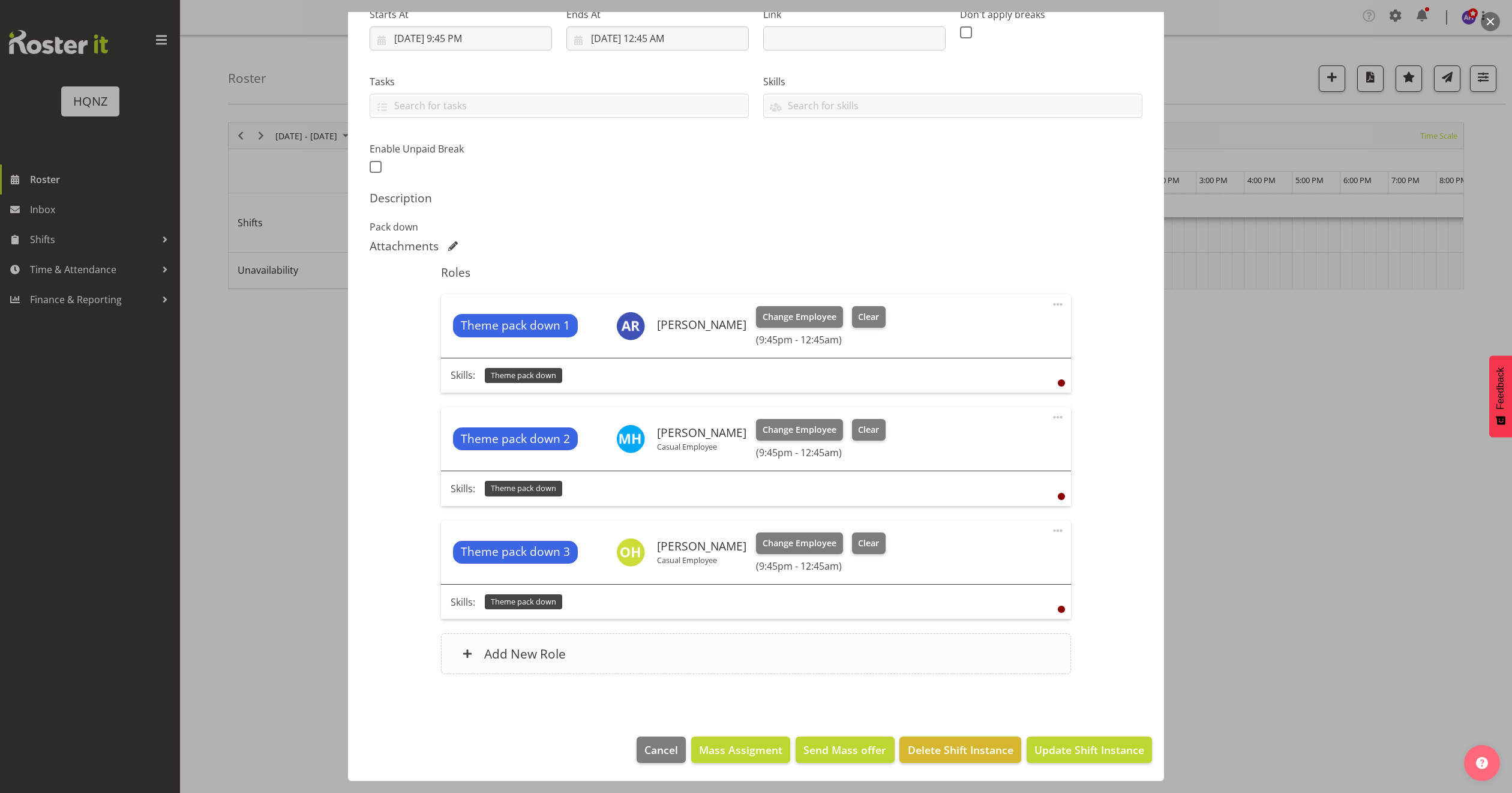
click at [869, 647] on div "Add New Role" at bounding box center [755, 653] width 629 height 40
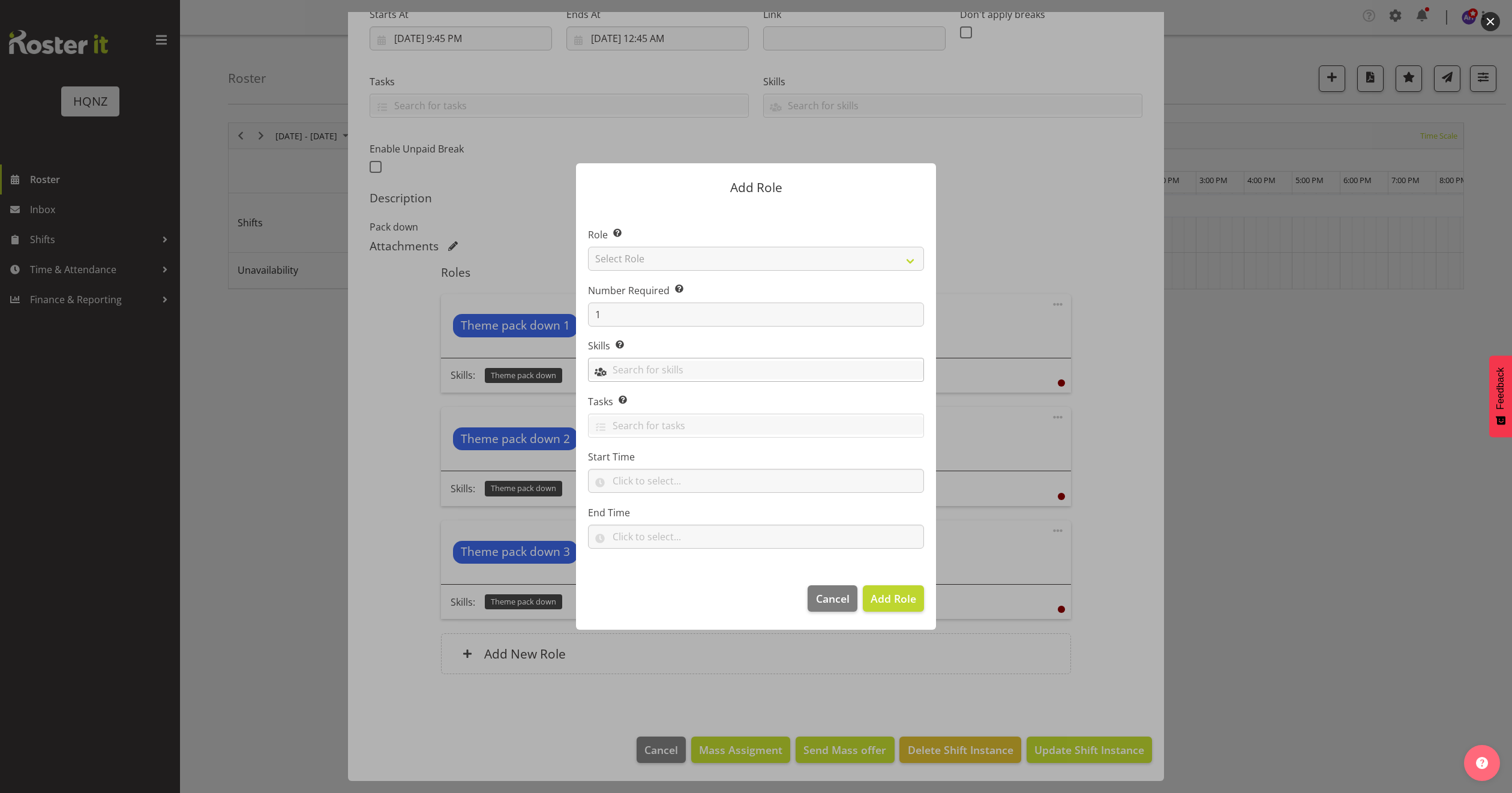
click at [754, 365] on input "text" at bounding box center [756, 370] width 335 height 19
click at [680, 420] on link "Theme pack down" at bounding box center [756, 420] width 335 height 22
click at [890, 601] on span "Add Role" at bounding box center [893, 598] width 46 height 15
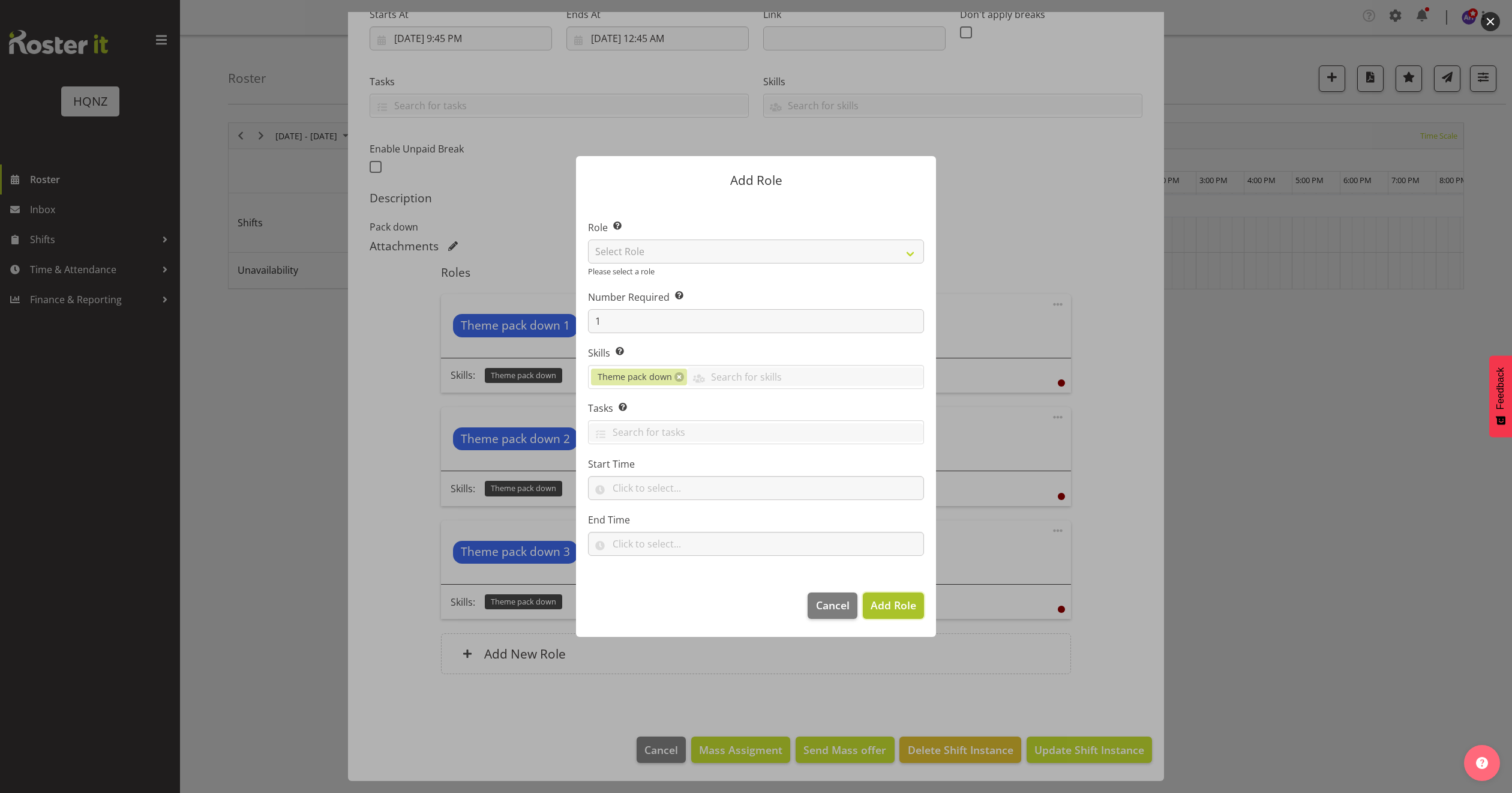
click at [888, 604] on span "Add Role" at bounding box center [893, 604] width 46 height 15
click at [1126, 672] on div at bounding box center [756, 396] width 1512 height 793
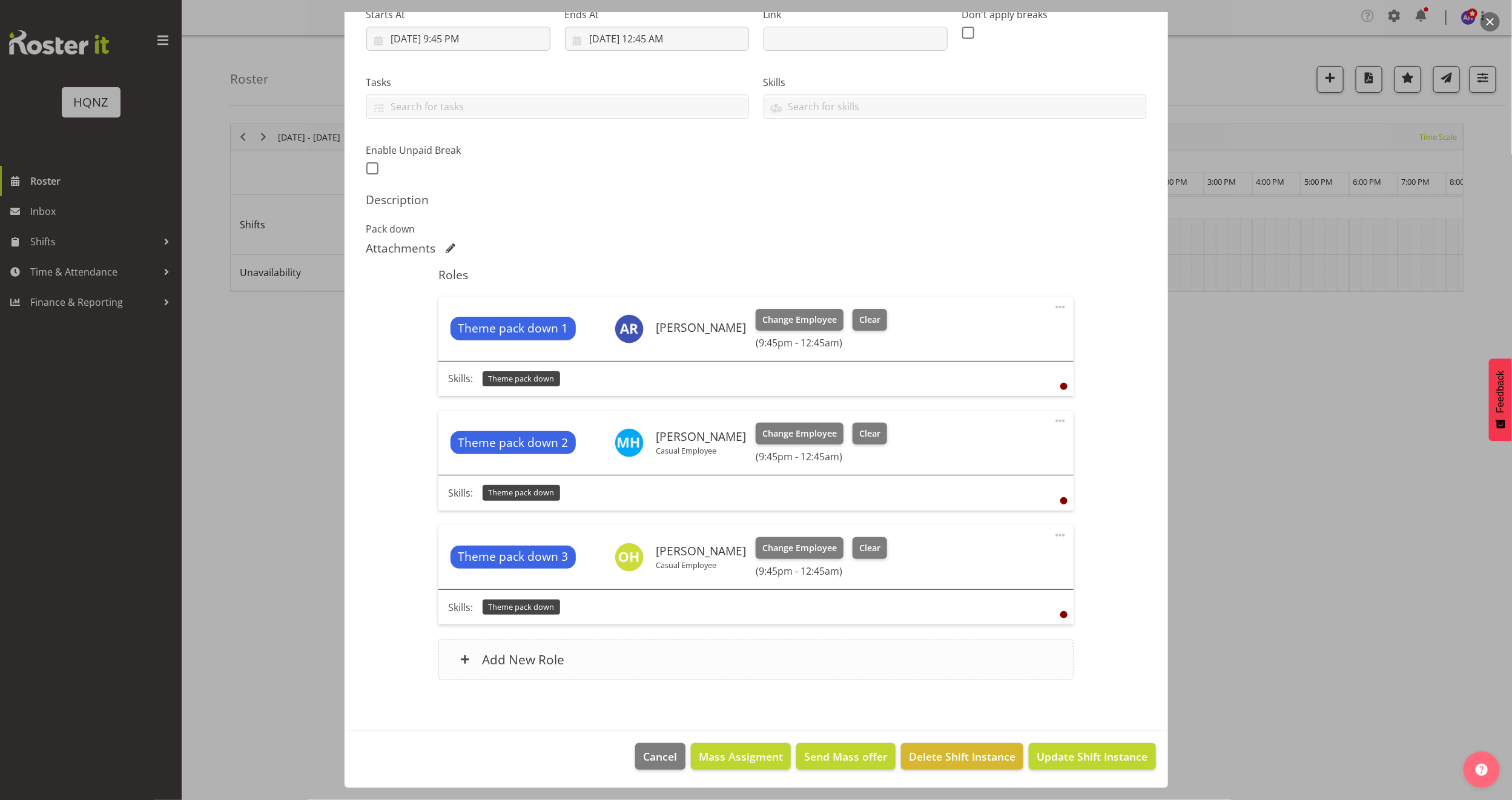
click at [519, 656] on h6 "Add New Role" at bounding box center [523, 659] width 83 height 16
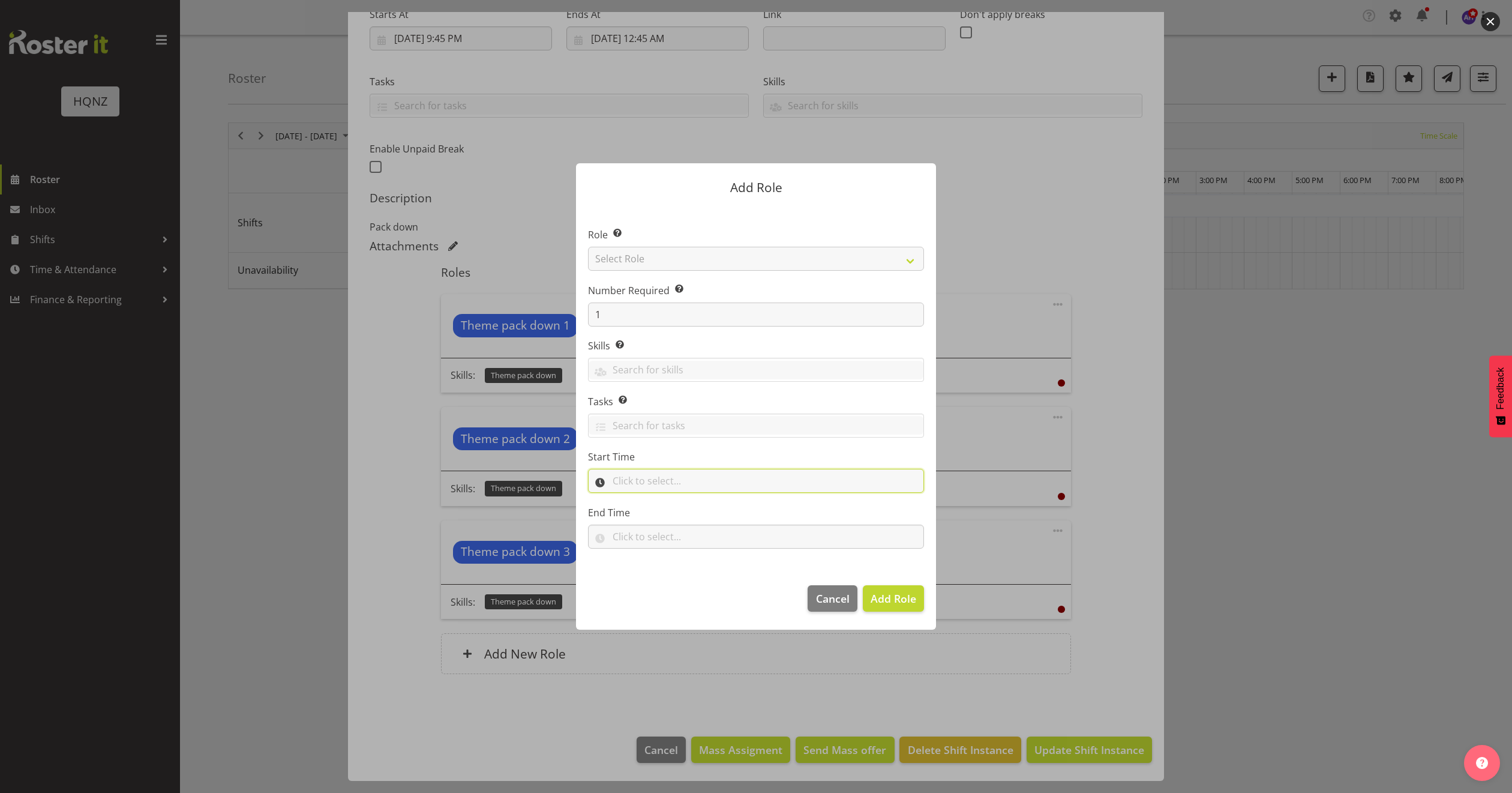
click at [660, 480] on input "text" at bounding box center [756, 480] width 336 height 24
click at [833, 597] on span "Cancel" at bounding box center [833, 598] width 34 height 15
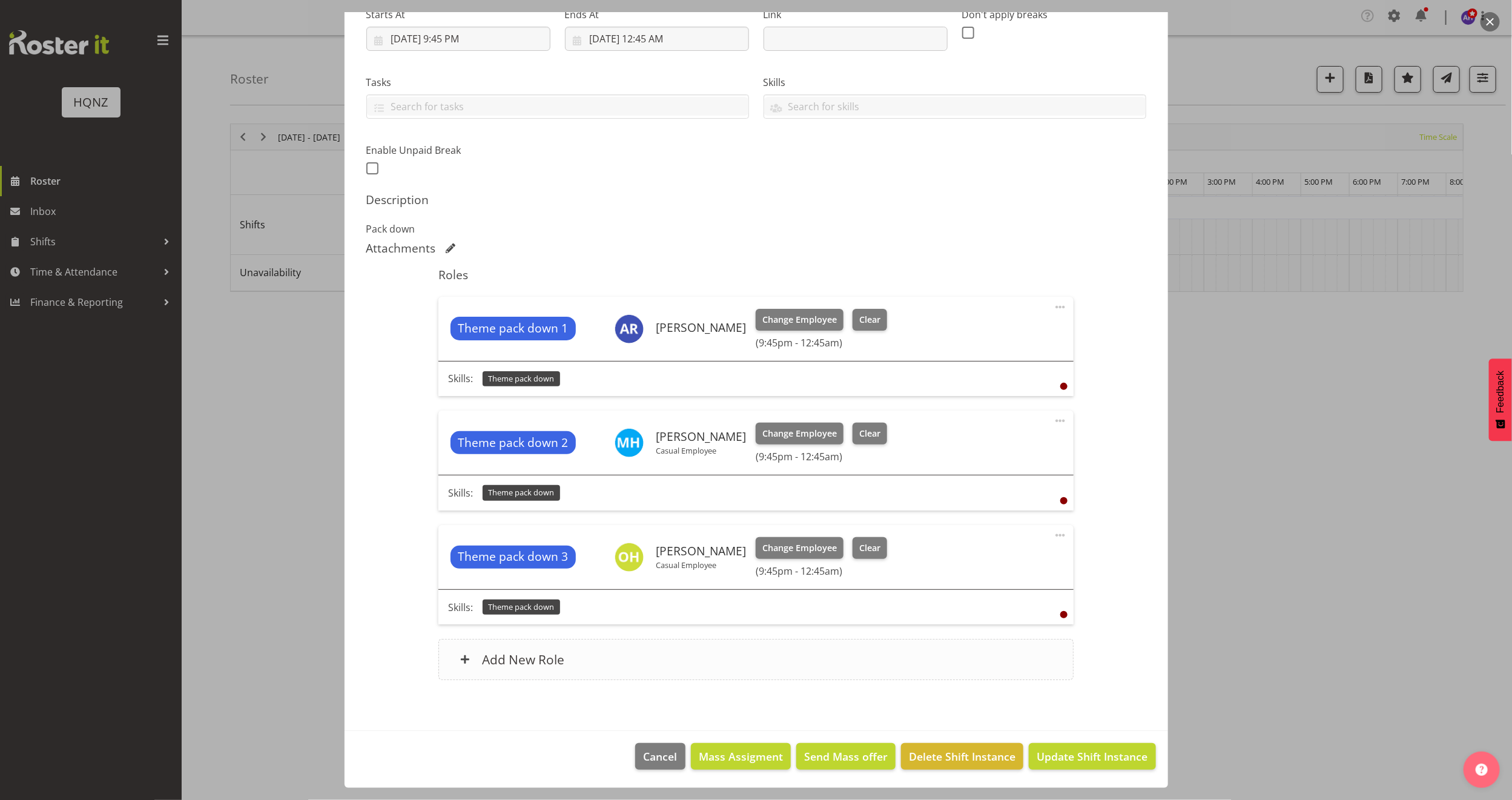
click at [525, 662] on h6 "Add New Role" at bounding box center [523, 659] width 83 height 16
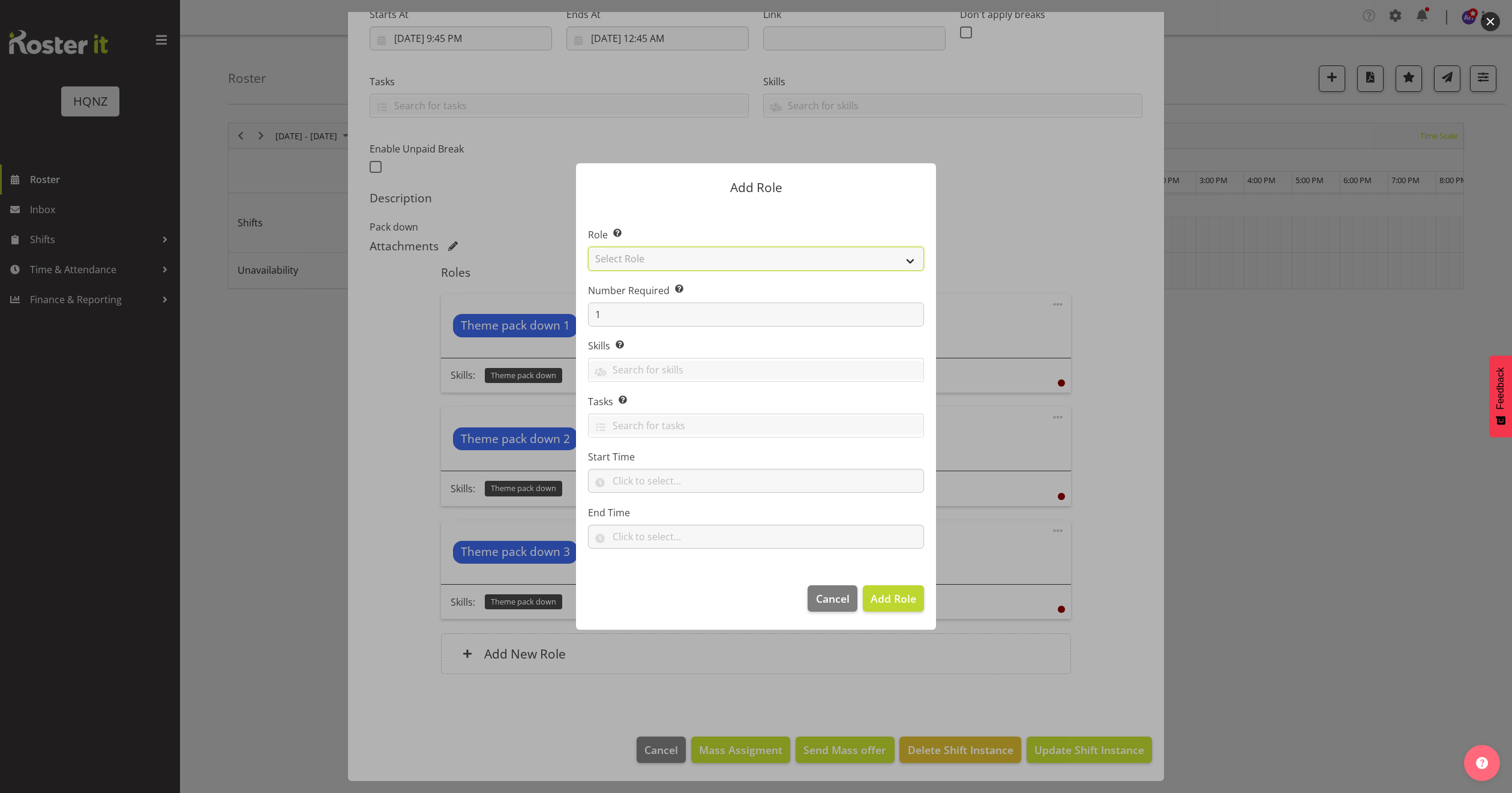
click at [778, 252] on select "Select Role Activity host Airport arrivals/departures Cleaning Event support Te…" at bounding box center [756, 258] width 336 height 24
select select "250"
click at [588, 246] on select "Select Role Activity host Airport arrivals/departures Cleaning Event support Te…" at bounding box center [756, 258] width 336 height 24
click at [665, 364] on input "text" at bounding box center [756, 370] width 335 height 19
click at [663, 417] on span "Theme pack down" at bounding box center [639, 420] width 82 height 13
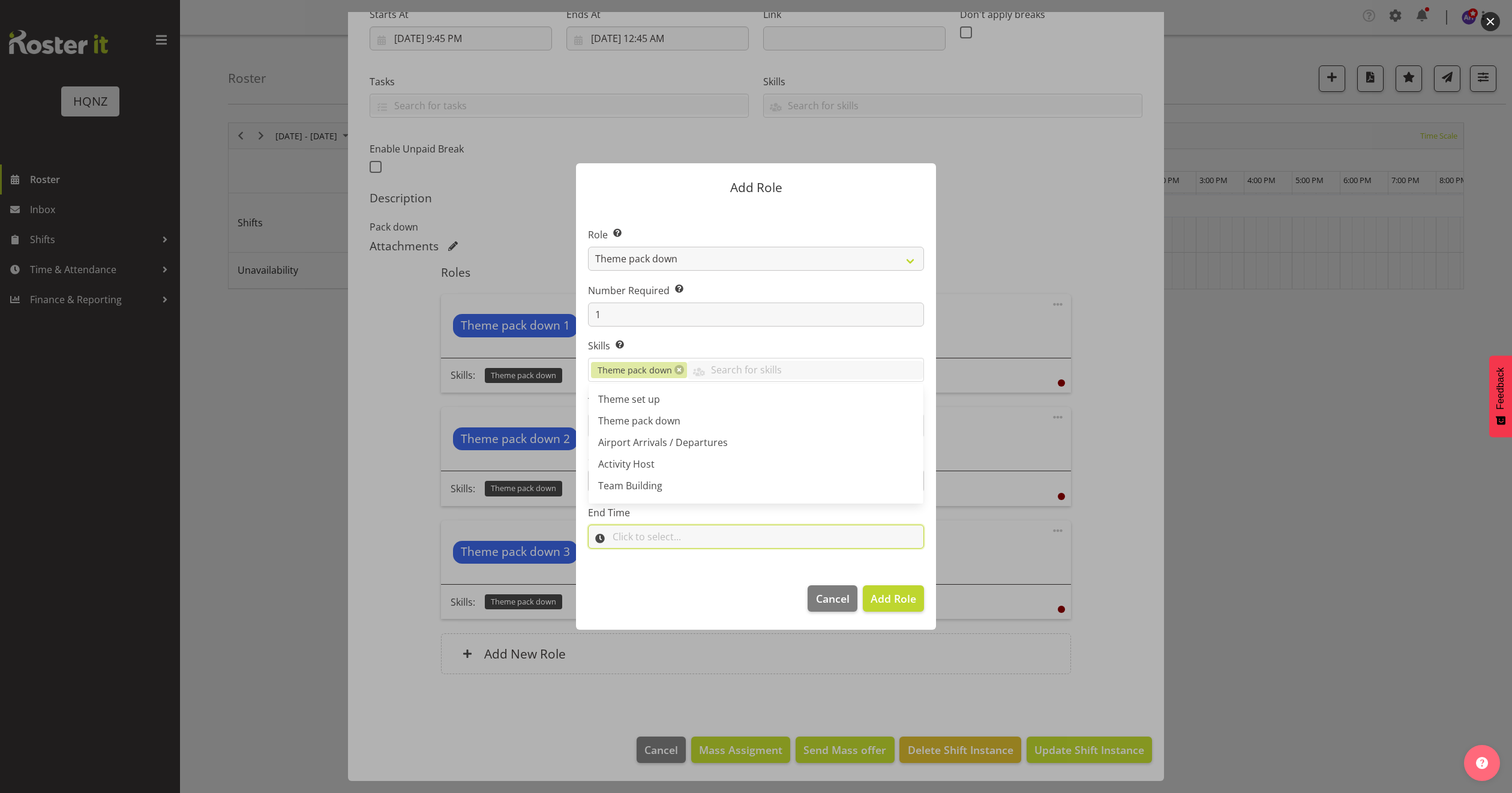
click at [755, 537] on input "text" at bounding box center [756, 536] width 336 height 24
click at [663, 566] on select "00 00 01 02 03 04 05 06 07 08 09 10 11 12 13 14 15 16 17 18 19 20 21 22 23" at bounding box center [670, 567] width 27 height 24
click at [821, 594] on span "Cancel" at bounding box center [833, 598] width 34 height 15
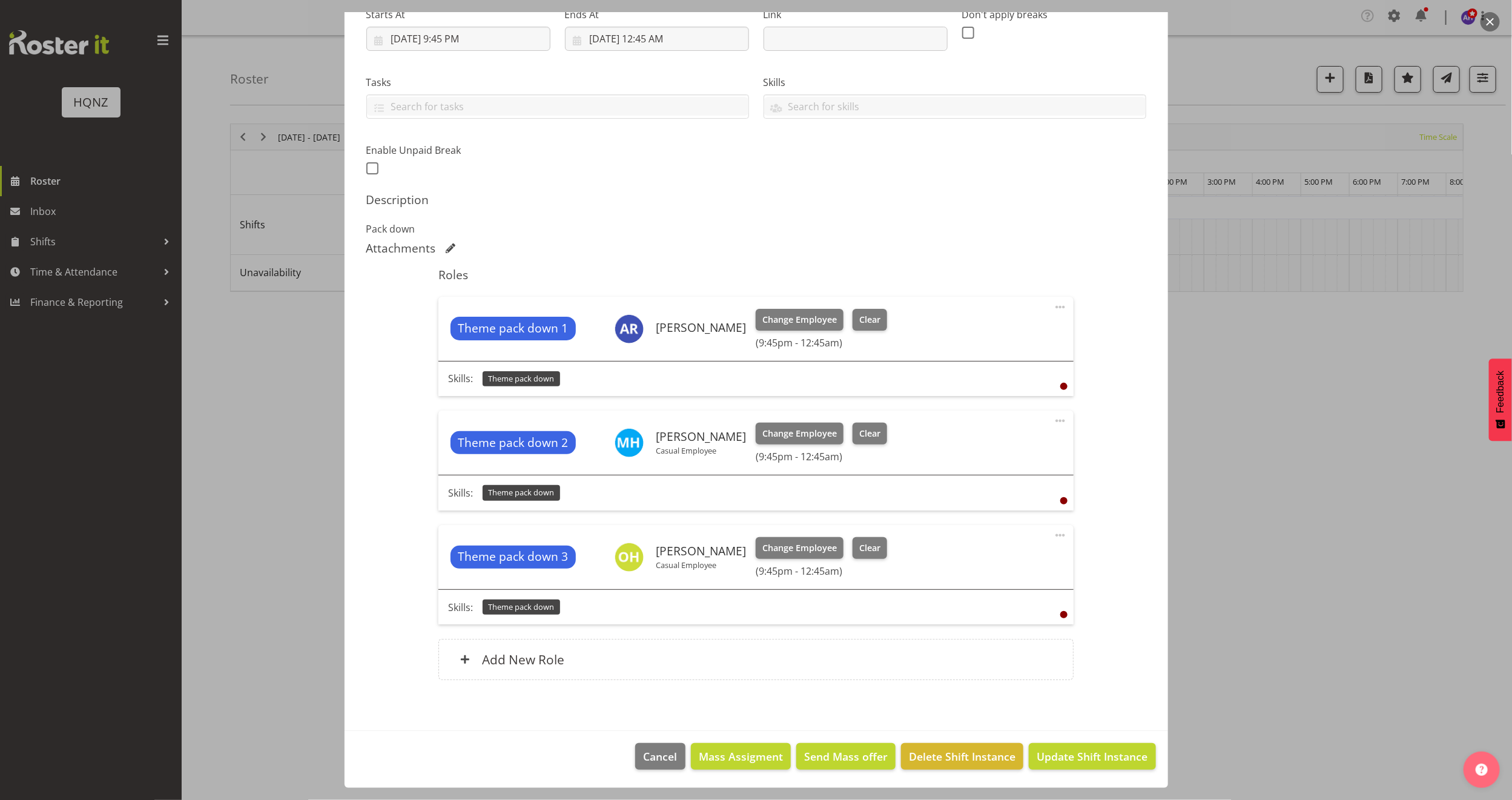
click at [1125, 566] on div "Shift Instance Name Paramount Pack Down $40p/h Location HQNZ Head Office Depart…" at bounding box center [757, 311] width 780 height 768
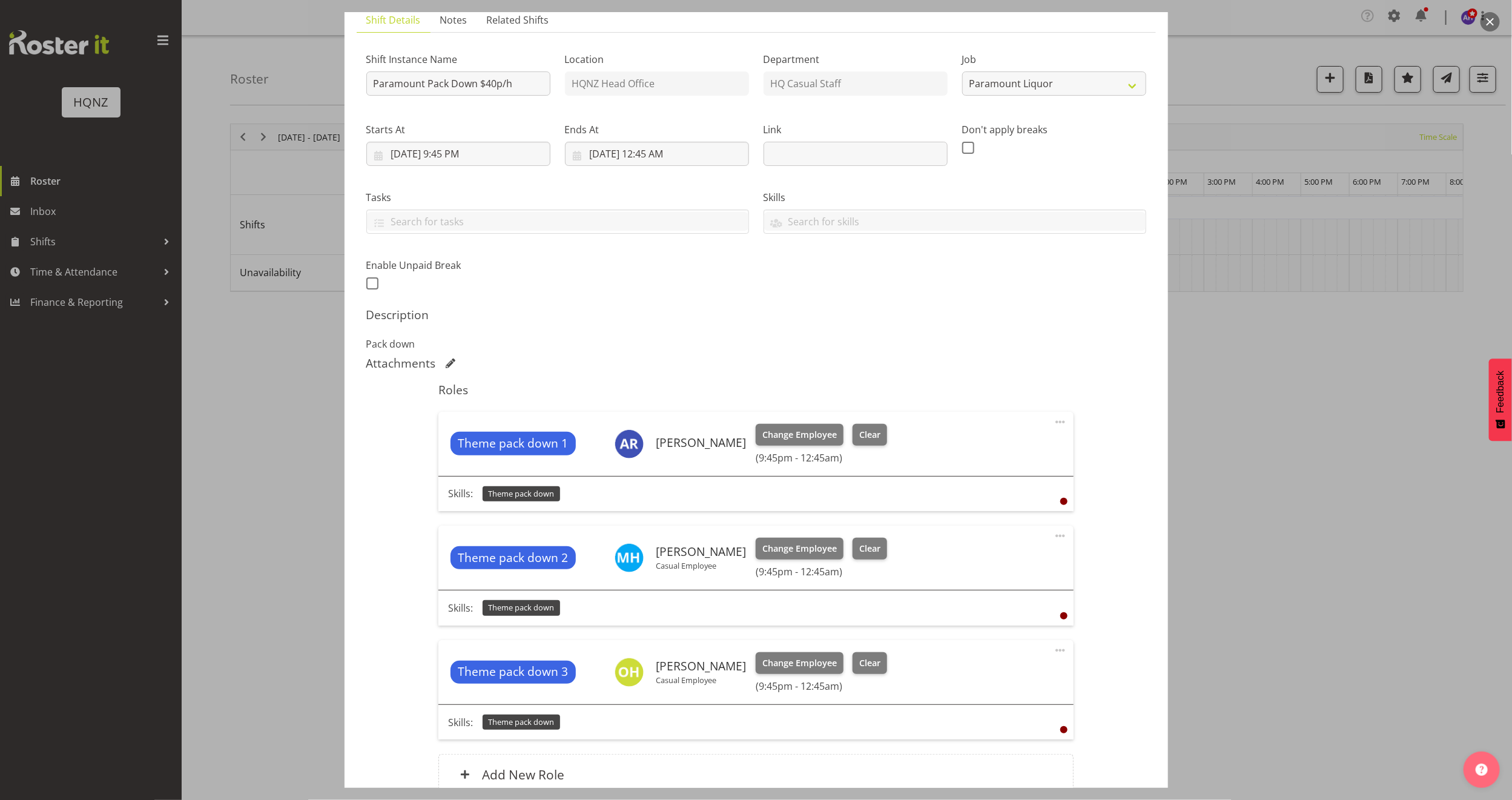
scroll to position [0, 0]
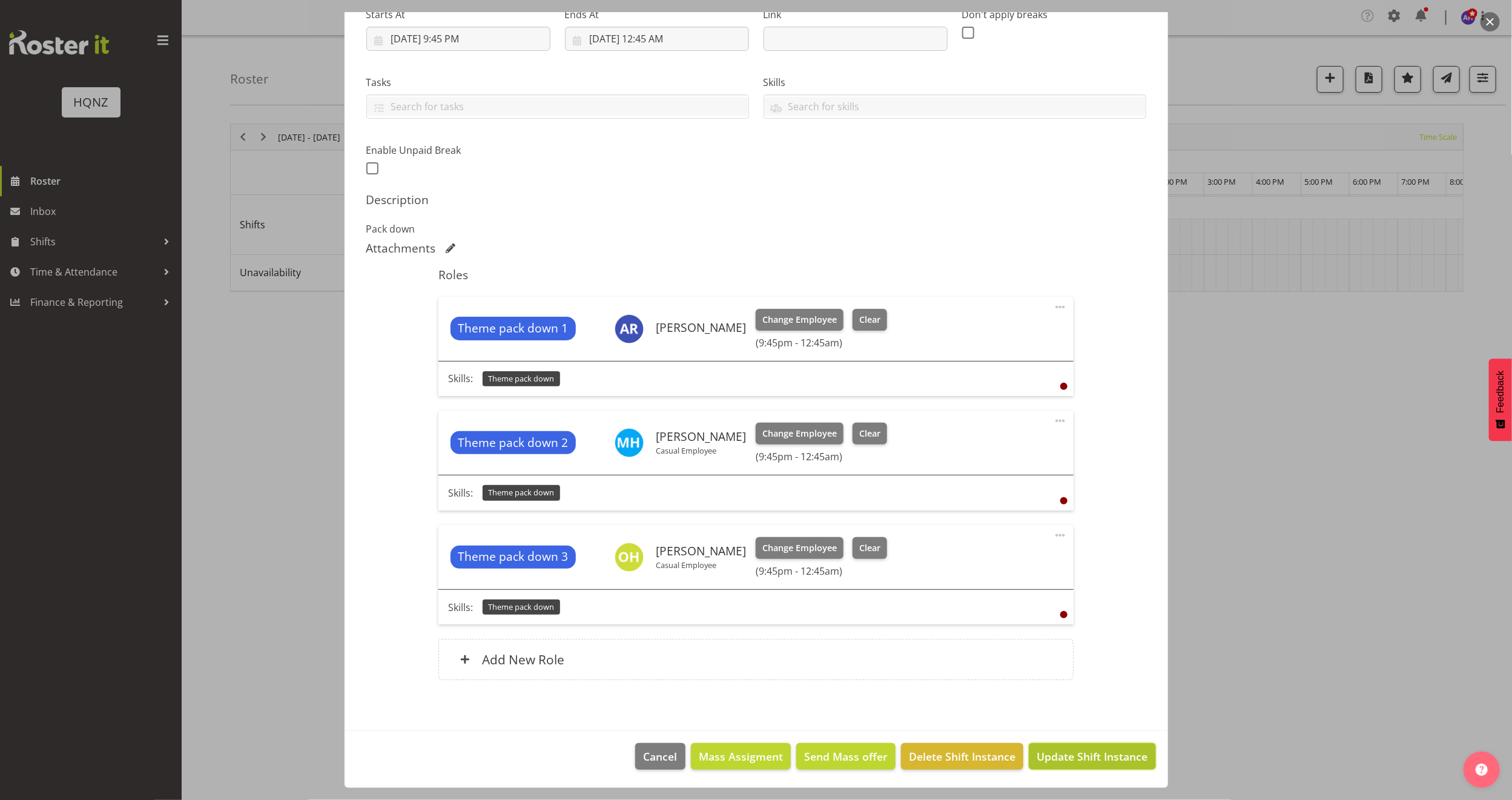
click at [1104, 752] on span "Update Shift Instance" at bounding box center [1092, 757] width 111 height 16
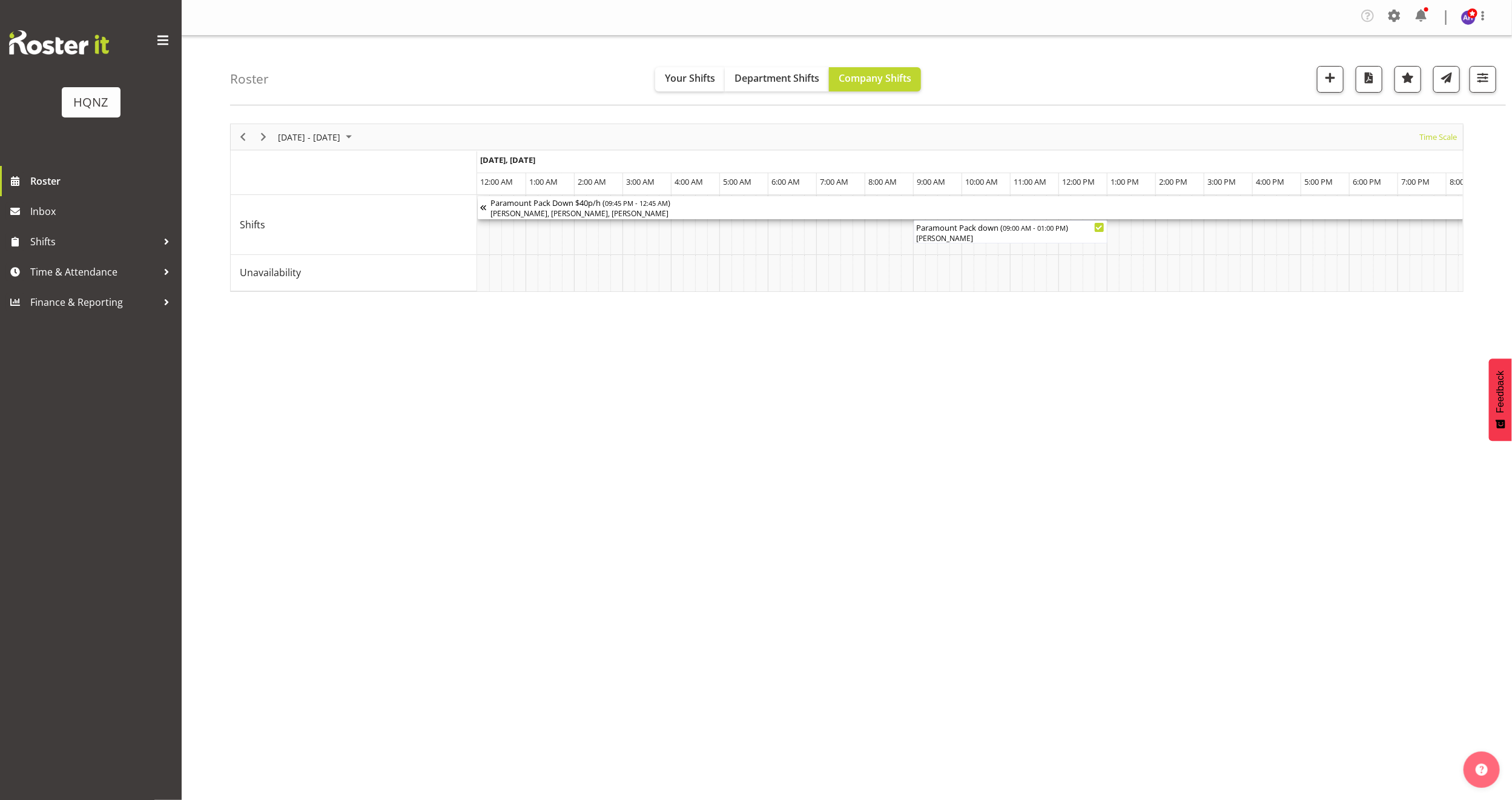
click at [594, 208] on div "Paramount Pack Down $40p/h ( 09:45 PM - 12:45 AM ) [PERSON_NAME], [PERSON_NAME]…" at bounding box center [1083, 208] width 1184 height 23
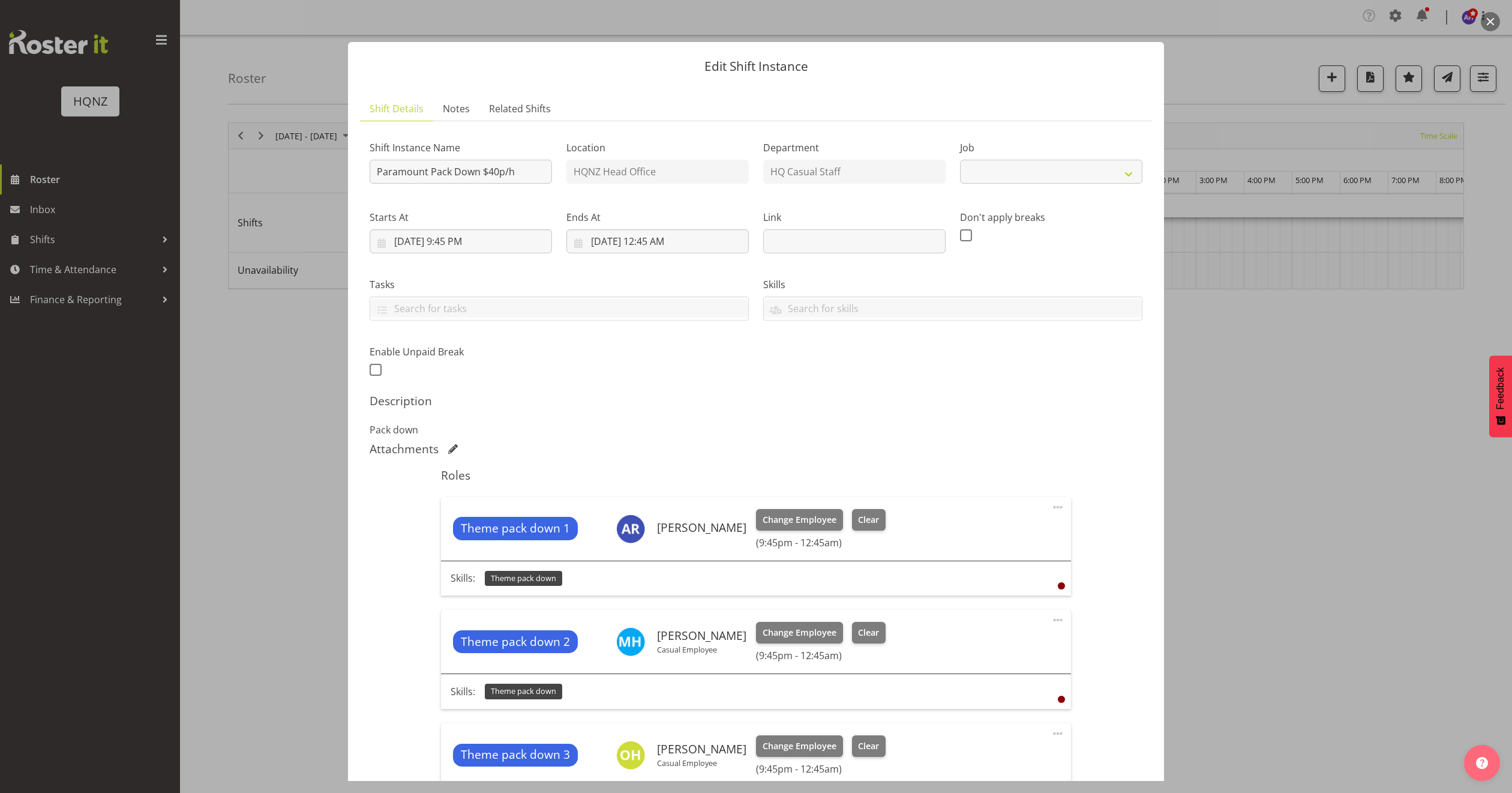
select select "10457"
click at [1314, 401] on div at bounding box center [756, 396] width 1512 height 793
